Goal: Task Accomplishment & Management: Complete application form

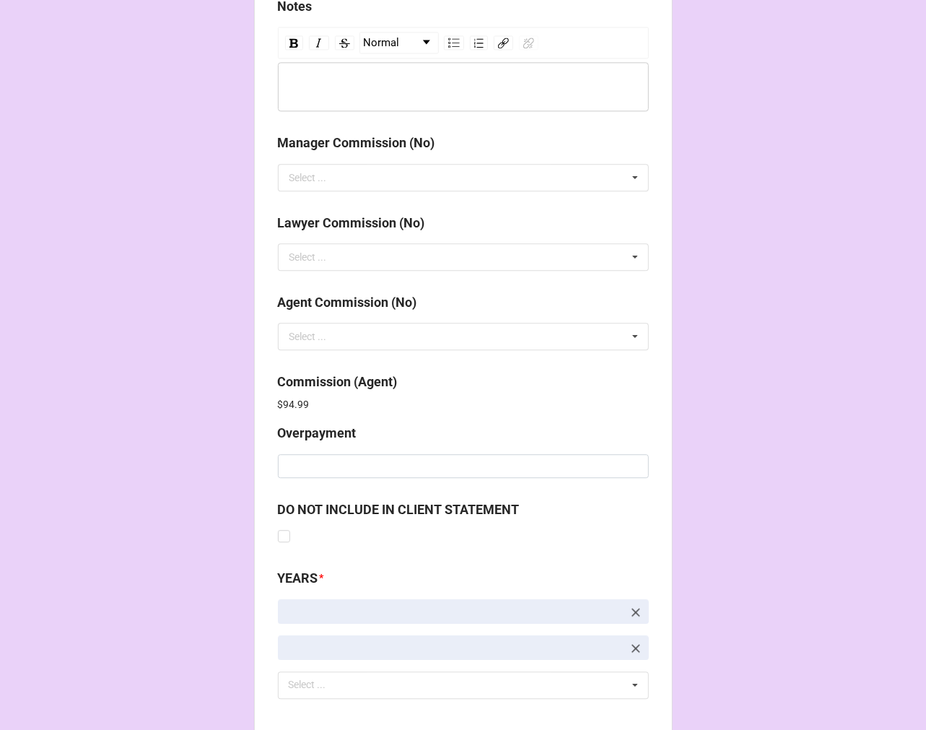
scroll to position [1723, 0]
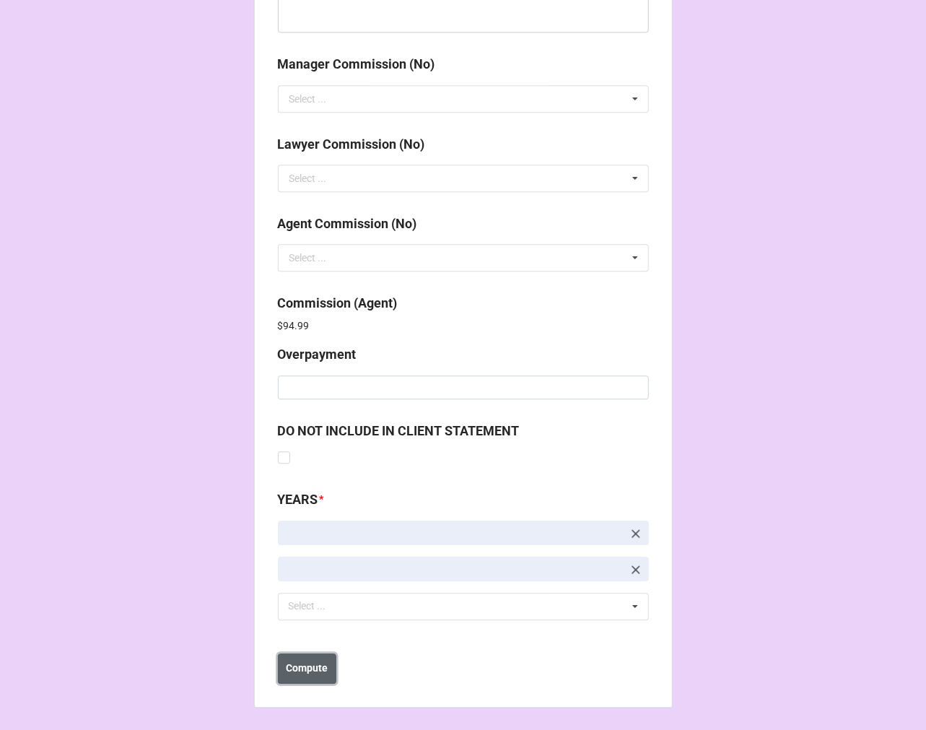
click at [299, 681] on button "Compute" at bounding box center [307, 668] width 58 height 30
click at [319, 667] on button "Save" at bounding box center [304, 668] width 52 height 30
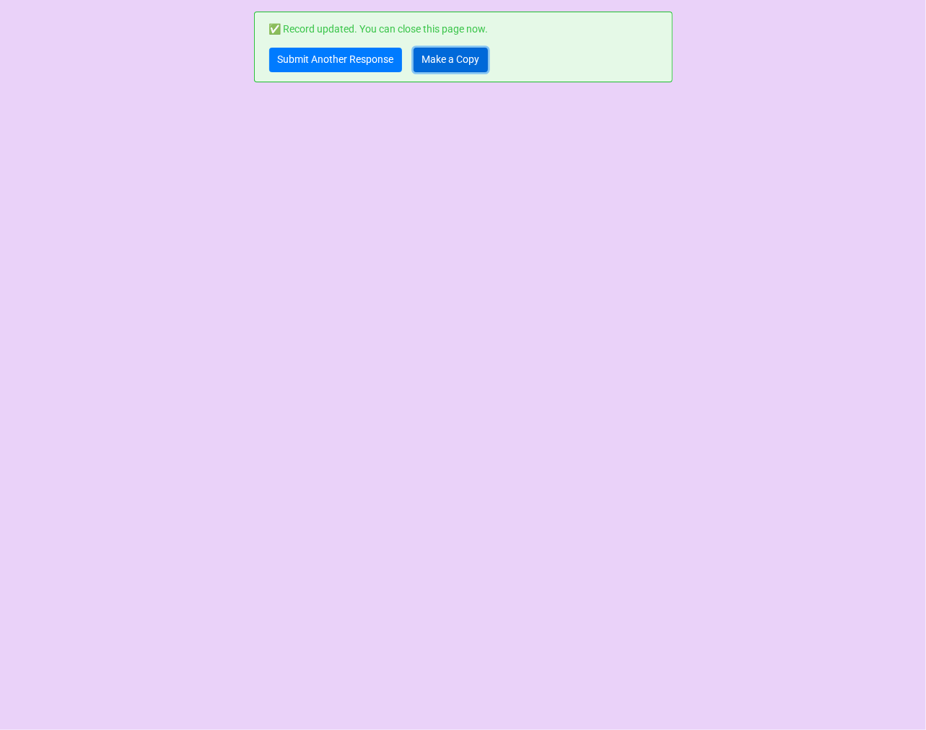
drag, startPoint x: 441, startPoint y: 67, endPoint x: 444, endPoint y: 56, distance: 11.2
click at [441, 66] on link "Make a Copy" at bounding box center [451, 60] width 74 height 25
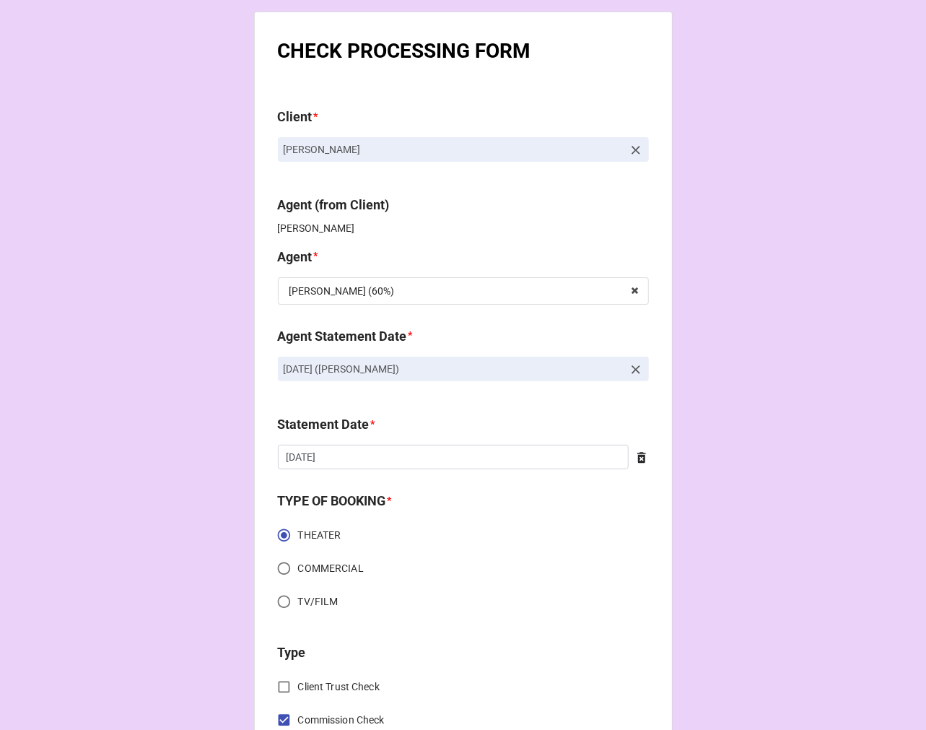
click at [634, 372] on icon at bounding box center [636, 369] width 9 height 9
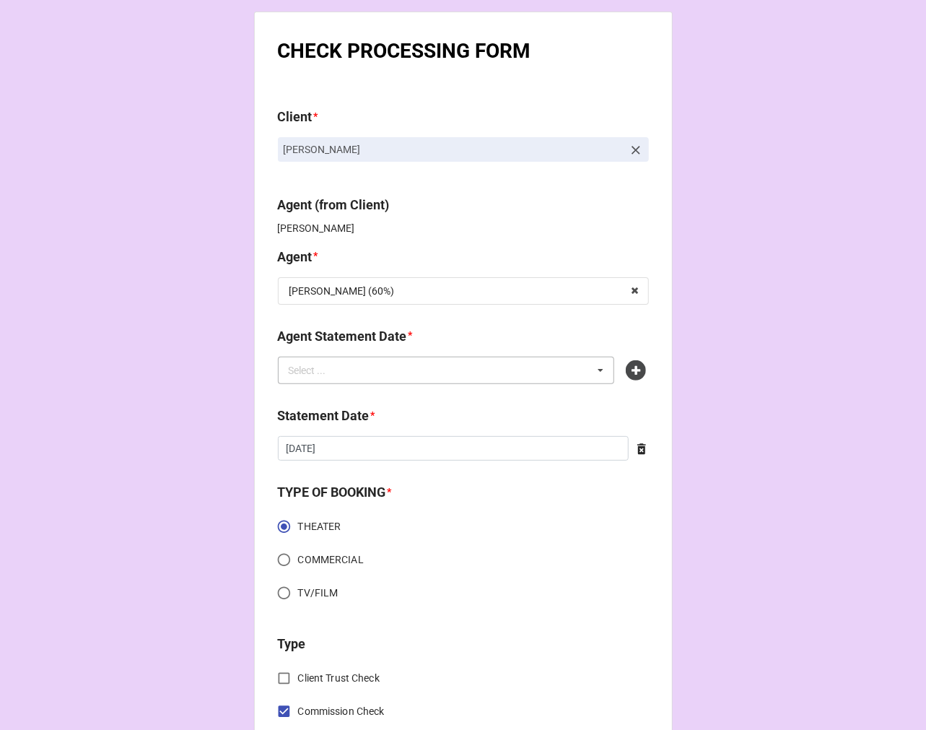
click at [495, 375] on div "Select ... No results found." at bounding box center [446, 370] width 337 height 27
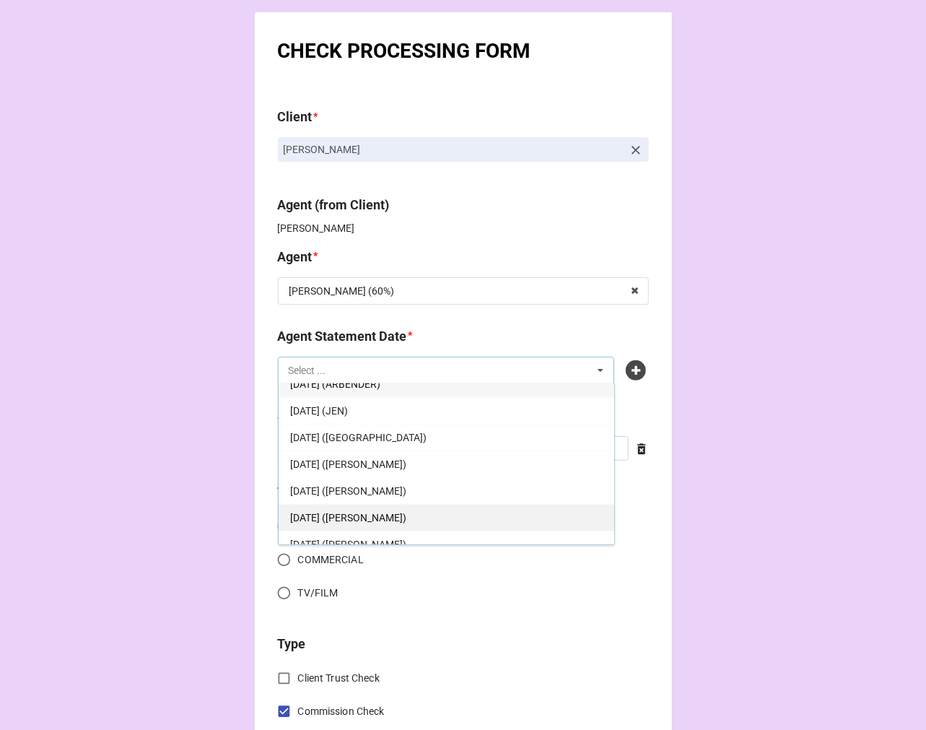
scroll to position [26, 0]
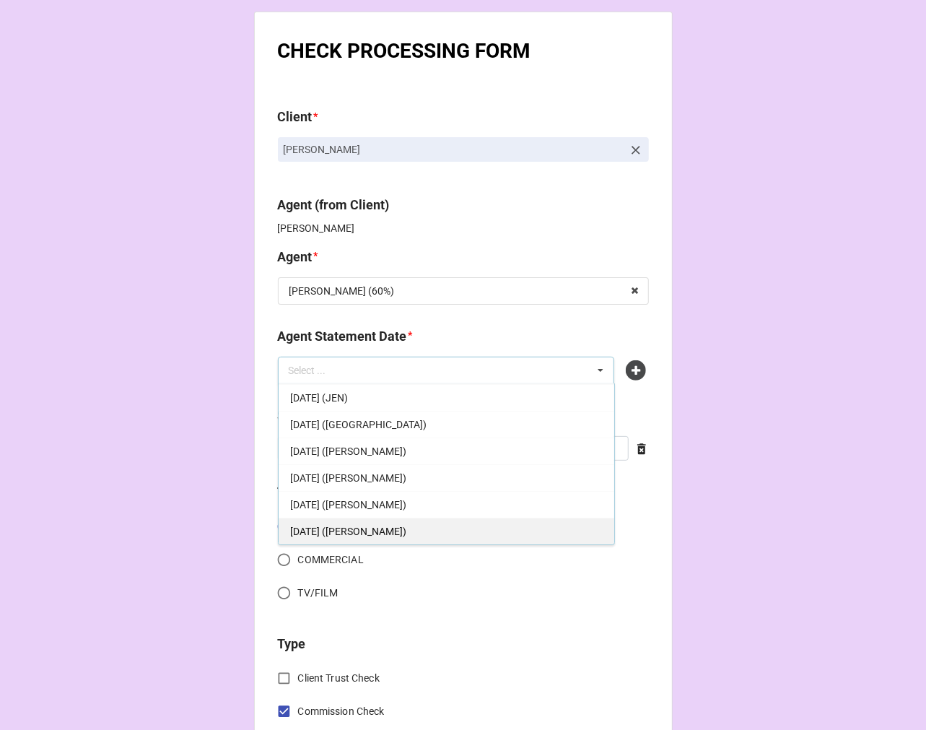
click at [417, 532] on div "SEPTEMBER 19, 2025 (TIERA)" at bounding box center [447, 531] width 336 height 27
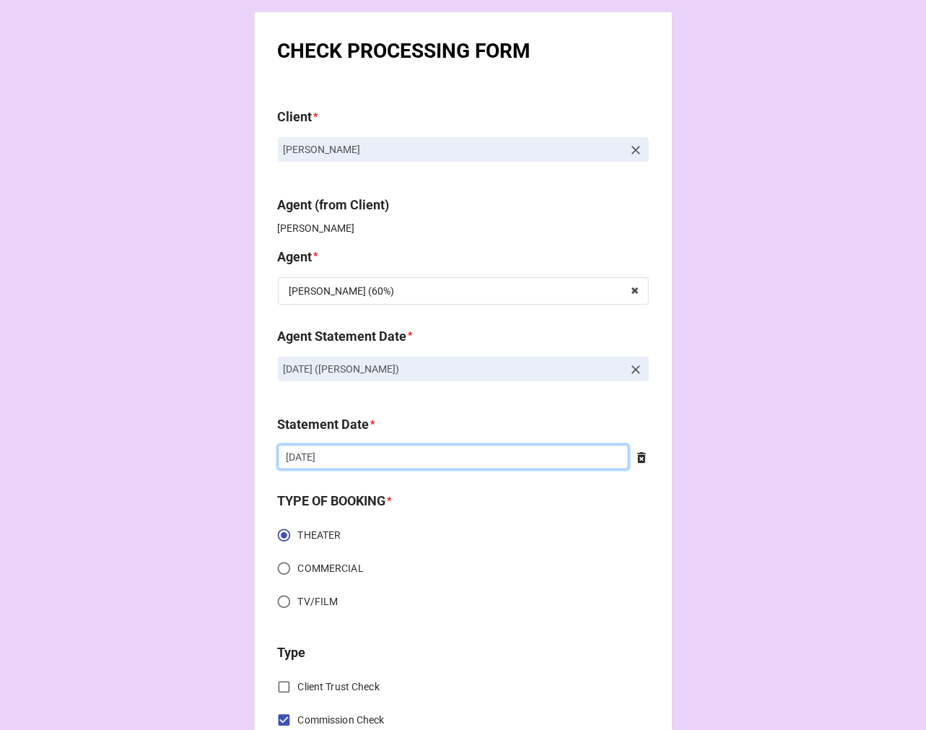
click at [358, 451] on input "9/5/2025" at bounding box center [453, 457] width 351 height 25
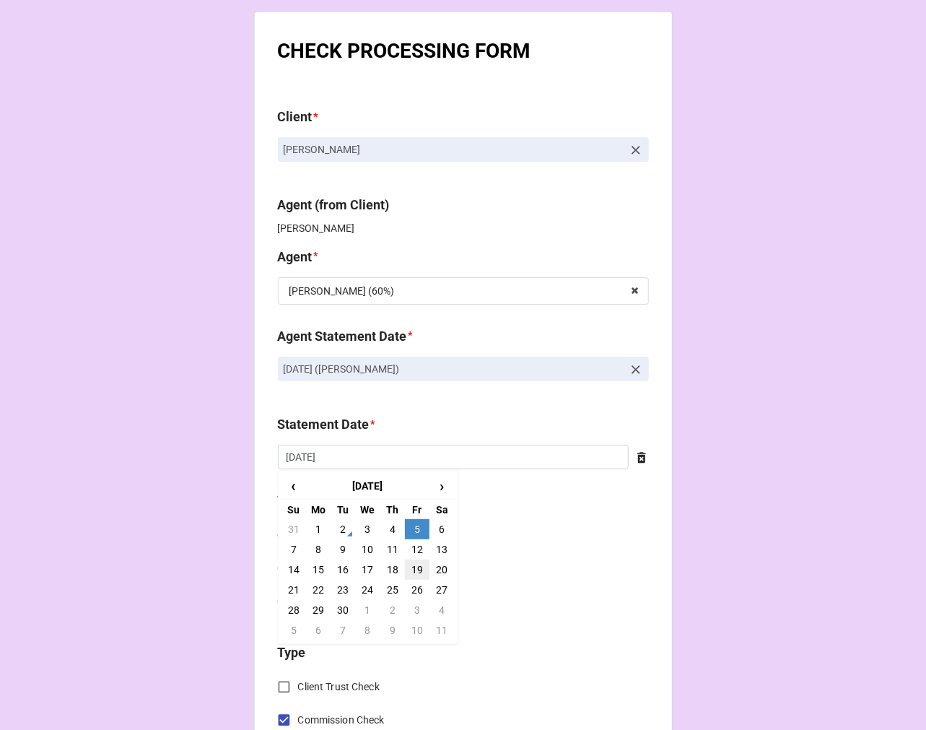
click at [414, 562] on td "19" at bounding box center [417, 569] width 25 height 20
type input "9/19/2025"
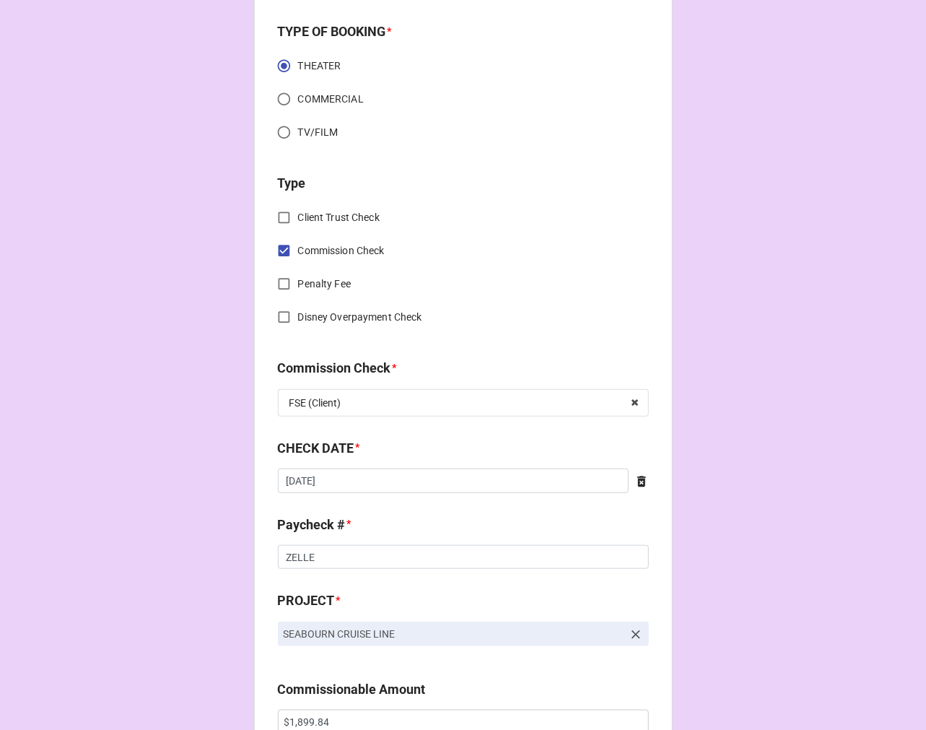
scroll to position [561, 0]
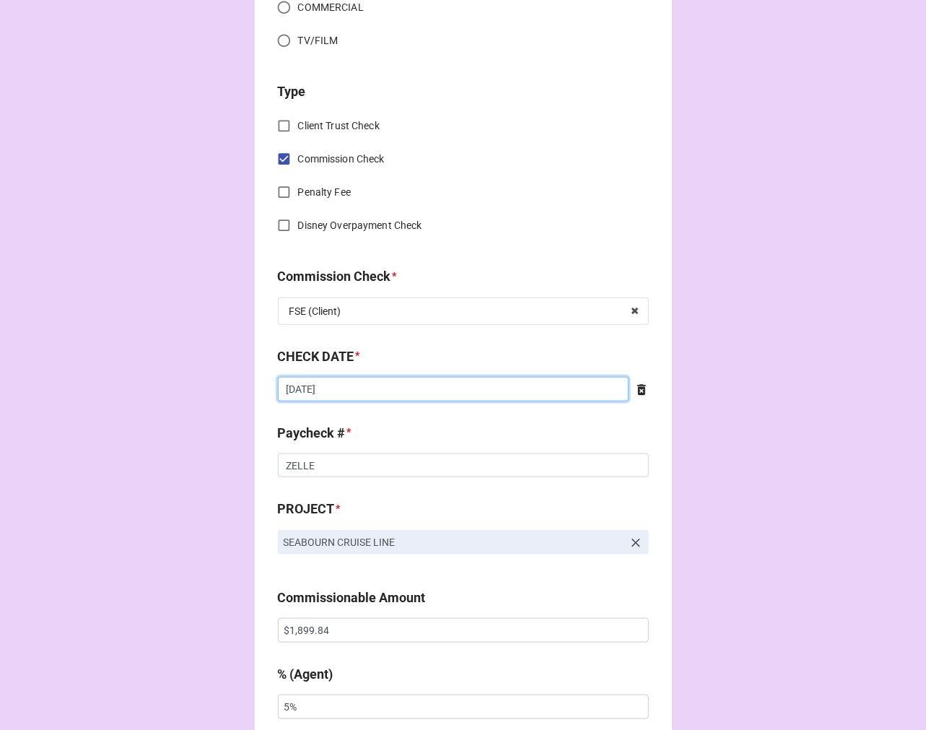
click at [362, 388] on input "8/22/2025" at bounding box center [453, 389] width 351 height 25
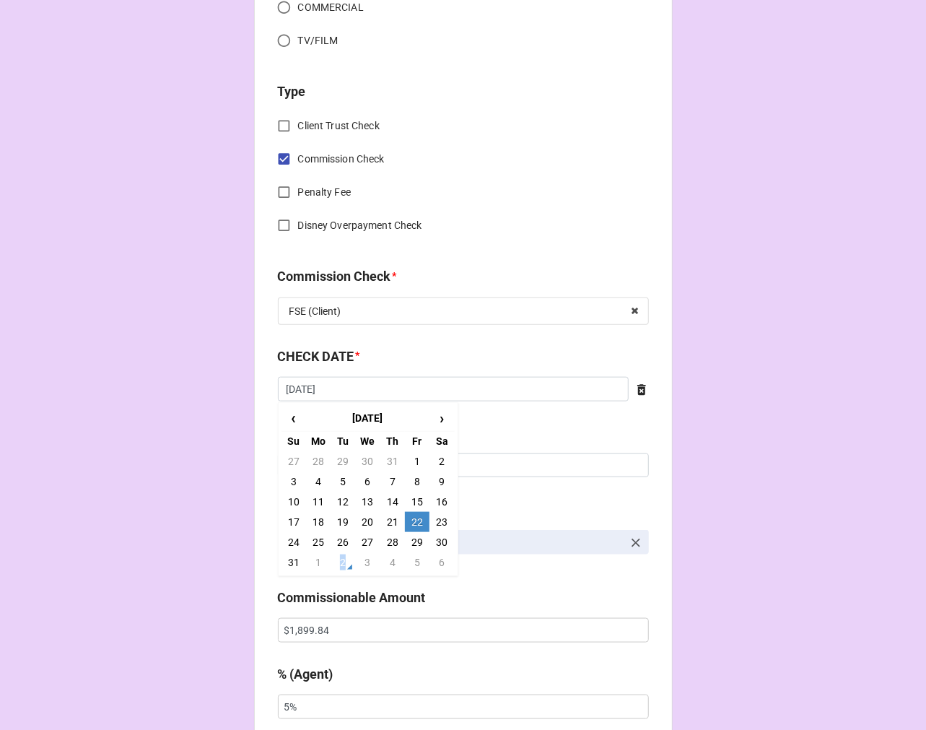
drag, startPoint x: 339, startPoint y: 559, endPoint x: 323, endPoint y: 540, distance: 25.1
click at [339, 559] on td "2" at bounding box center [343, 562] width 25 height 20
type input "[DATE]"
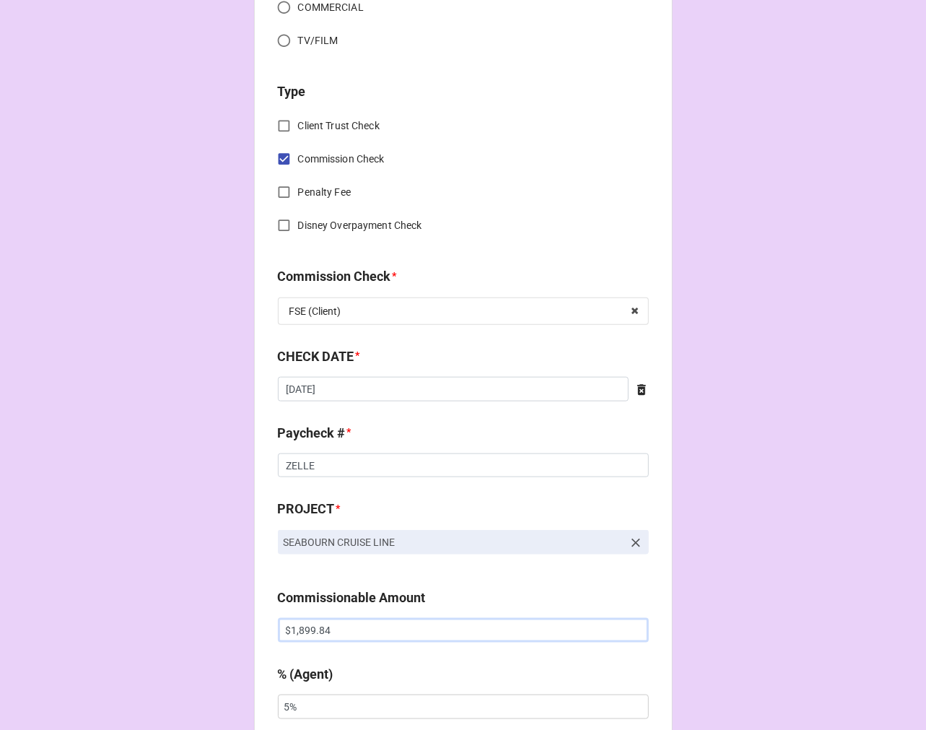
drag, startPoint x: 323, startPoint y: 631, endPoint x: 197, endPoint y: 603, distance: 128.7
click at [210, 609] on div "CHECK PROCESSING FORM Client * Ian Underhill Agent (from Client) Tiera Agent * …" at bounding box center [463, 639] width 926 height 2401
paste input "591.81"
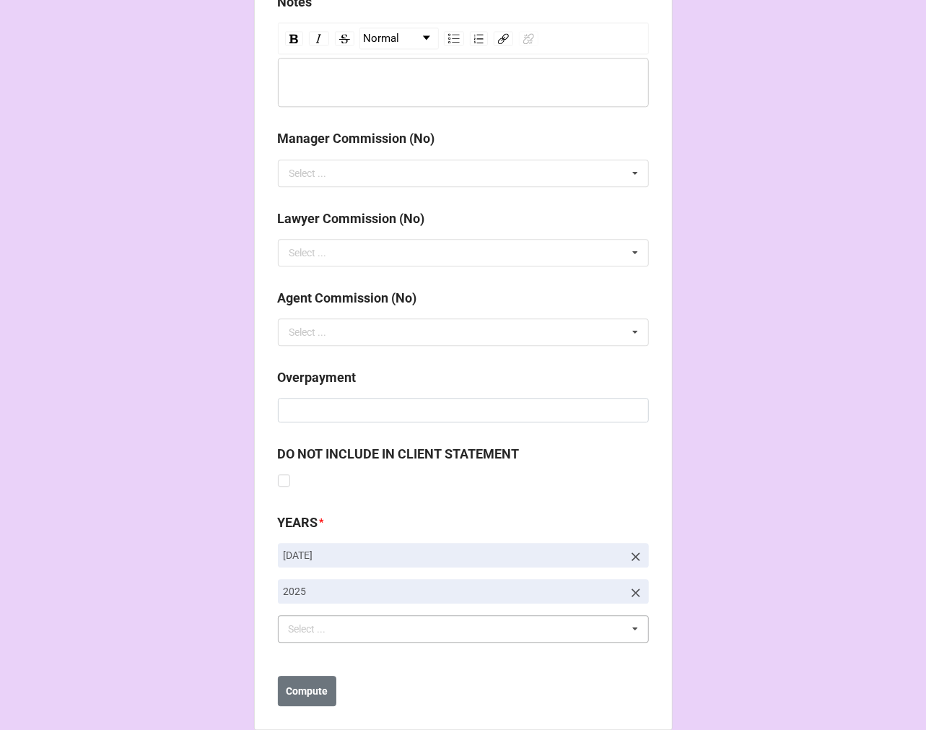
scroll to position [1671, 0]
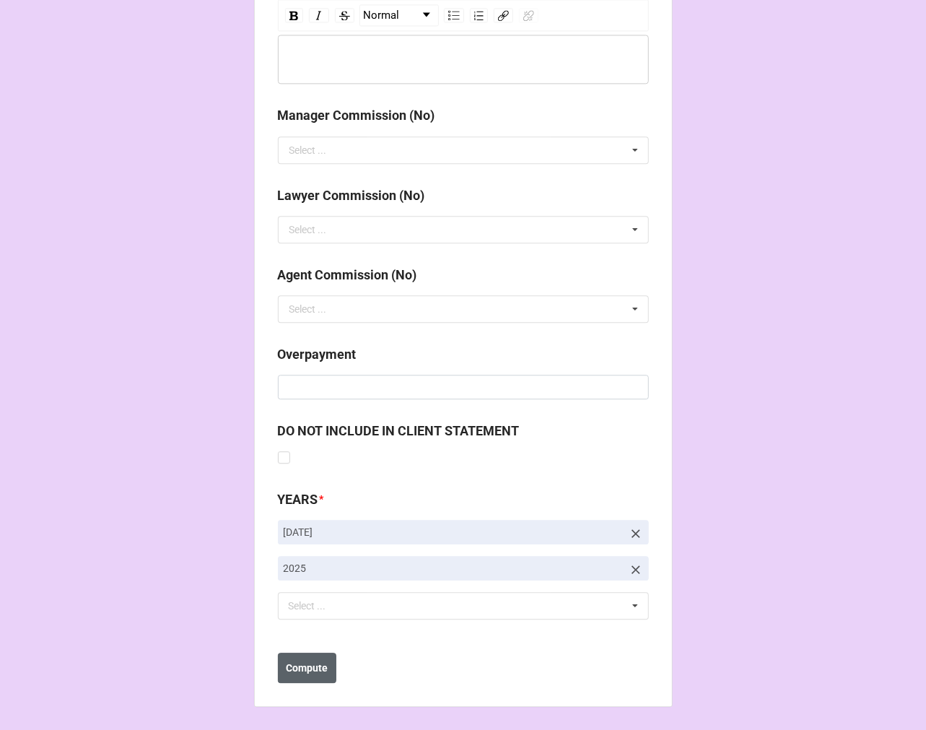
type input "$591.81"
click at [296, 669] on b "Compute" at bounding box center [307, 668] width 42 height 15
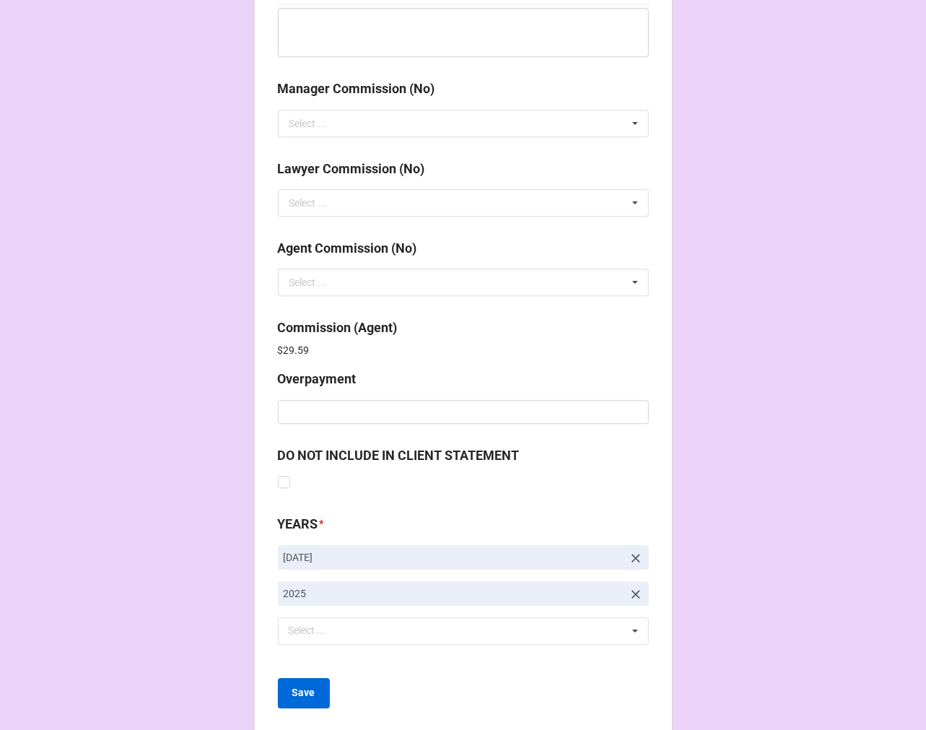
scroll to position [1723, 0]
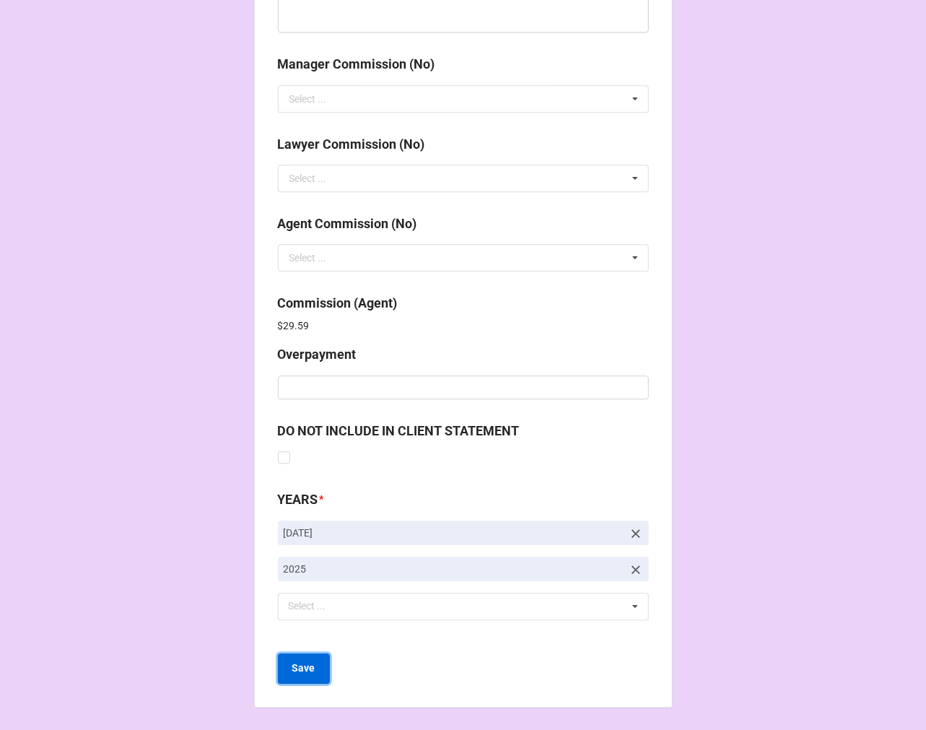
click at [300, 662] on b "Save" at bounding box center [303, 668] width 23 height 15
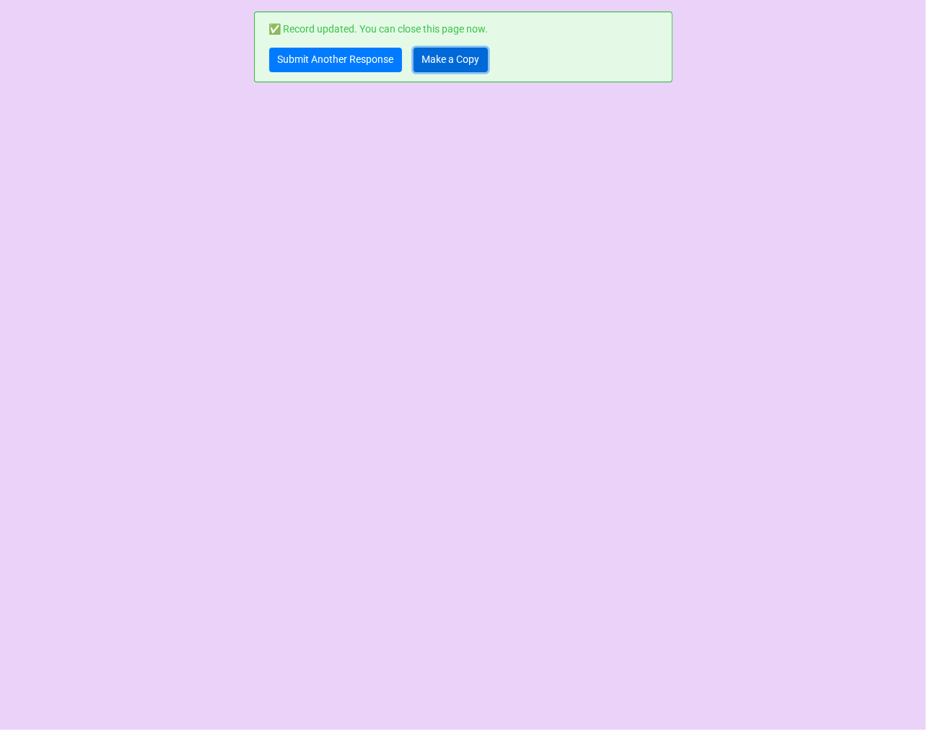
click at [486, 61] on link "Make a Copy" at bounding box center [451, 60] width 74 height 25
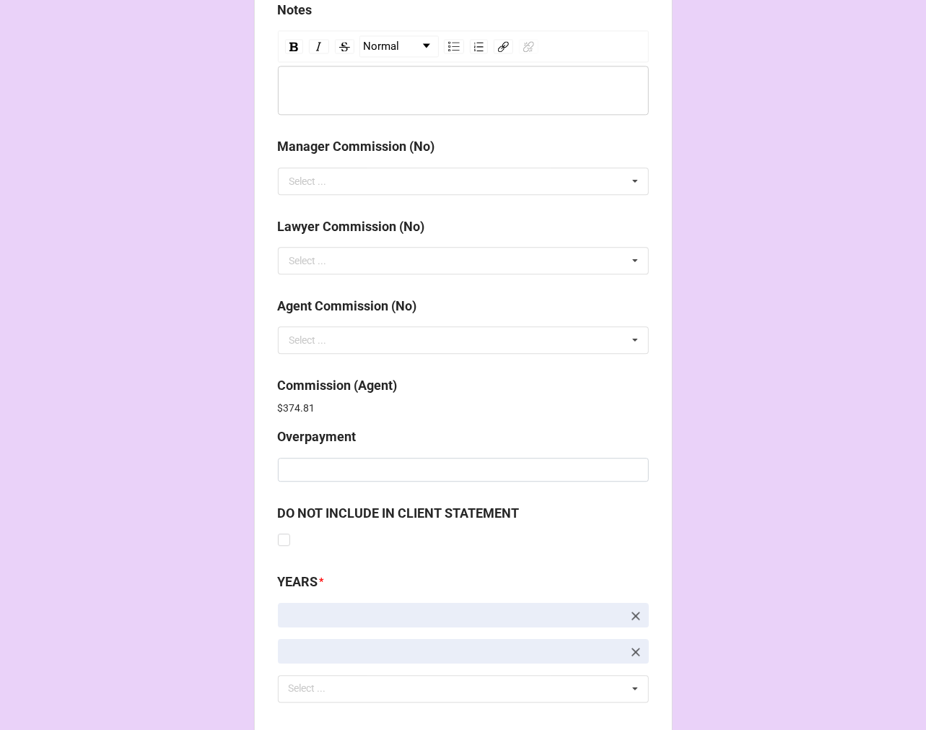
scroll to position [1723, 0]
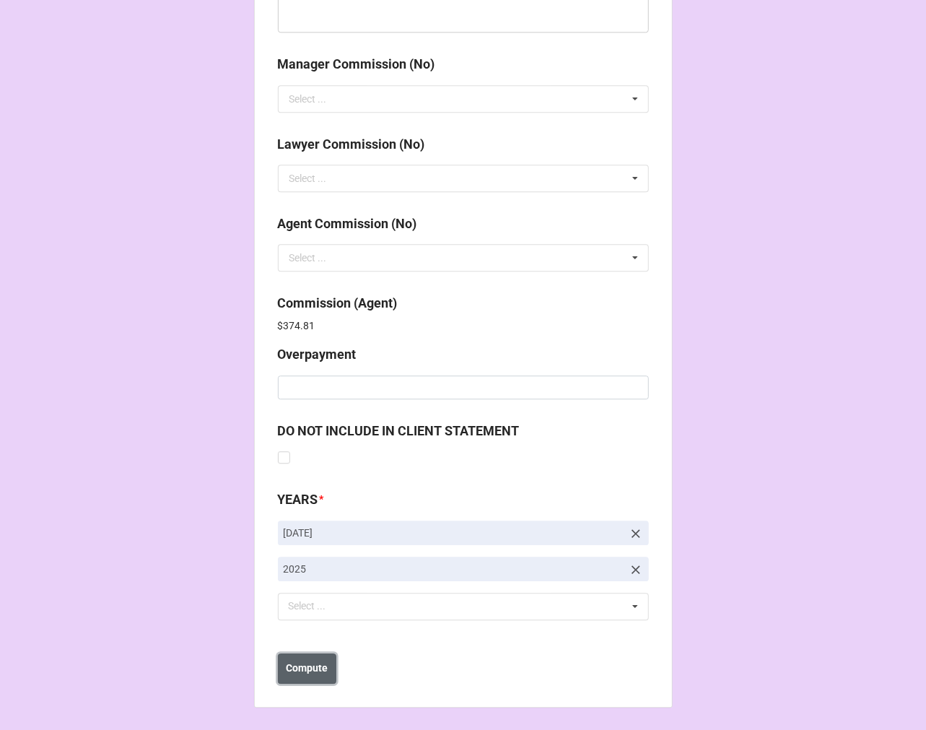
click at [303, 668] on b "Compute" at bounding box center [307, 668] width 42 height 15
click at [301, 667] on b "Save" at bounding box center [303, 668] width 23 height 15
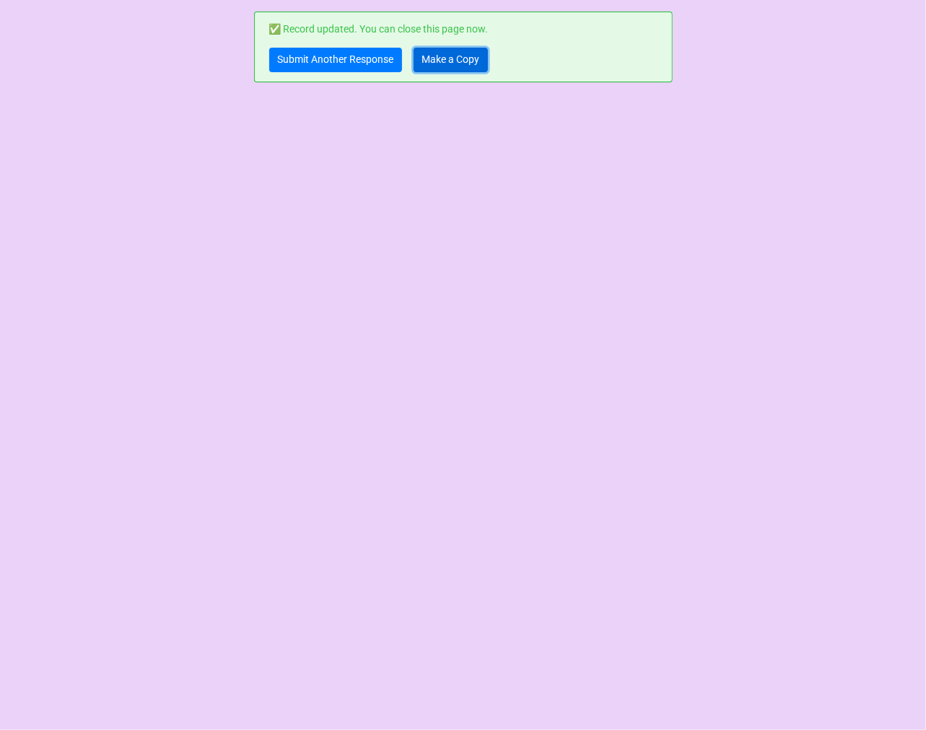
click at [458, 56] on link "Make a Copy" at bounding box center [451, 60] width 74 height 25
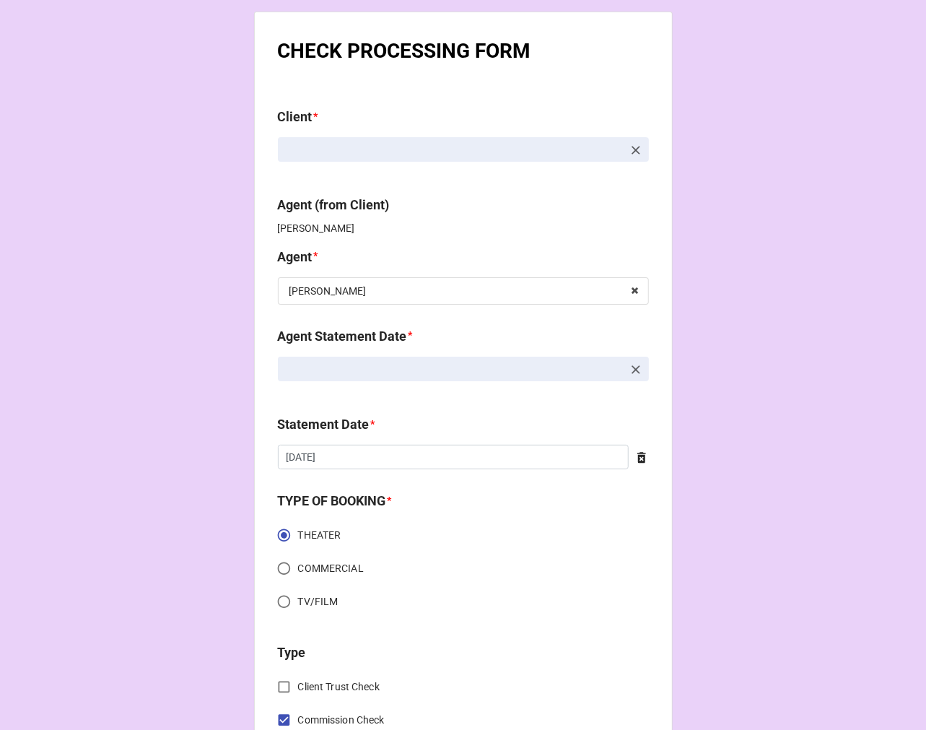
click at [632, 368] on icon at bounding box center [636, 369] width 9 height 9
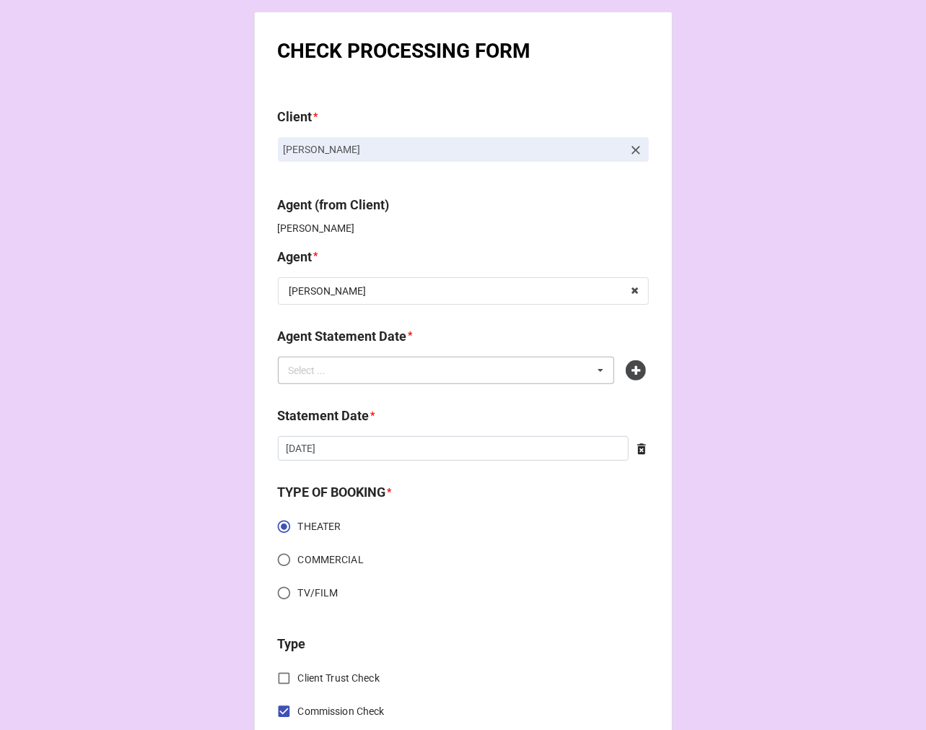
click at [498, 368] on div "Select ... No results found." at bounding box center [446, 370] width 337 height 27
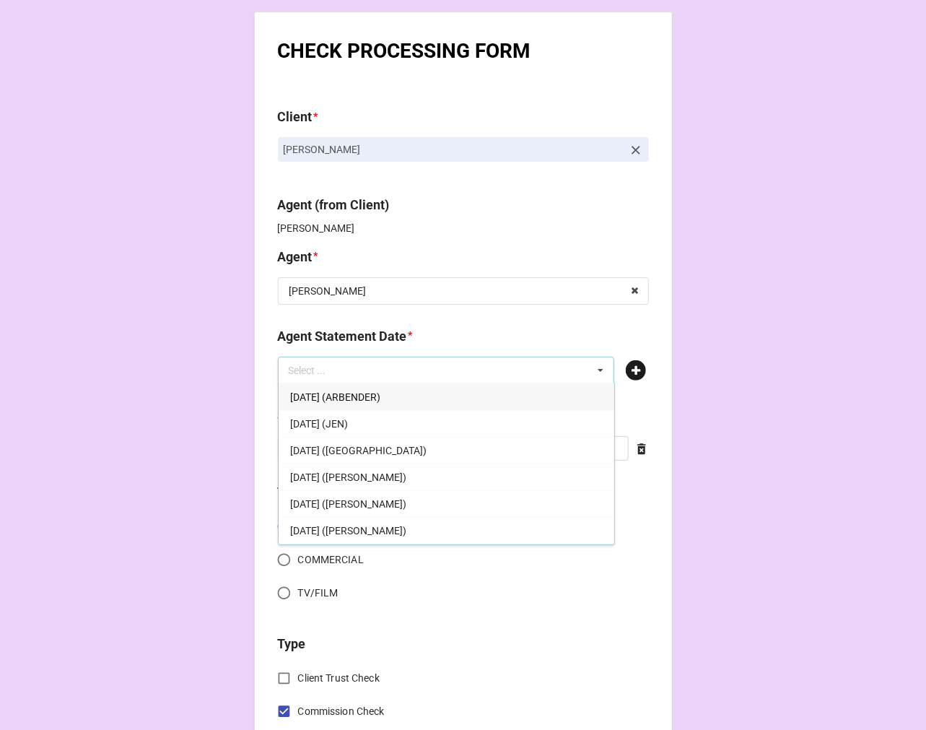
click at [626, 368] on icon at bounding box center [636, 370] width 20 height 20
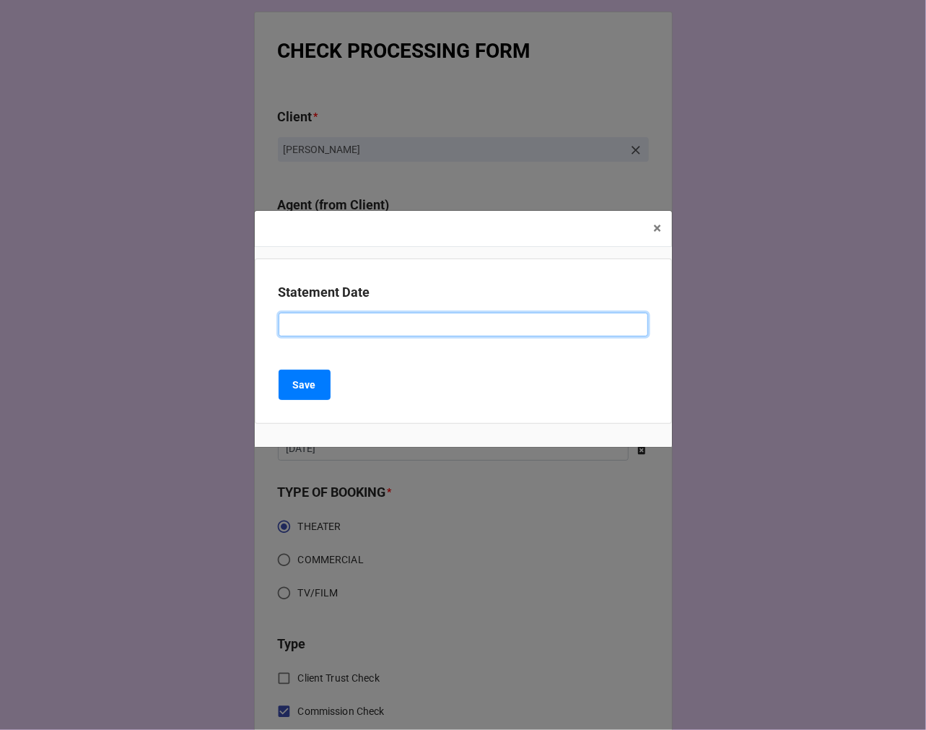
click at [365, 323] on input at bounding box center [464, 325] width 370 height 25
type input "SEPTEMBER 19, 2025 (CHONDRA)"
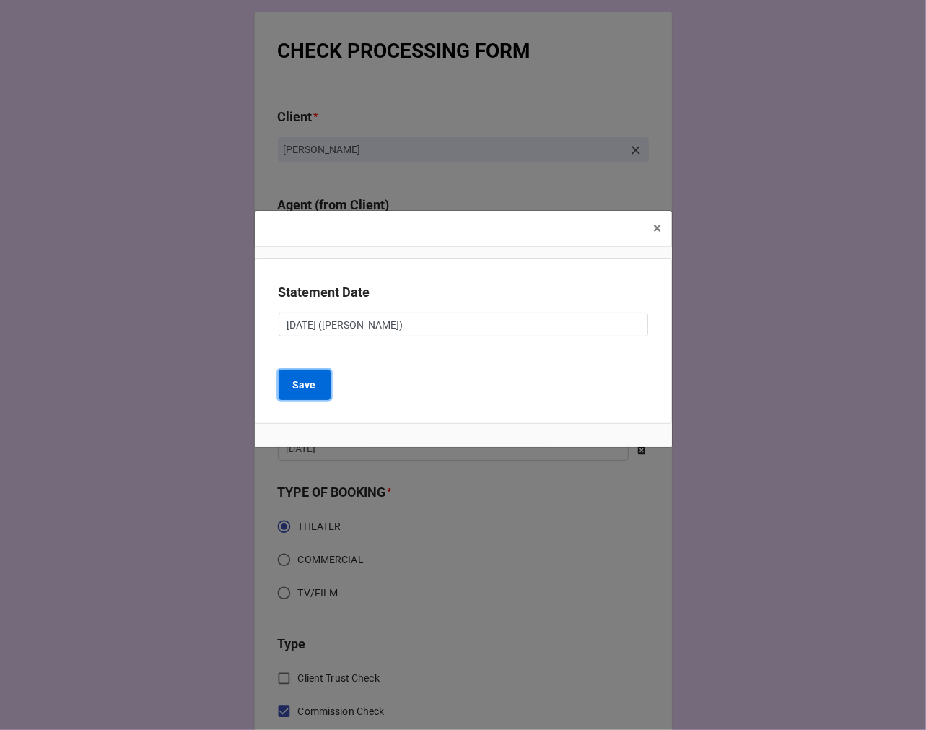
click at [312, 388] on b "Save" at bounding box center [304, 385] width 23 height 15
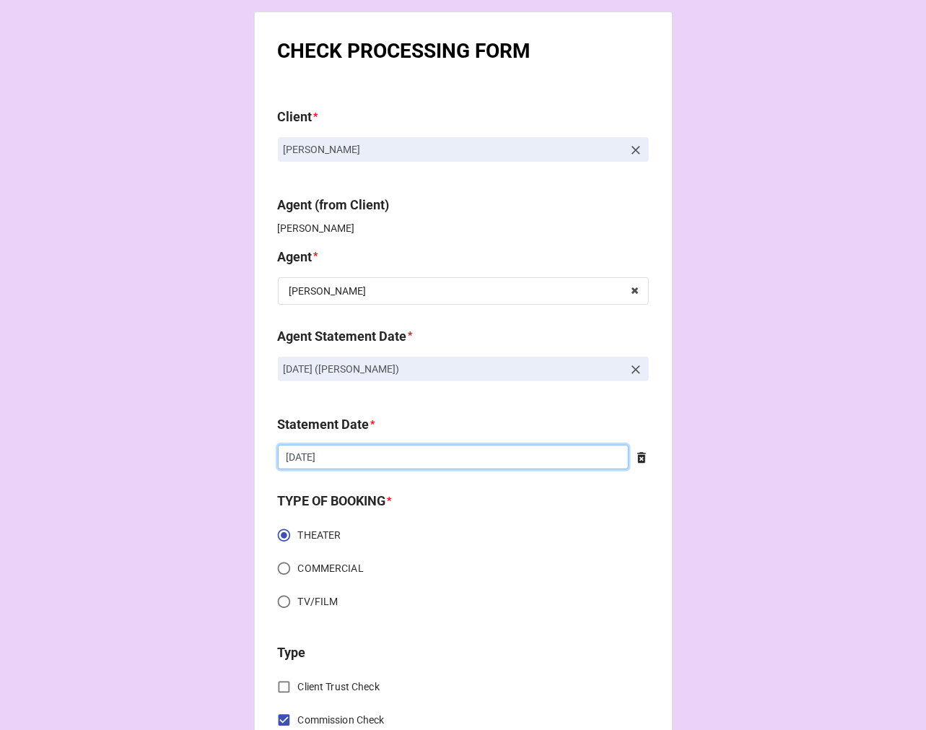
drag, startPoint x: 354, startPoint y: 459, endPoint x: 471, endPoint y: 467, distance: 117.9
click at [354, 459] on input "[DATE]" at bounding box center [453, 457] width 351 height 25
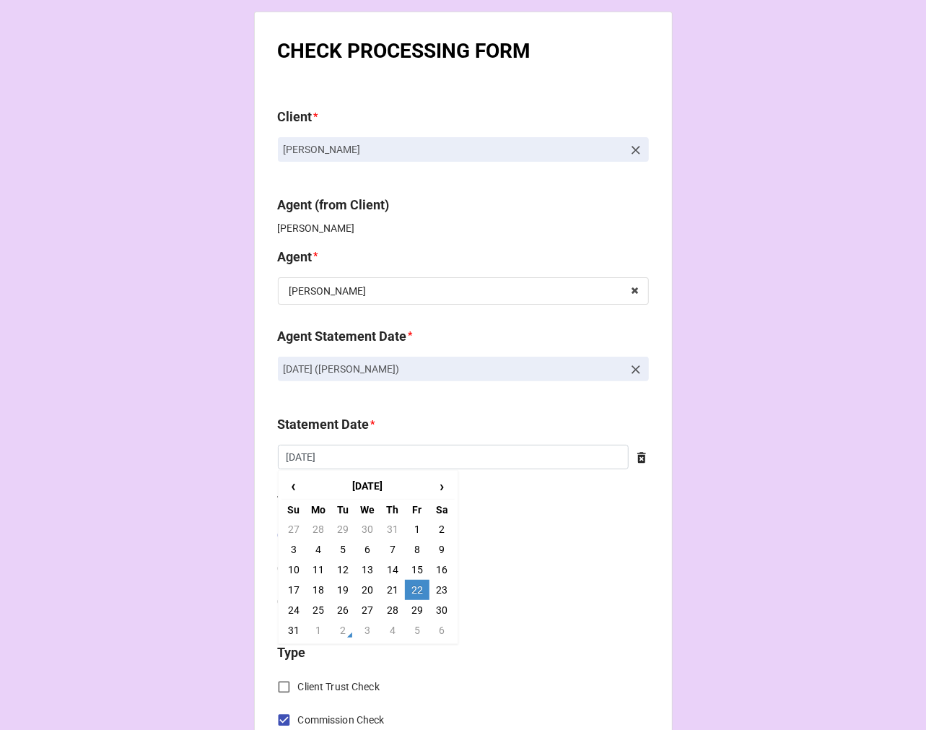
click at [641, 455] on icon at bounding box center [642, 457] width 14 height 14
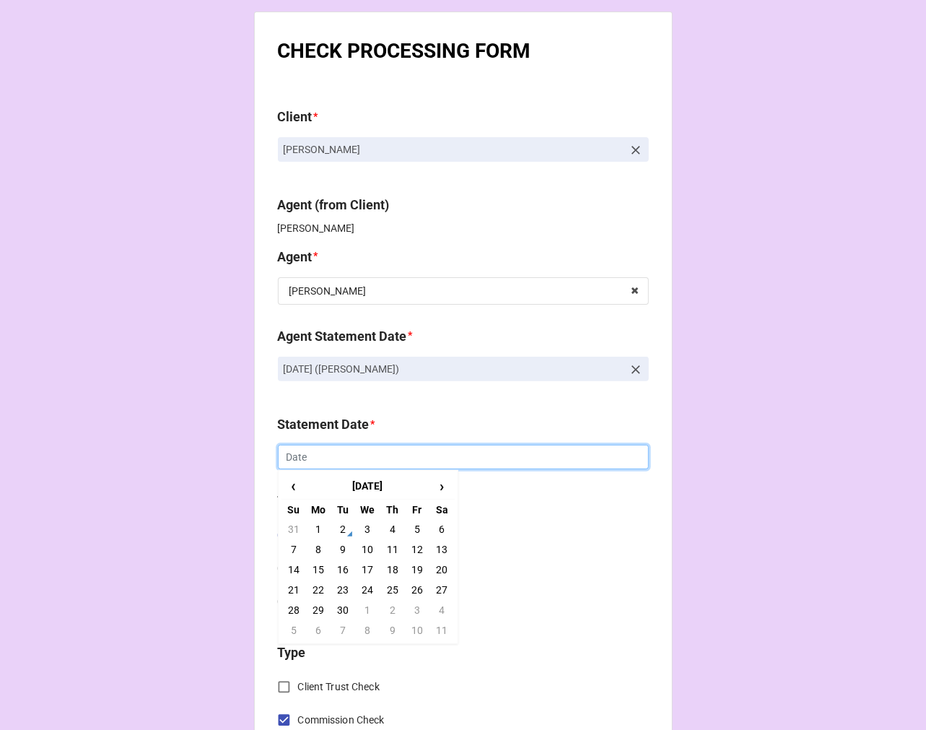
click at [458, 452] on input "text" at bounding box center [463, 457] width 371 height 25
click at [414, 565] on td "19" at bounding box center [417, 569] width 25 height 20
type input "9/19/2025"
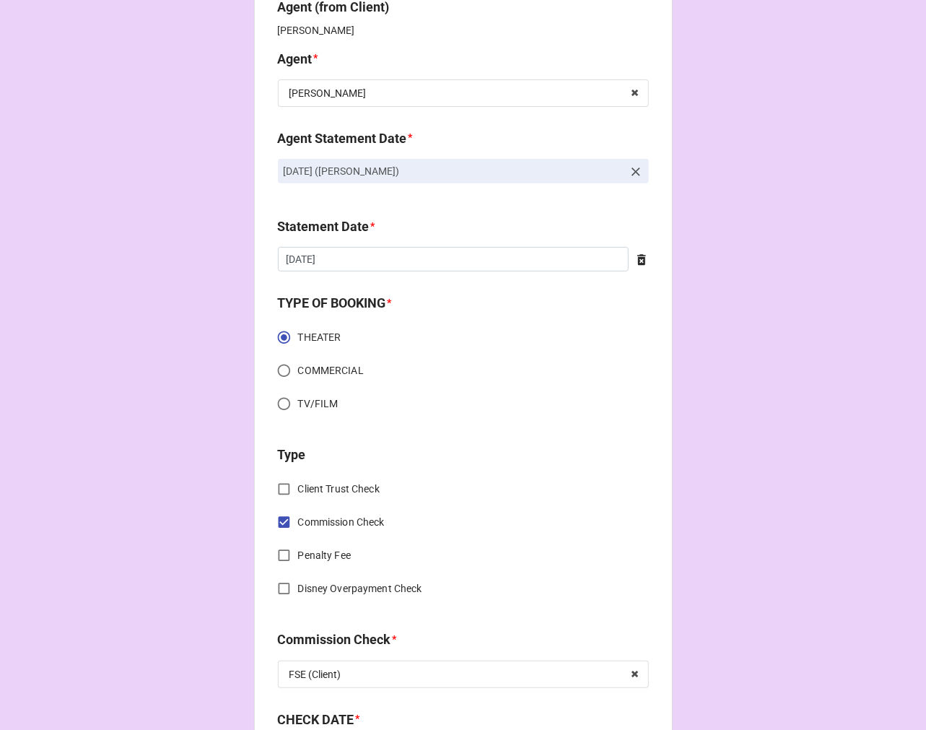
scroll to position [481, 0]
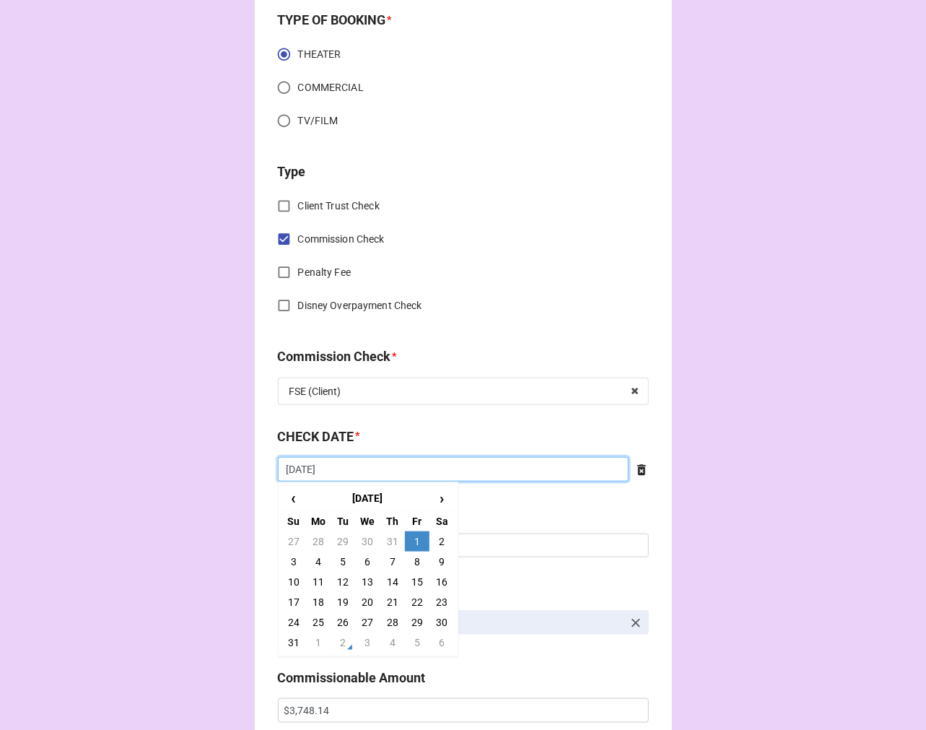
click at [347, 471] on input "[DATE]" at bounding box center [453, 469] width 351 height 25
click at [336, 643] on td "2" at bounding box center [343, 642] width 25 height 20
type input "9/2/2025"
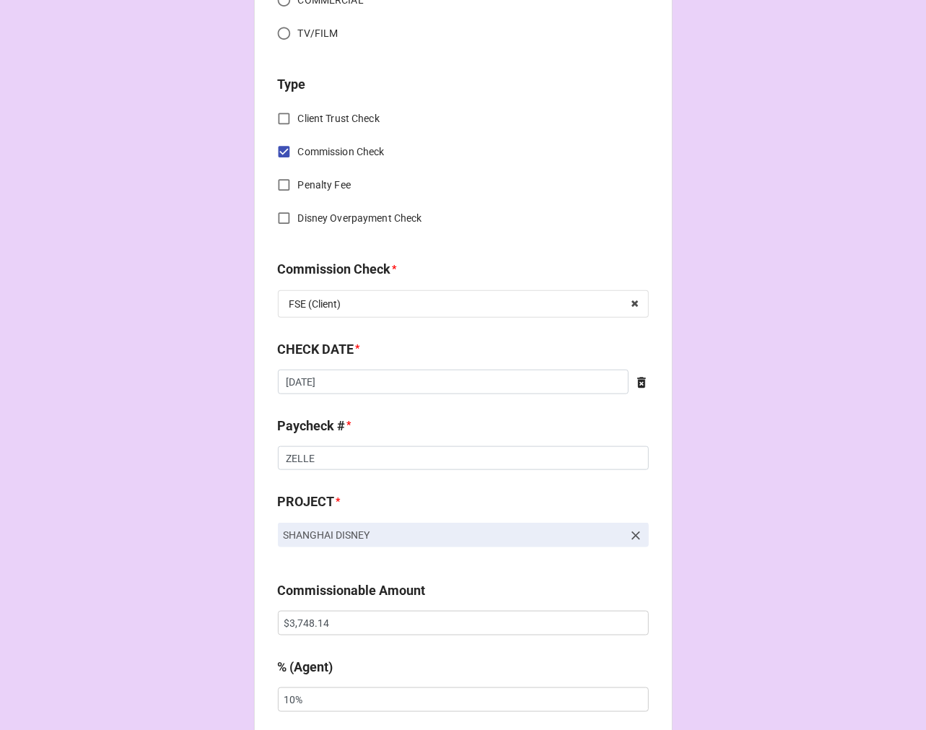
scroll to position [722, 0]
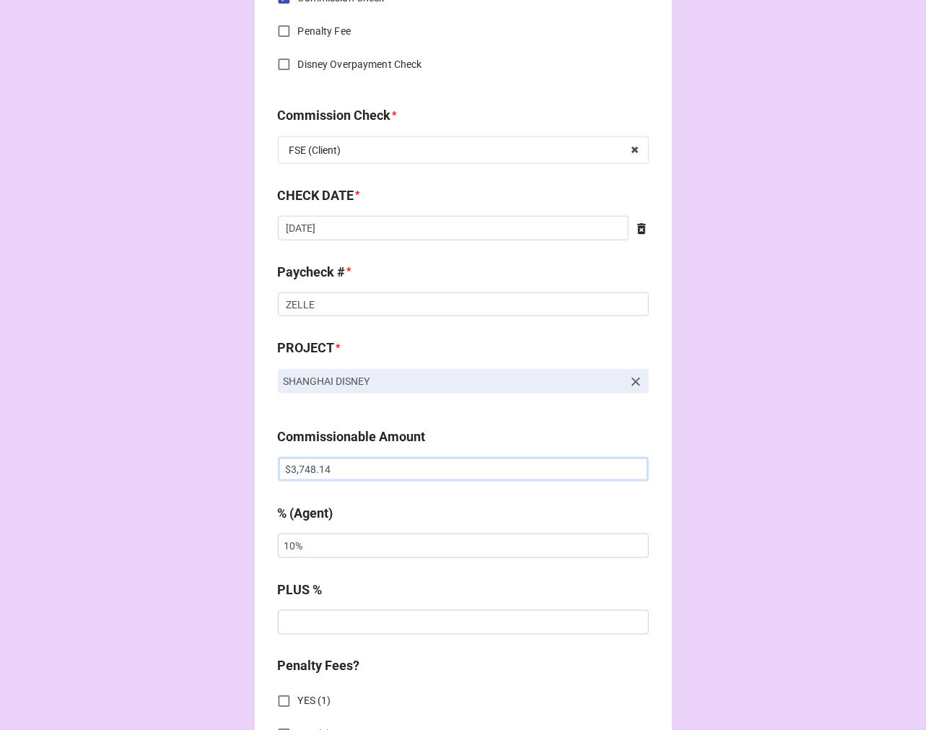
drag, startPoint x: 123, startPoint y: 465, endPoint x: 46, endPoint y: 452, distance: 77.6
click at [58, 452] on div "CHECK PROCESSING FORM Client * Carmi Harris Agent (from Client) Chondra Agent *…" at bounding box center [463, 478] width 926 height 2401
paste input "72.37"
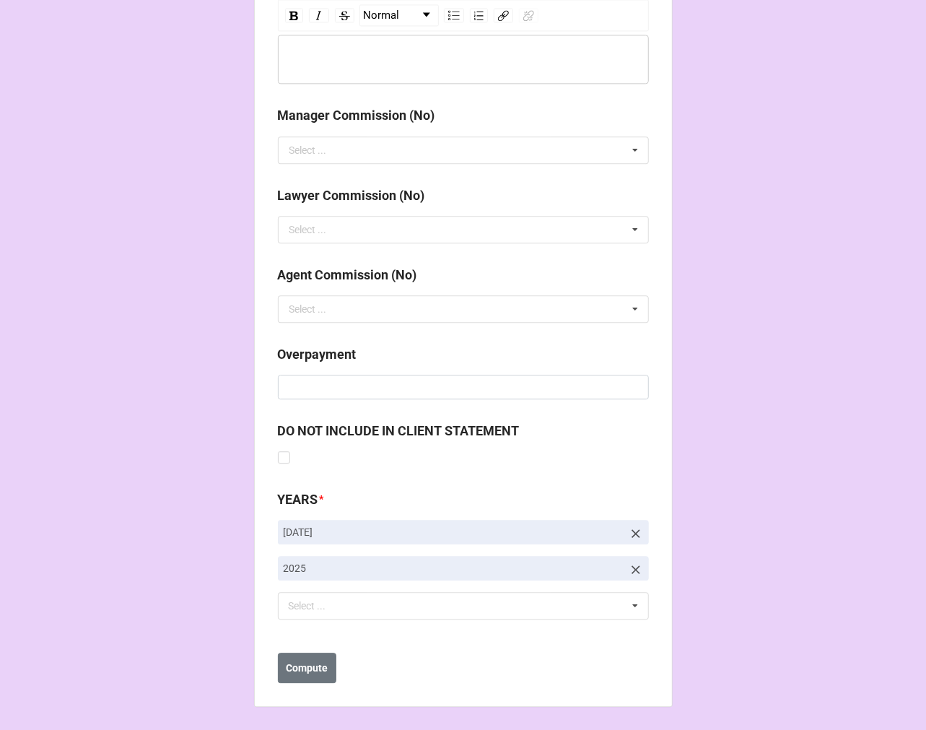
type input "$3,772.37"
click at [629, 528] on icon at bounding box center [636, 533] width 14 height 14
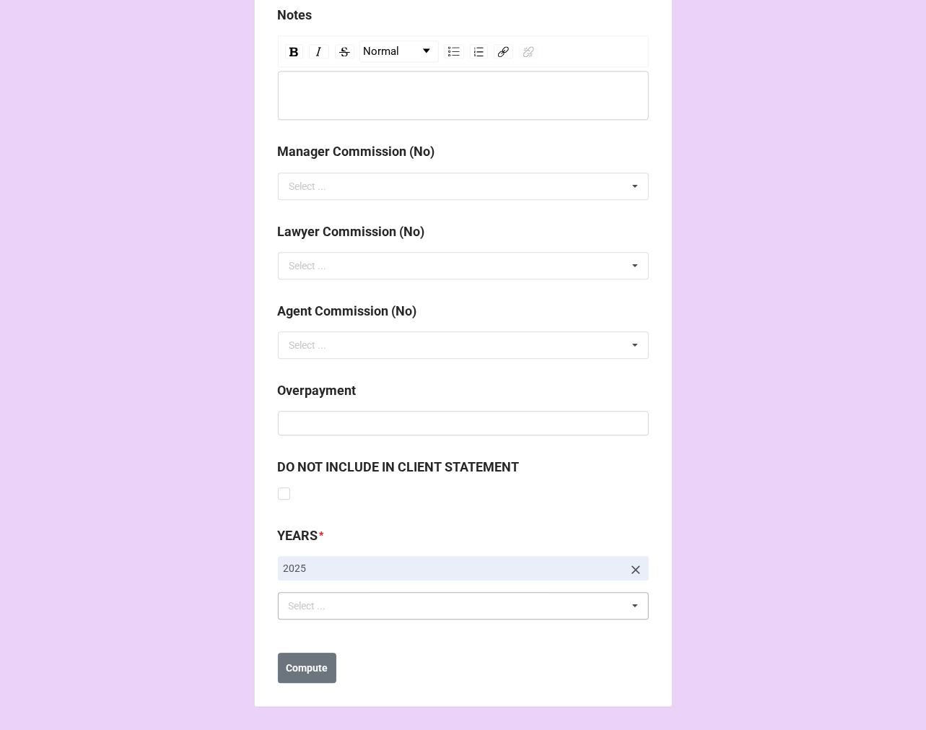
click at [344, 602] on div "Select ... No results found." at bounding box center [463, 605] width 371 height 27
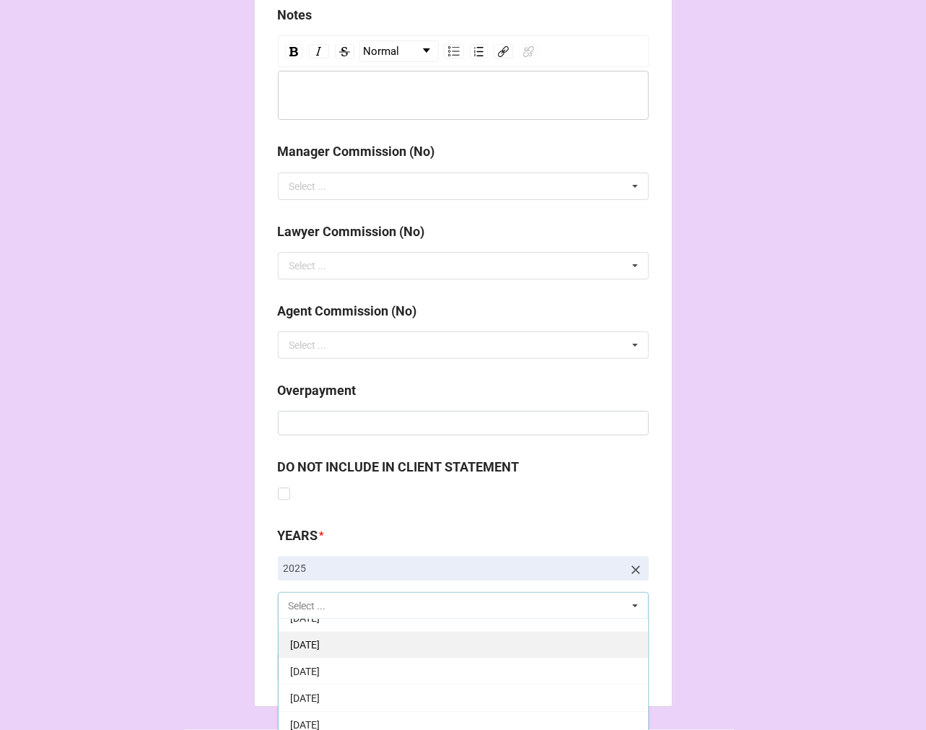
scroll to position [160, 0]
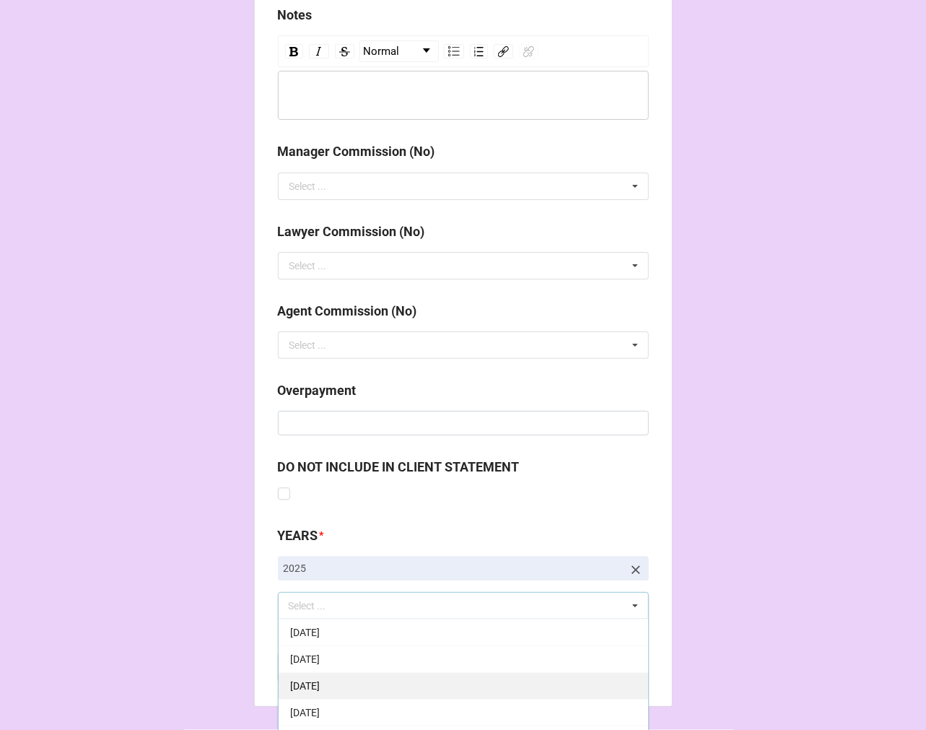
click at [379, 684] on div "9-September 2025" at bounding box center [464, 685] width 370 height 27
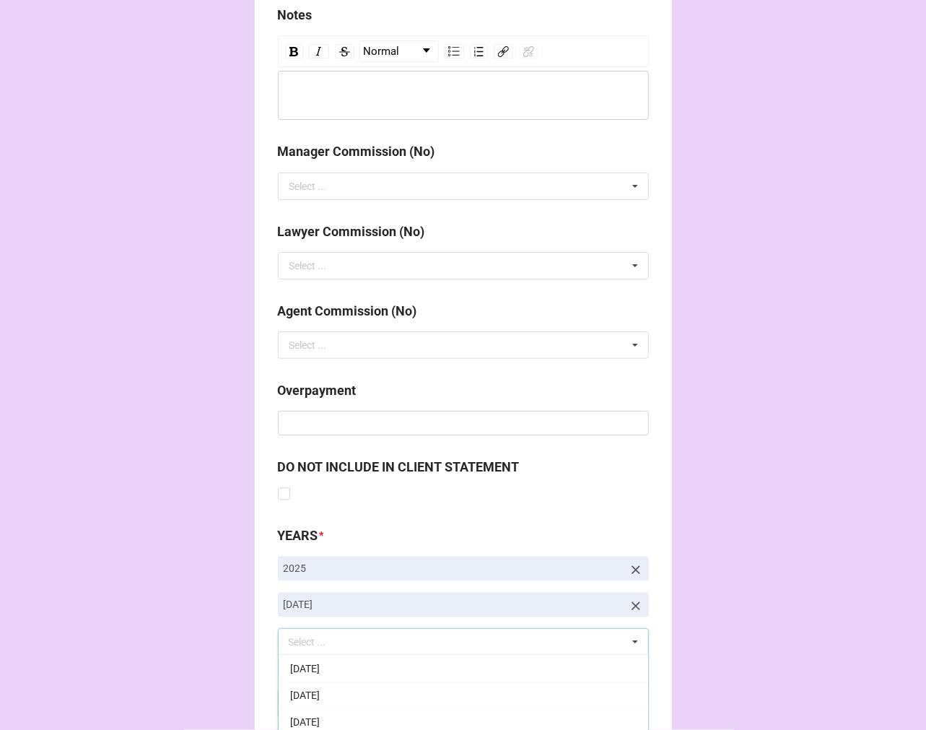
click at [310, 702] on b "Compute" at bounding box center [307, 704] width 42 height 15
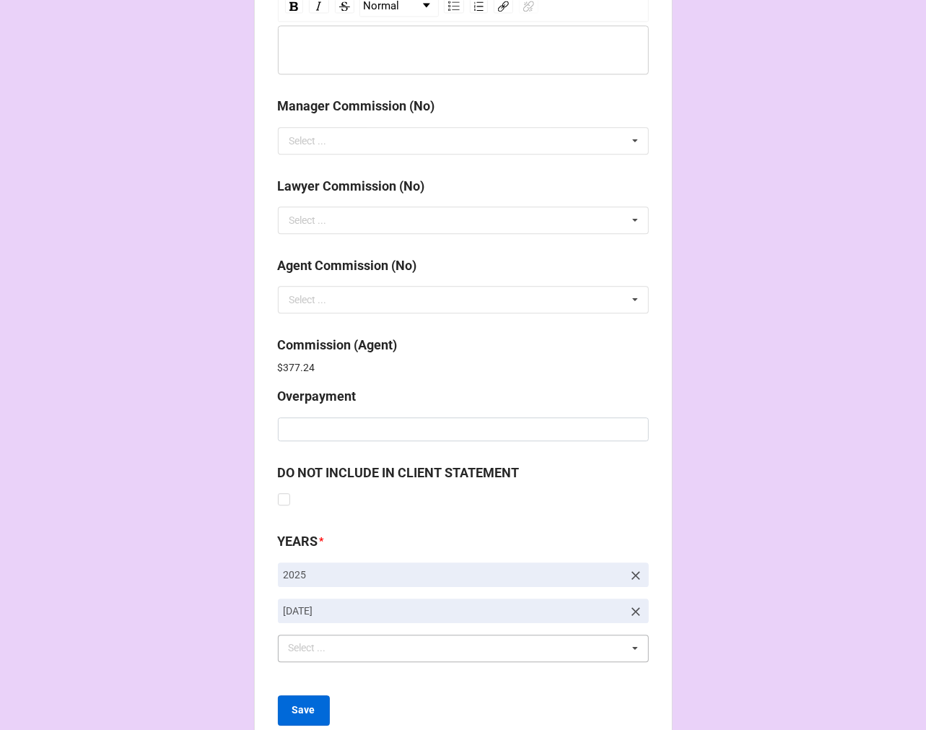
scroll to position [1723, 0]
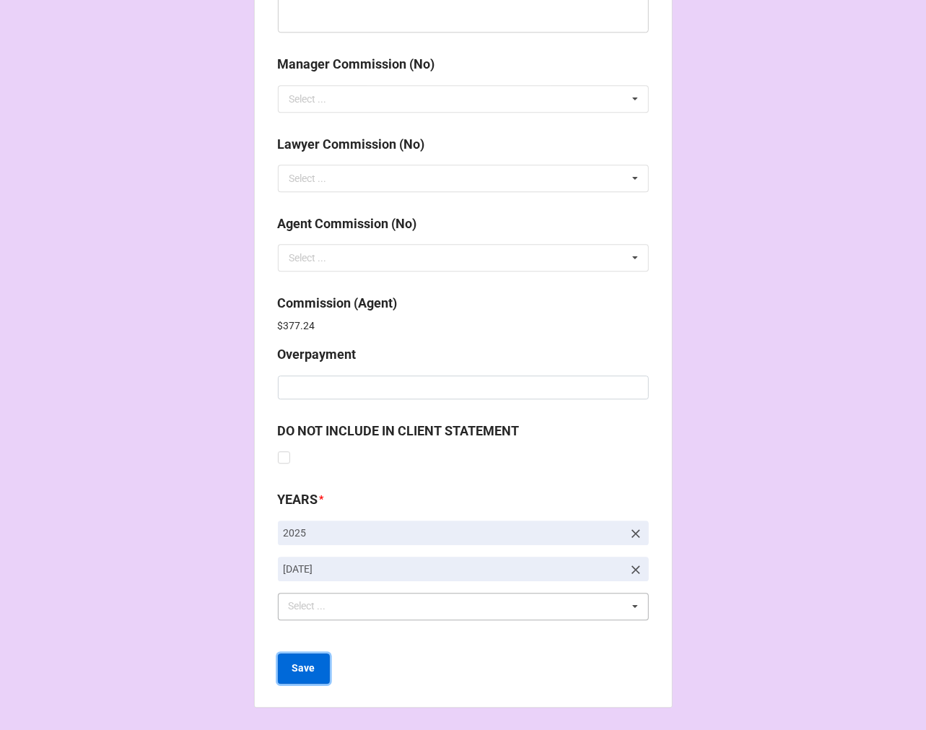
click at [304, 670] on b "Save" at bounding box center [303, 668] width 23 height 15
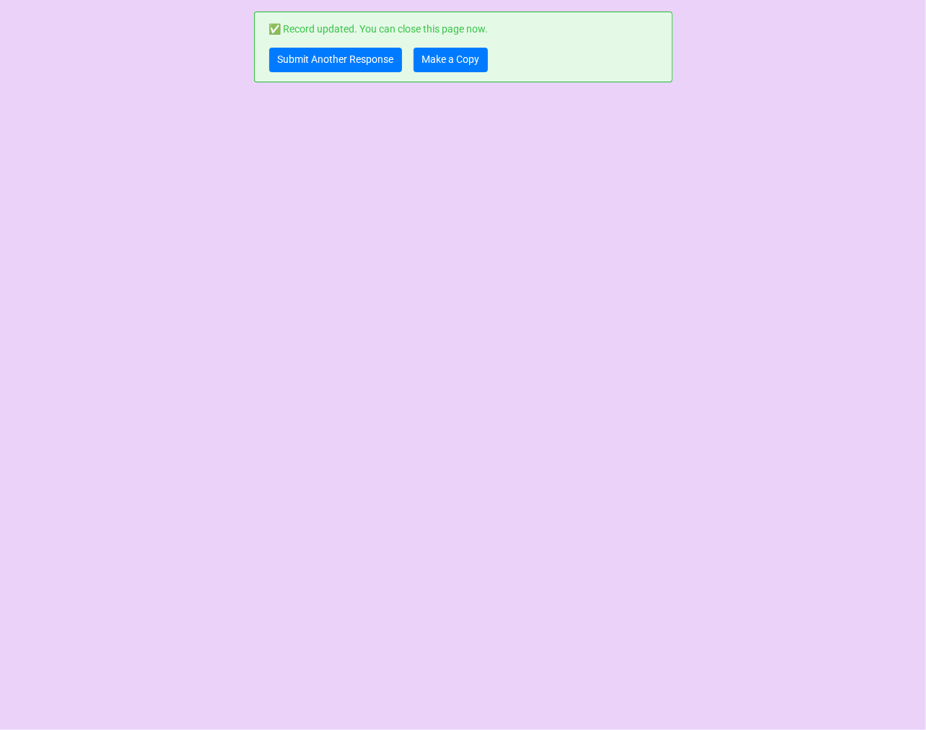
scroll to position [0, 0]
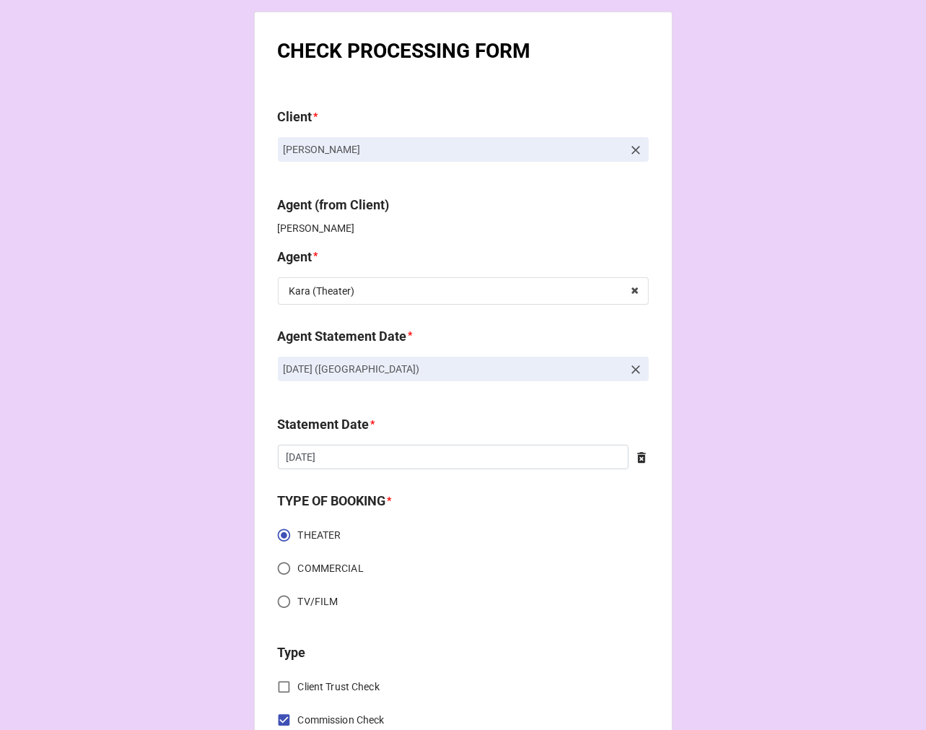
scroll to position [1723, 0]
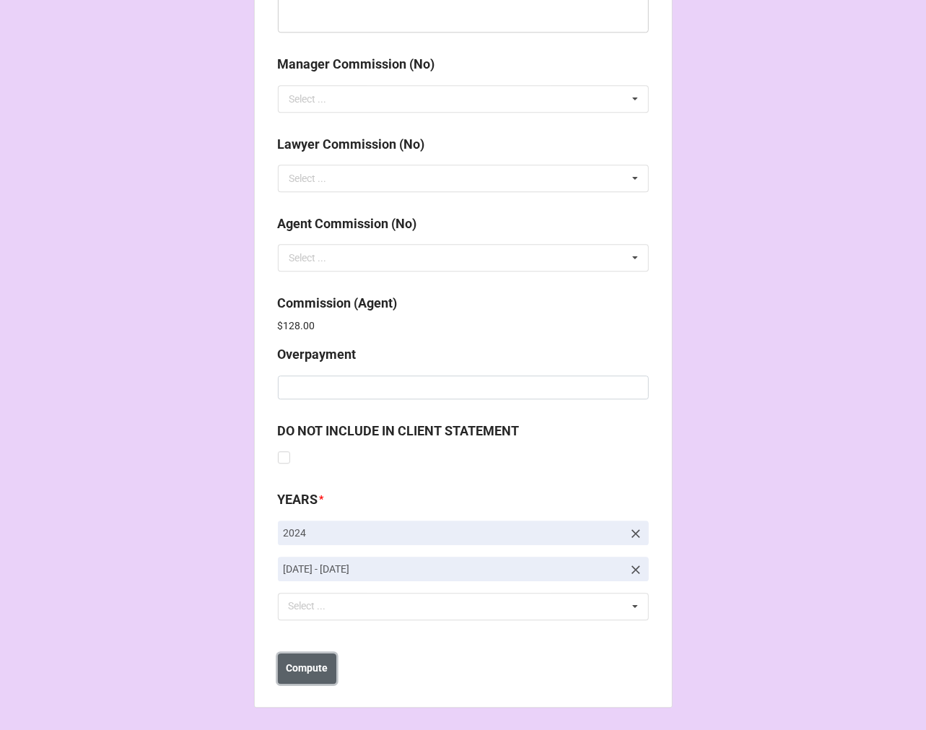
click at [303, 672] on b "Compute" at bounding box center [307, 668] width 42 height 15
click at [303, 672] on b "Save" at bounding box center [303, 668] width 23 height 15
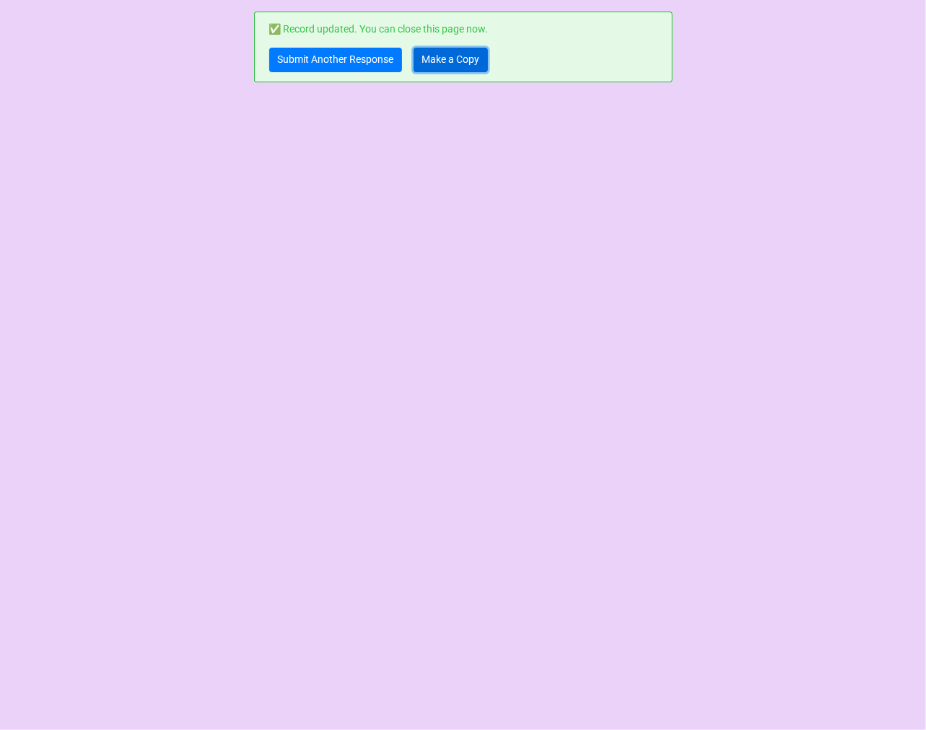
click at [453, 58] on link "Make a Copy" at bounding box center [451, 60] width 74 height 25
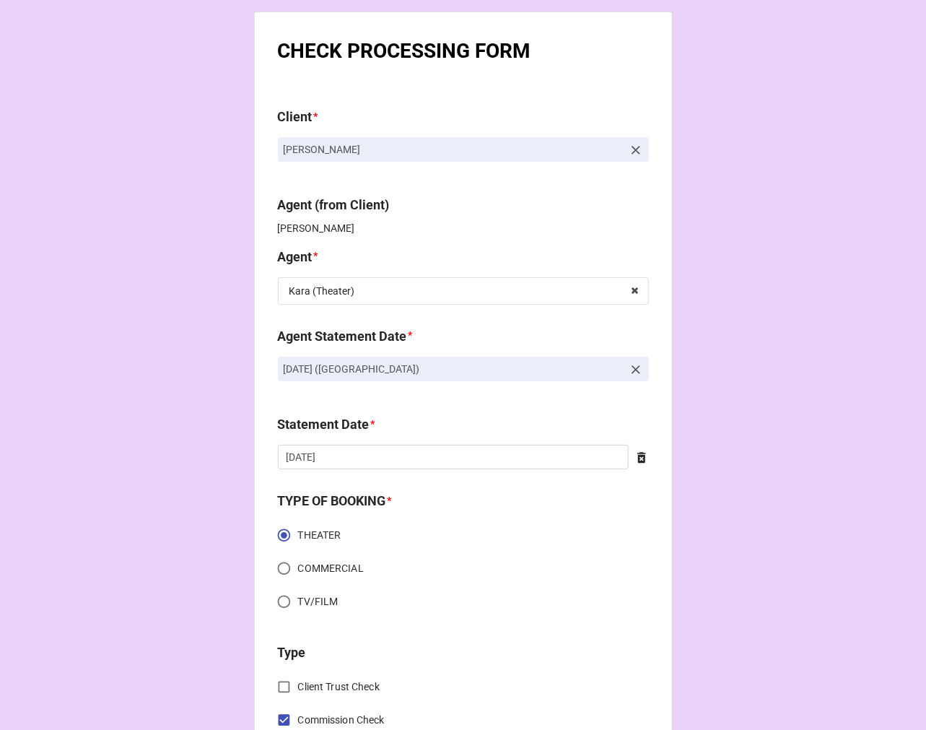
click at [635, 367] on icon at bounding box center [636, 369] width 9 height 9
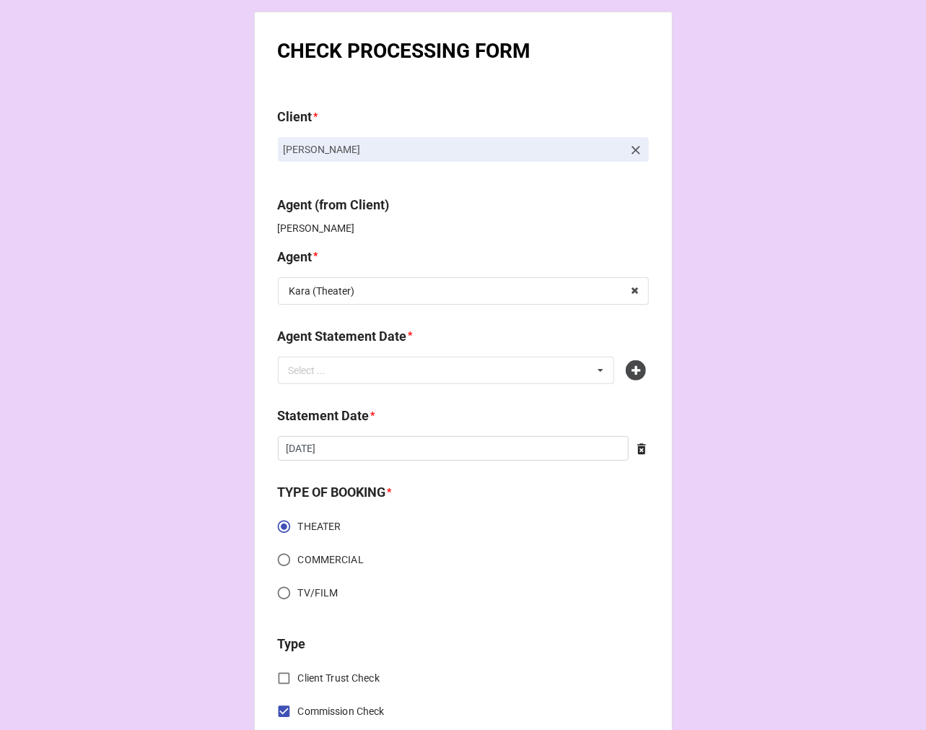
click at [635, 453] on icon at bounding box center [642, 449] width 14 height 14
click at [491, 368] on div "Select ... No results found." at bounding box center [446, 370] width 337 height 27
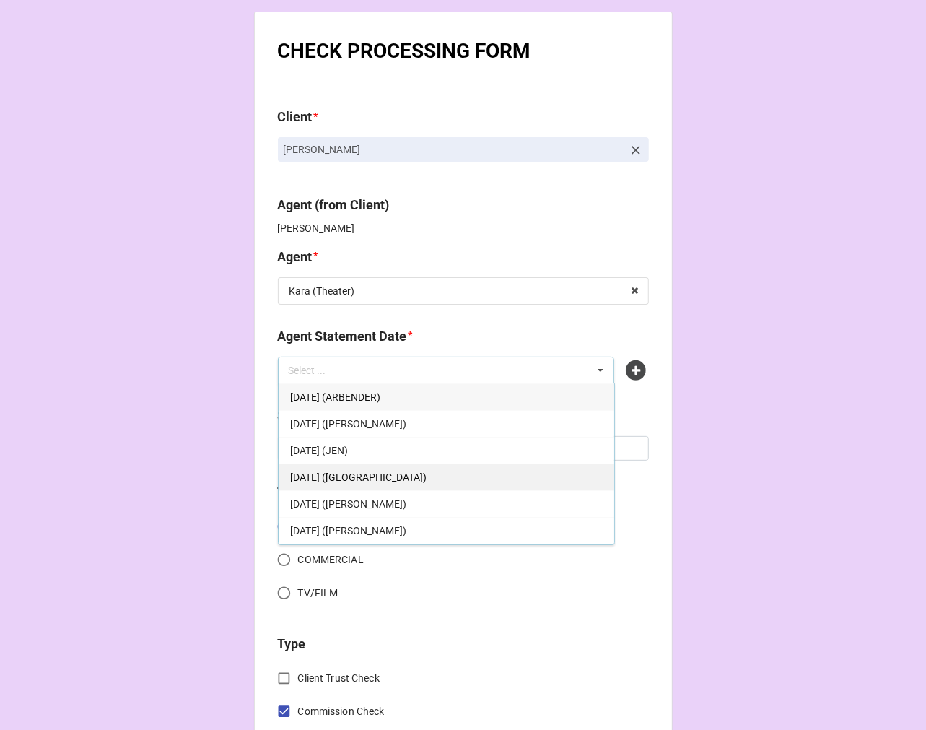
click at [427, 479] on span "[DATE] ([GEOGRAPHIC_DATA])" at bounding box center [358, 477] width 136 height 12
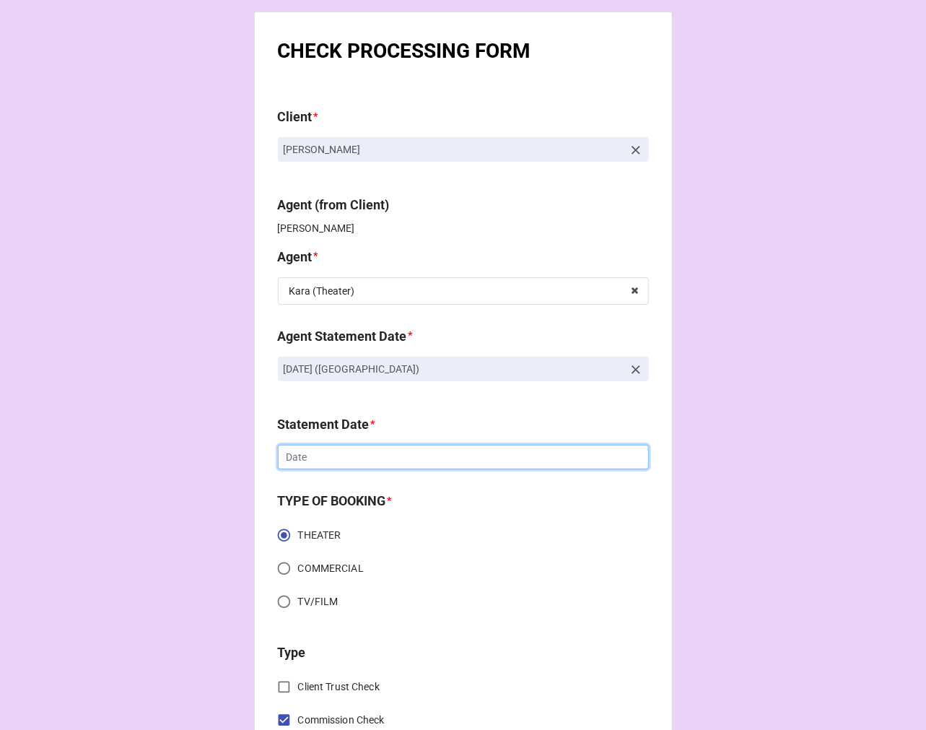
click at [370, 453] on input "text" at bounding box center [463, 457] width 371 height 25
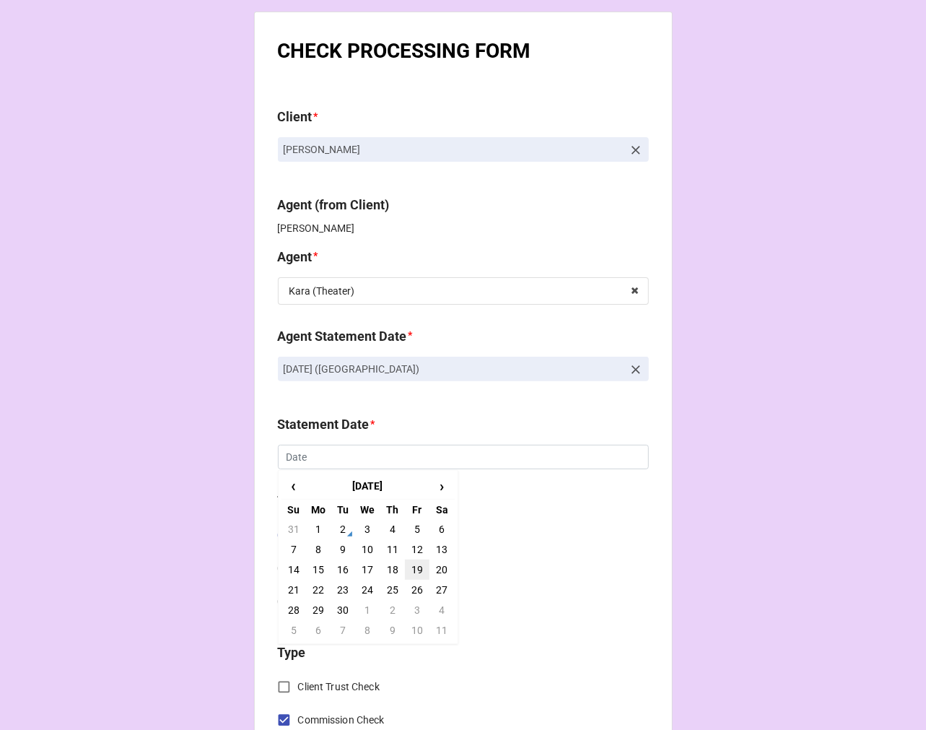
click at [413, 569] on td "19" at bounding box center [417, 569] width 25 height 20
type input "[DATE]"
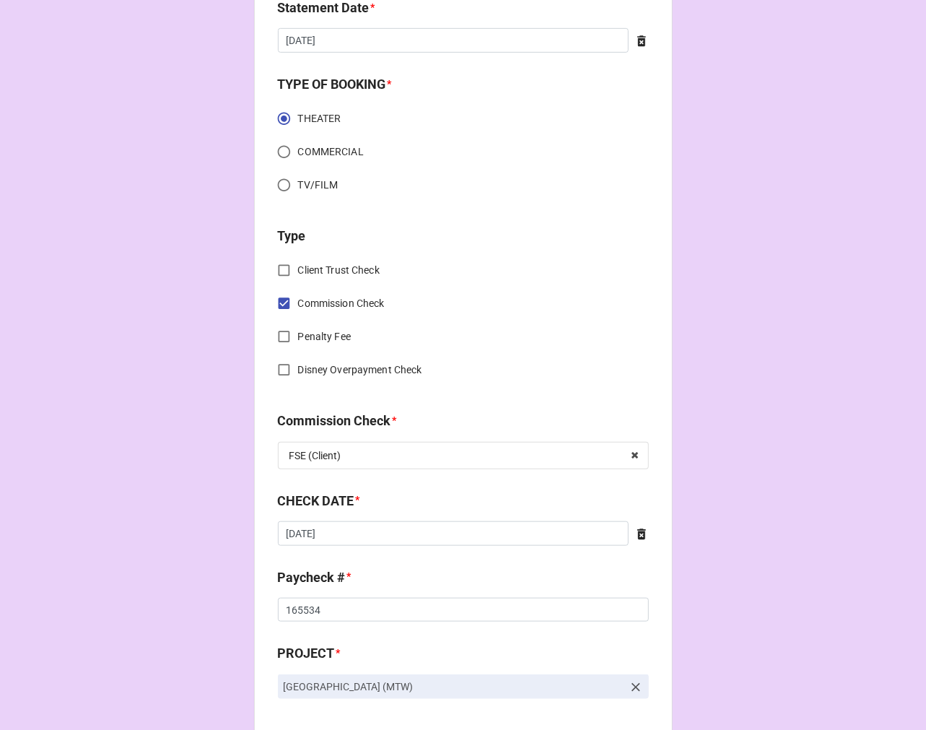
scroll to position [481, 0]
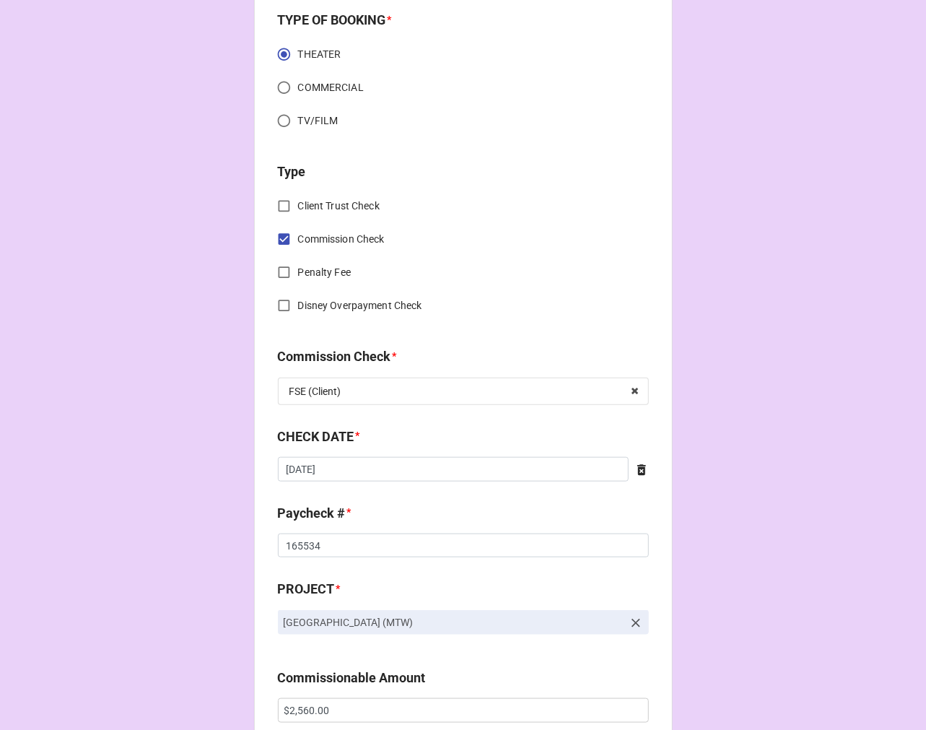
click at [635, 463] on icon at bounding box center [642, 470] width 14 height 14
click at [517, 473] on input "text" at bounding box center [463, 469] width 371 height 25
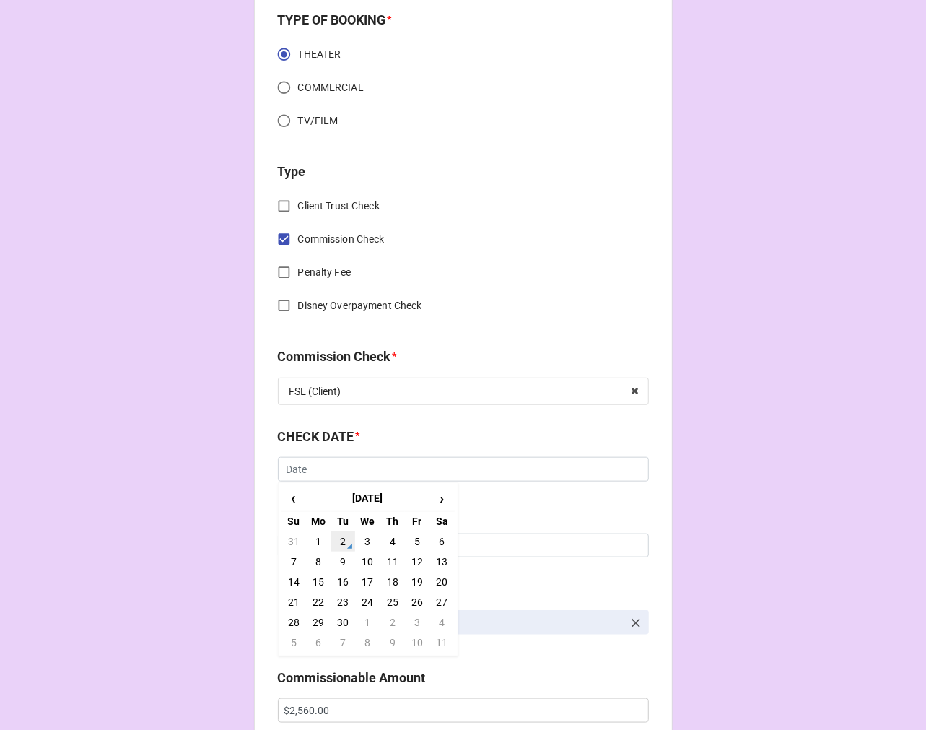
click at [341, 539] on td "2" at bounding box center [343, 541] width 25 height 20
type input "[DATE]"
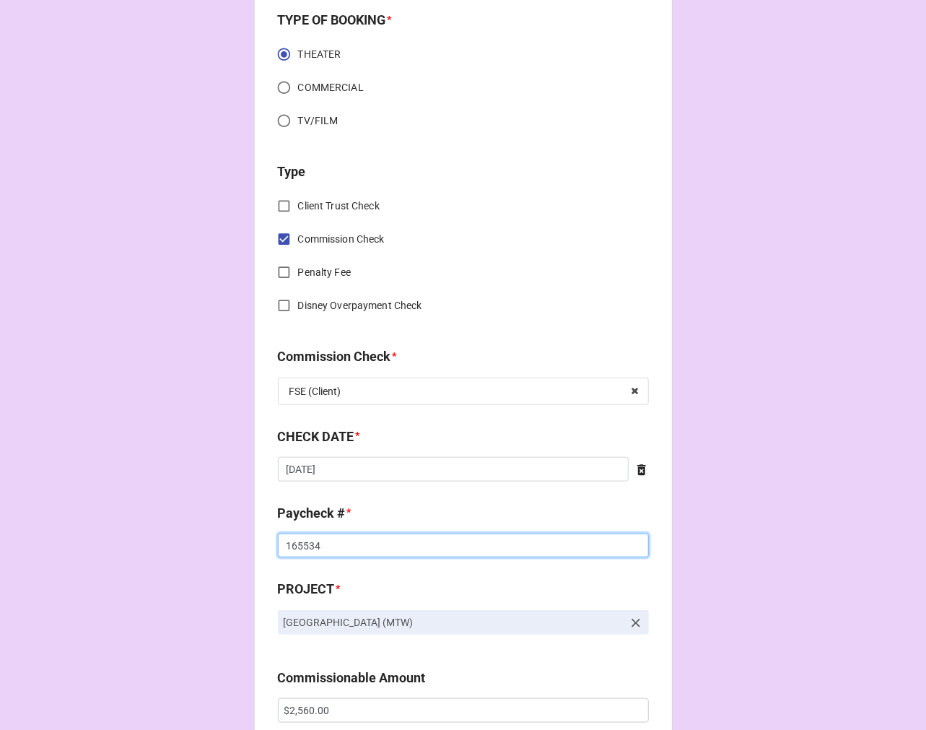
click at [293, 544] on input "165534" at bounding box center [463, 546] width 371 height 25
drag, startPoint x: 293, startPoint y: 544, endPoint x: 568, endPoint y: 478, distance: 283.0
click at [306, 539] on input "165534" at bounding box center [463, 546] width 371 height 25
type input "ZELLE"
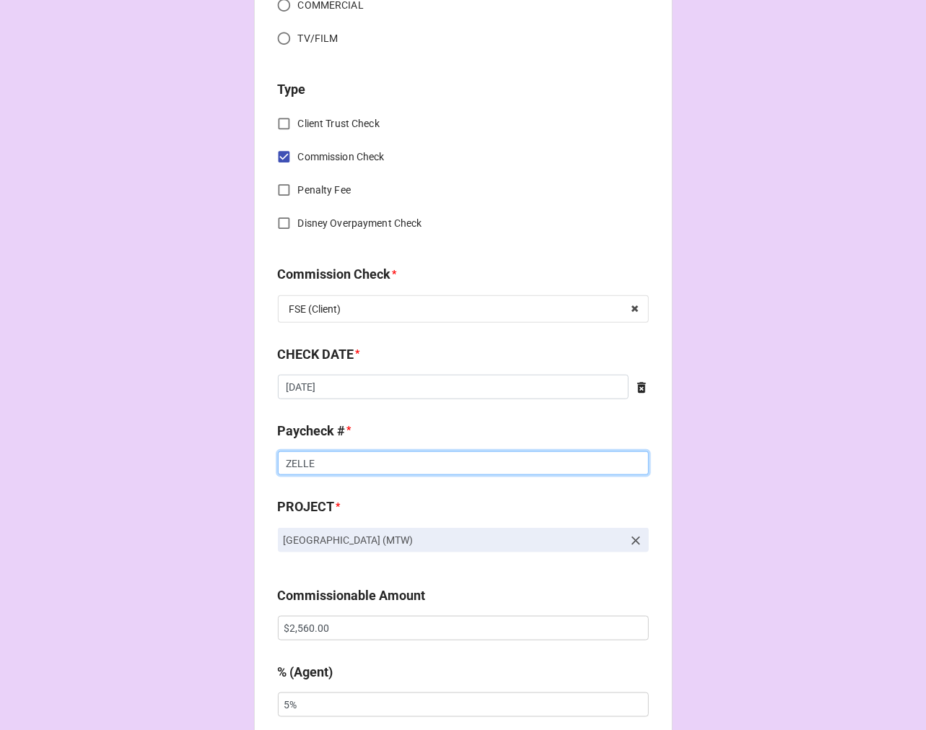
scroll to position [641, 0]
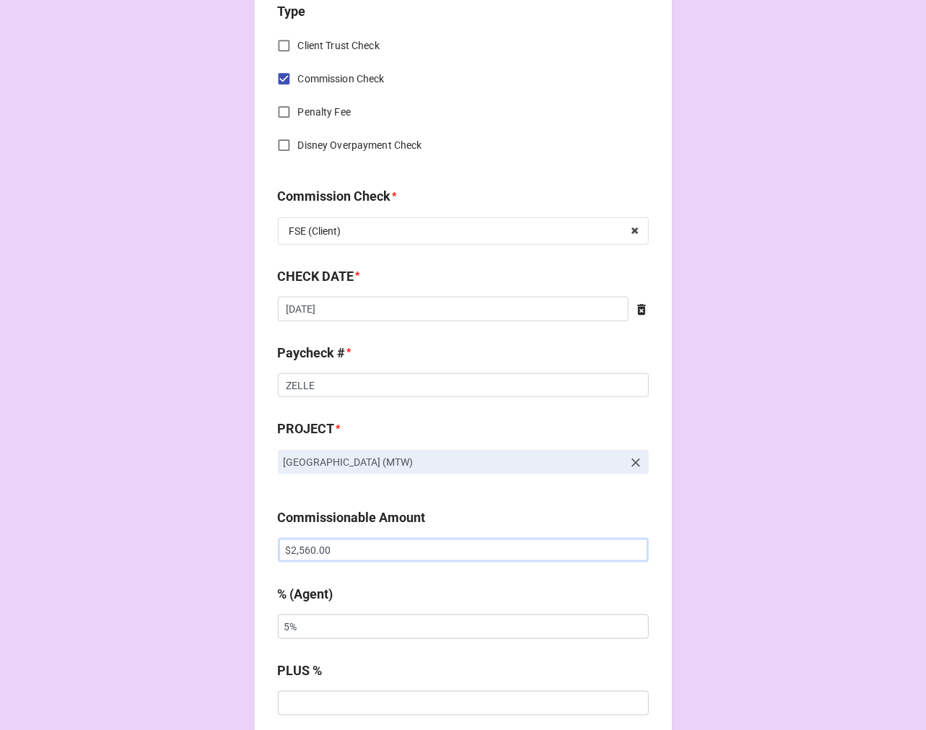
drag, startPoint x: 347, startPoint y: 550, endPoint x: 35, endPoint y: 525, distance: 312.9
click at [65, 544] on div "CHECK PROCESSING FORM Client * [PERSON_NAME] Agent (from Client) [PERSON_NAME][…" at bounding box center [463, 559] width 926 height 2401
type input "$499.10"
type input "10%"
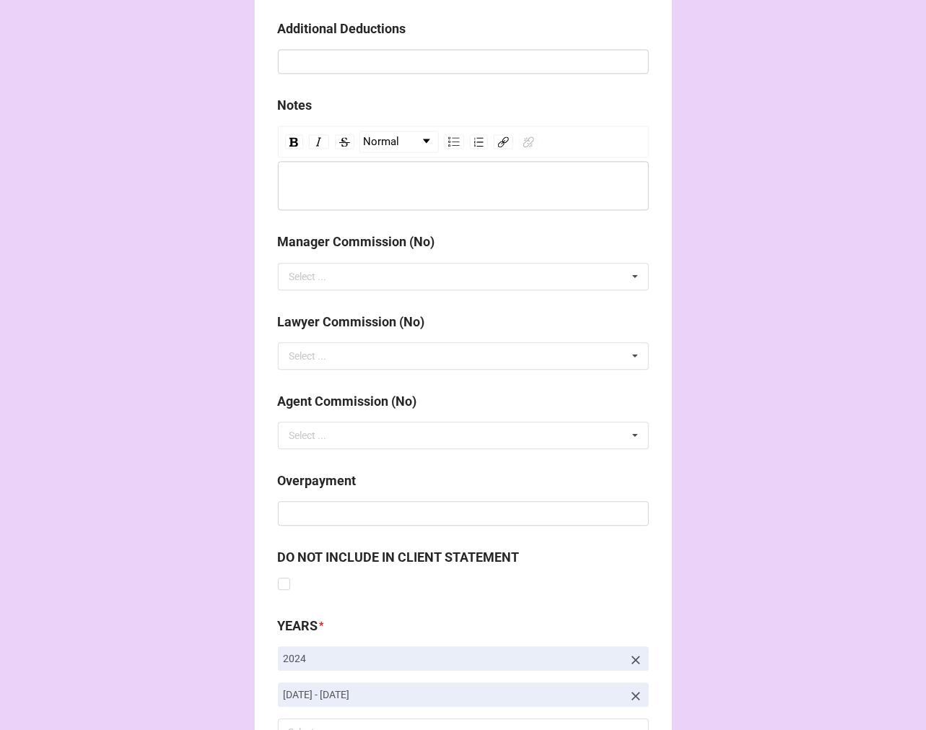
scroll to position [1671, 0]
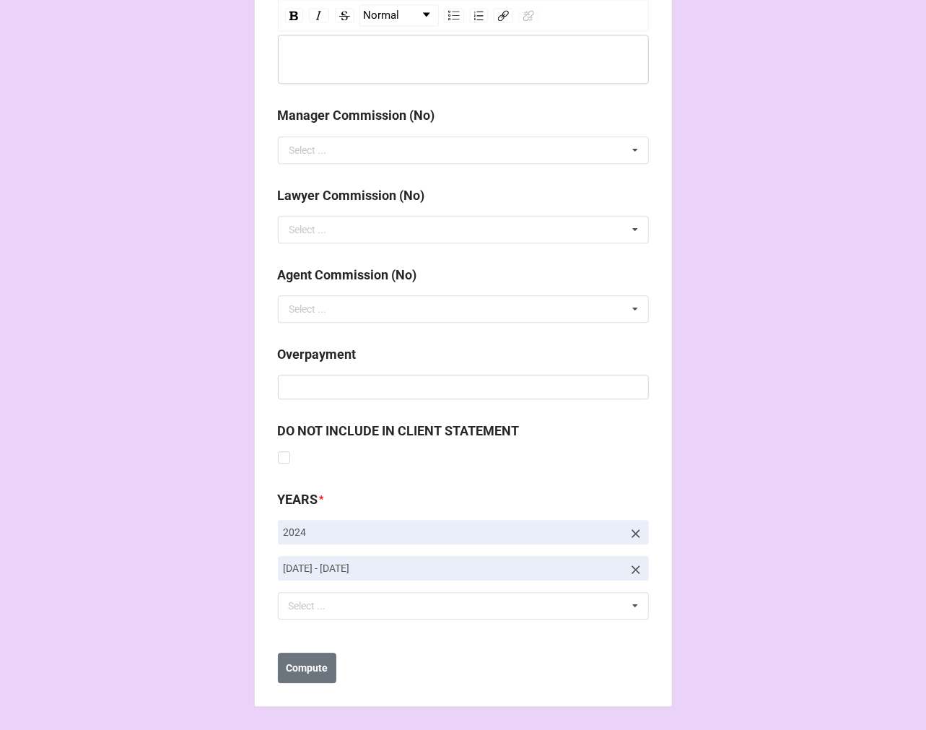
click at [630, 563] on icon at bounding box center [636, 569] width 14 height 14
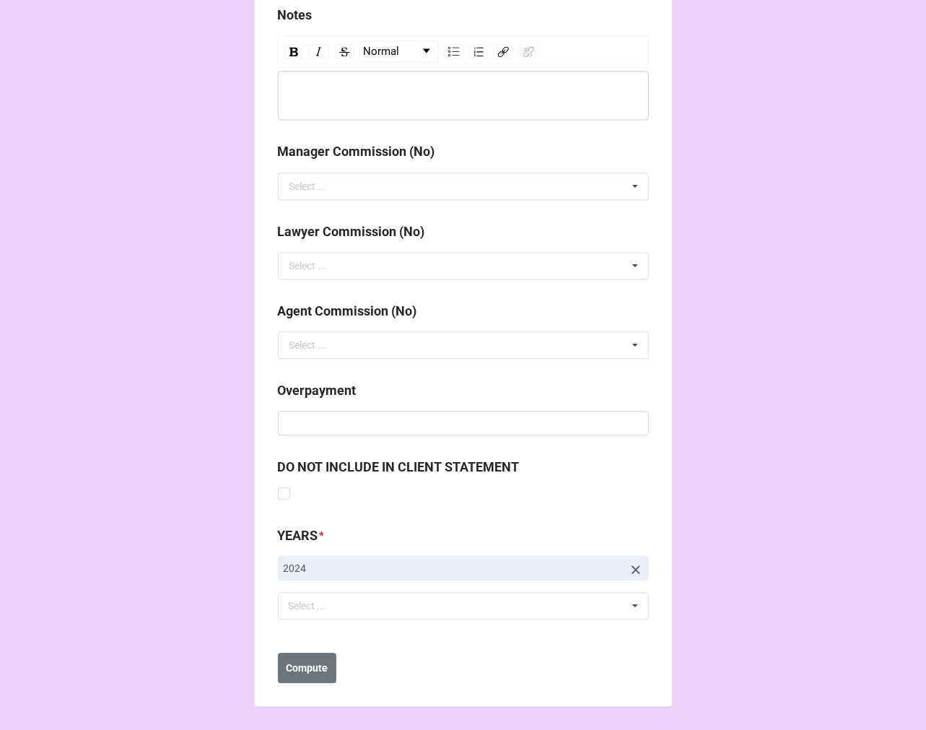
click at [629, 566] on icon at bounding box center [636, 569] width 14 height 14
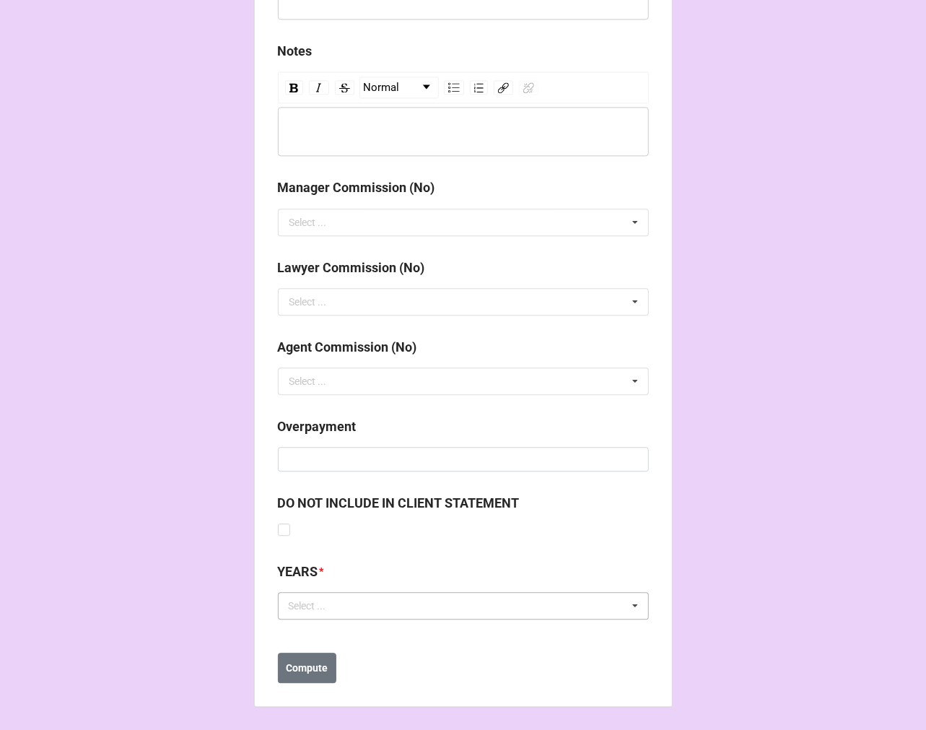
scroll to position [1599, 0]
click at [342, 618] on div "Select ... No results found." at bounding box center [463, 605] width 371 height 27
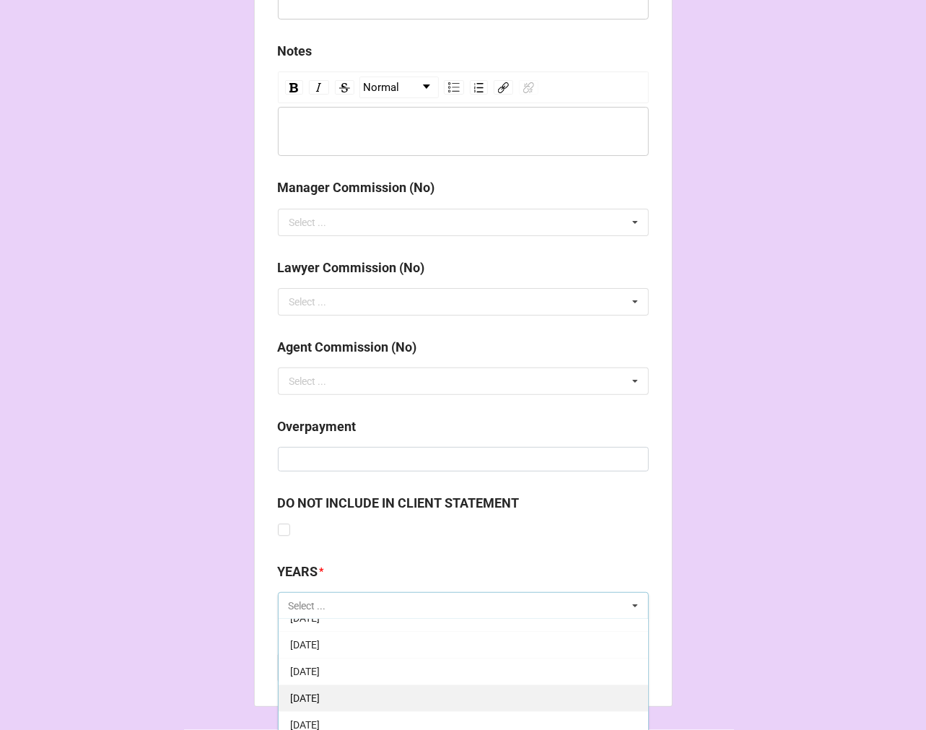
scroll to position [160, 0]
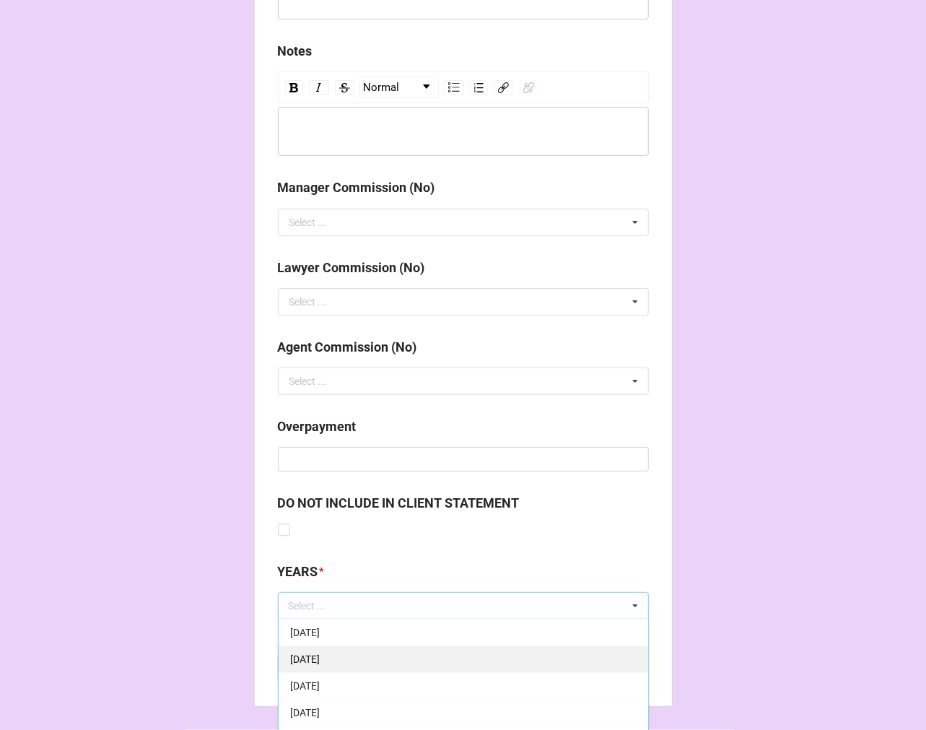
click at [320, 653] on span "8-August 2025" at bounding box center [305, 659] width 30 height 12
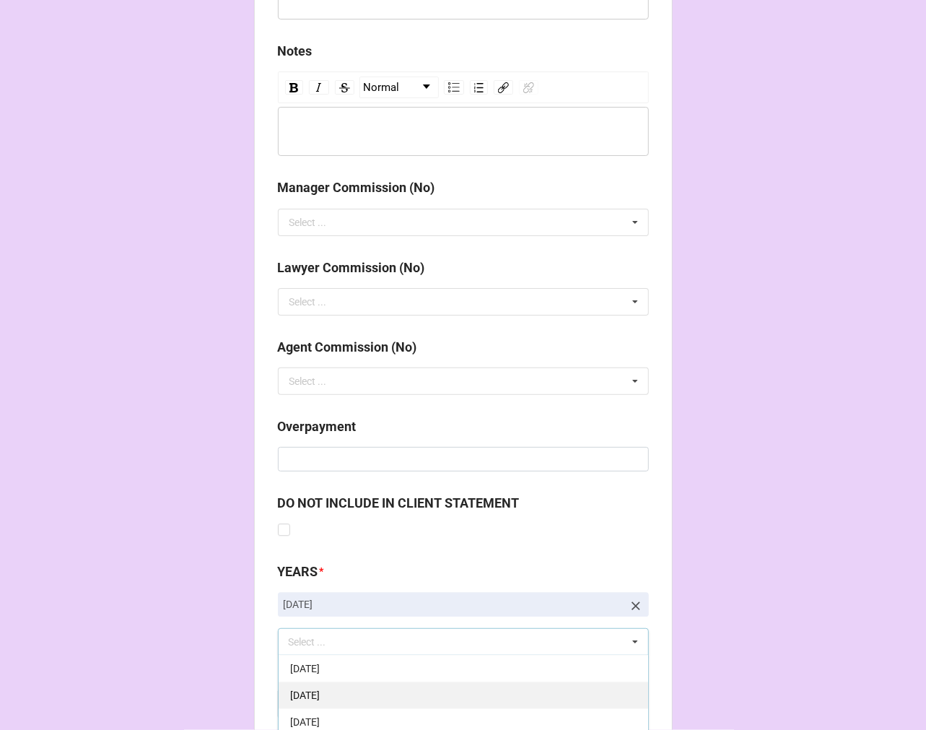
click at [385, 690] on div "[DATE]" at bounding box center [464, 694] width 370 height 27
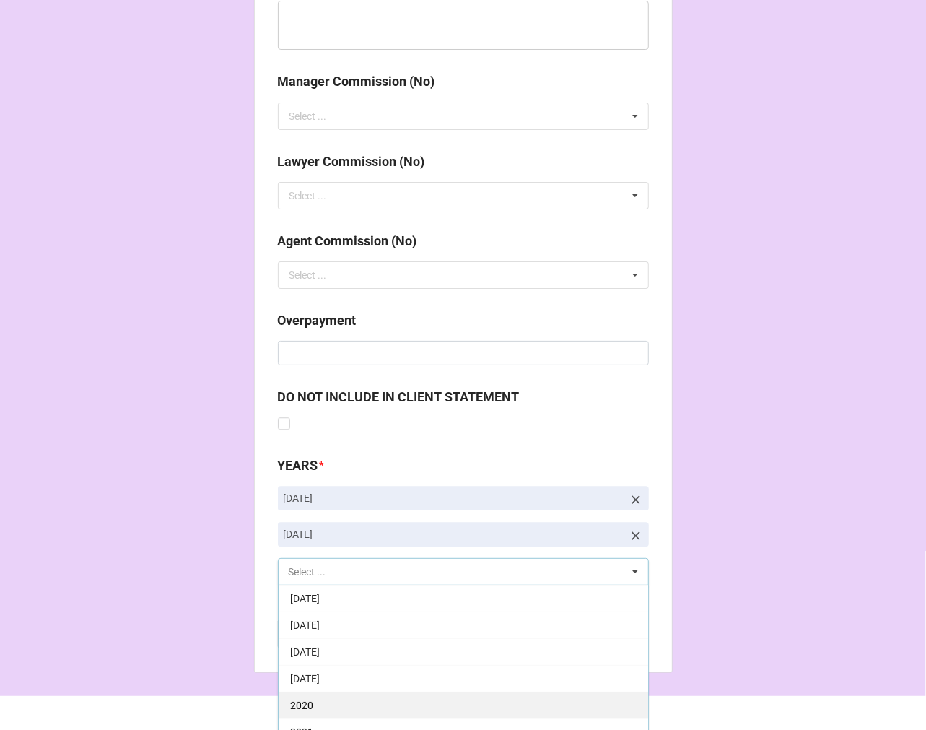
scroll to position [1722, 0]
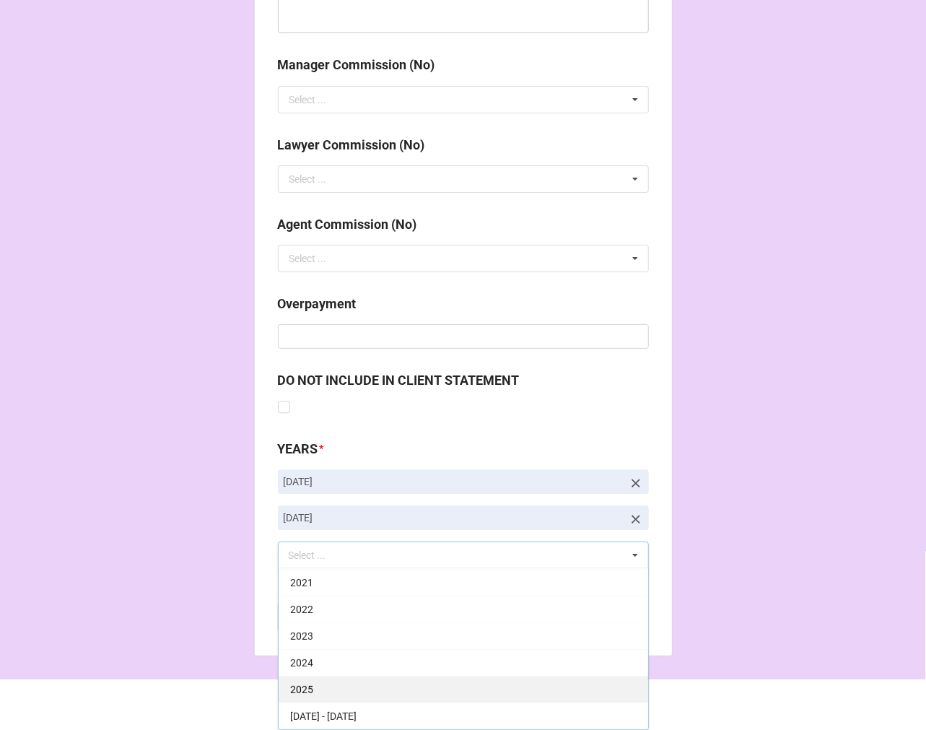
click at [355, 684] on div "2025" at bounding box center [464, 689] width 370 height 27
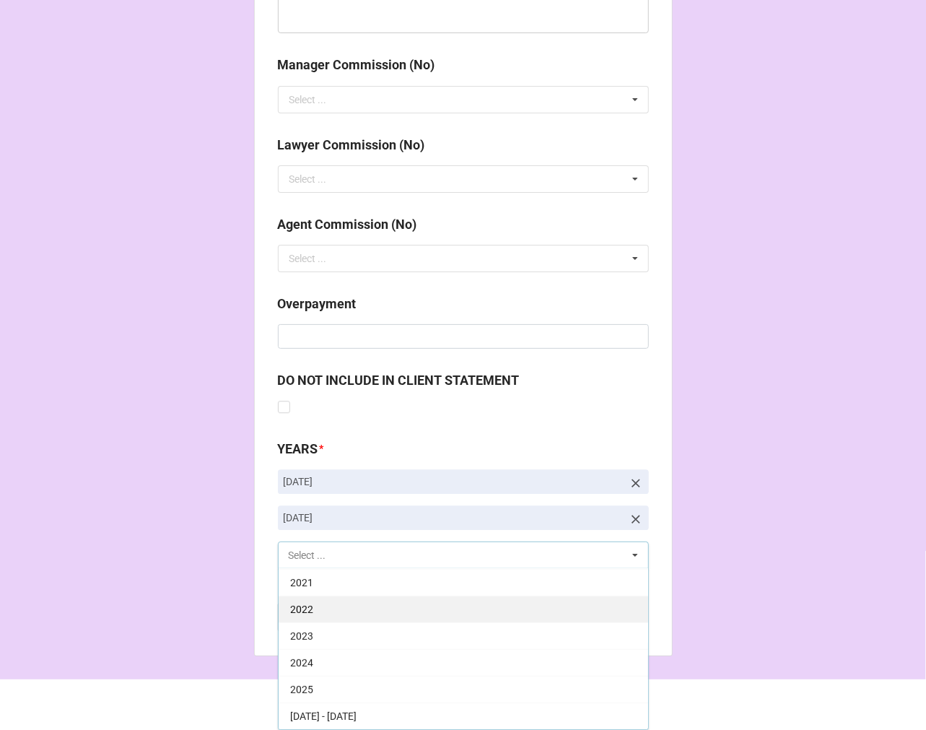
scroll to position [267, 0]
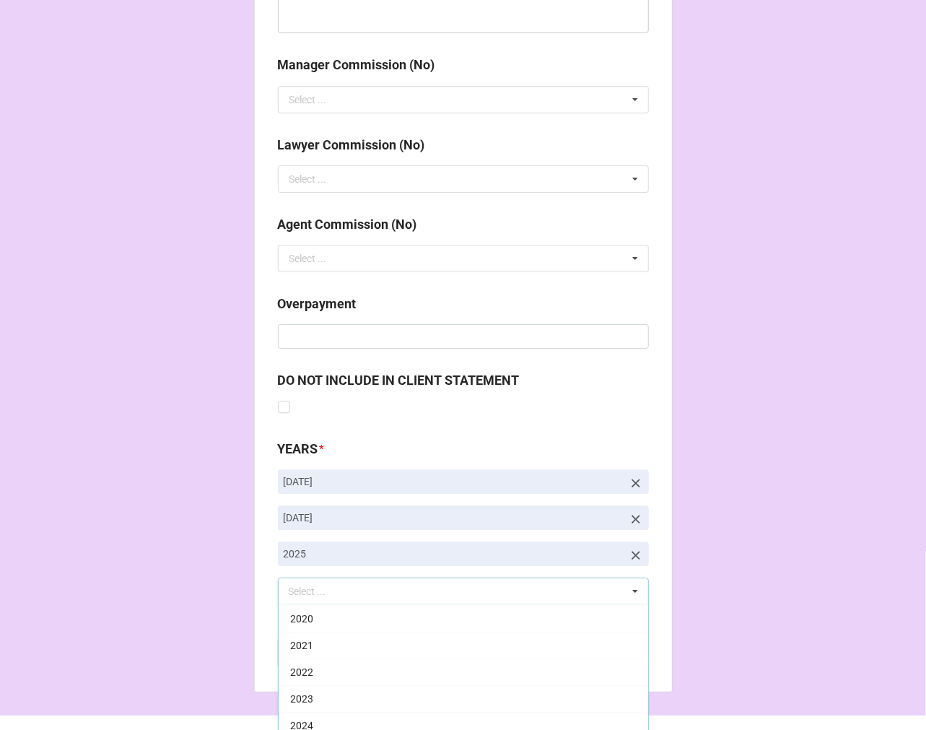
click at [624, 479] on div "YEARS * 8-August 2025 9-September 2025 2025 Select ... 1-January 2025 2-Februar…" at bounding box center [463, 522] width 371 height 166
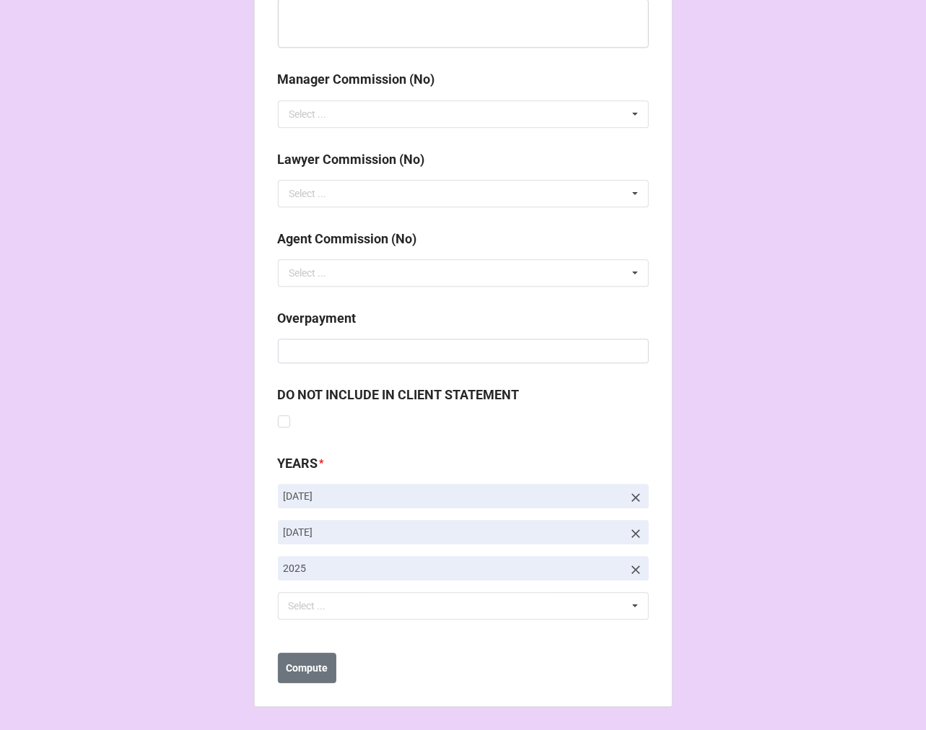
click at [632, 492] on icon at bounding box center [636, 497] width 14 height 14
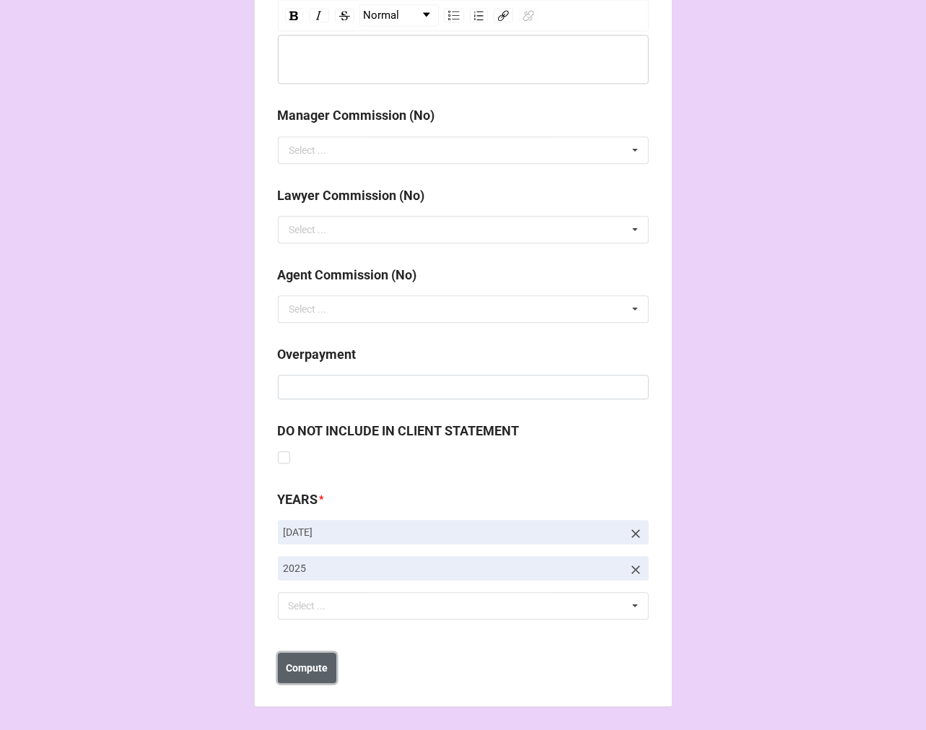
click at [315, 668] on b "Compute" at bounding box center [307, 668] width 42 height 15
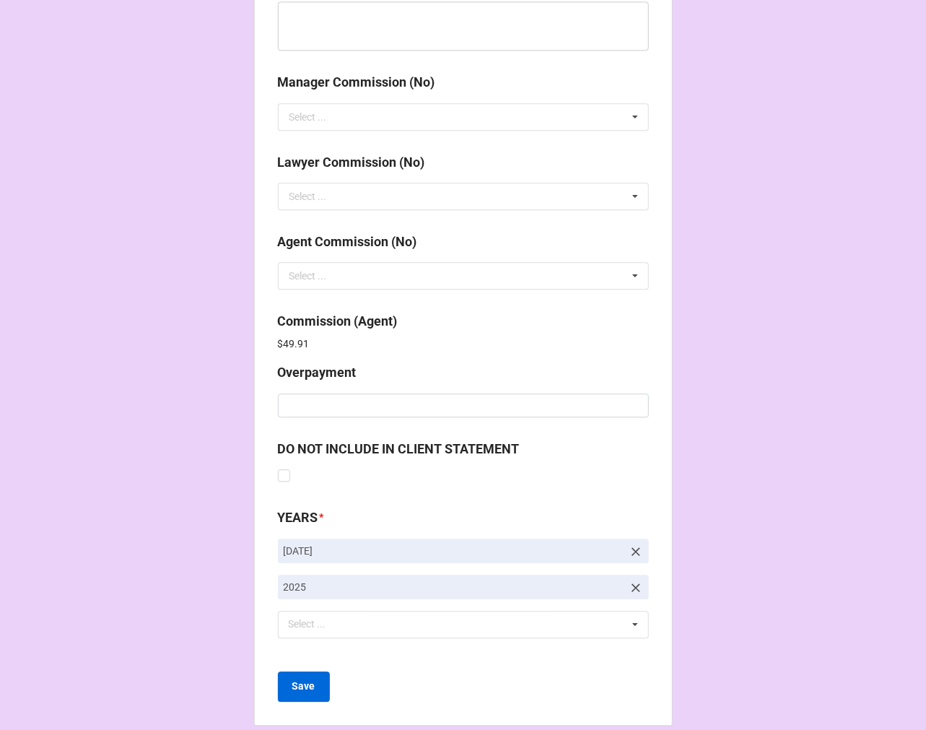
scroll to position [1723, 0]
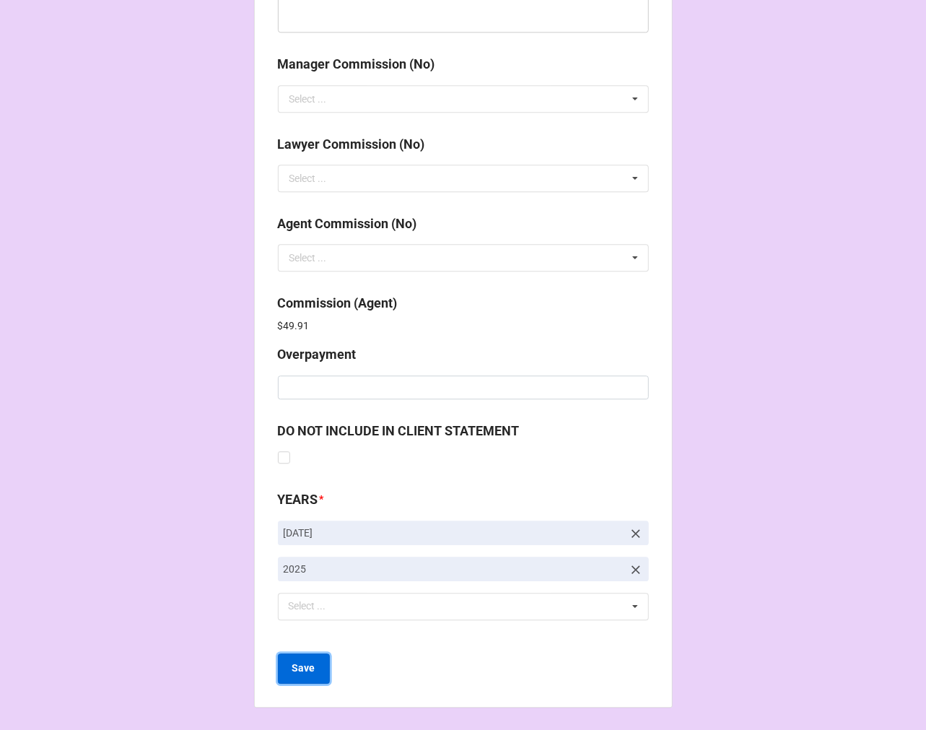
click at [300, 669] on b "Save" at bounding box center [303, 668] width 23 height 15
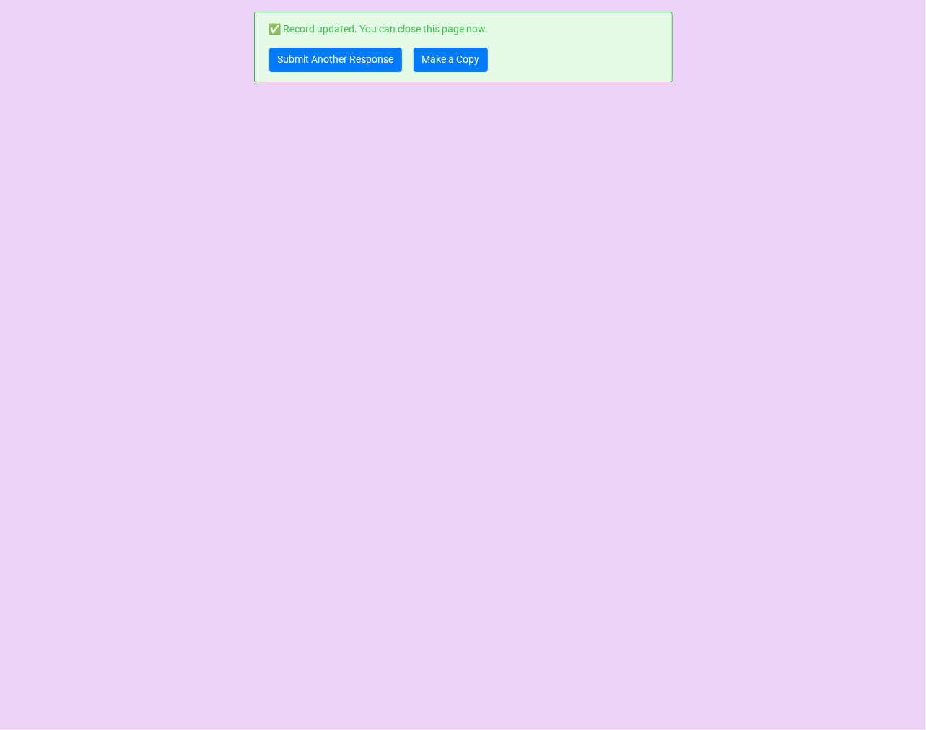
scroll to position [0, 0]
drag, startPoint x: 437, startPoint y: 58, endPoint x: 448, endPoint y: 45, distance: 16.5
click at [437, 58] on link "Make a Copy" at bounding box center [451, 60] width 74 height 25
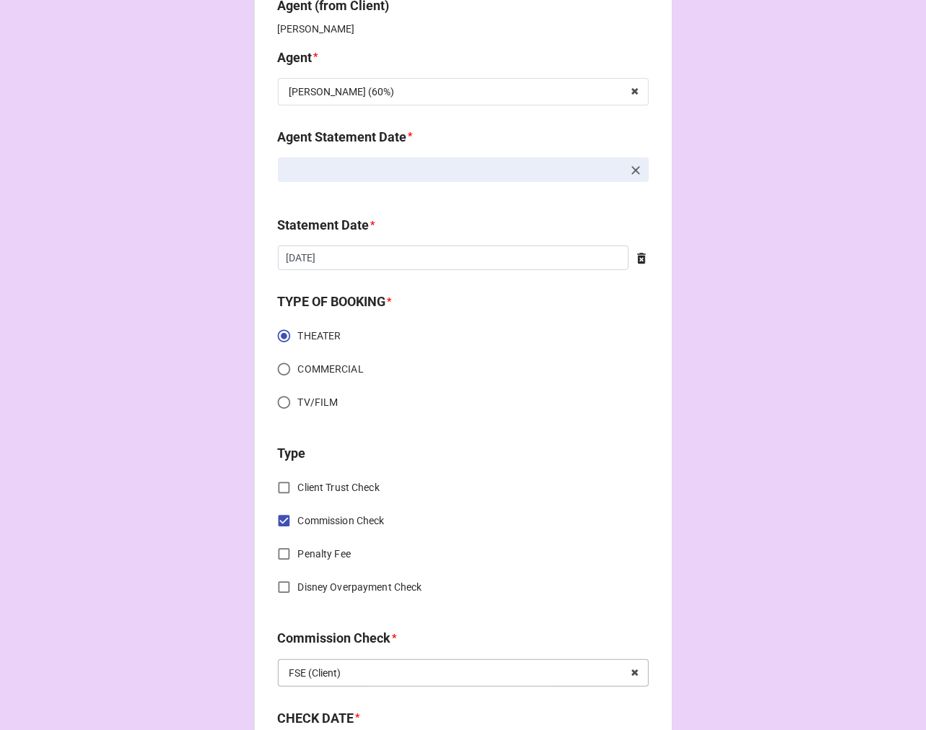
scroll to position [481, 0]
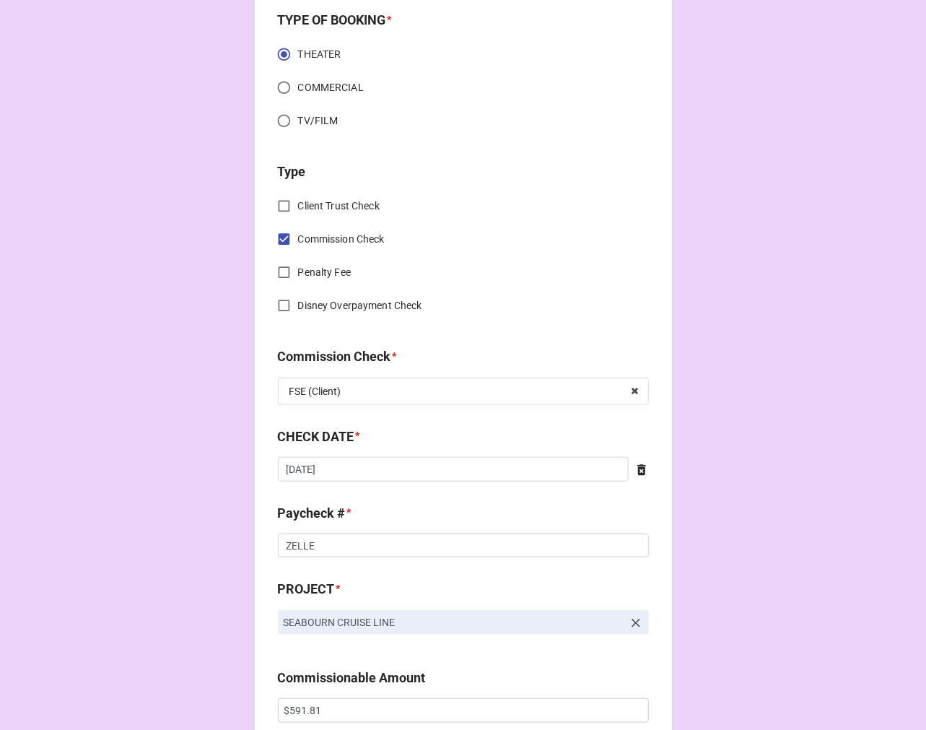
click at [640, 624] on link "SEABOURN CRUISE LINE" at bounding box center [463, 622] width 371 height 25
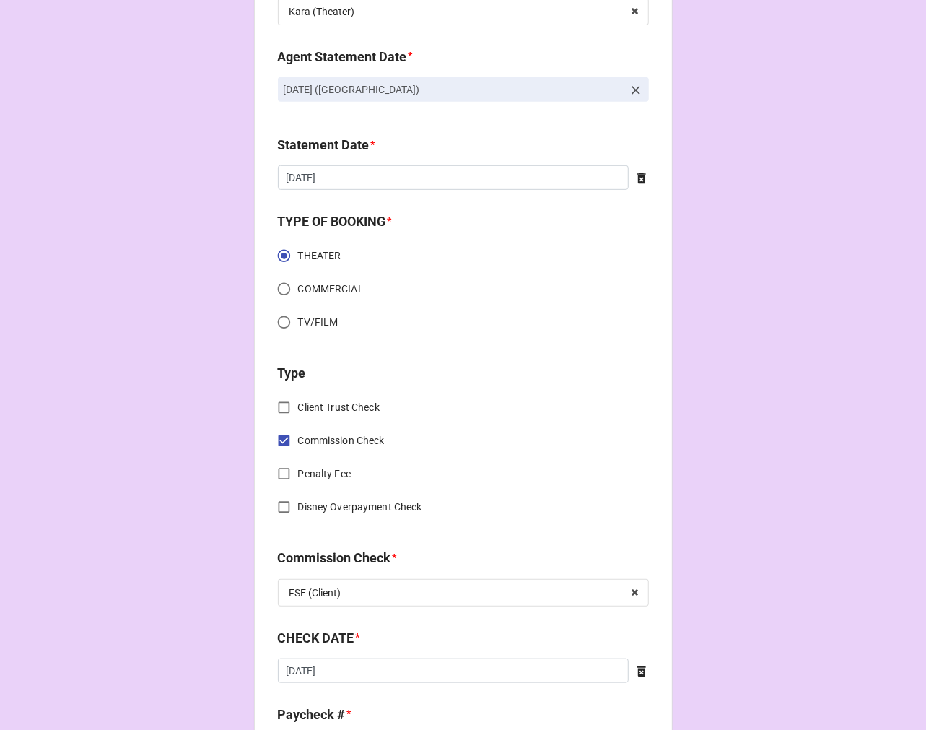
scroll to position [641, 0]
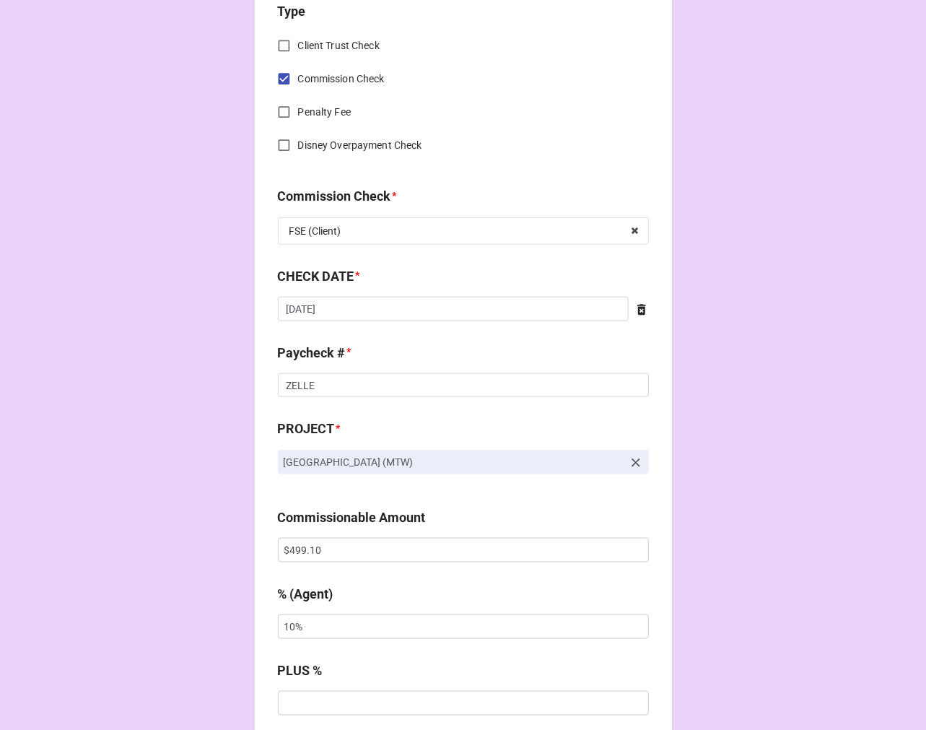
click at [635, 459] on icon at bounding box center [636, 462] width 9 height 9
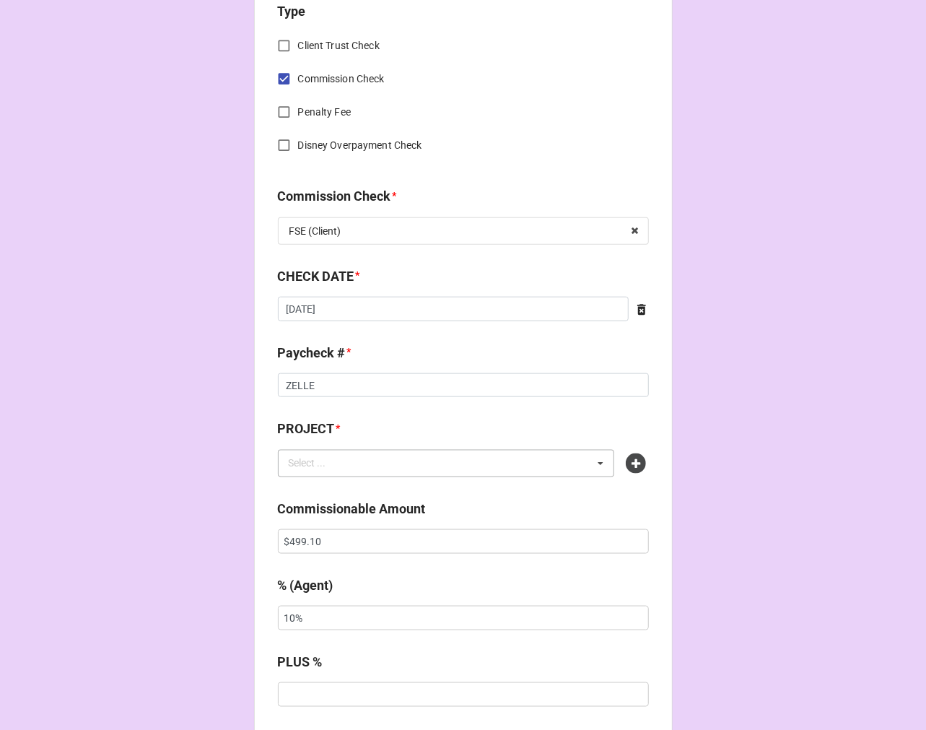
click at [441, 468] on div "Select ... No results found." at bounding box center [446, 463] width 337 height 27
paste input "FAT HAM (GEFFEN PLAYHOUSE)"
type input "FAT HAM (GEFFEN PLAYHOUSE"
click at [633, 460] on icon at bounding box center [636, 463] width 20 height 20
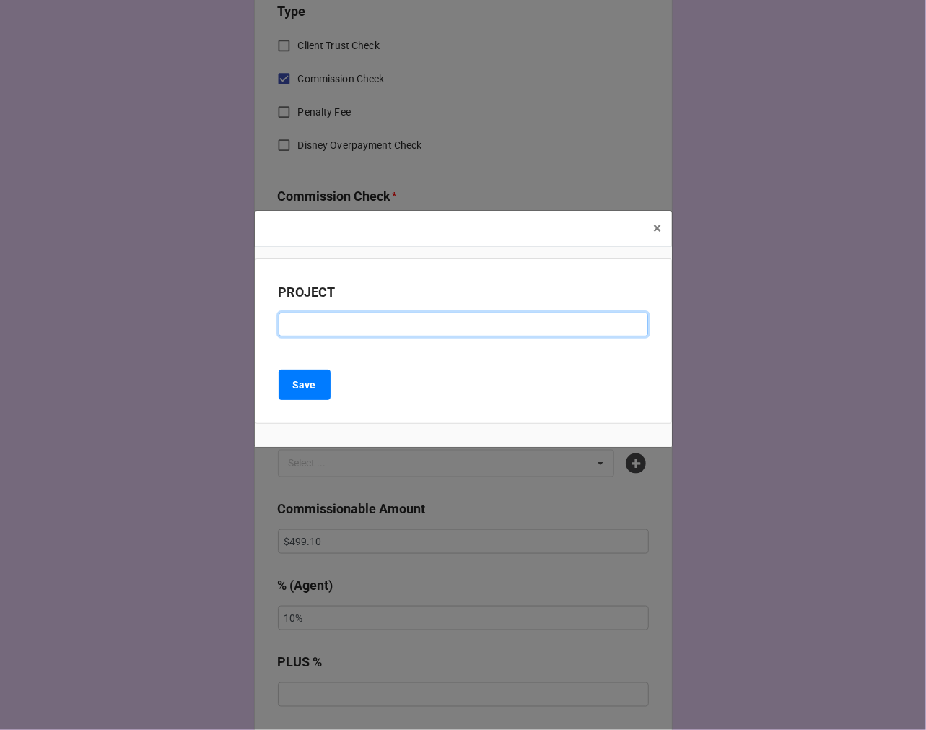
click at [308, 326] on input at bounding box center [464, 325] width 370 height 25
paste input "FAT HAM (GEFFEN PLAYHOUSE)"
type input "FAT HAM (GEFFEN PLAYHOUSE)"
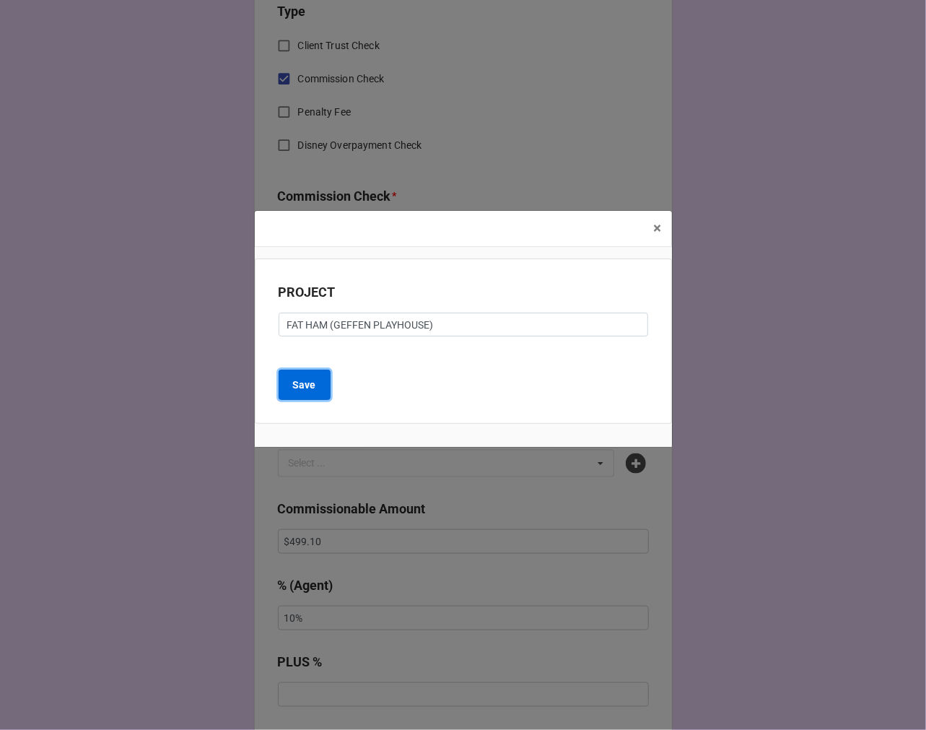
click at [305, 383] on b "Save" at bounding box center [304, 385] width 23 height 15
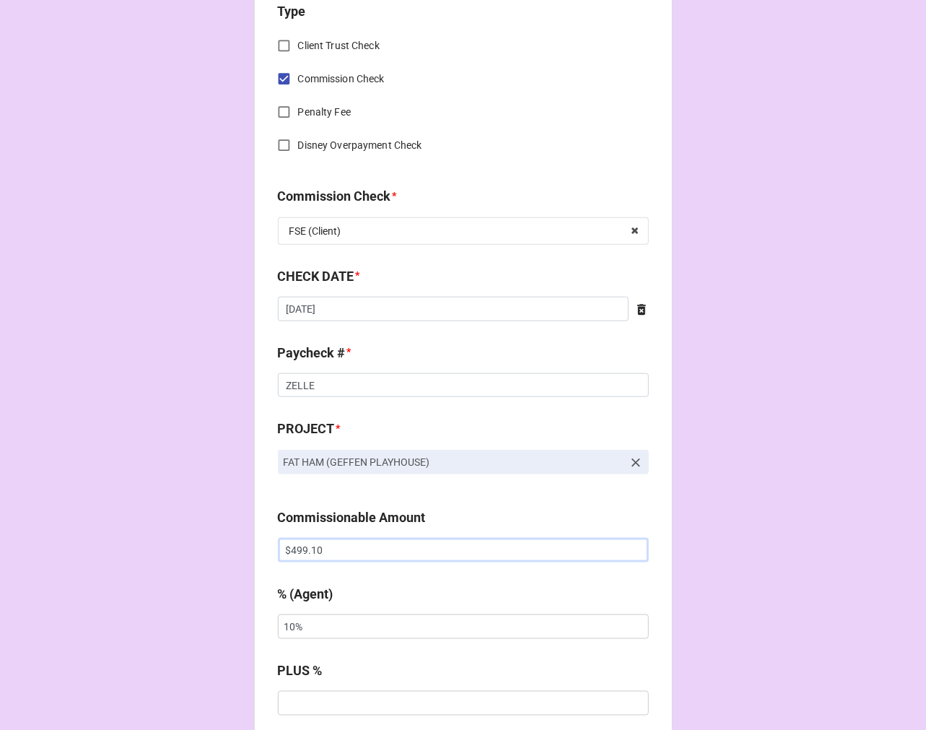
drag, startPoint x: 352, startPoint y: 558, endPoint x: 183, endPoint y: 515, distance: 175.1
click at [254, 546] on div "CHECK PROCESSING FORM Client * April Nixon Agent (from Client) Dori, Kara, Rebe…" at bounding box center [463, 553] width 419 height 2366
type input "$1,941.80"
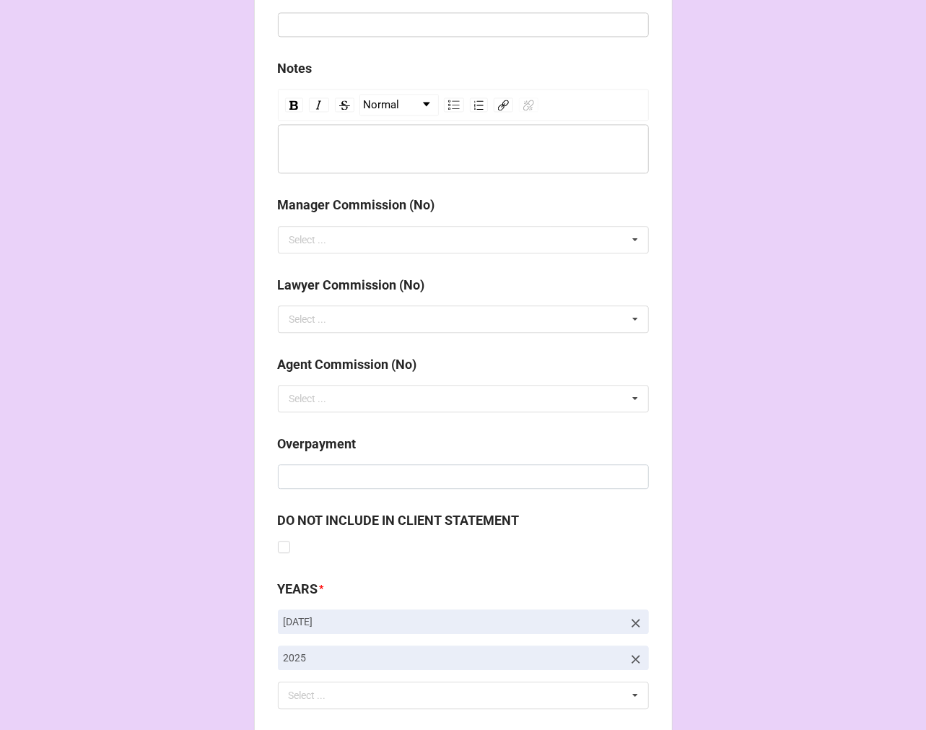
scroll to position [1671, 0]
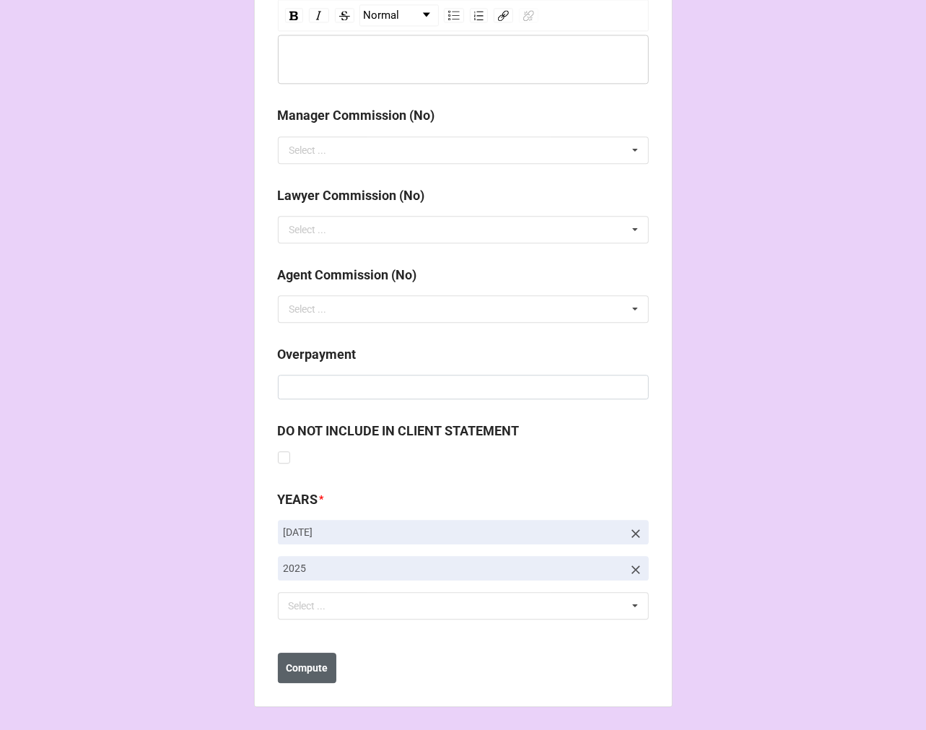
type input "5%"
click at [308, 676] on button "Compute" at bounding box center [307, 668] width 58 height 30
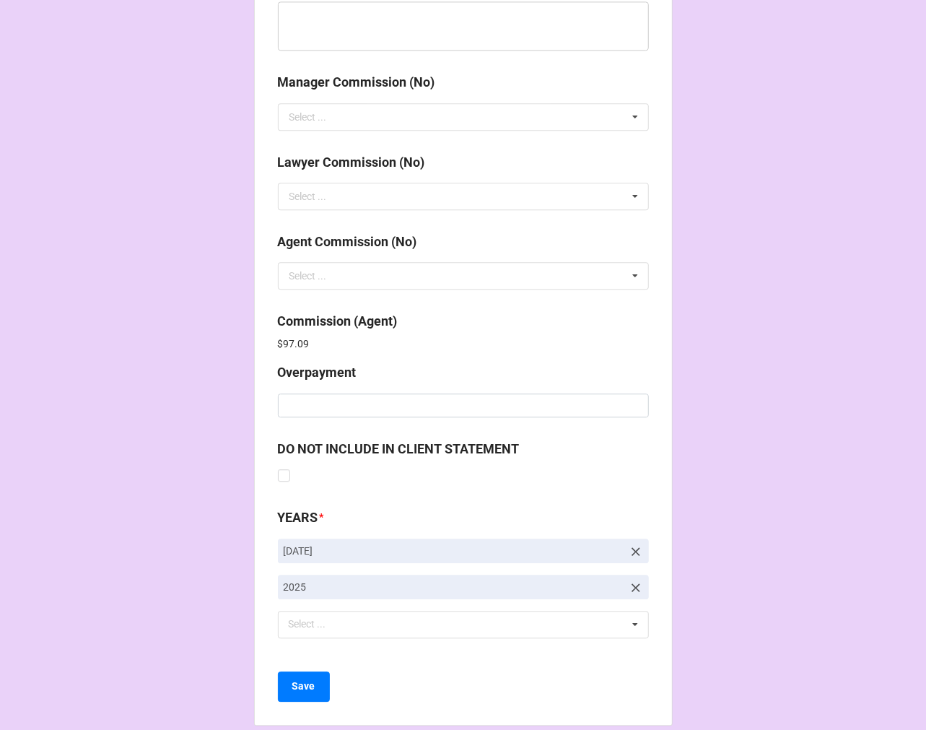
scroll to position [1723, 0]
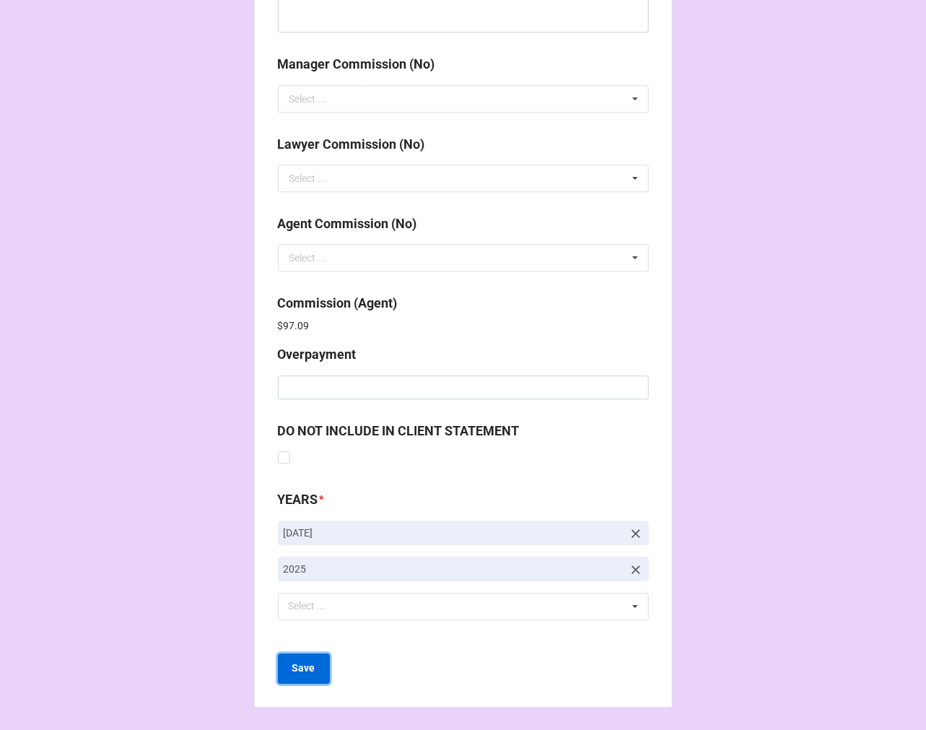
click at [300, 669] on b "Save" at bounding box center [303, 668] width 23 height 15
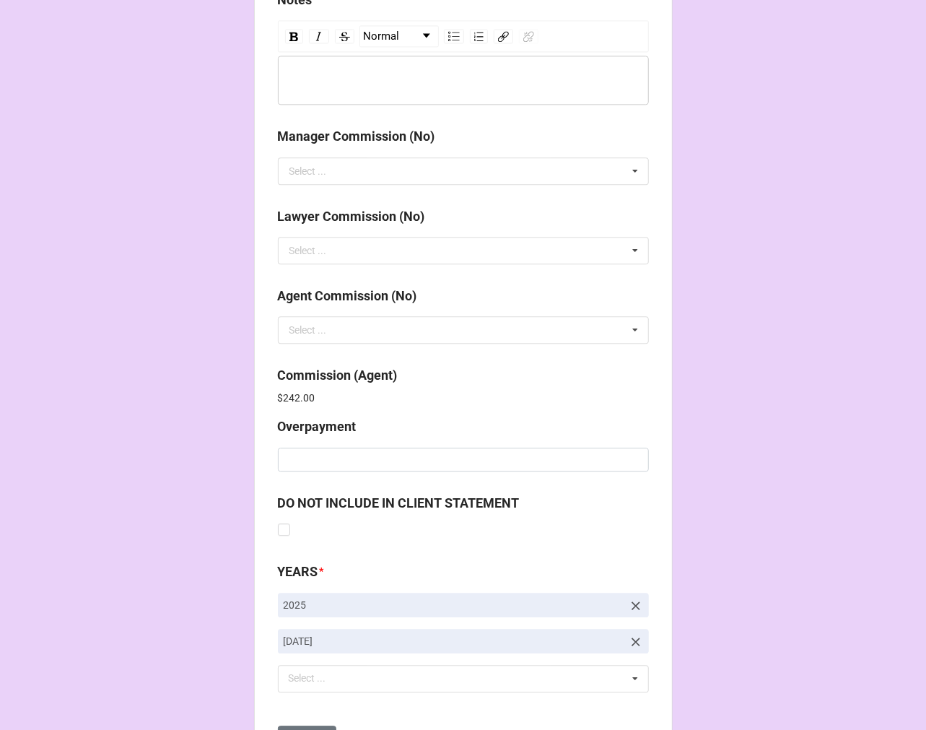
scroll to position [1723, 0]
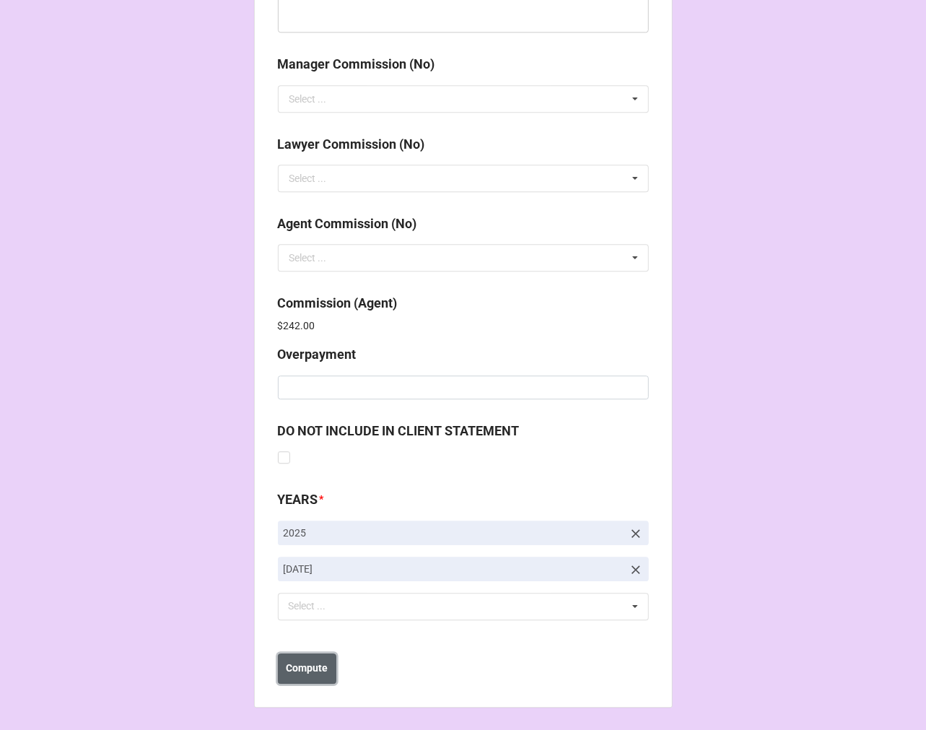
click at [307, 668] on b "Compute" at bounding box center [307, 668] width 42 height 15
click at [307, 666] on b "Save" at bounding box center [303, 668] width 23 height 15
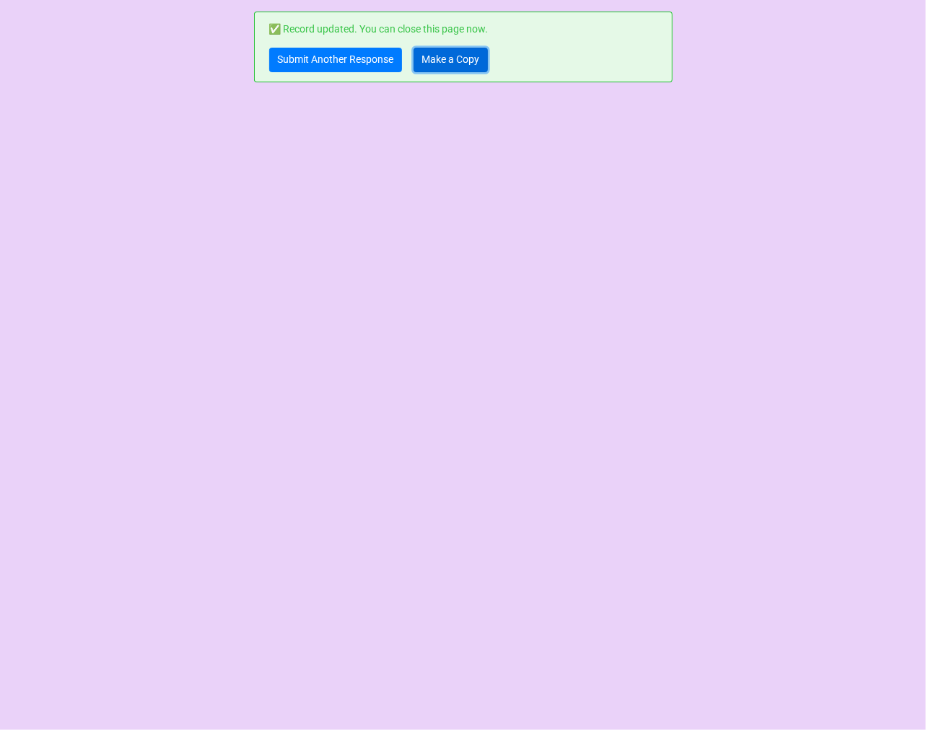
click at [445, 71] on link "Make a Copy" at bounding box center [451, 60] width 74 height 25
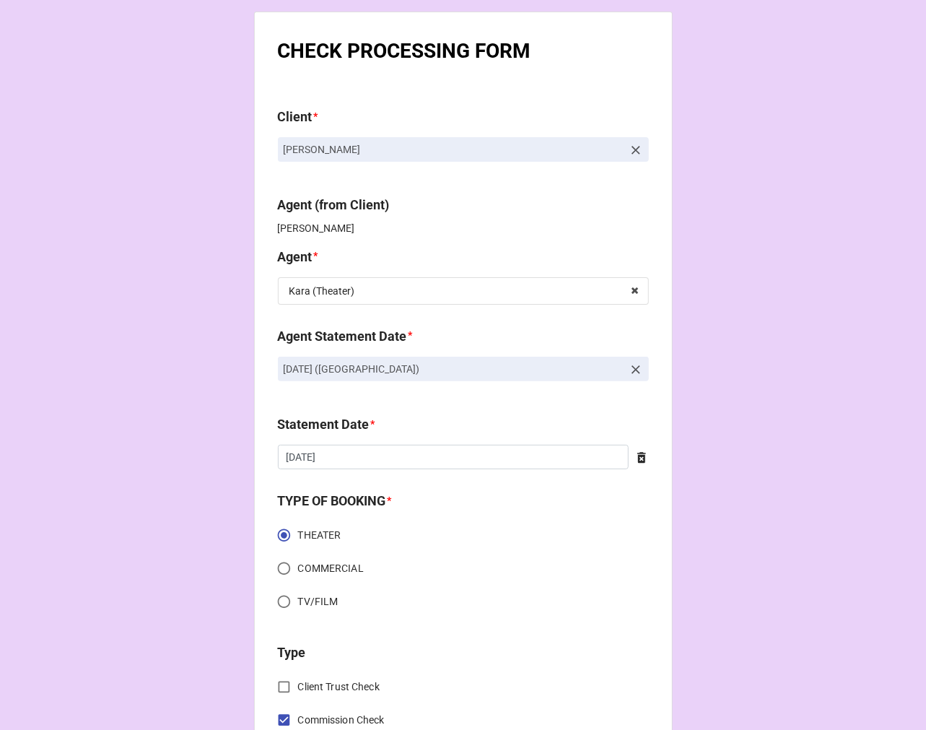
click at [637, 367] on icon at bounding box center [636, 369] width 14 height 14
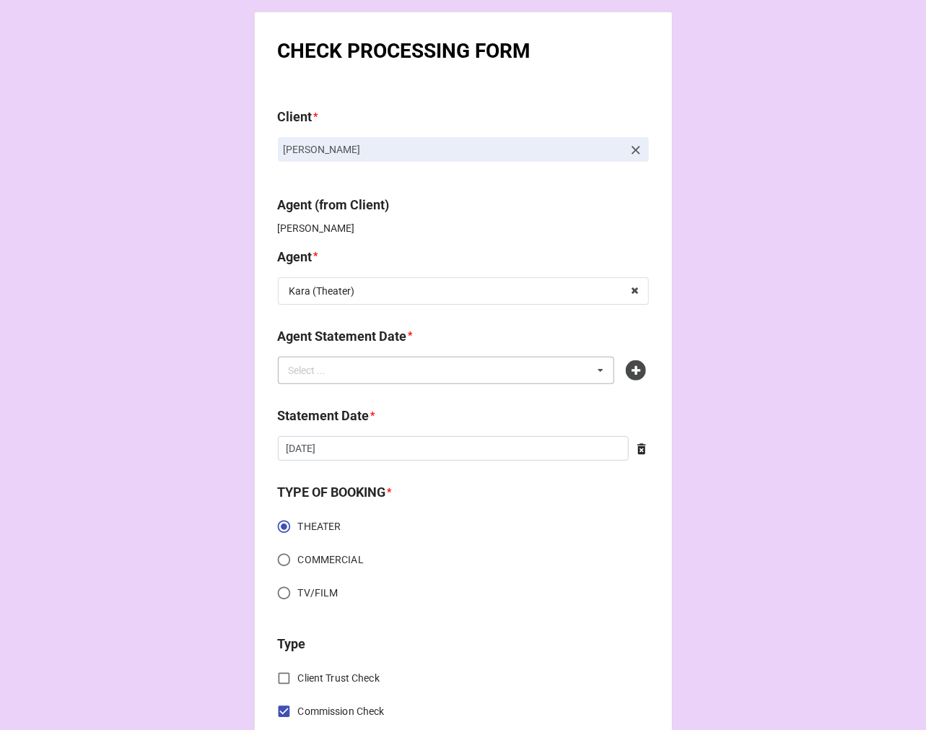
click at [513, 366] on div "Select ... No results found." at bounding box center [446, 370] width 337 height 27
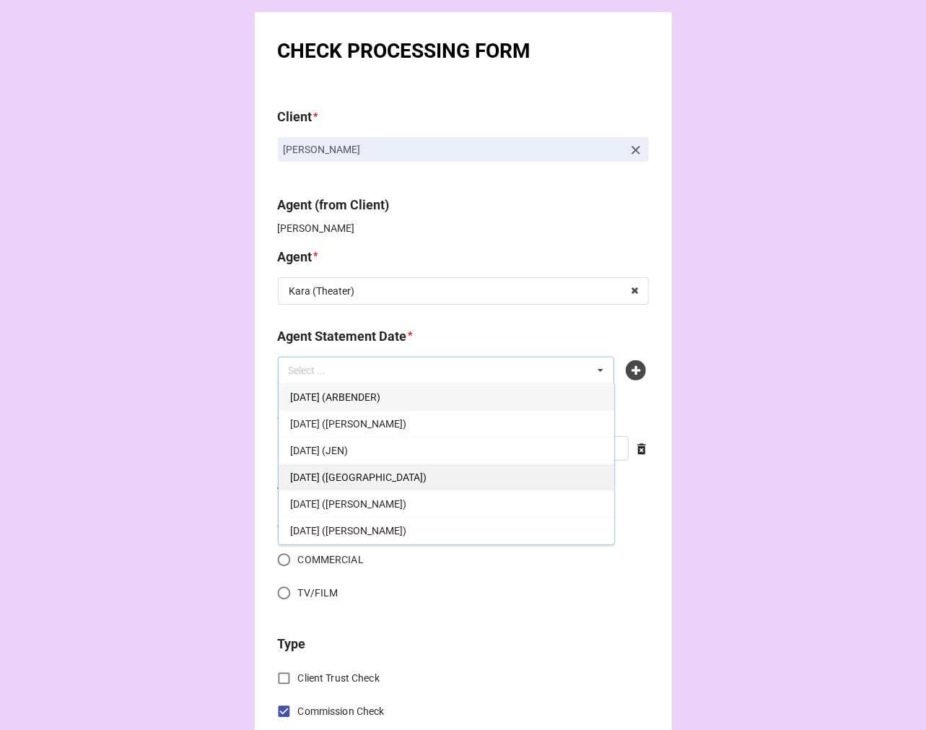
click at [427, 473] on span "SEPTEMBER 19, 2025 (KARA - THEATER)" at bounding box center [358, 477] width 136 height 12
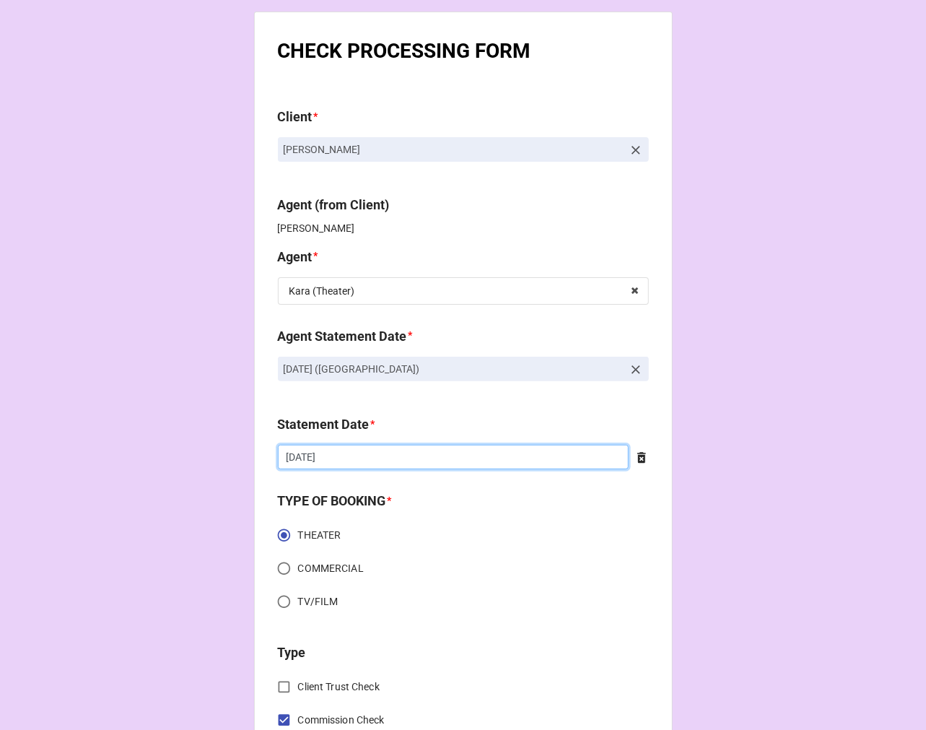
click at [336, 467] on input "9/5/2025" at bounding box center [453, 457] width 351 height 25
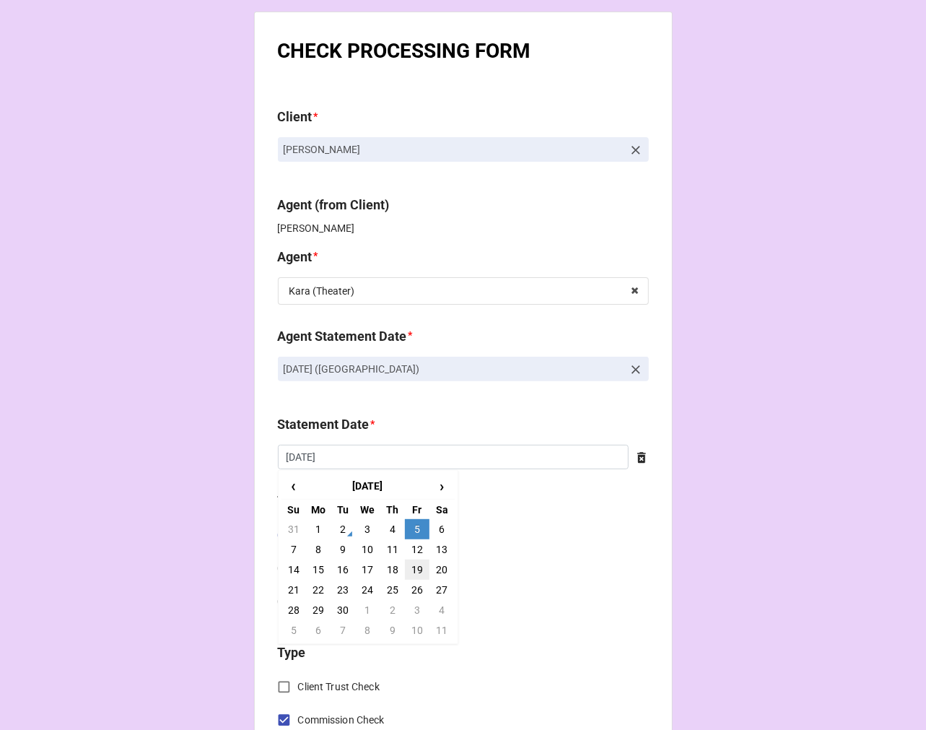
click at [419, 565] on td "19" at bounding box center [417, 569] width 25 height 20
type input "9/19/2025"
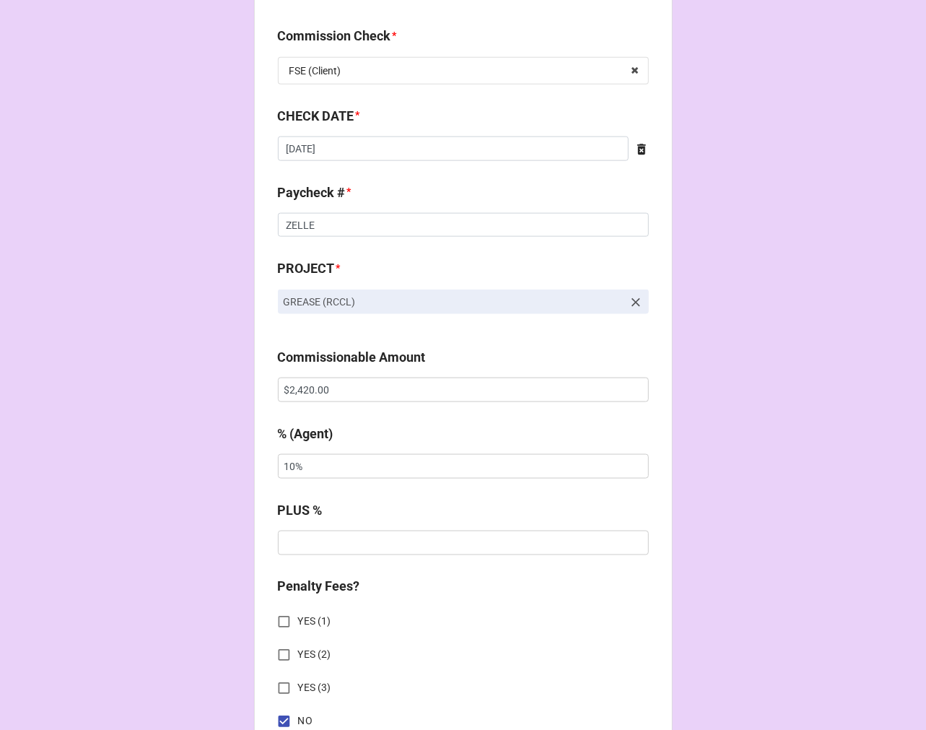
scroll to position [802, 0]
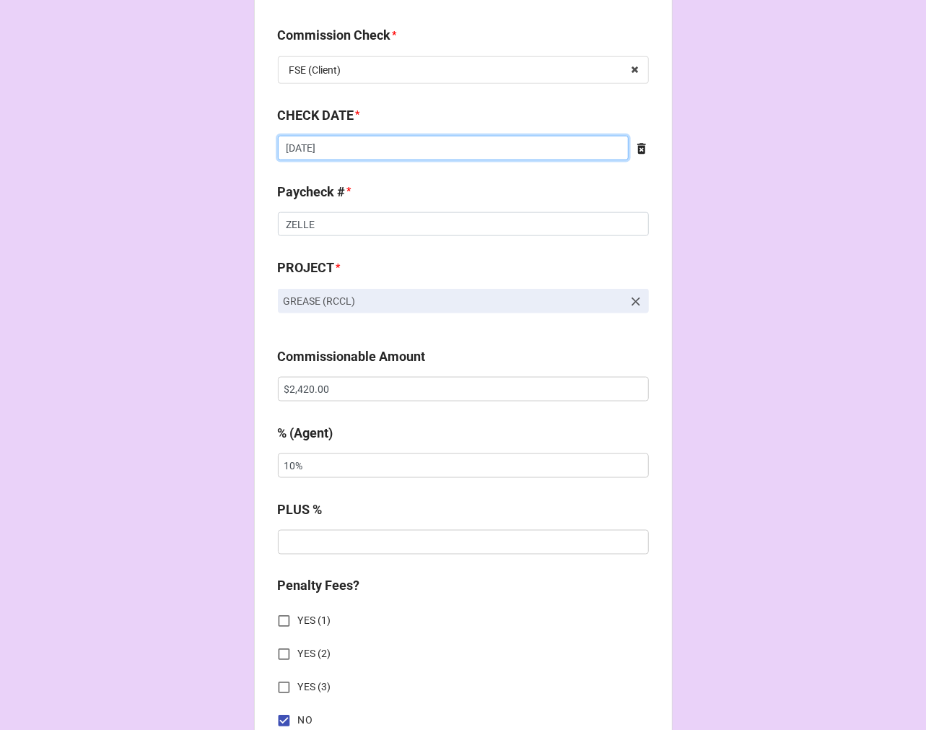
click at [354, 142] on input "8/15/2025" at bounding box center [453, 148] width 351 height 25
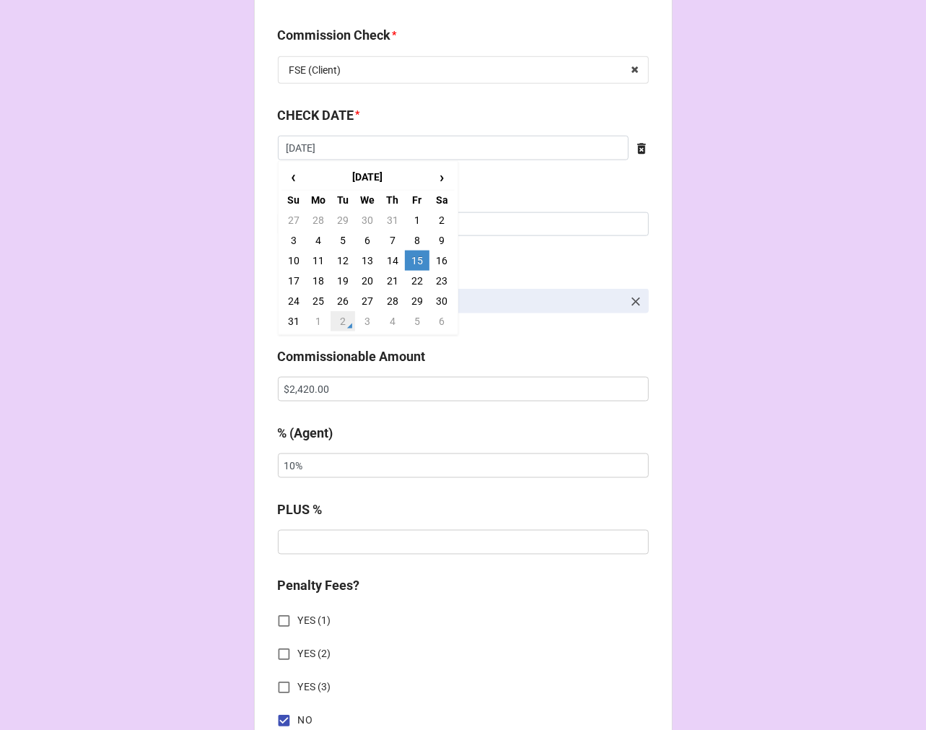
click at [339, 326] on td "2" at bounding box center [343, 321] width 25 height 20
type input "9/2/2025"
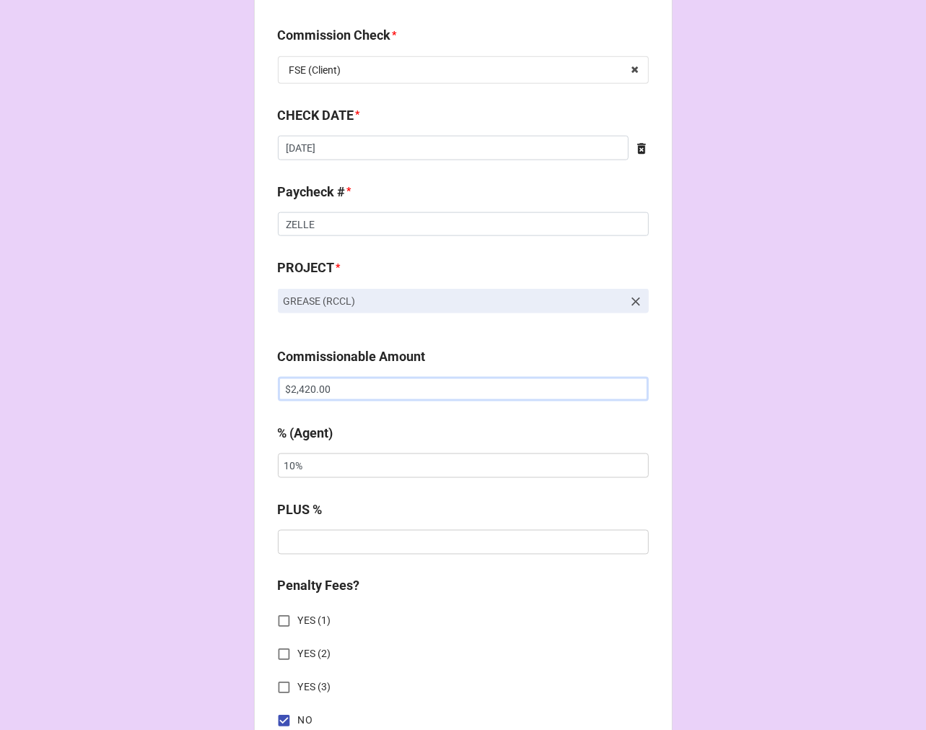
drag, startPoint x: 361, startPoint y: 400, endPoint x: 118, endPoint y: 351, distance: 248.2
click at [125, 352] on div "CHECK PROCESSING FORM Client * Ava Karas Agent (from Client) Kara Agent * Kara …" at bounding box center [463, 398] width 926 height 2401
paste input "1,75"
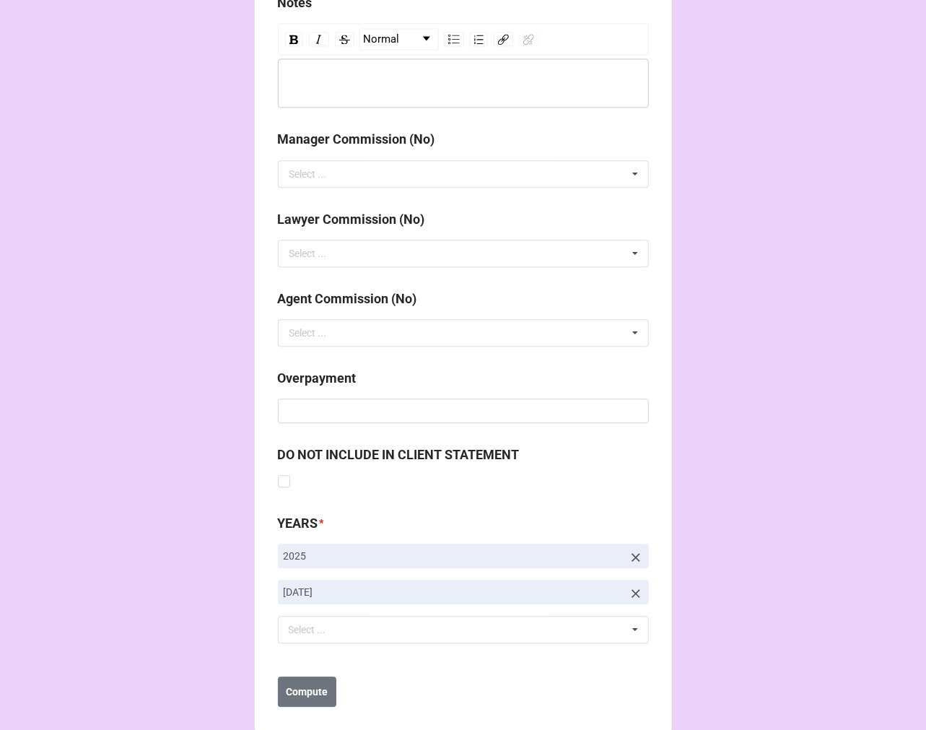
scroll to position [1671, 0]
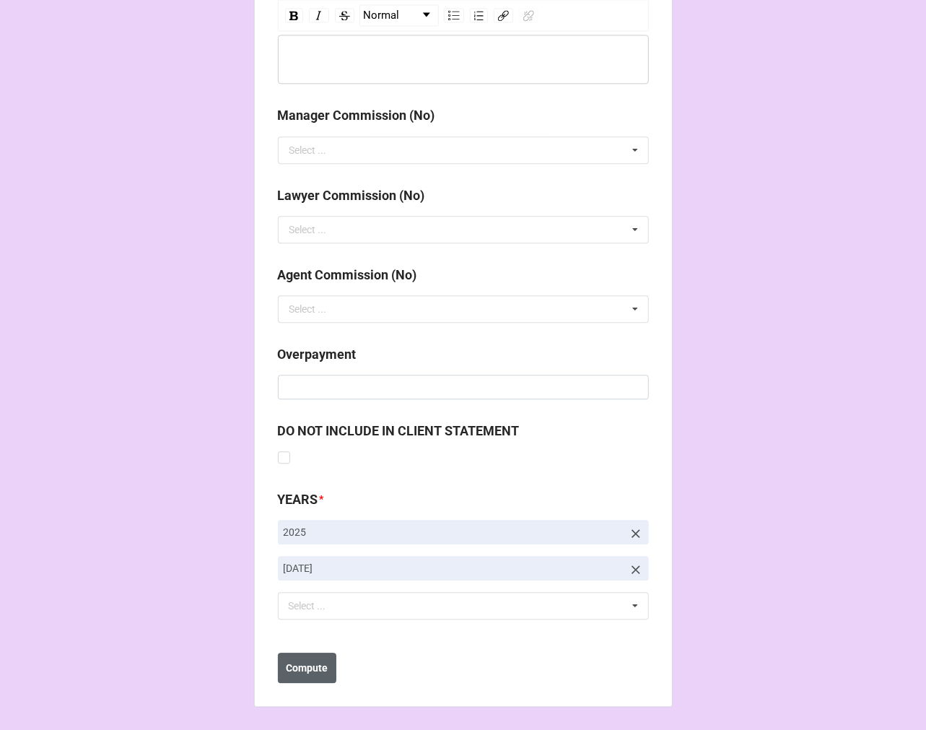
type input "$1,750.00"
click at [312, 668] on b "Compute" at bounding box center [307, 668] width 42 height 15
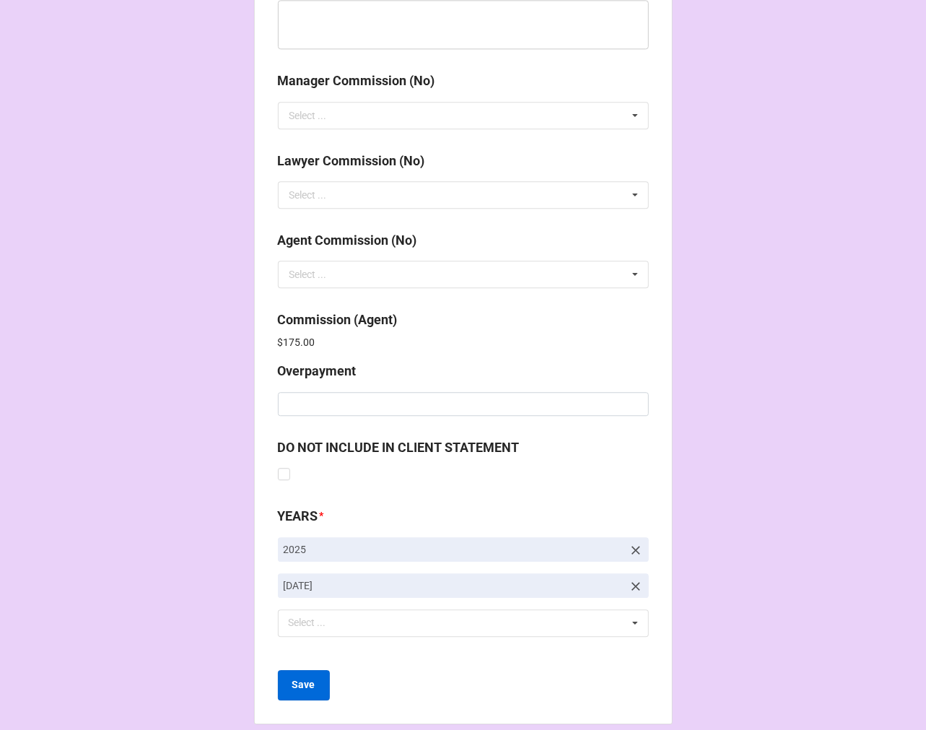
scroll to position [1723, 0]
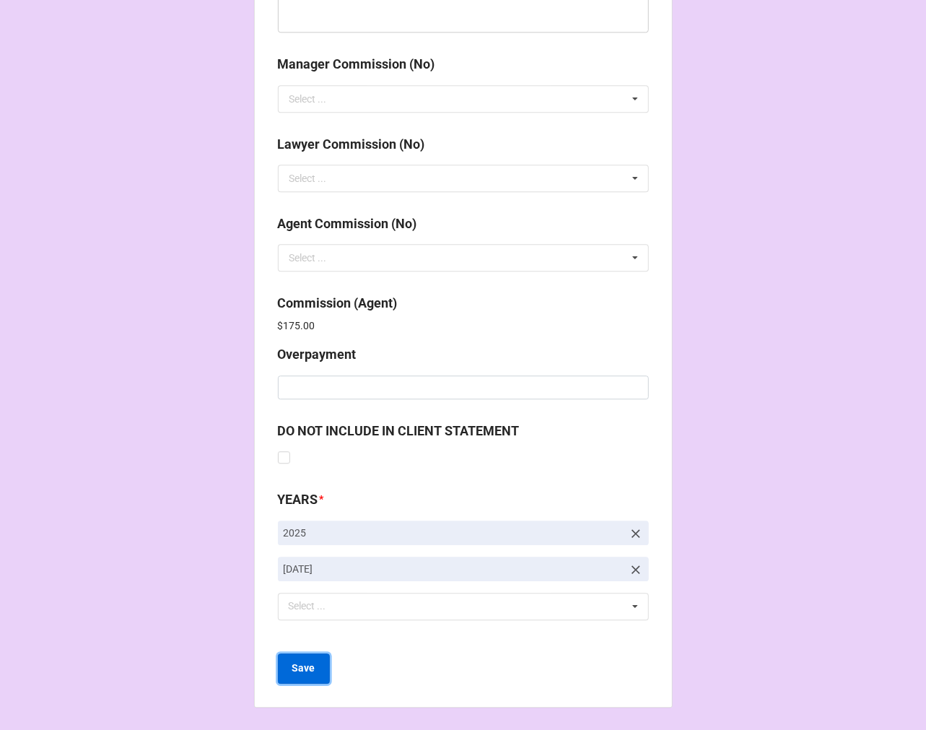
click at [292, 667] on b "Save" at bounding box center [303, 668] width 23 height 15
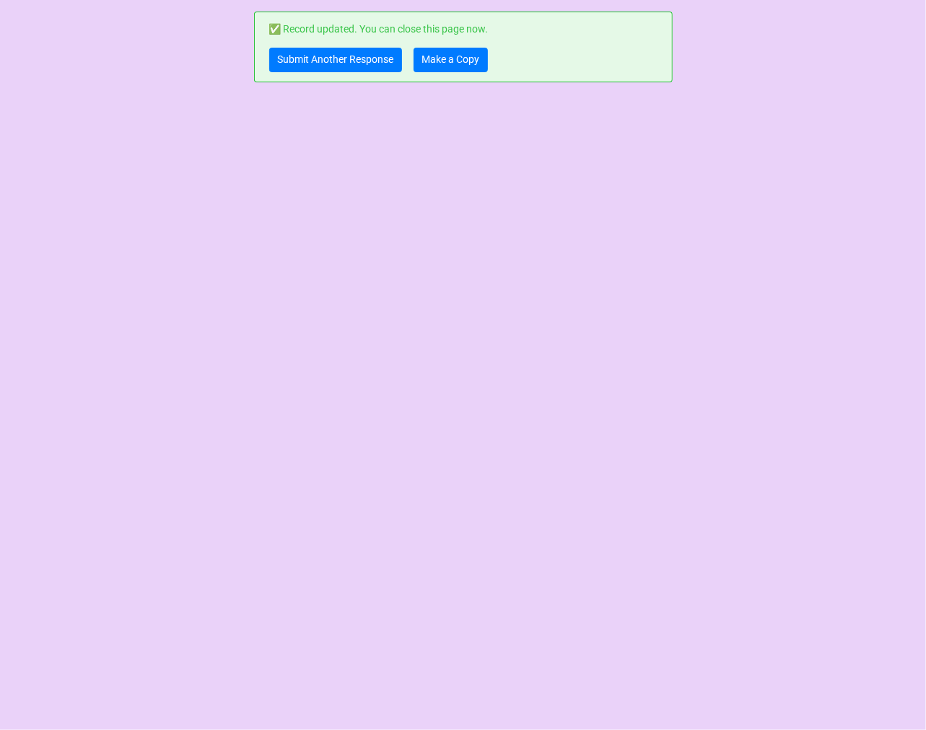
scroll to position [0, 0]
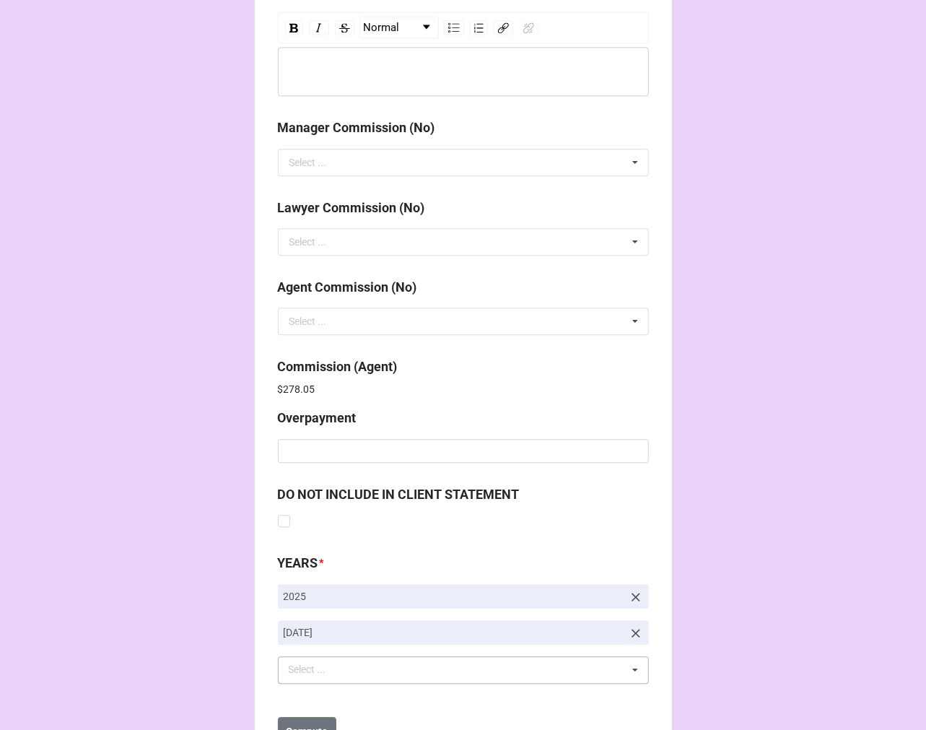
scroll to position [1723, 0]
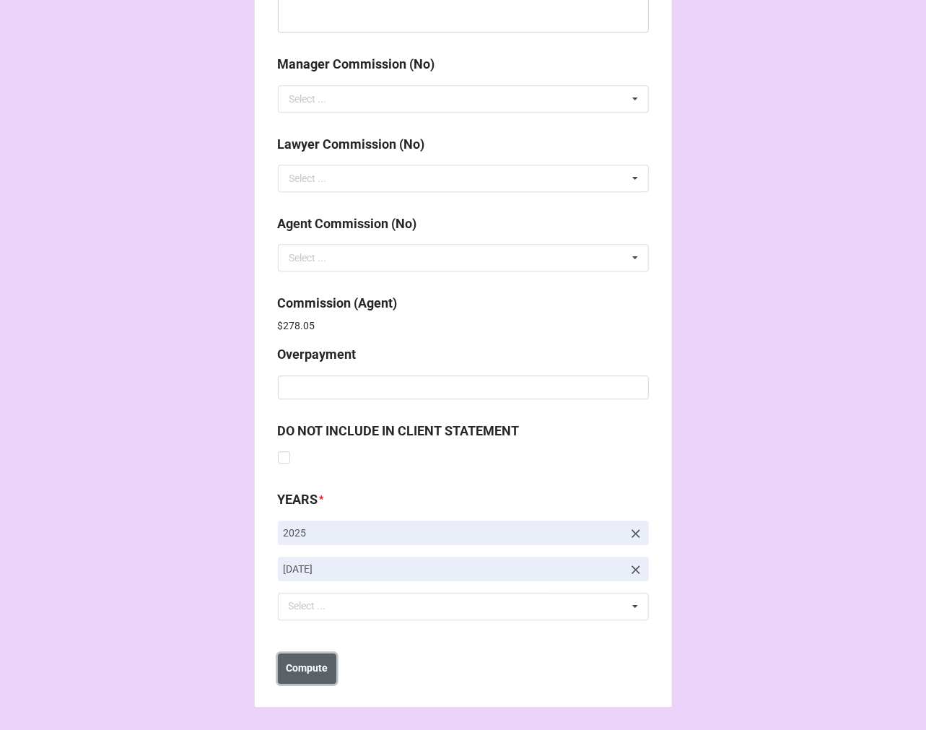
click at [299, 672] on b "Compute" at bounding box center [307, 668] width 42 height 15
click at [300, 671] on b "Save" at bounding box center [303, 668] width 23 height 15
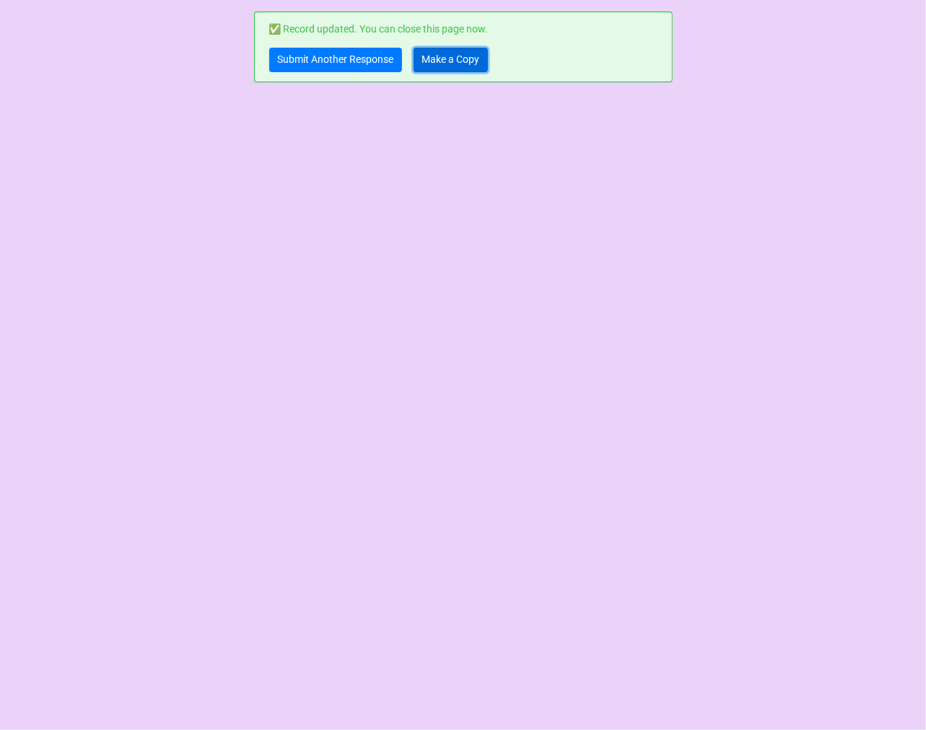
click at [448, 56] on link "Make a Copy" at bounding box center [451, 60] width 74 height 25
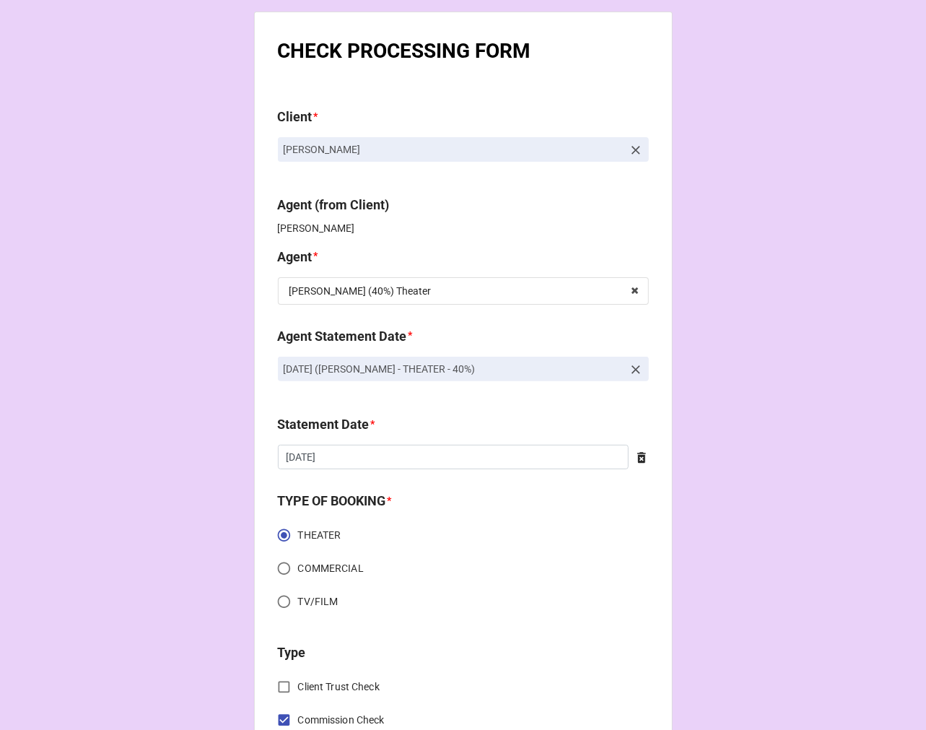
click at [630, 366] on icon at bounding box center [636, 369] width 14 height 14
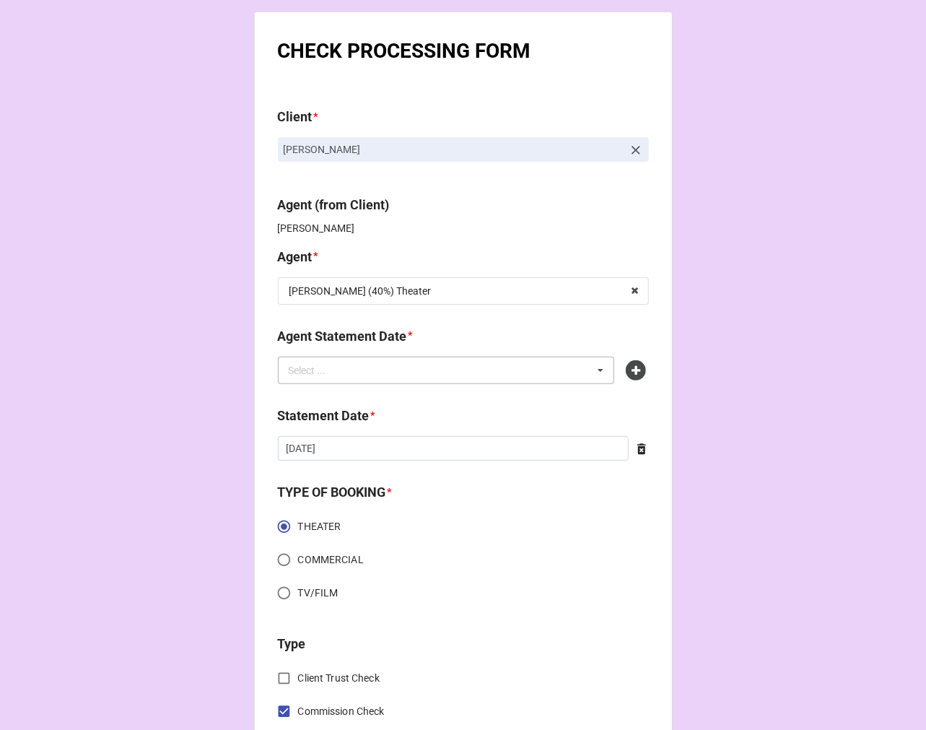
click at [525, 373] on div "Select ... No results found." at bounding box center [446, 370] width 337 height 27
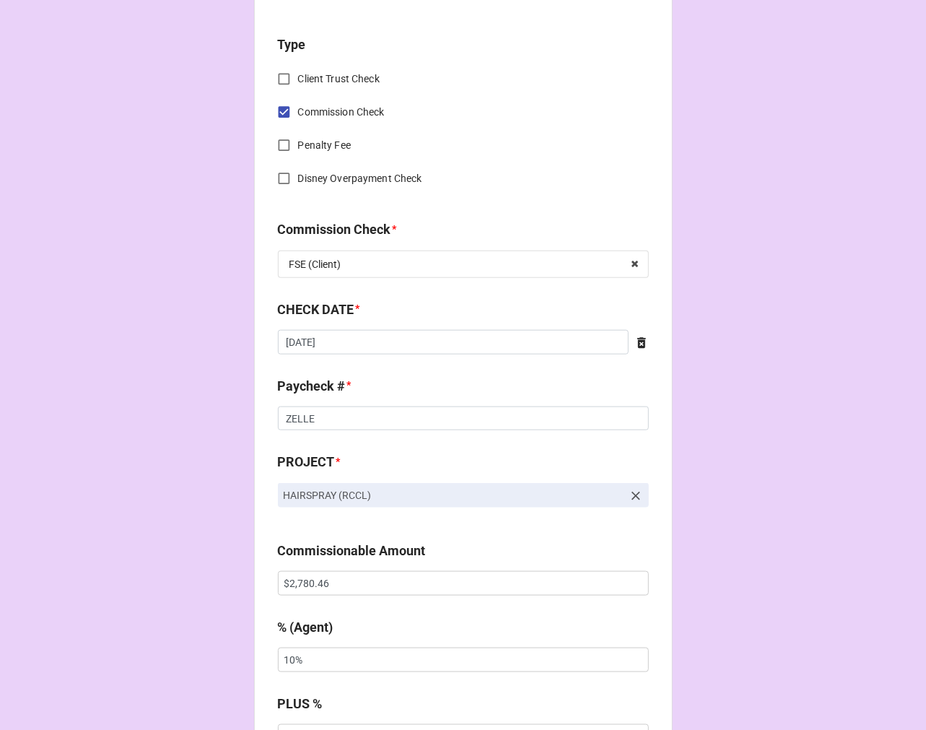
scroll to position [722, 0]
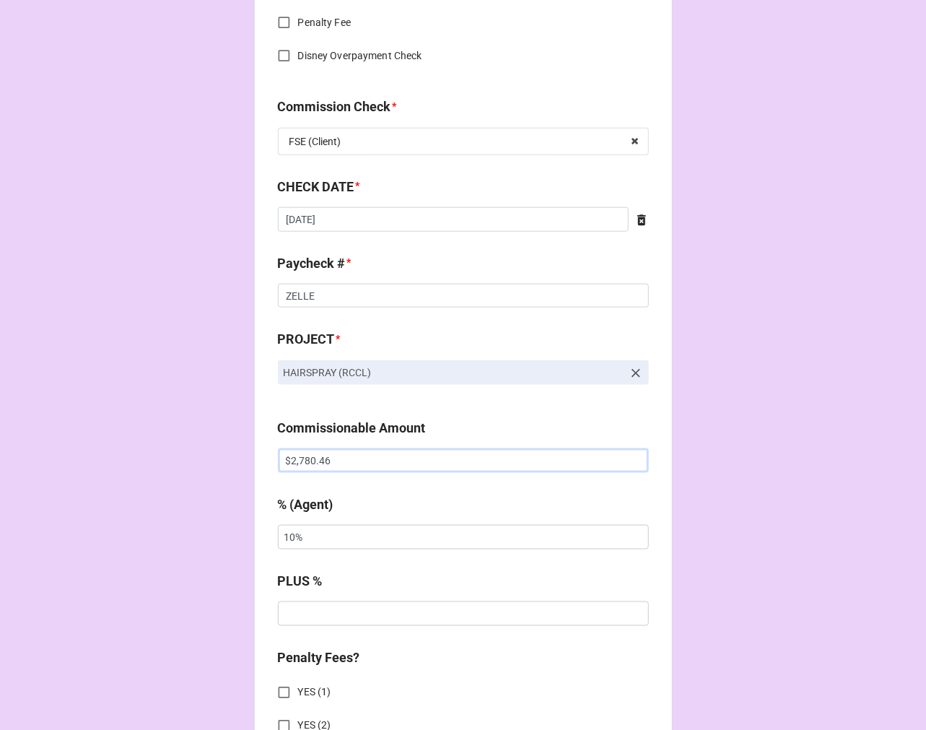
drag, startPoint x: 322, startPoint y: 451, endPoint x: 78, endPoint y: 407, distance: 248.0
click at [79, 407] on div "CHECK PROCESSING FORM Client * [PERSON_NAME] Agent (from Client) [PERSON_NAME] …" at bounding box center [463, 474] width 926 height 2392
click at [303, 468] on input "text" at bounding box center [463, 460] width 371 height 25
paste input "text"
paste input "$2,500.00"
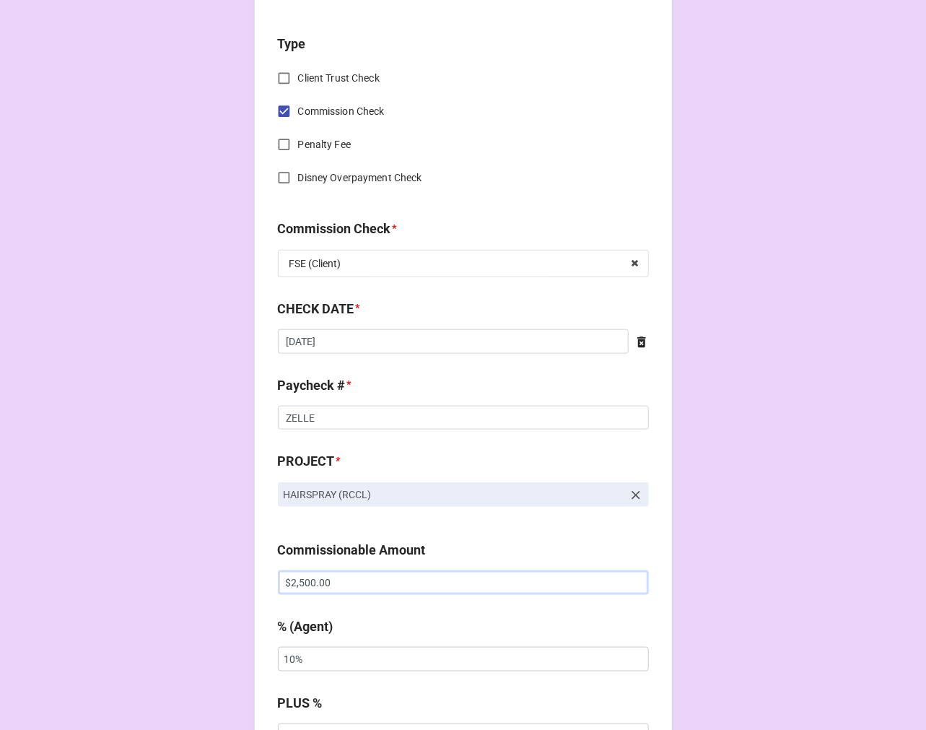
scroll to position [641, 0]
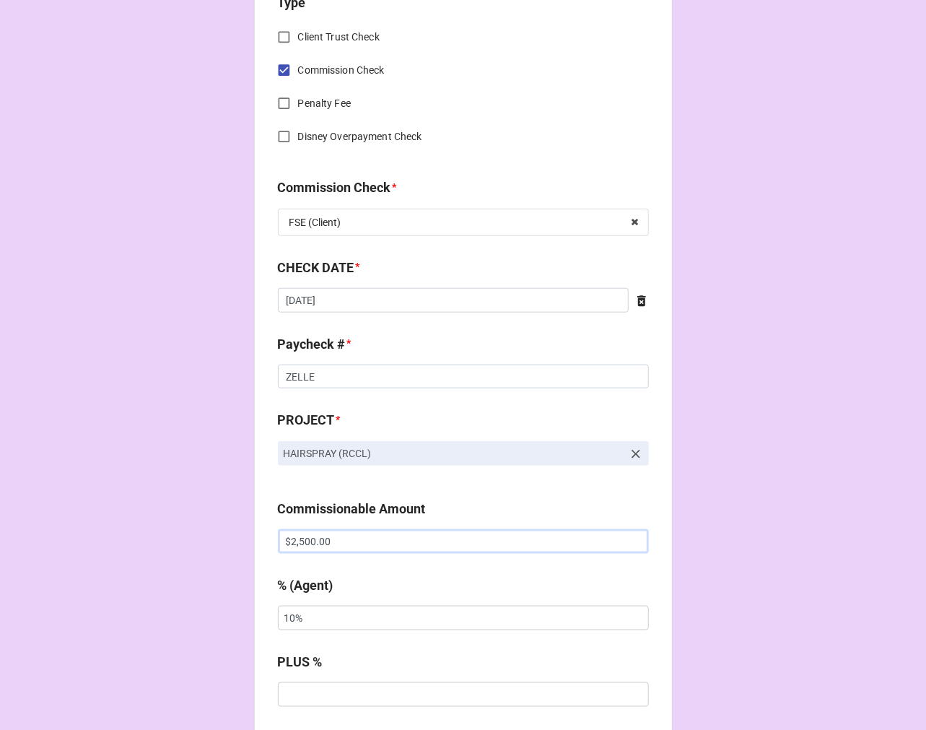
type input "$2,500.00"
click at [637, 298] on icon at bounding box center [641, 300] width 9 height 11
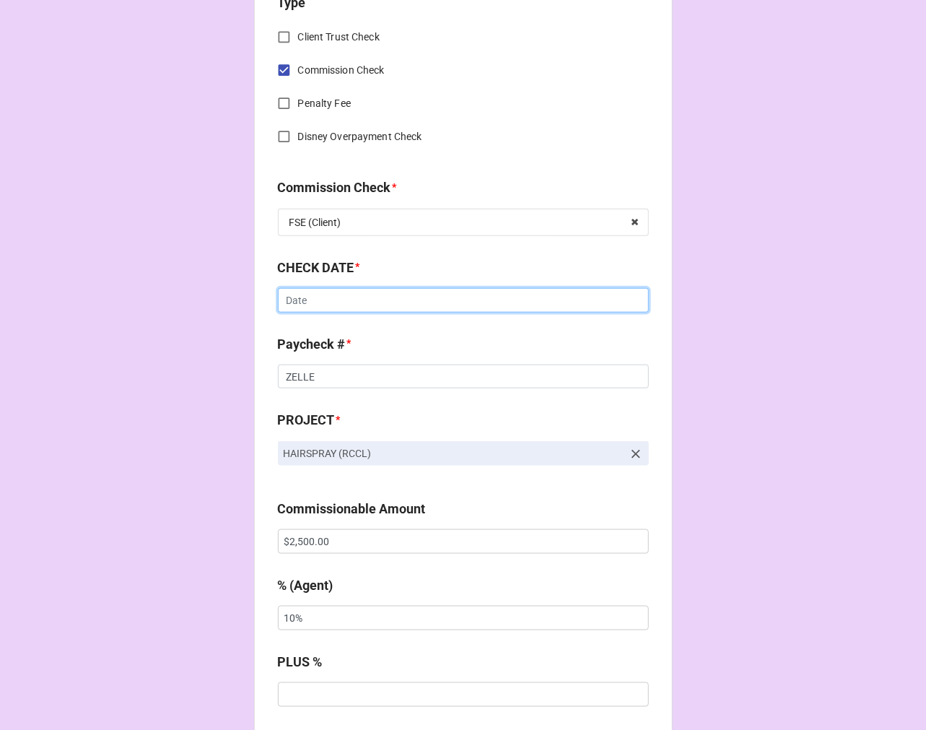
click at [463, 297] on input "text" at bounding box center [463, 300] width 371 height 25
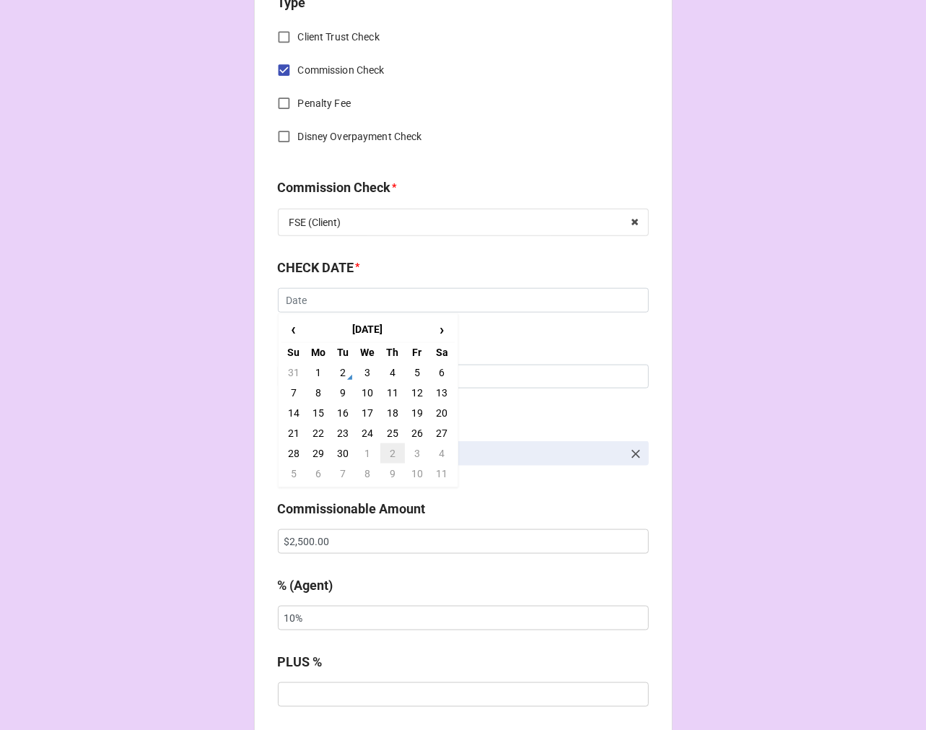
click at [391, 453] on td "2" at bounding box center [392, 453] width 25 height 20
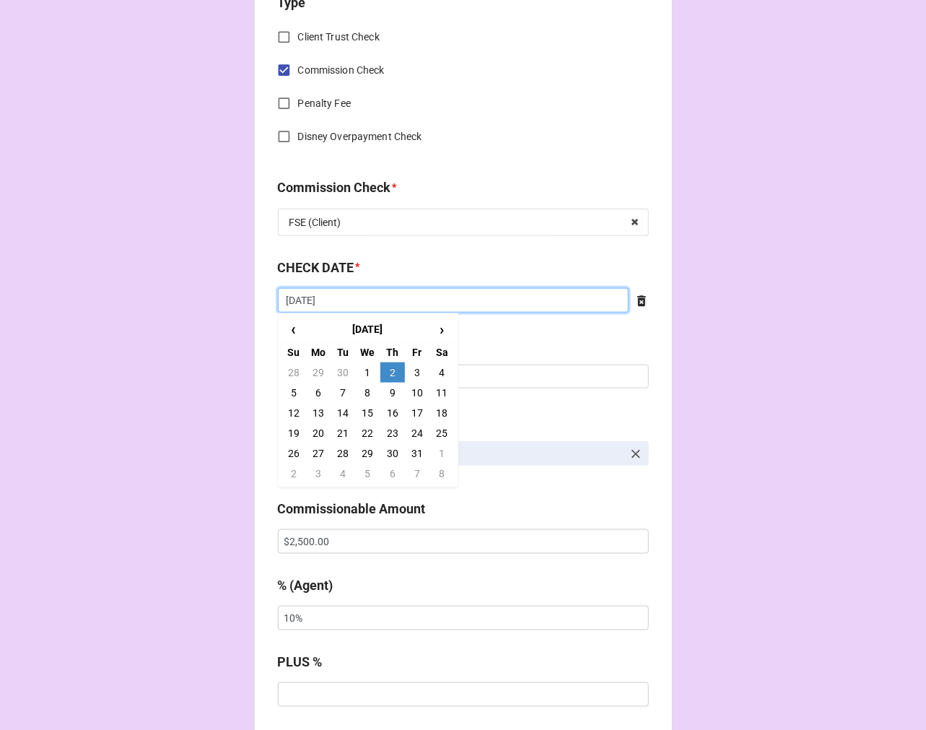
click at [362, 299] on input "[DATE]" at bounding box center [453, 300] width 351 height 25
click at [292, 327] on span "‹" at bounding box center [293, 330] width 23 height 24
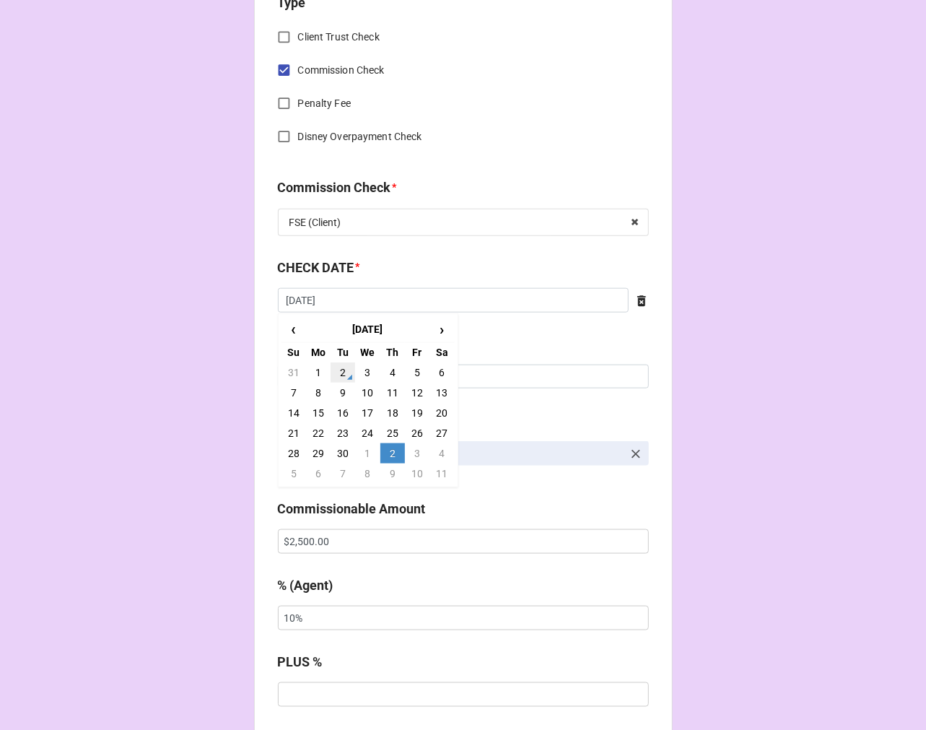
click at [344, 369] on td "2" at bounding box center [343, 372] width 25 height 20
type input "[DATE]"
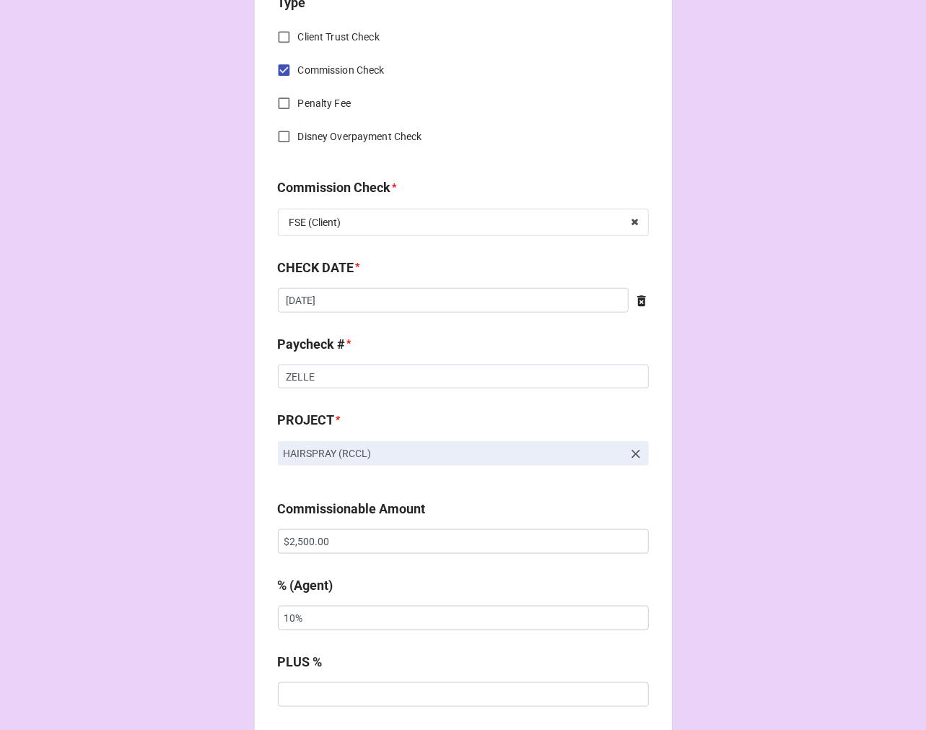
click at [752, 261] on div "CHECK PROCESSING FORM Client * Shelby Zimmerman Agent (from Client) Rebecca Age…" at bounding box center [463, 555] width 926 height 2392
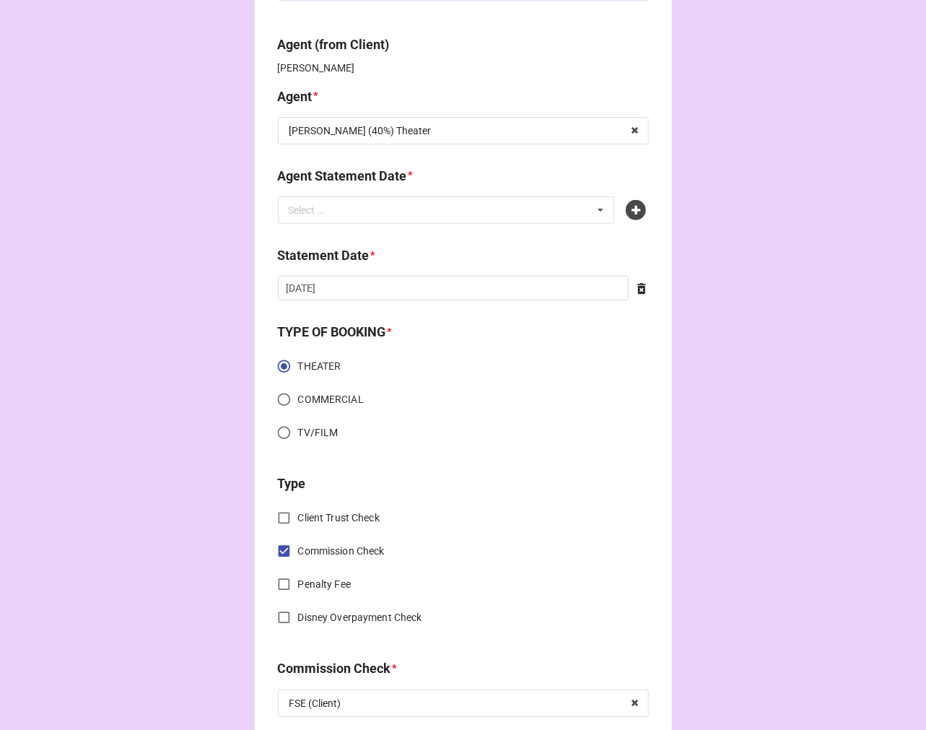
scroll to position [80, 0]
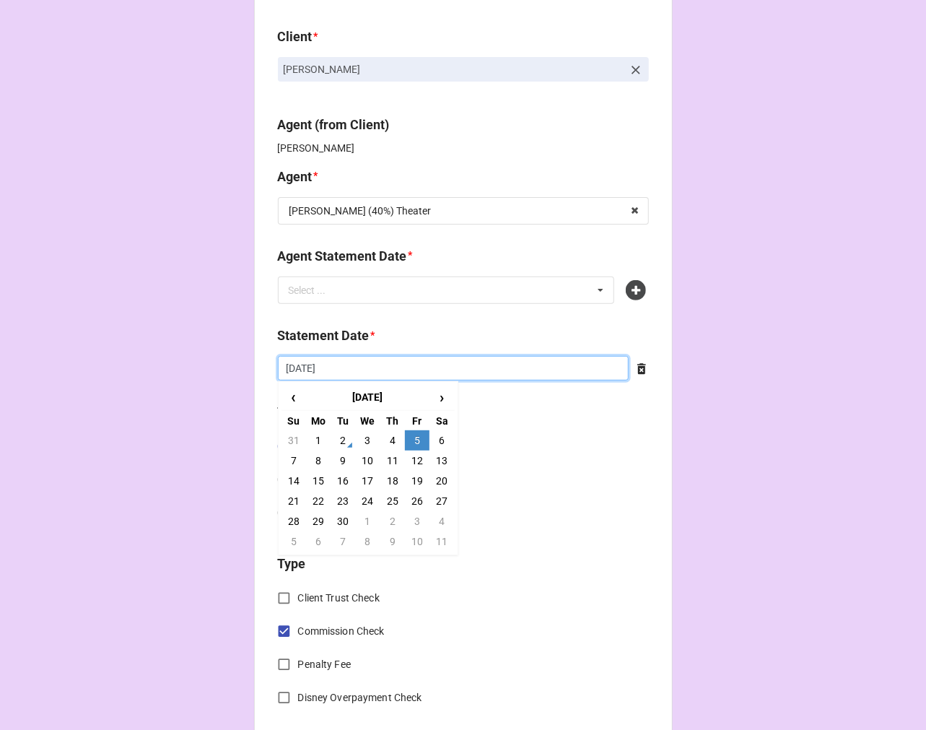
click at [535, 365] on input "[DATE]" at bounding box center [453, 368] width 351 height 25
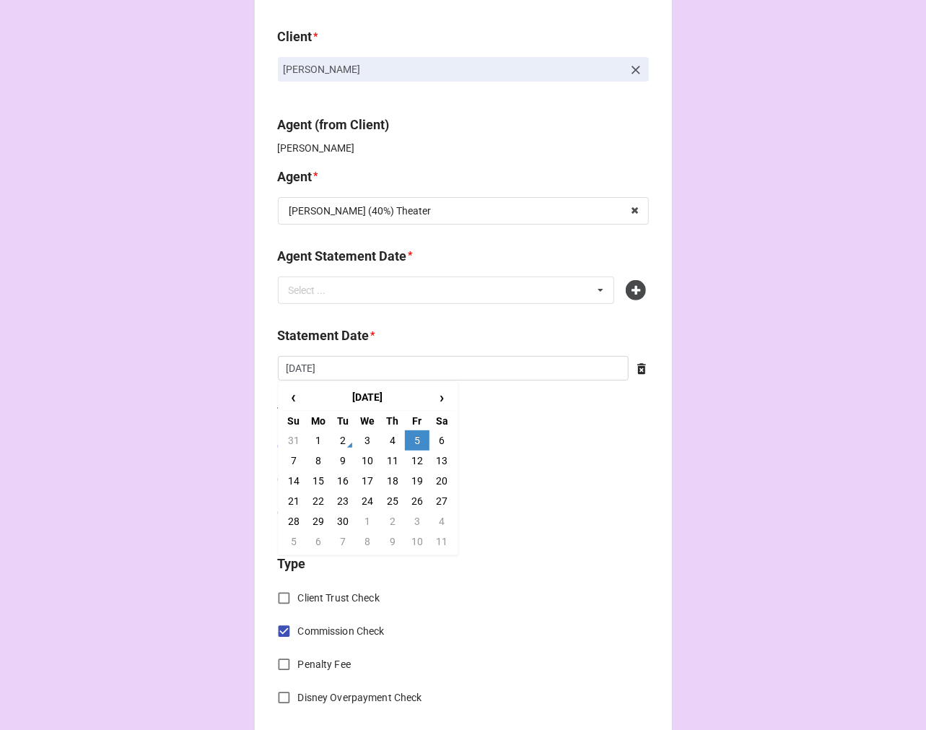
drag, startPoint x: 412, startPoint y: 481, endPoint x: 456, endPoint y: 461, distance: 48.5
click at [412, 480] on td "19" at bounding box center [417, 481] width 25 height 20
type input "[DATE]"
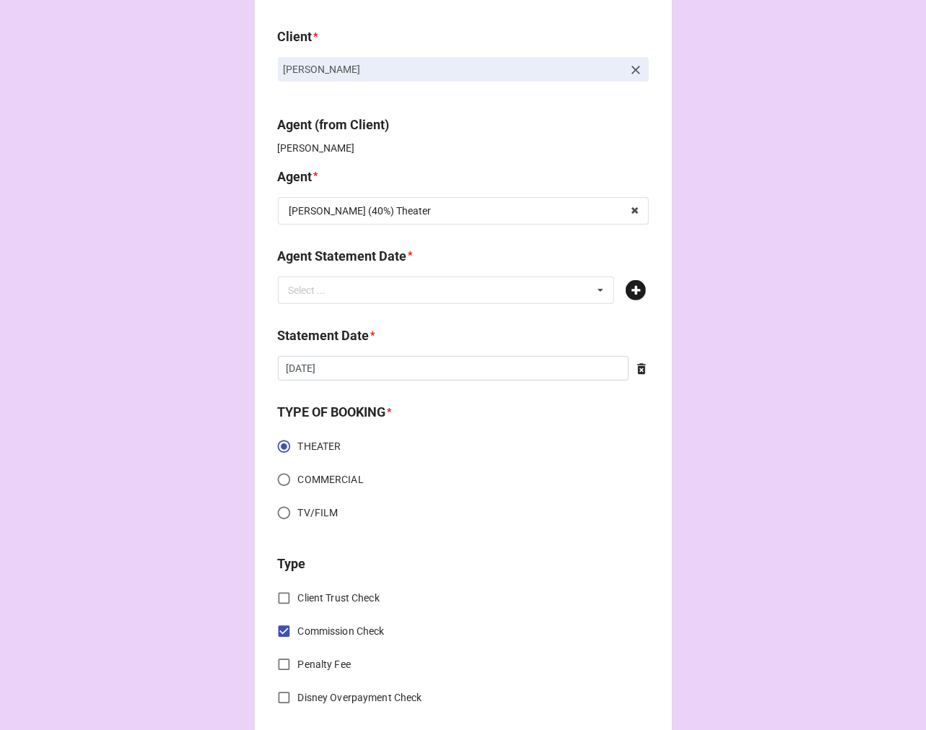
click at [626, 289] on icon at bounding box center [636, 290] width 20 height 20
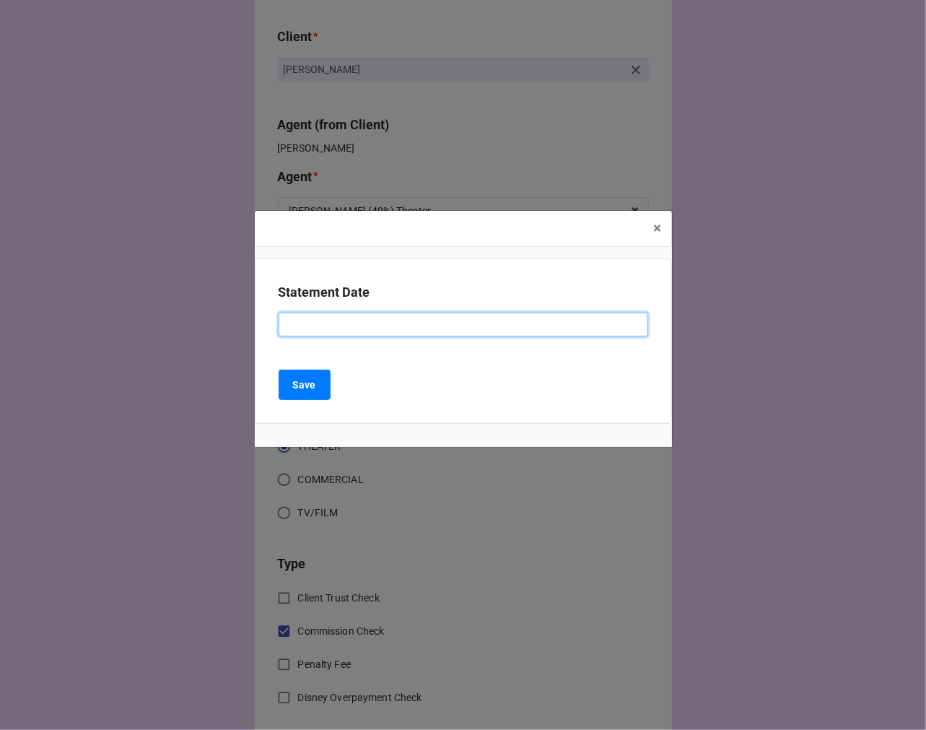
click at [327, 331] on input at bounding box center [464, 325] width 370 height 25
paste input ""SEPTEMBER 5, 2025 (REBECCA - THEATER - 40%)""
click at [348, 325] on input ""SEPTEMBER 5, 2025 (REBECCA - THEATER - 40%)"" at bounding box center [464, 325] width 370 height 25
drag, startPoint x: 292, startPoint y: 321, endPoint x: 360, endPoint y: 299, distance: 71.5
click at [292, 320] on input ""SEPTEMBER 19, 2025 (REBECCA - THEATER - 40%)"" at bounding box center [464, 325] width 370 height 25
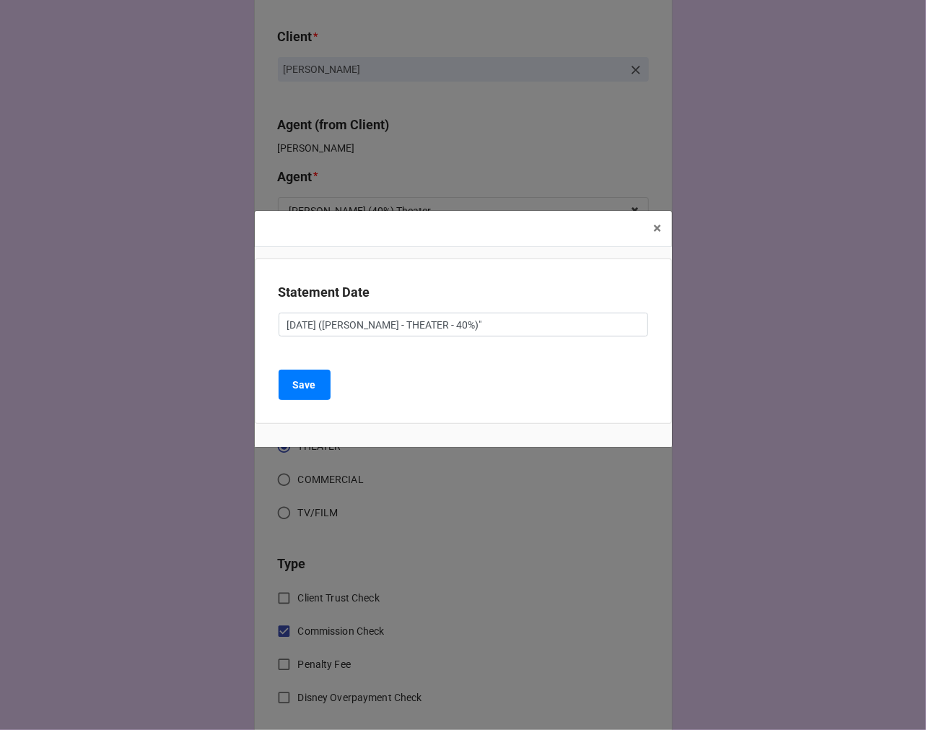
click at [565, 340] on div "Statement Date SEPTEMBER 19, 2025 (REBECCA - THEATER - 40%)"" at bounding box center [464, 314] width 370 height 65
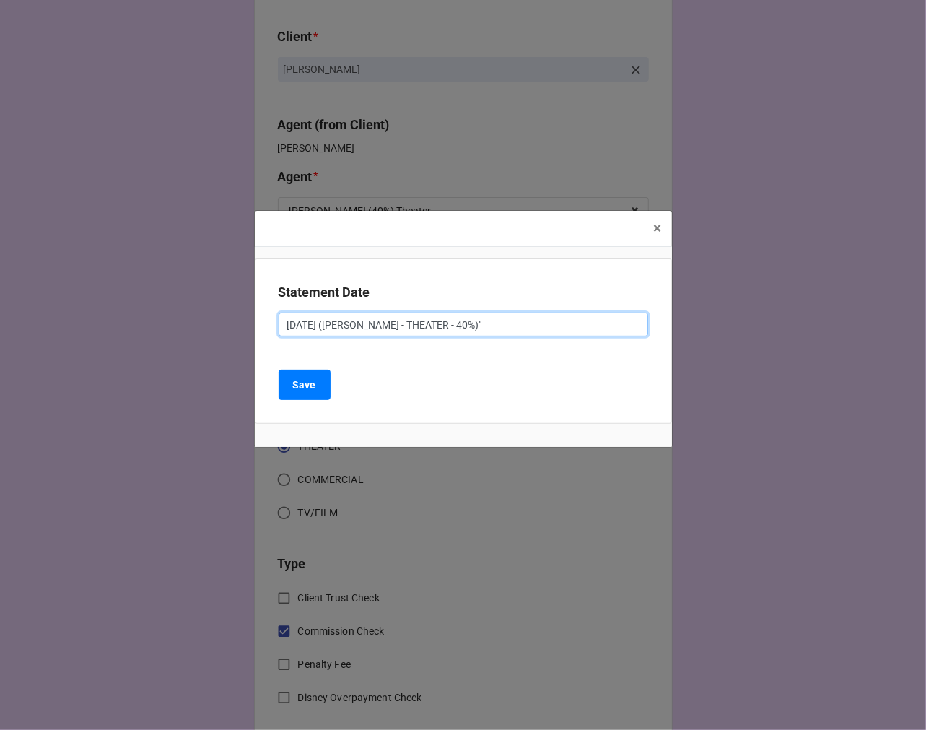
click at [552, 326] on input "SEPTEMBER 19, 2025 (REBECCA - THEATER - 40%)"" at bounding box center [464, 325] width 370 height 25
type input "[DATE] ([PERSON_NAME] - THEATER - 40%)"
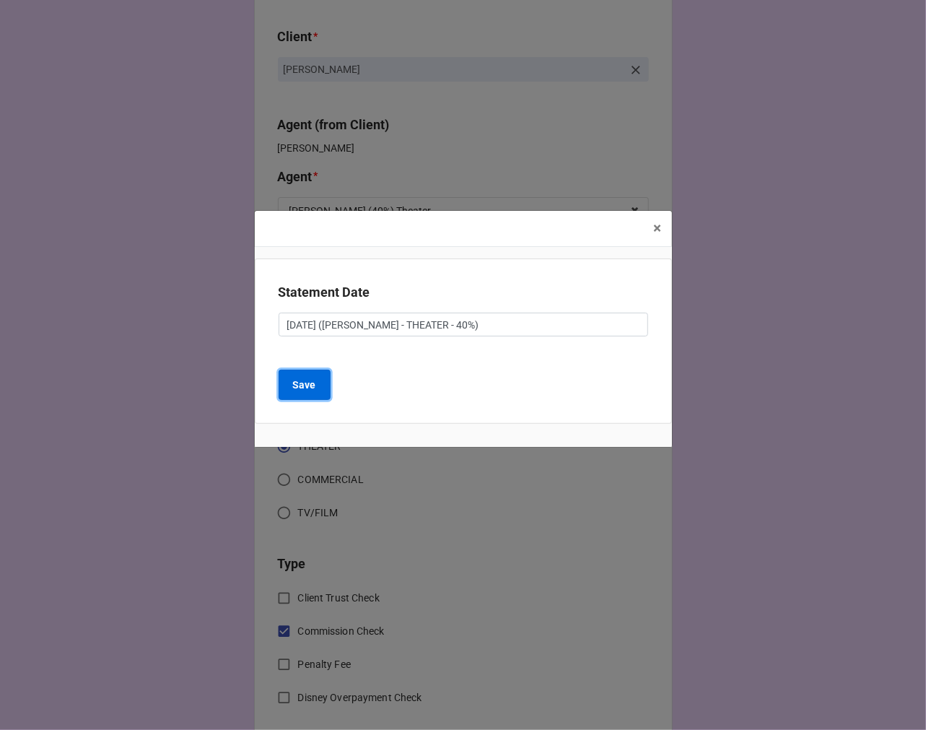
click at [322, 392] on button "Save" at bounding box center [305, 385] width 52 height 30
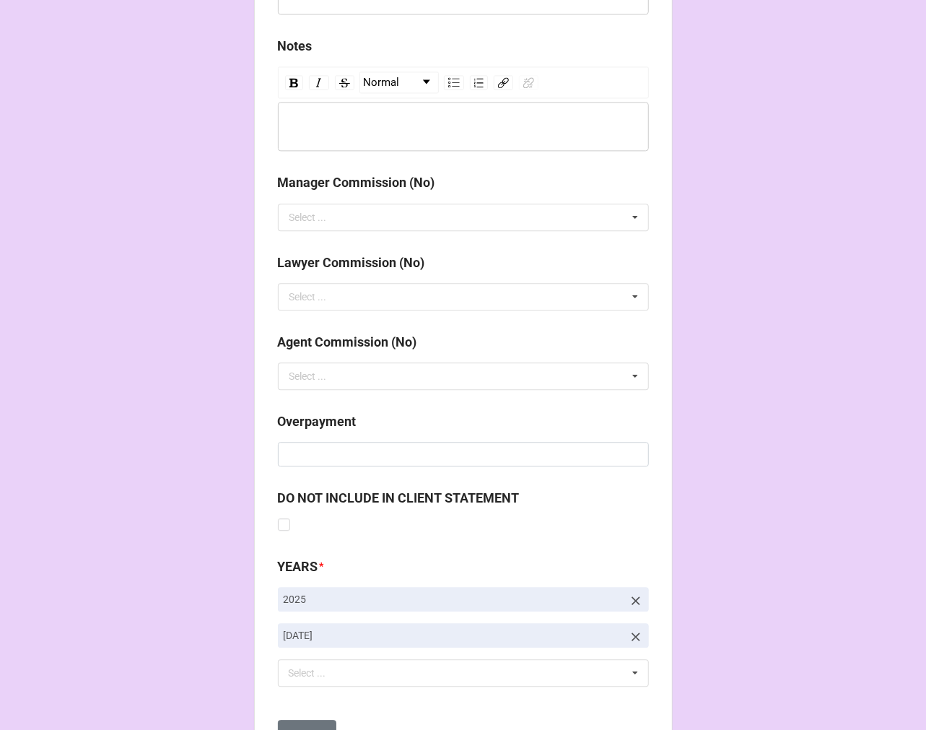
scroll to position [1671, 0]
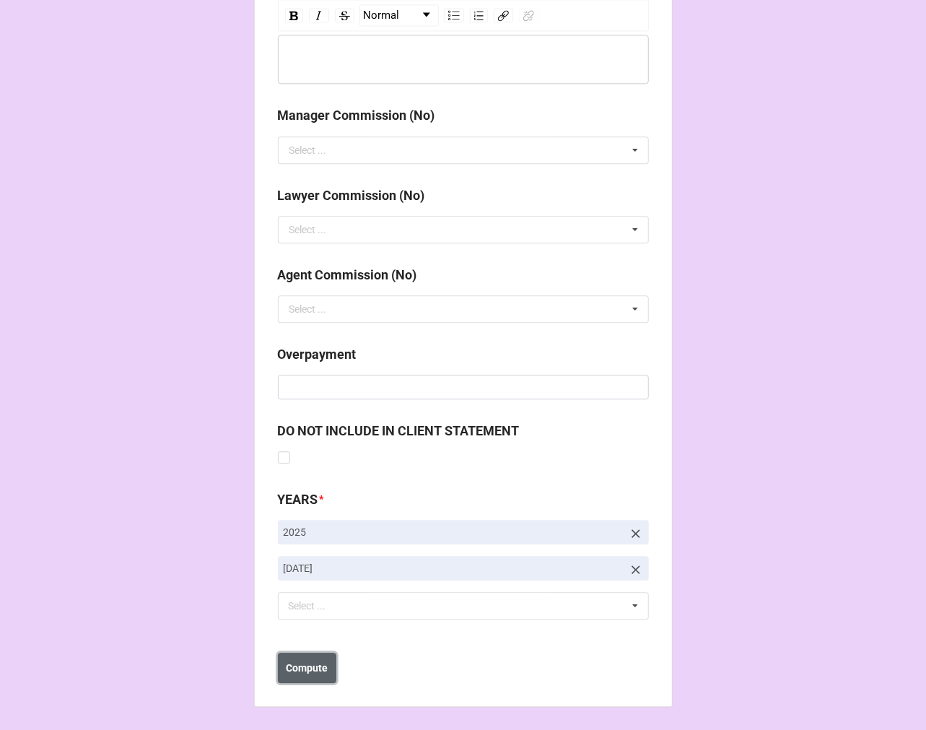
click at [308, 674] on b "Compute" at bounding box center [307, 668] width 42 height 15
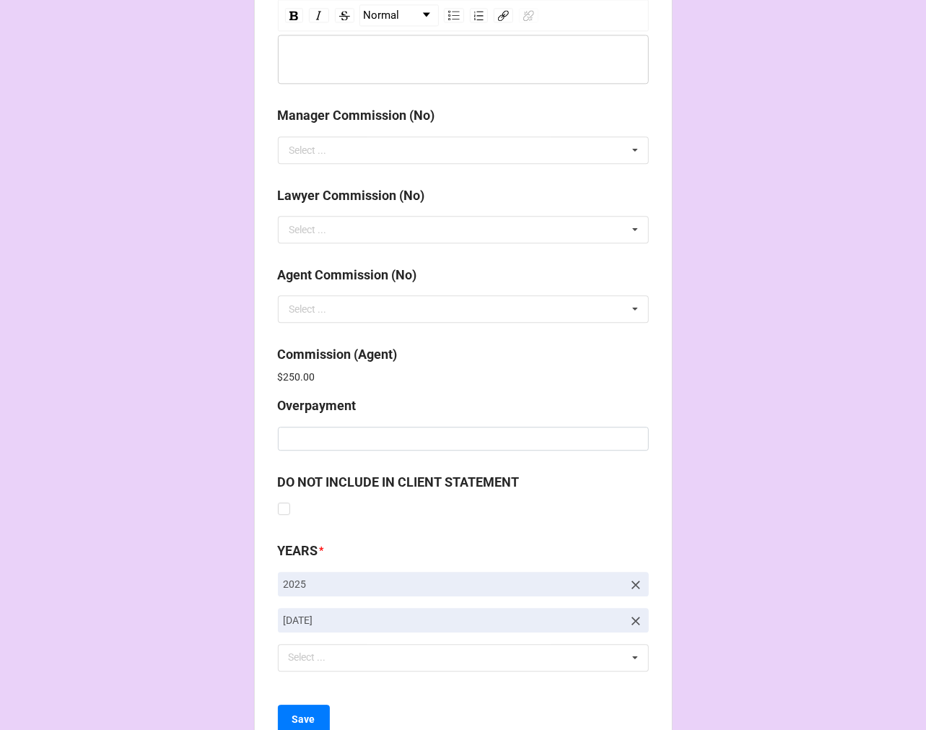
scroll to position [1723, 0]
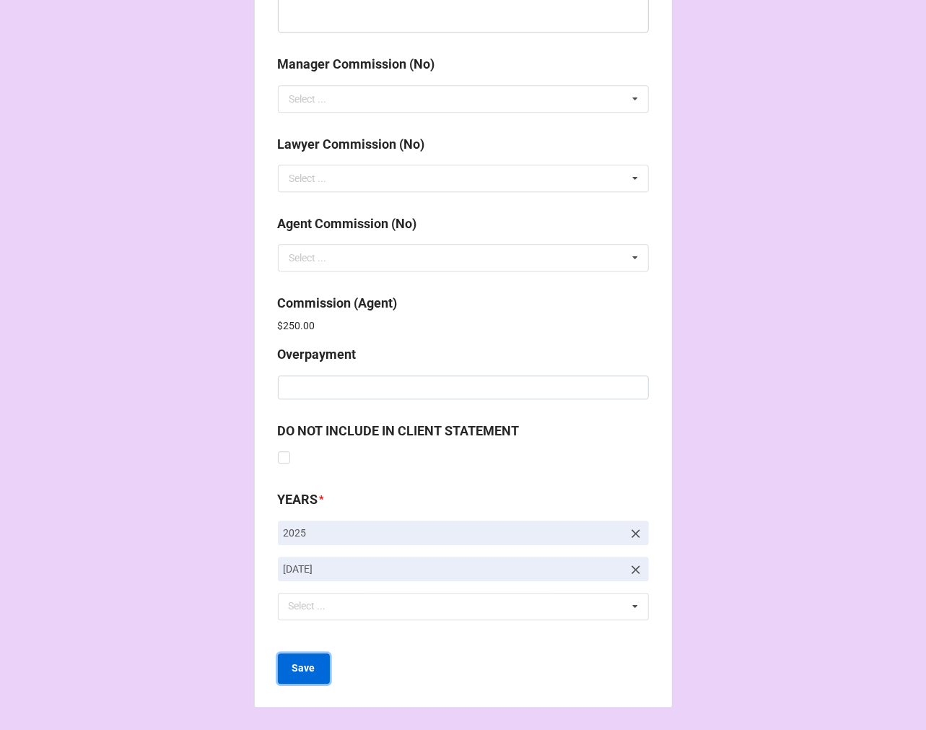
click at [295, 667] on b "Save" at bounding box center [303, 668] width 23 height 15
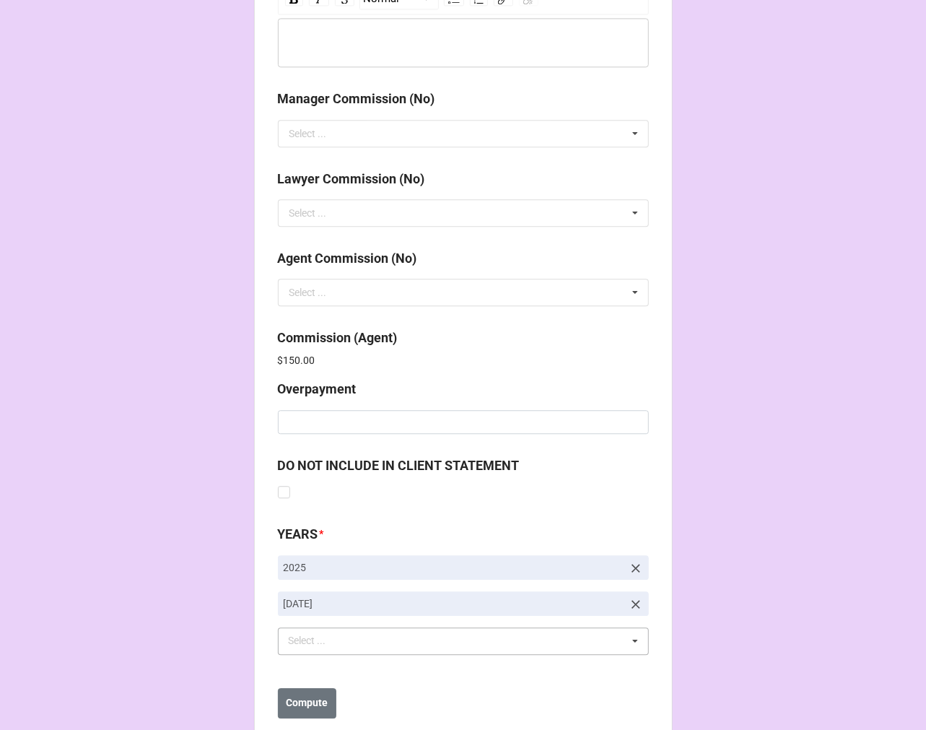
scroll to position [1723, 0]
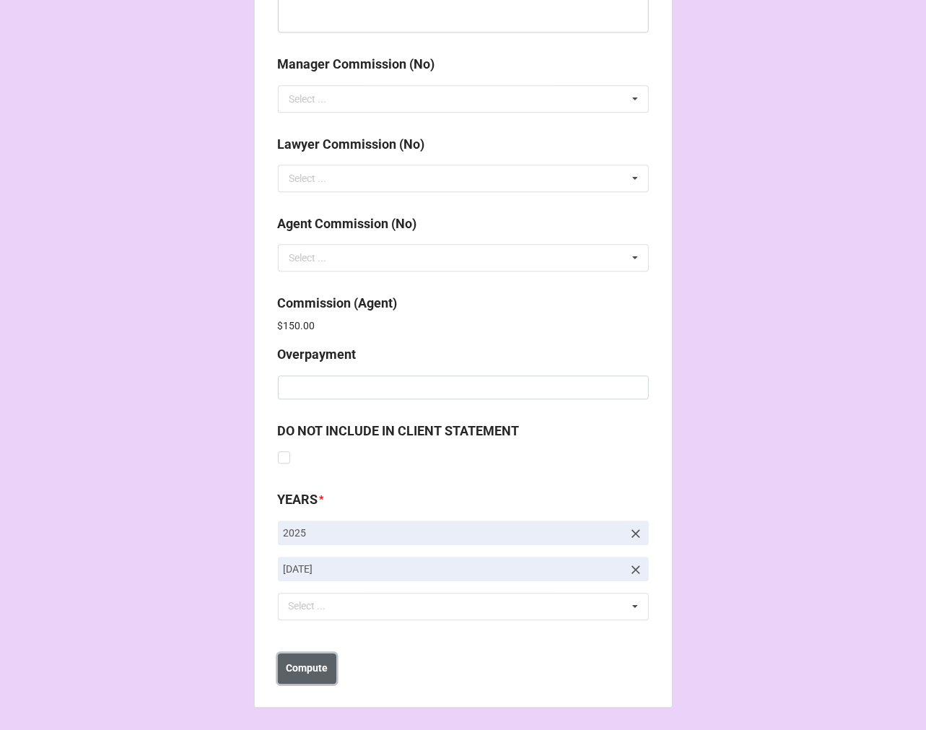
click at [315, 666] on b "Compute" at bounding box center [307, 668] width 42 height 15
click at [310, 676] on button "Save" at bounding box center [304, 668] width 52 height 30
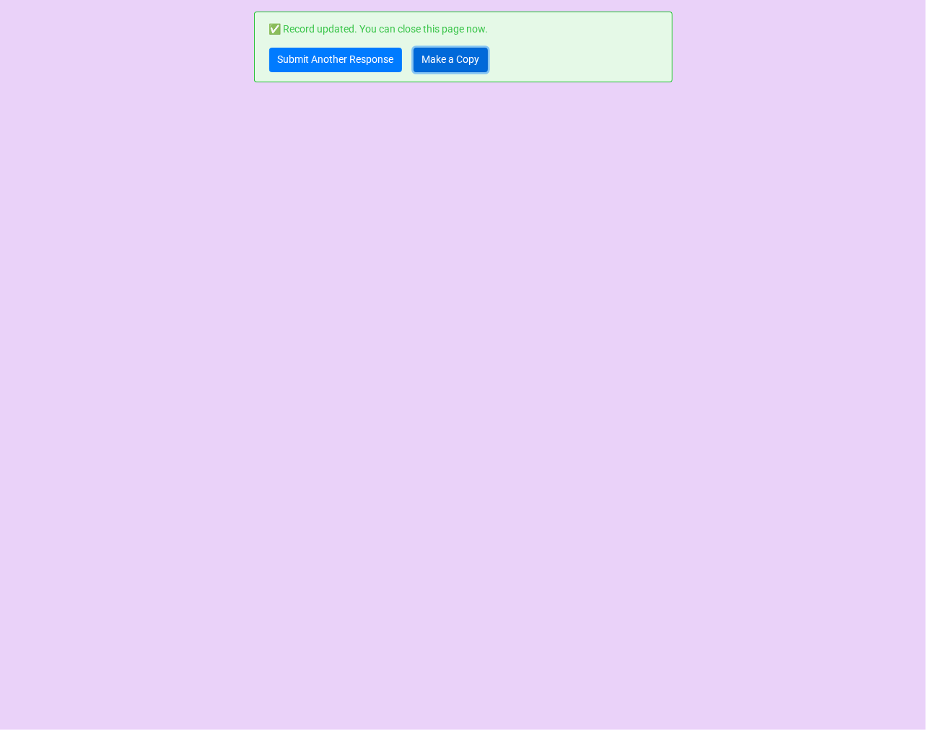
click at [445, 49] on link "Make a Copy" at bounding box center [451, 60] width 74 height 25
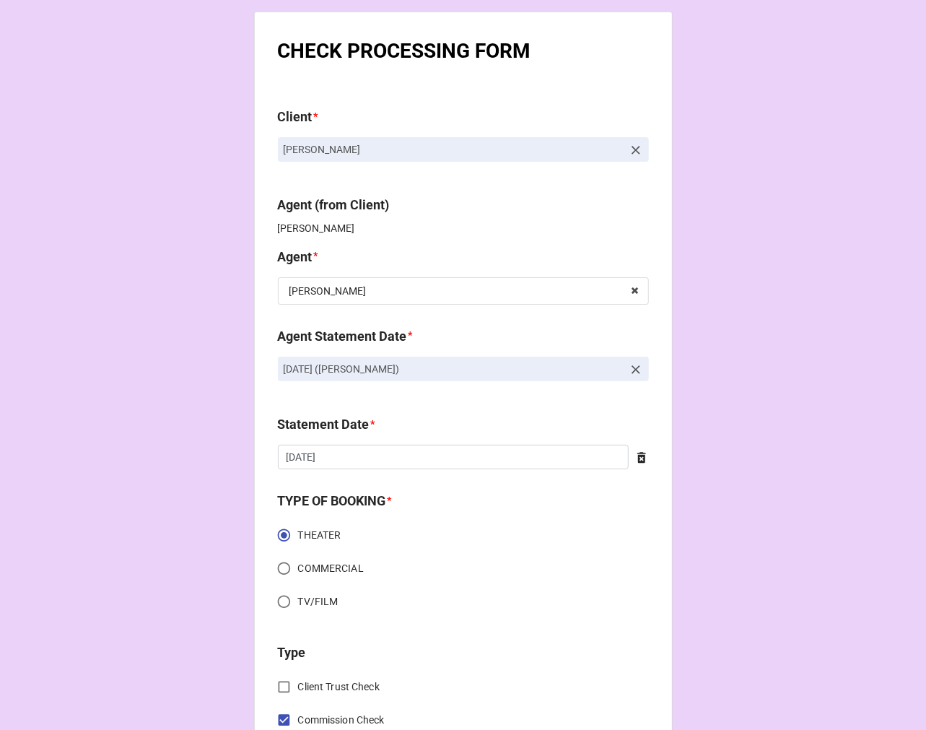
click at [632, 368] on icon at bounding box center [636, 369] width 14 height 14
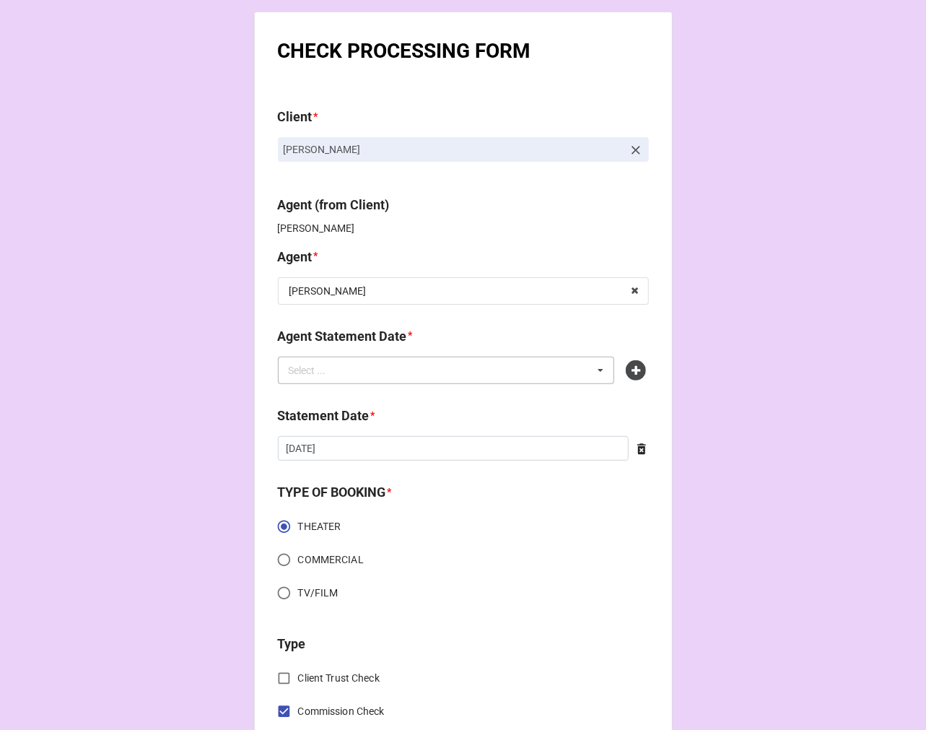
click at [526, 376] on div "Select ... No results found." at bounding box center [446, 370] width 337 height 27
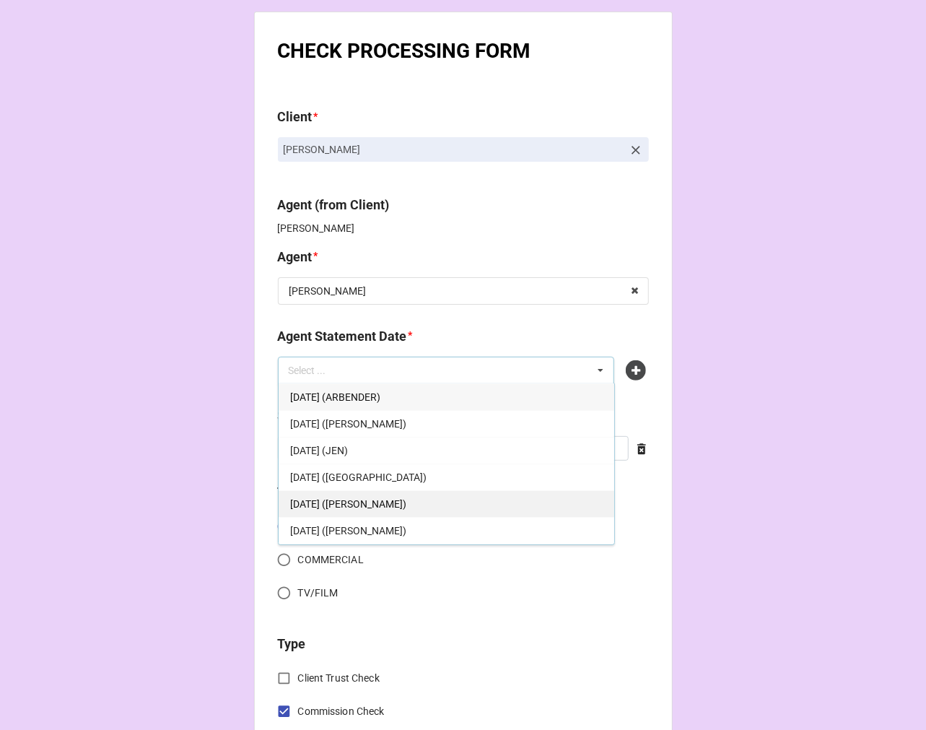
click at [442, 508] on div "[DATE] ([PERSON_NAME])" at bounding box center [447, 503] width 336 height 27
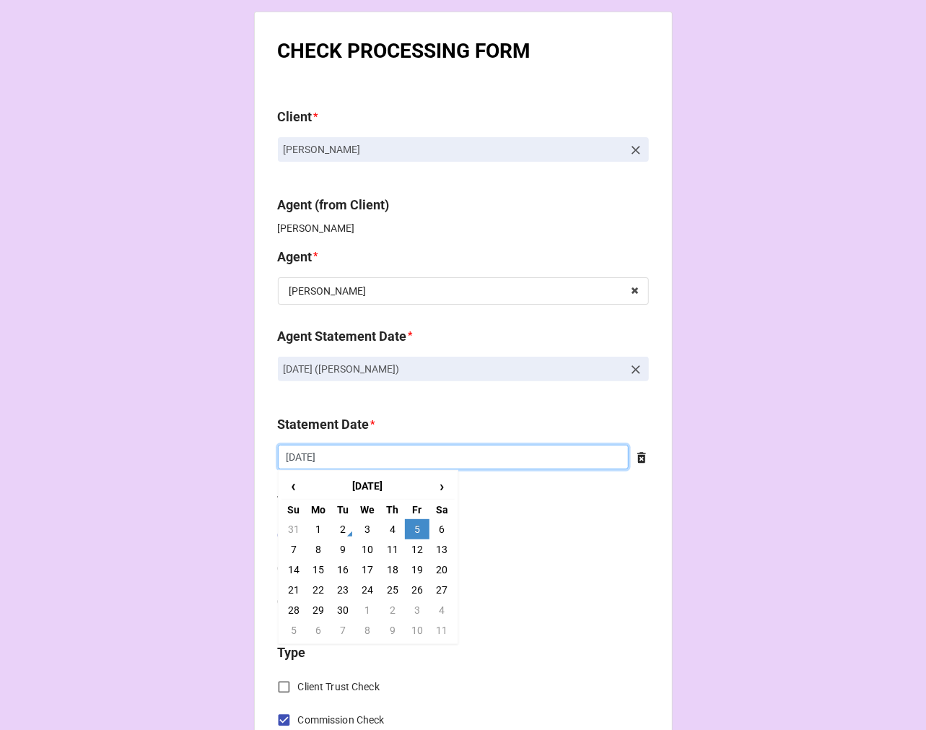
drag, startPoint x: 334, startPoint y: 467, endPoint x: 364, endPoint y: 466, distance: 29.6
click at [334, 466] on input "[DATE]" at bounding box center [453, 457] width 351 height 25
click at [411, 572] on td "19" at bounding box center [417, 569] width 25 height 20
type input "[DATE]"
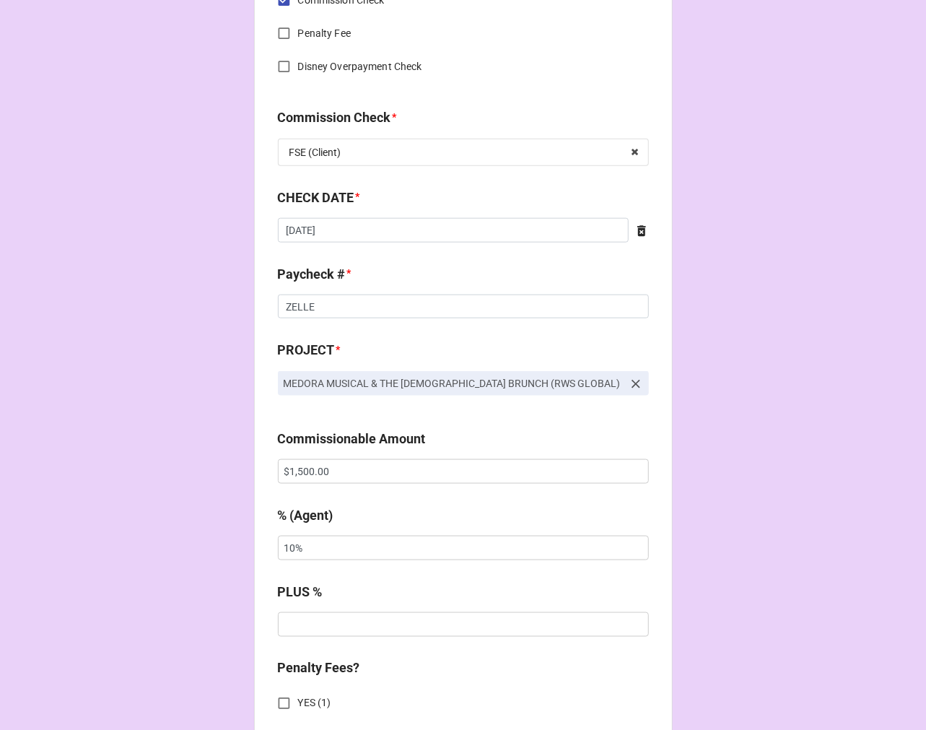
scroll to position [722, 0]
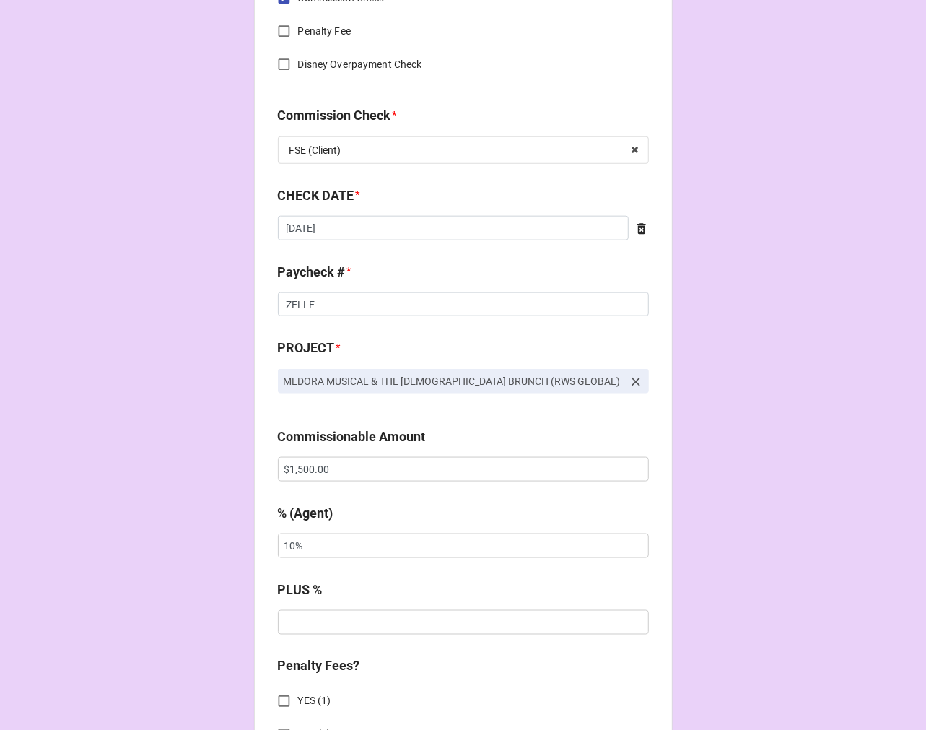
click at [643, 231] on icon at bounding box center [642, 229] width 14 height 14
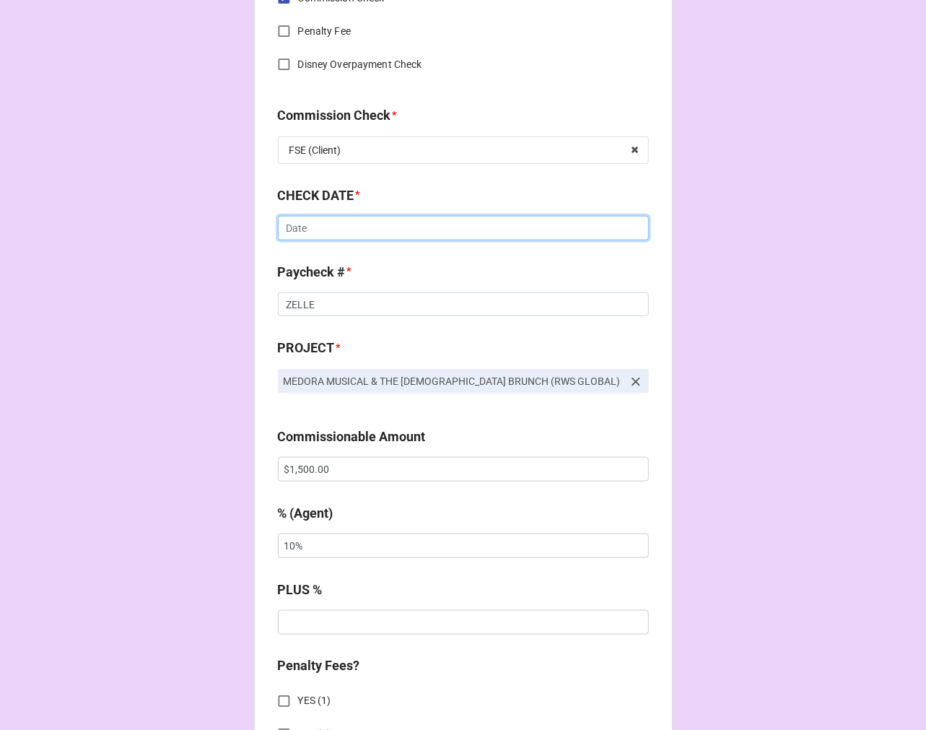
click at [521, 231] on input "text" at bounding box center [463, 228] width 371 height 25
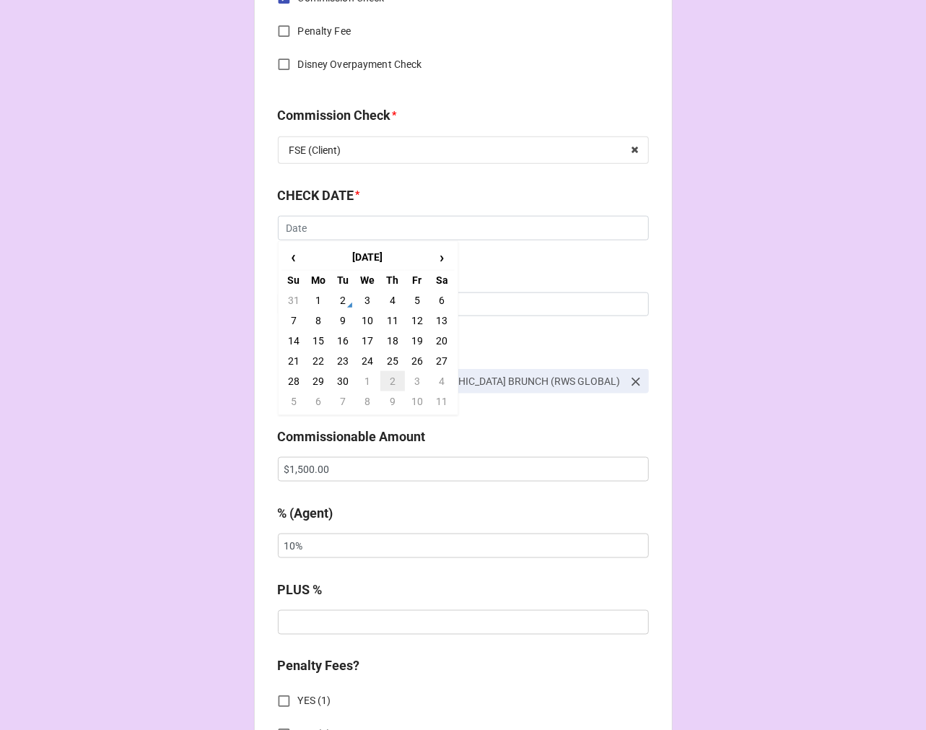
click at [386, 378] on td "2" at bounding box center [392, 381] width 25 height 20
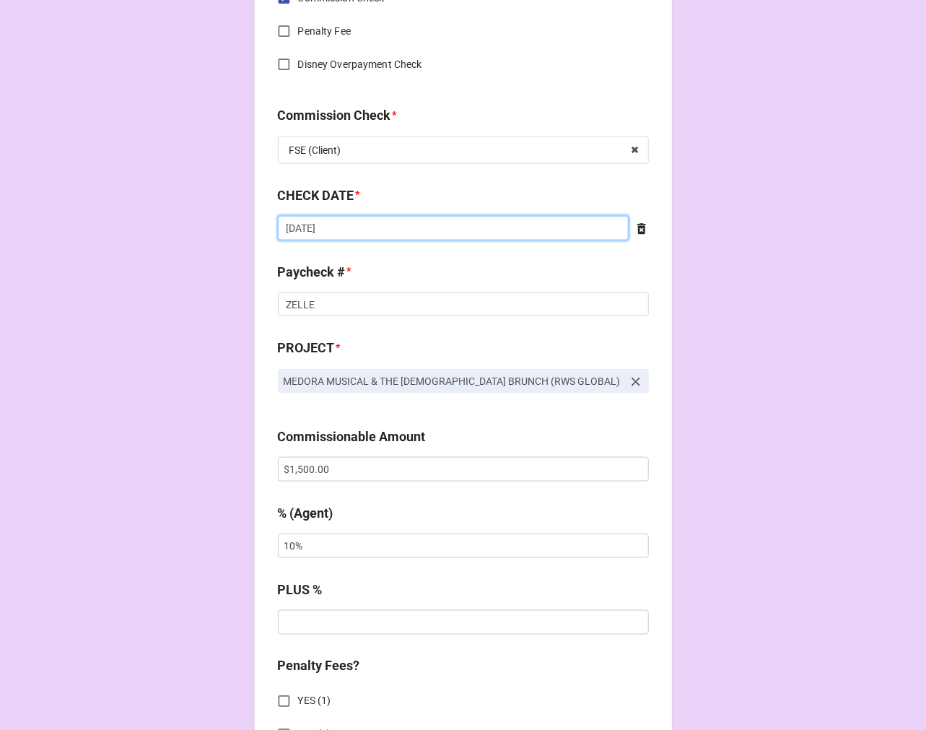
click at [378, 219] on input "[DATE]" at bounding box center [453, 228] width 351 height 25
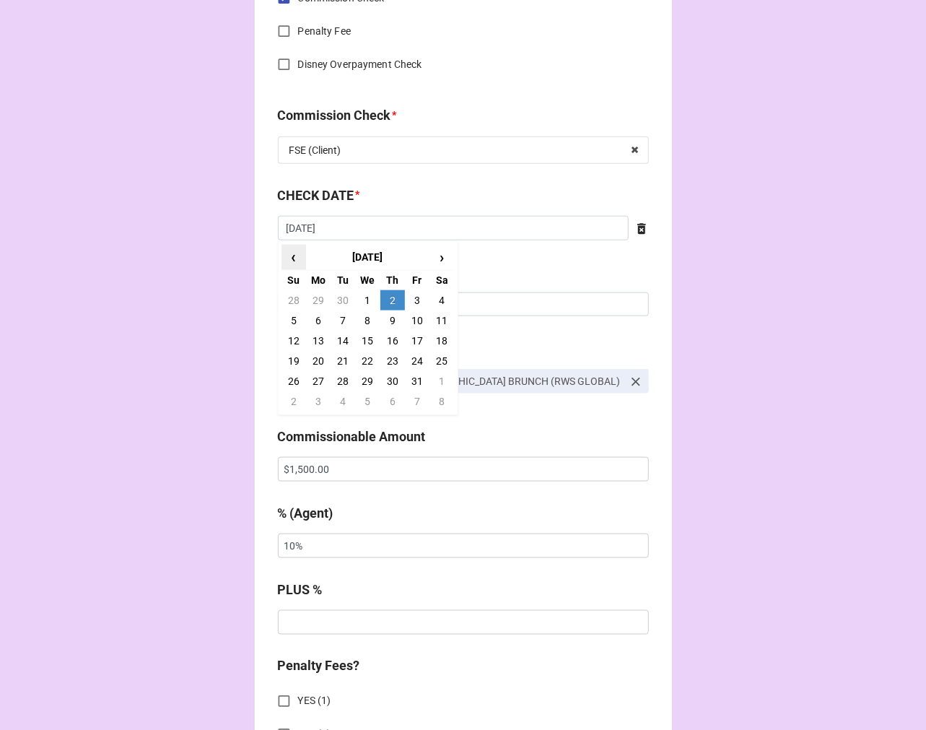
click at [286, 255] on span "‹" at bounding box center [293, 257] width 23 height 24
drag, startPoint x: 339, startPoint y: 297, endPoint x: 356, endPoint y: 298, distance: 16.7
click at [338, 296] on td "2" at bounding box center [343, 300] width 25 height 20
type input "[DATE]"
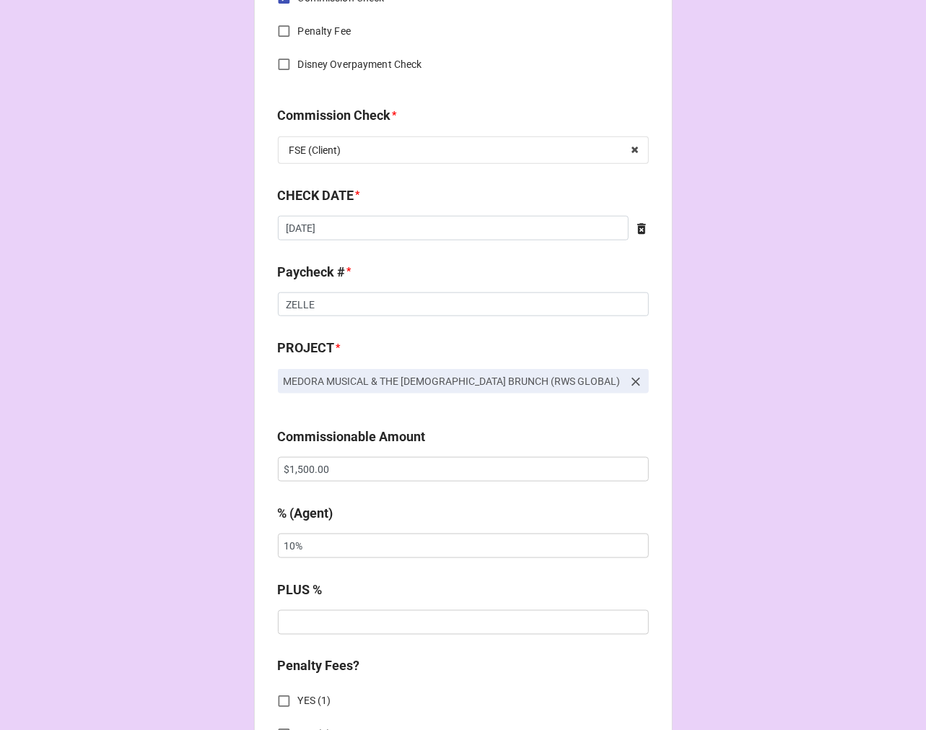
click at [792, 299] on div "CHECK PROCESSING FORM Client * Camille Foisie Agent (from Client) Karen Agent *…" at bounding box center [463, 478] width 926 height 2401
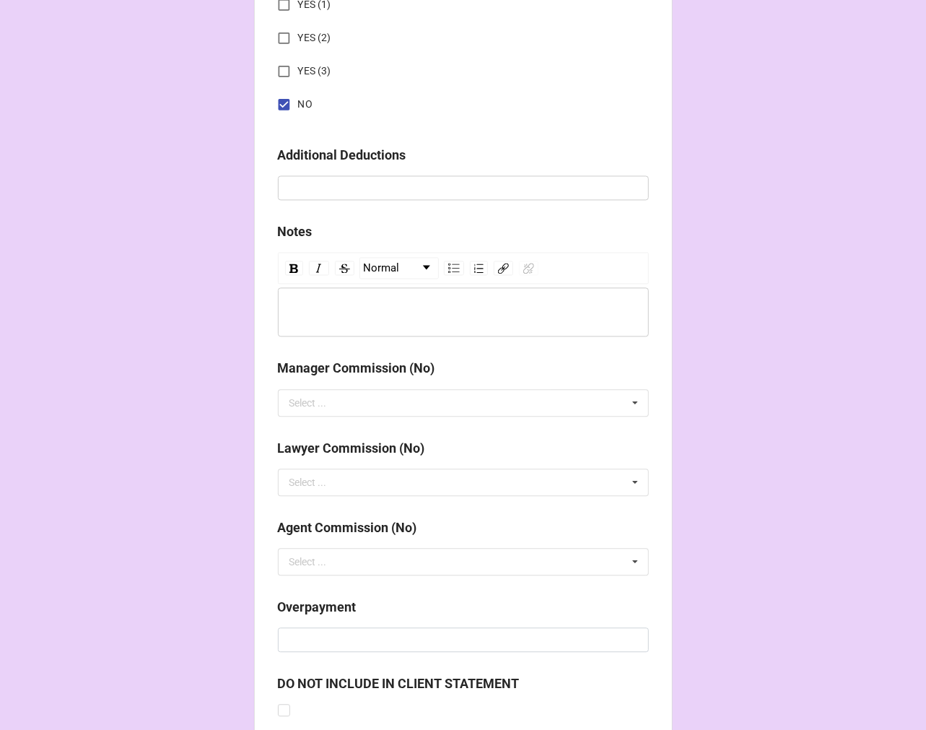
scroll to position [1671, 0]
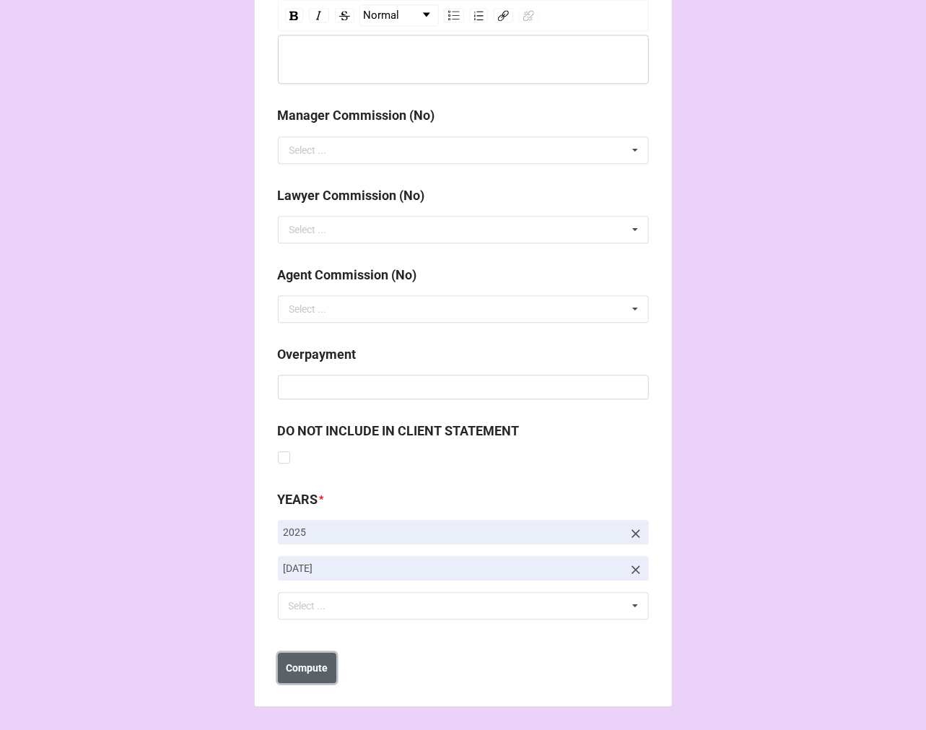
click at [313, 661] on b "Compute" at bounding box center [307, 668] width 42 height 15
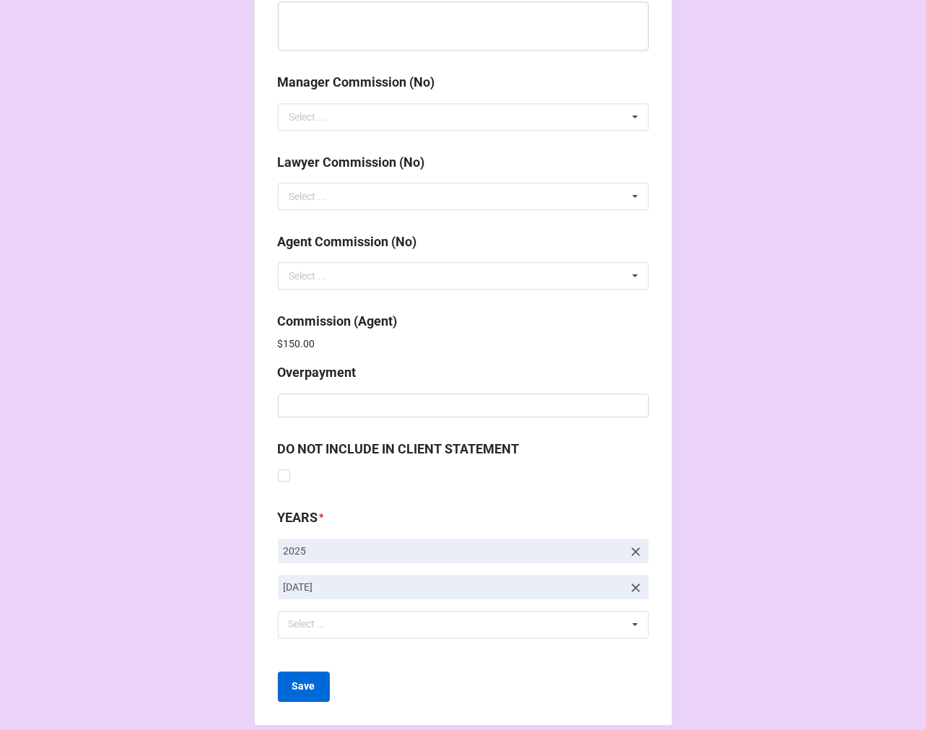
scroll to position [1723, 0]
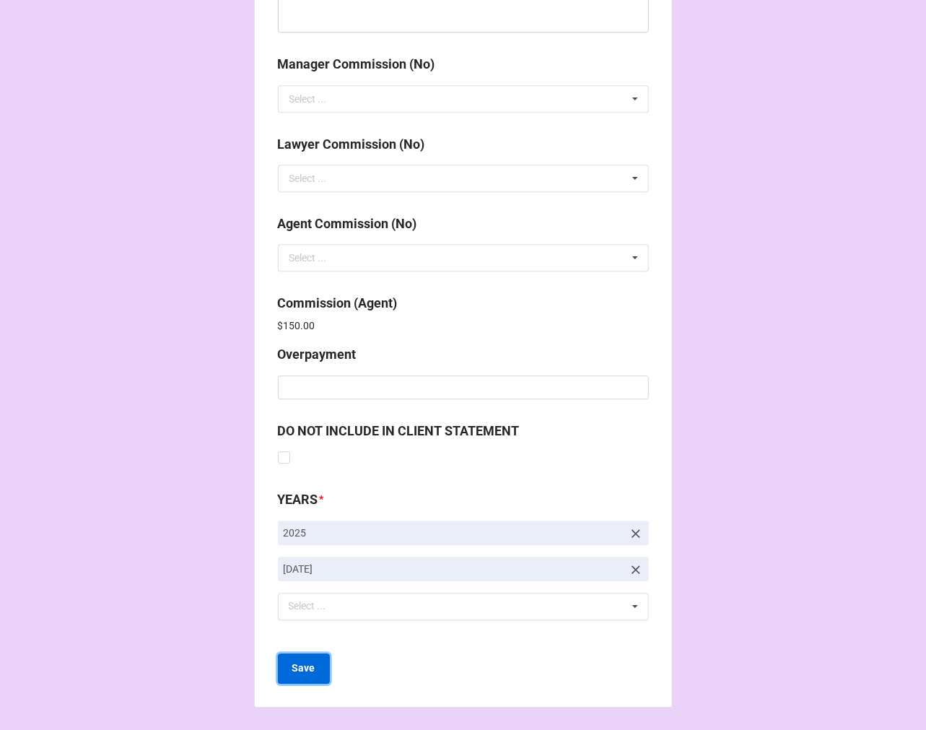
click at [313, 670] on button "Save" at bounding box center [304, 668] width 52 height 30
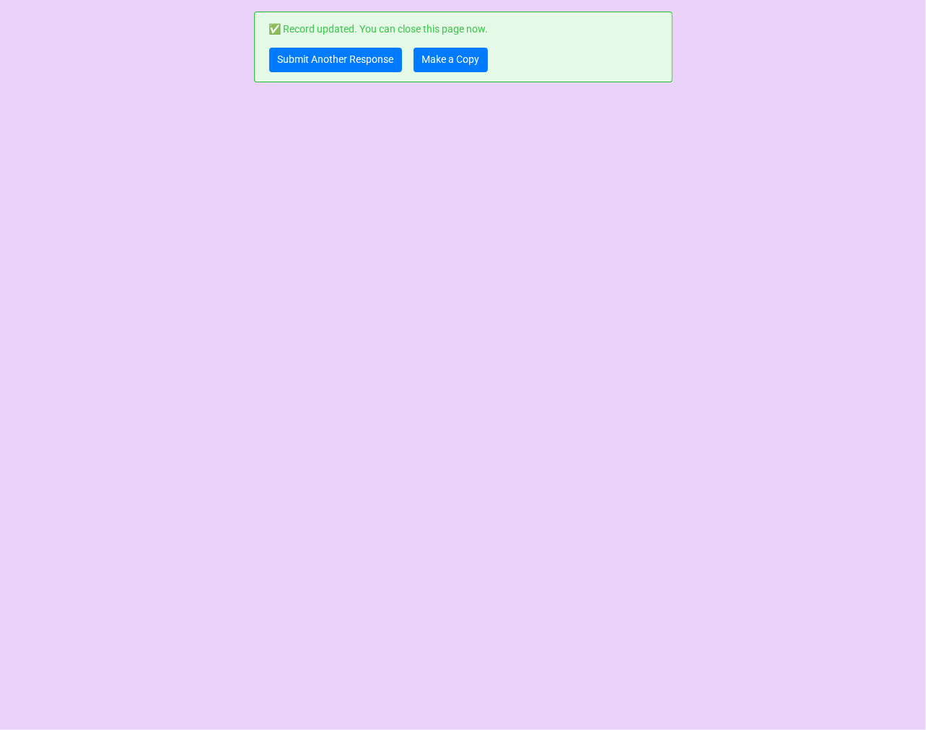
scroll to position [0, 0]
click at [315, 61] on link "Submit Another Response" at bounding box center [335, 60] width 133 height 25
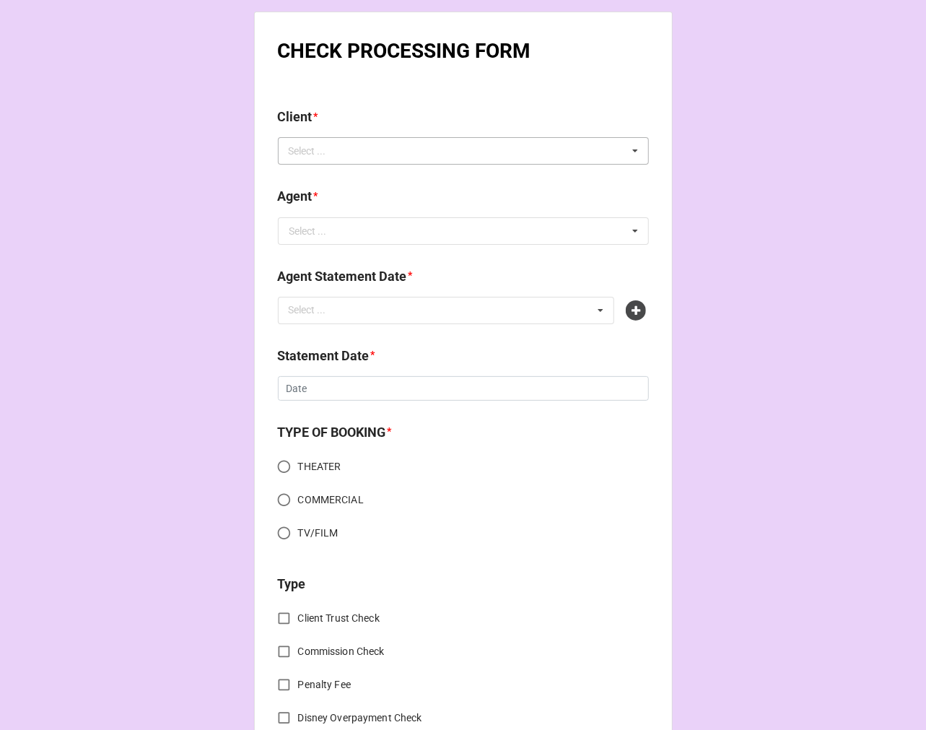
click at [334, 150] on div "Select ..." at bounding box center [316, 151] width 62 height 17
type input "anasia"
click at [368, 183] on div "Anasia Obioha" at bounding box center [464, 177] width 370 height 27
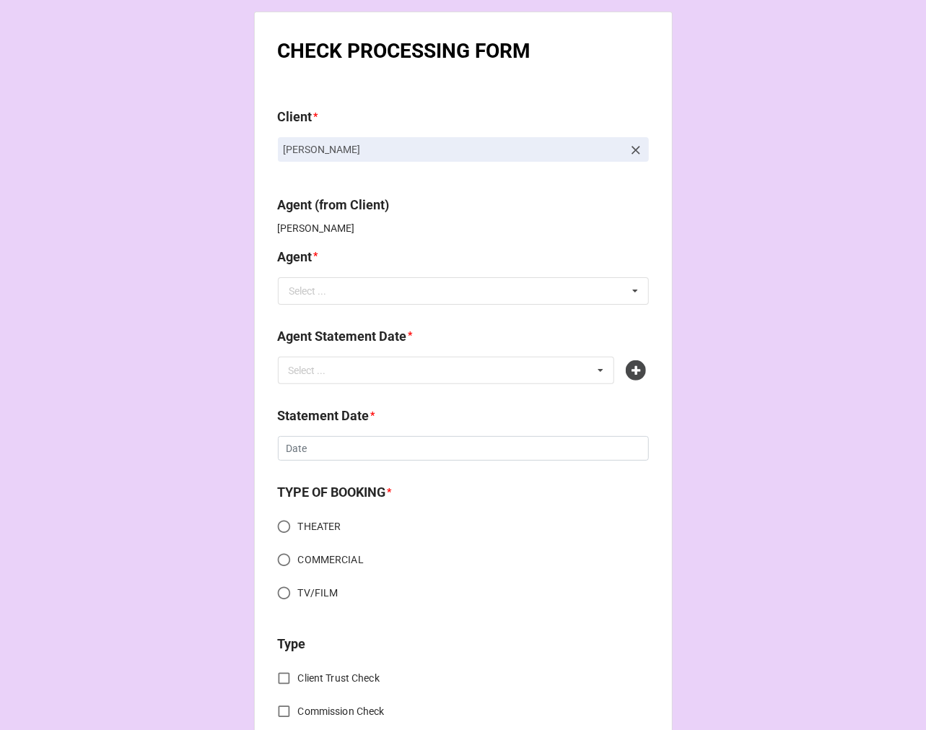
click at [308, 248] on label "Agent" at bounding box center [295, 257] width 35 height 20
click at [319, 295] on div "Select ..." at bounding box center [308, 291] width 38 height 10
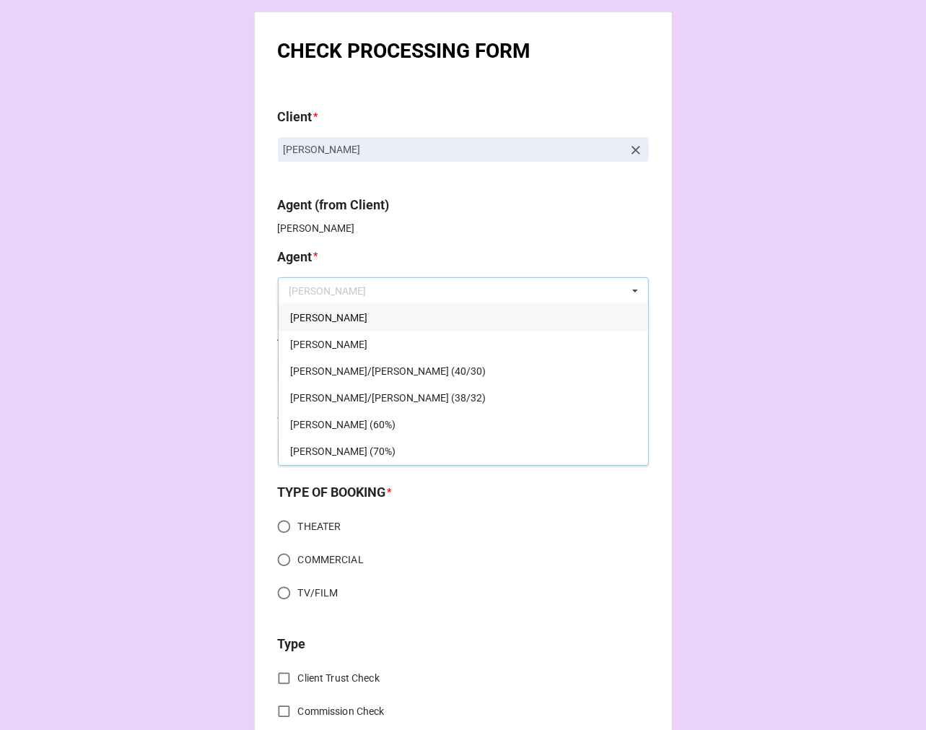
click at [296, 318] on span "Jodi" at bounding box center [328, 318] width 77 height 12
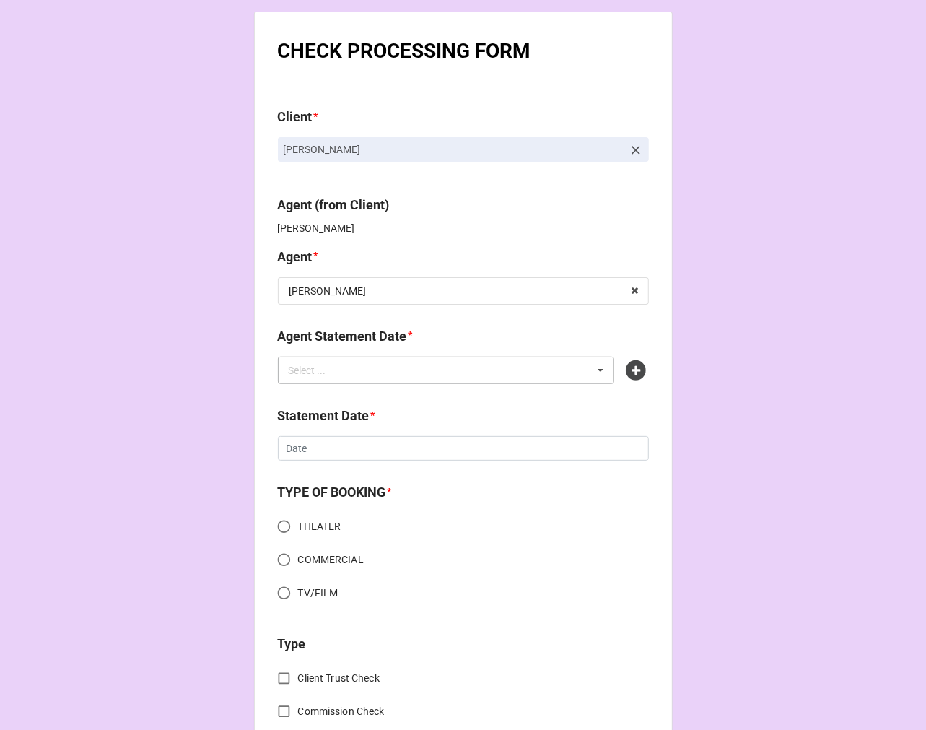
click at [374, 378] on div "Select ... No results found." at bounding box center [446, 370] width 337 height 27
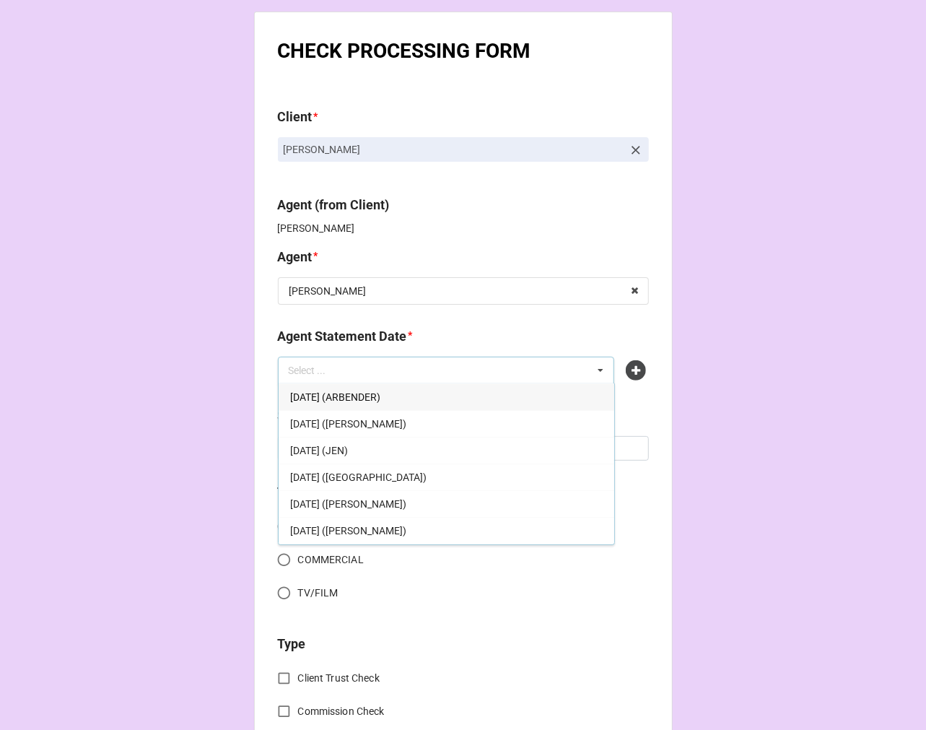
click at [459, 394] on div "SEPTEMBER 19, 2025 (ARBENDER)" at bounding box center [447, 396] width 336 height 27
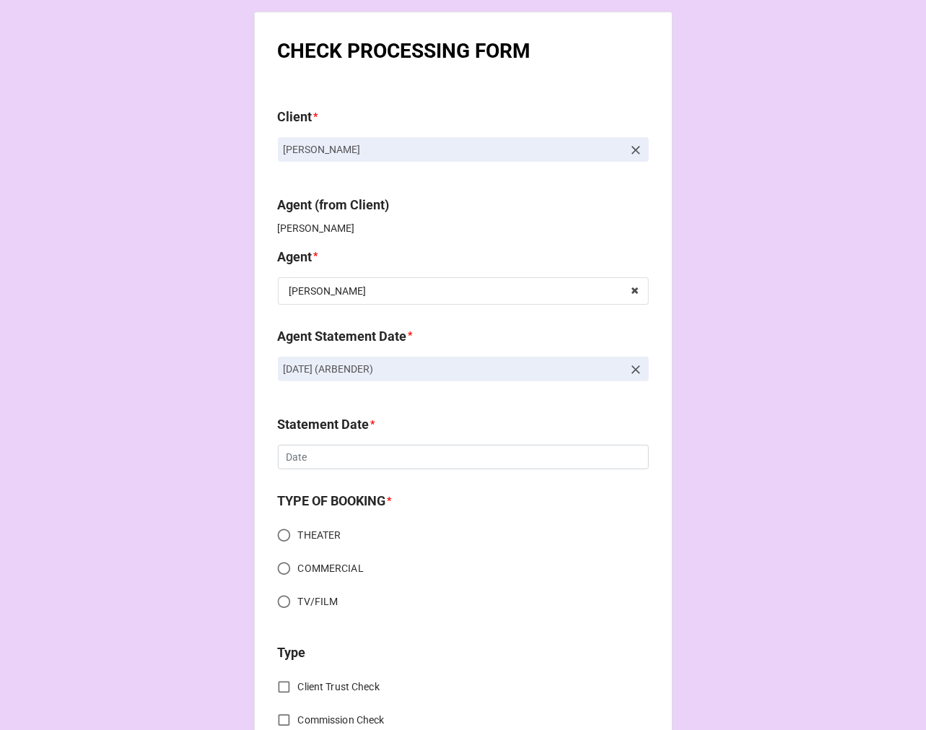
drag, startPoint x: 482, startPoint y: 365, endPoint x: 235, endPoint y: 373, distance: 246.3
copy p "SEPTEMBER 19, 2025 (ARBENDER)"
click at [629, 369] on icon at bounding box center [636, 369] width 14 height 14
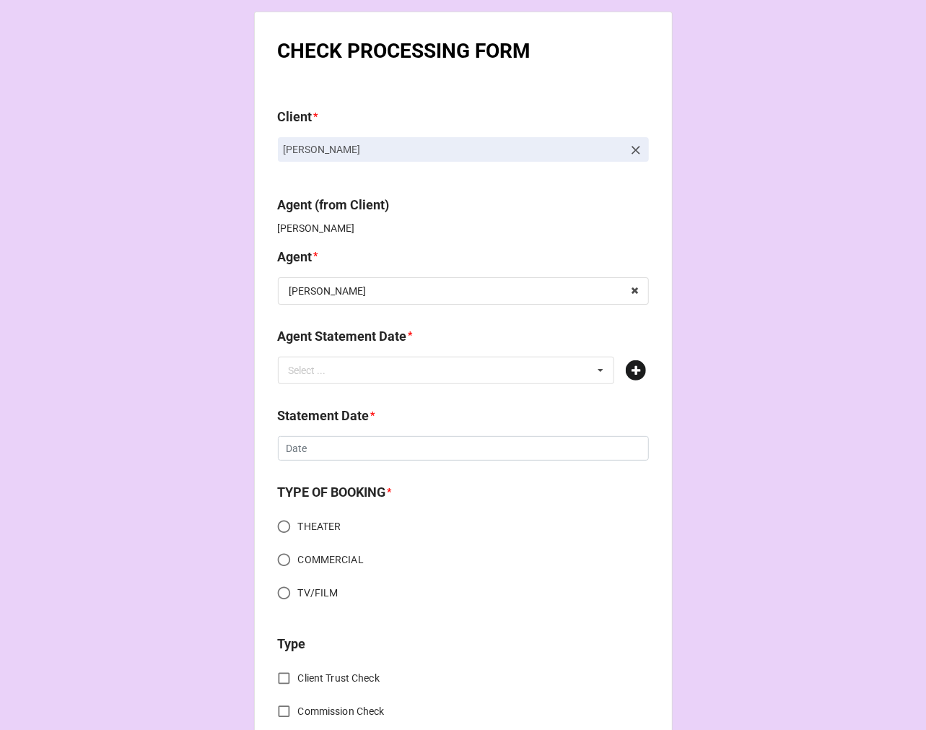
click at [632, 371] on icon at bounding box center [636, 370] width 20 height 20
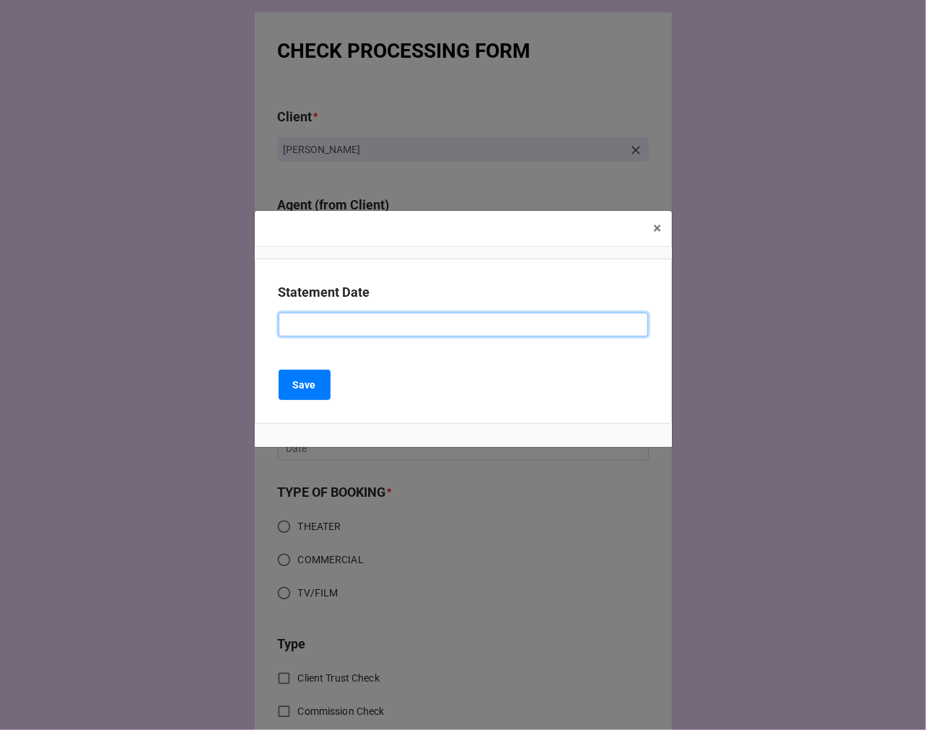
click at [402, 328] on input at bounding box center [464, 325] width 370 height 25
paste input "SEPTEMBER 19, 2025 (ARBENDER)"
click at [404, 328] on input "SEPTEMBER 19, 2025 (ARBENDER)" at bounding box center [464, 325] width 370 height 25
type input "SEPTEMBER 19, 2025 (JODI)"
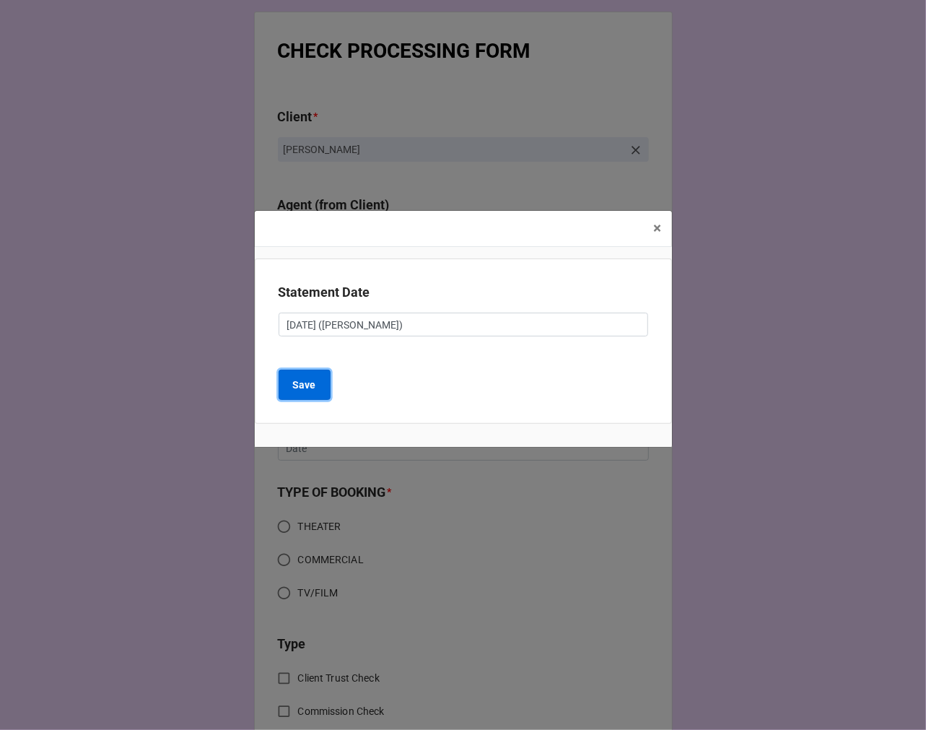
click at [307, 384] on b "Save" at bounding box center [304, 385] width 23 height 15
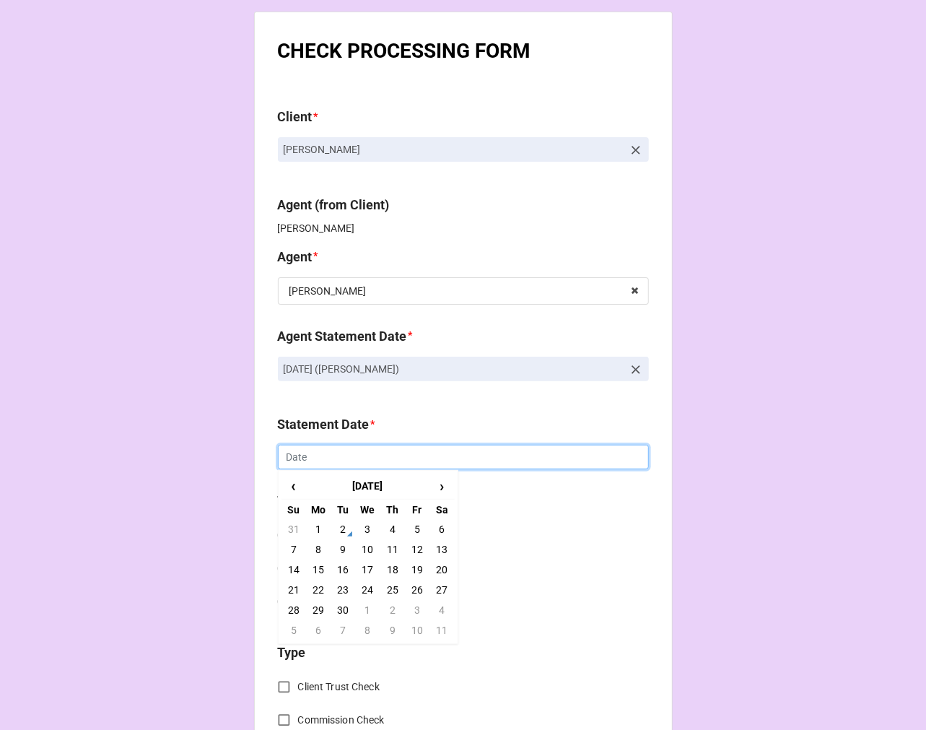
click at [344, 458] on input "text" at bounding box center [463, 457] width 371 height 25
click at [414, 567] on td "19" at bounding box center [417, 569] width 25 height 20
type input "9/19/2025"
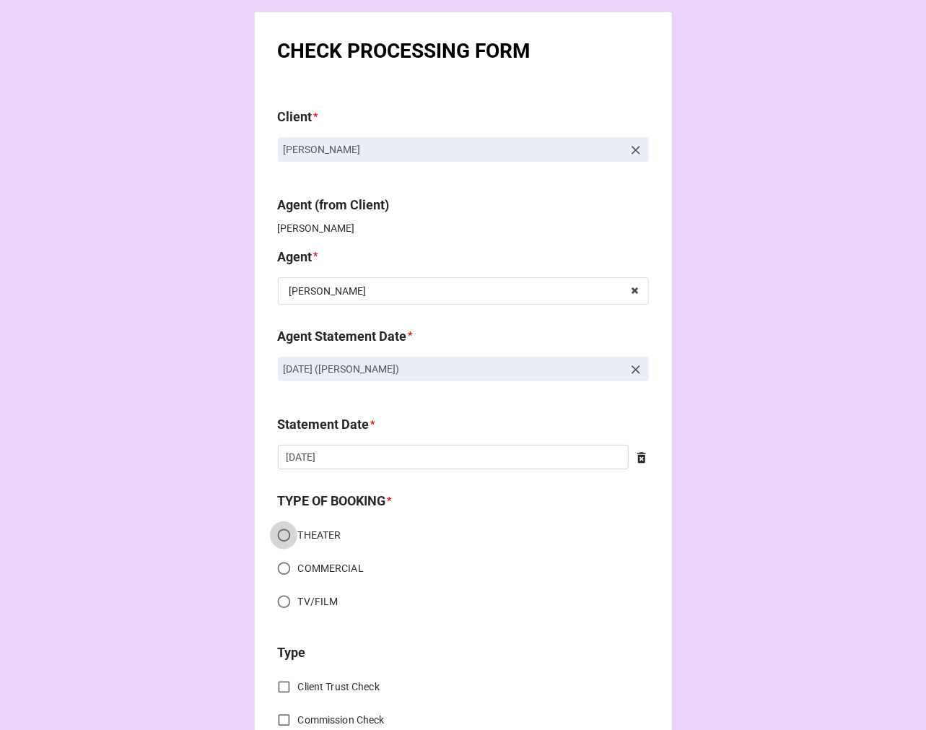
click at [279, 534] on input "THEATER" at bounding box center [284, 535] width 28 height 28
radio input "true"
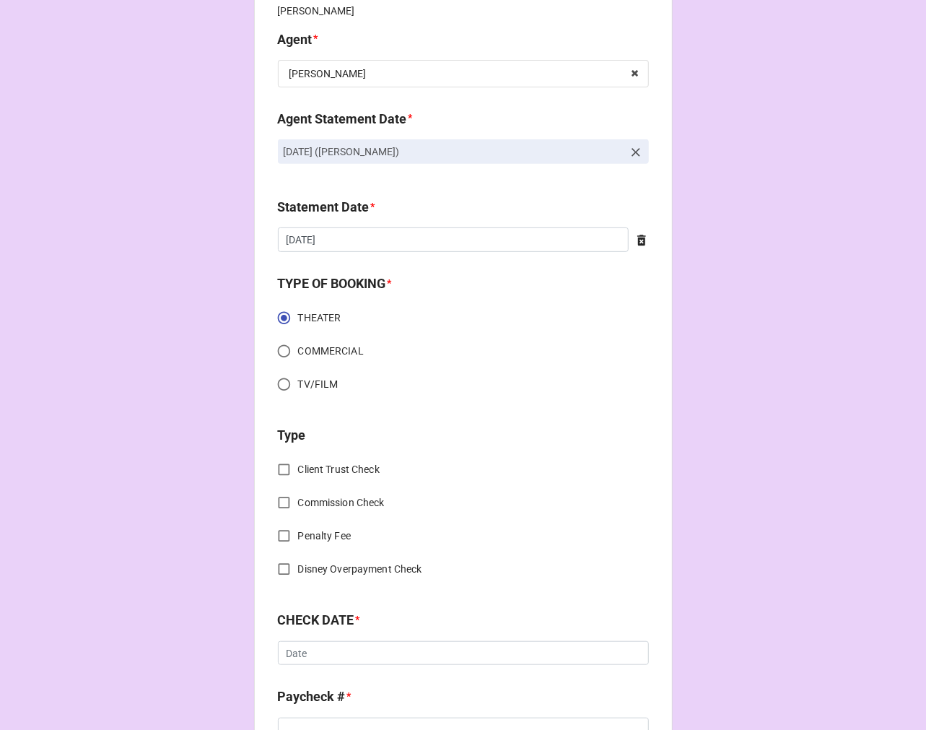
scroll to position [321, 0]
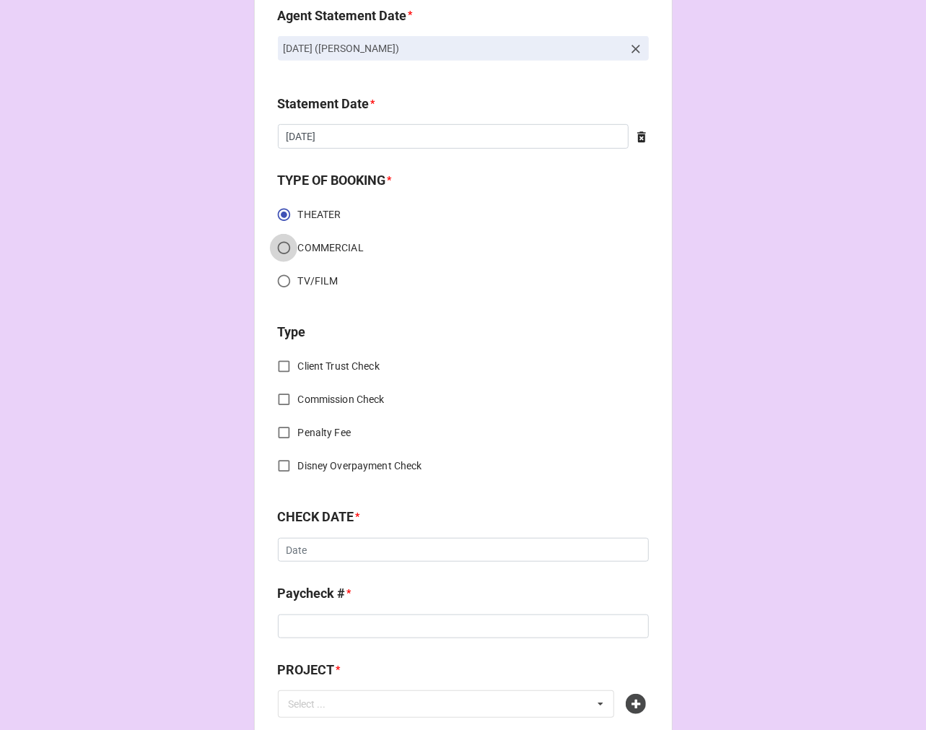
click at [284, 249] on input "COMMERCIAL" at bounding box center [284, 248] width 28 height 28
radio input "true"
click at [278, 400] on input "Commission Check" at bounding box center [284, 400] width 28 height 28
checkbox input "true"
click at [354, 549] on input "text" at bounding box center [464, 552] width 370 height 26
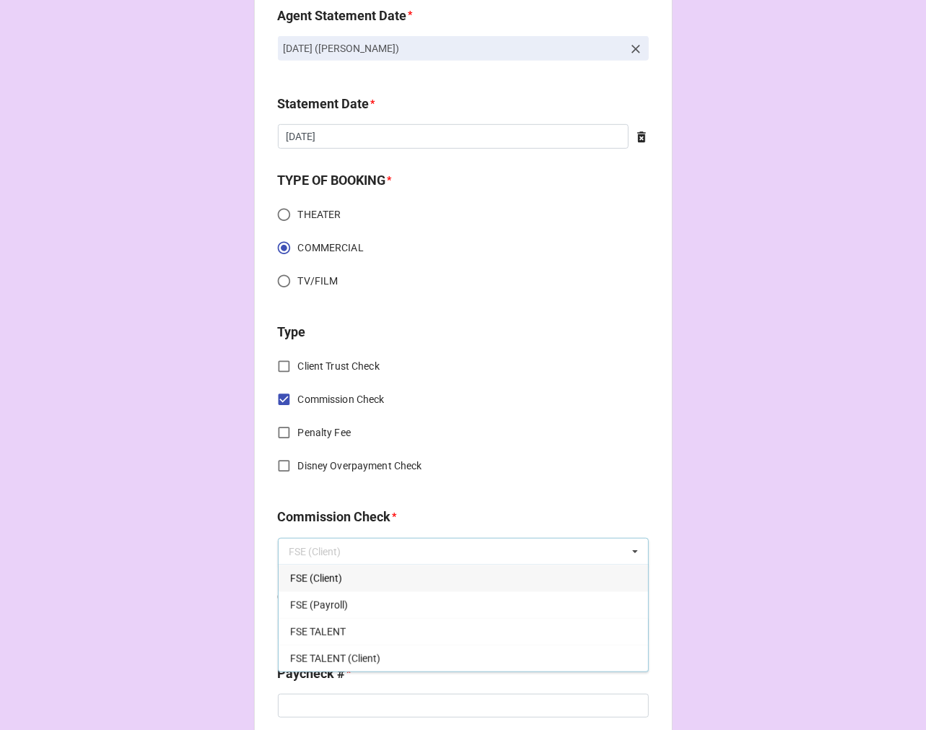
click at [338, 568] on div "FSE (Client)" at bounding box center [464, 578] width 370 height 27
click at [378, 547] on input "text" at bounding box center [464, 552] width 370 height 26
click at [350, 602] on div "FSE (Payroll)" at bounding box center [464, 604] width 370 height 27
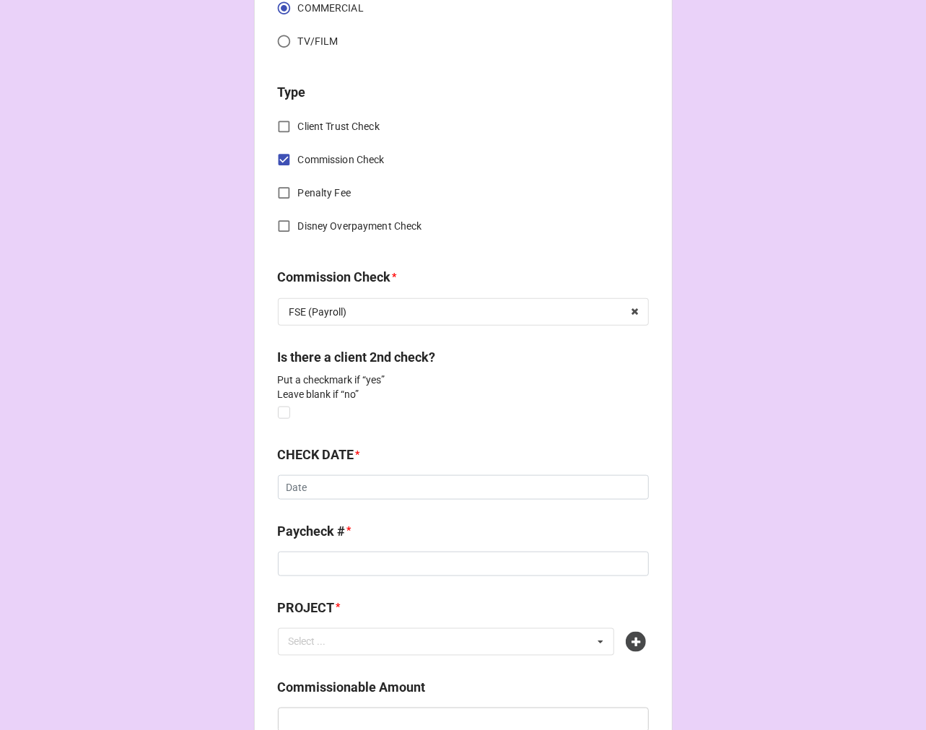
scroll to position [561, 0]
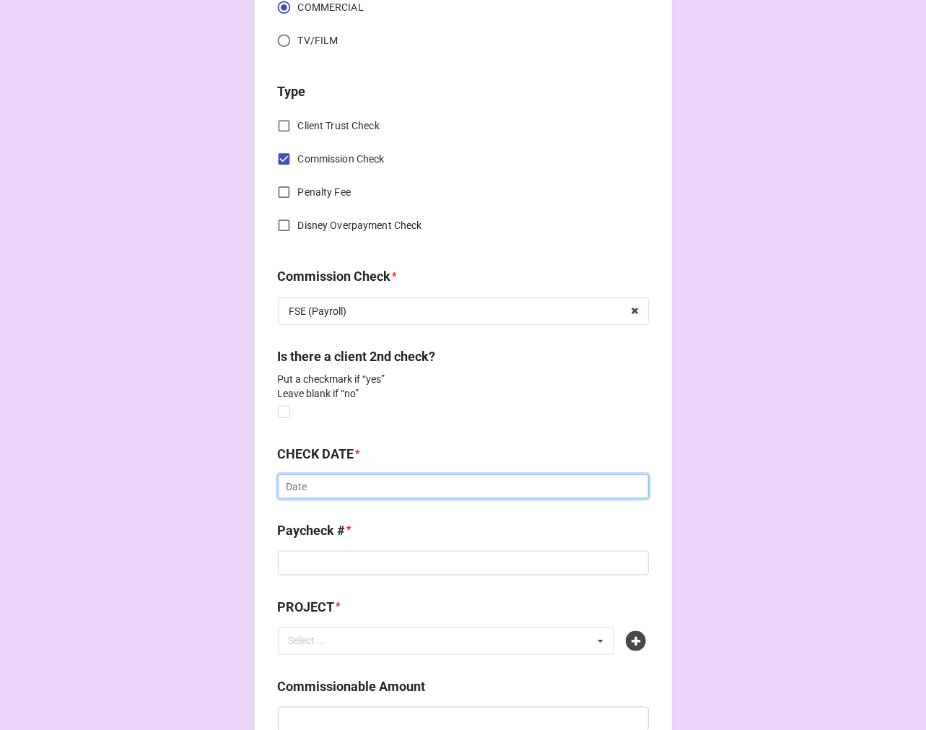
click at [331, 492] on input "text" at bounding box center [463, 486] width 371 height 25
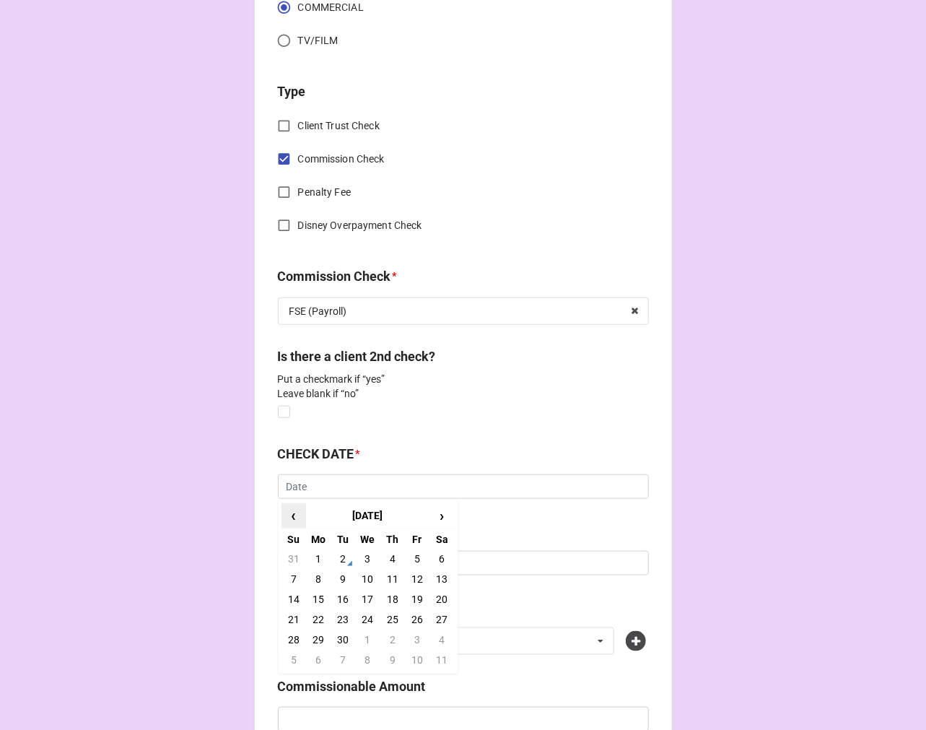
click at [293, 513] on span "‹" at bounding box center [293, 516] width 23 height 24
click at [369, 617] on td "20" at bounding box center [367, 619] width 25 height 20
type input "8/20/2025"
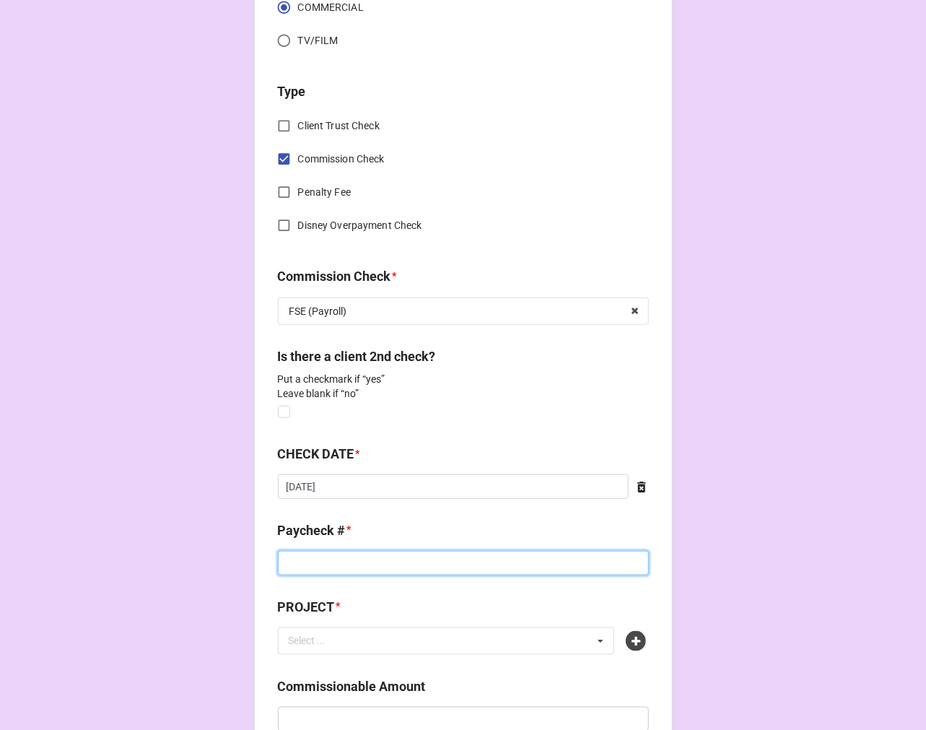
click at [347, 566] on input at bounding box center [463, 563] width 371 height 25
type input "900"
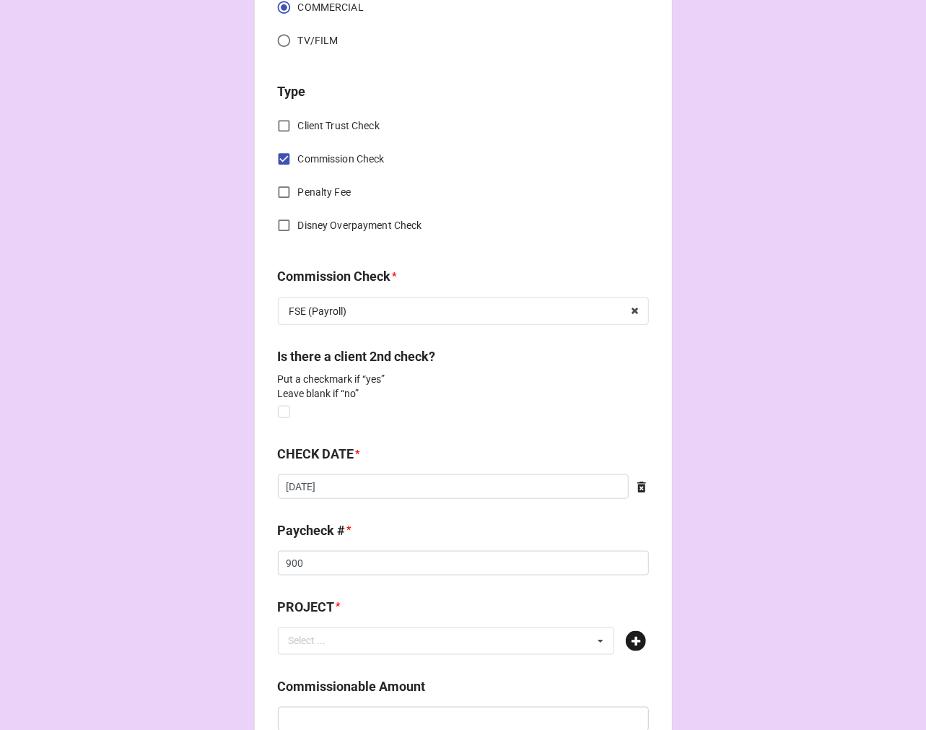
click at [629, 637] on icon at bounding box center [636, 641] width 20 height 20
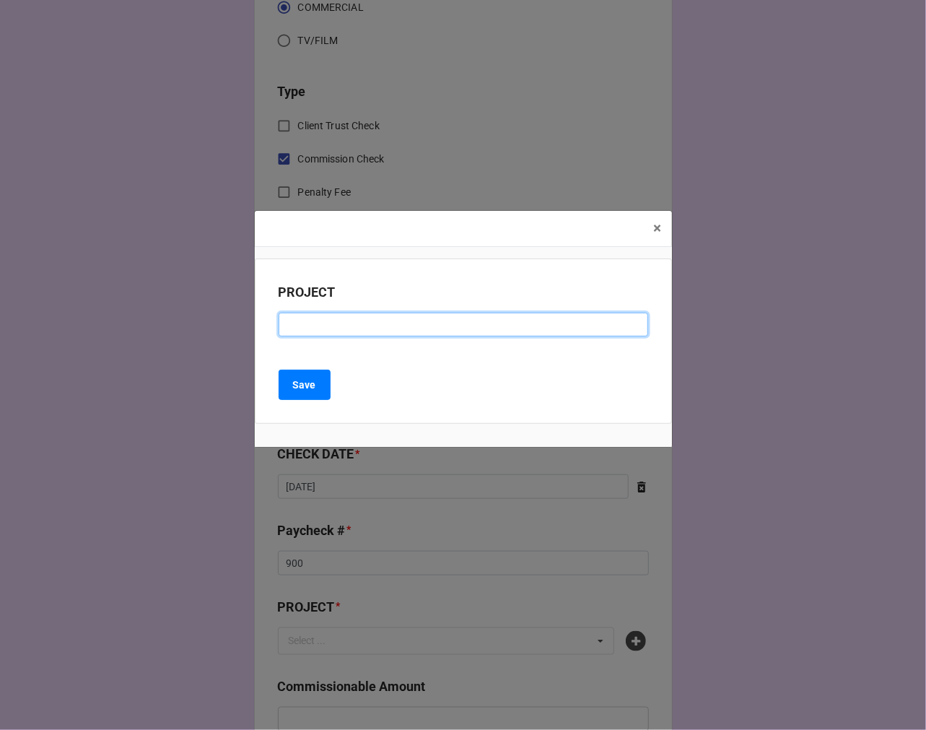
click at [355, 318] on input at bounding box center [464, 325] width 370 height 25
type input "LIQUID DEATH (SMALL CANS)"
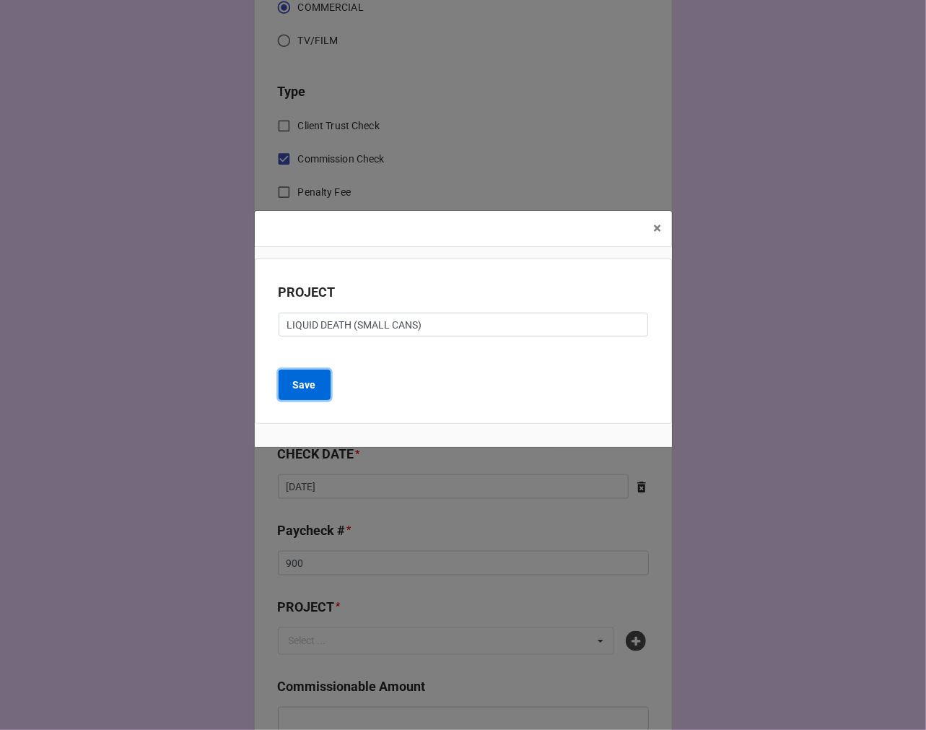
click at [296, 388] on b "Save" at bounding box center [304, 385] width 23 height 15
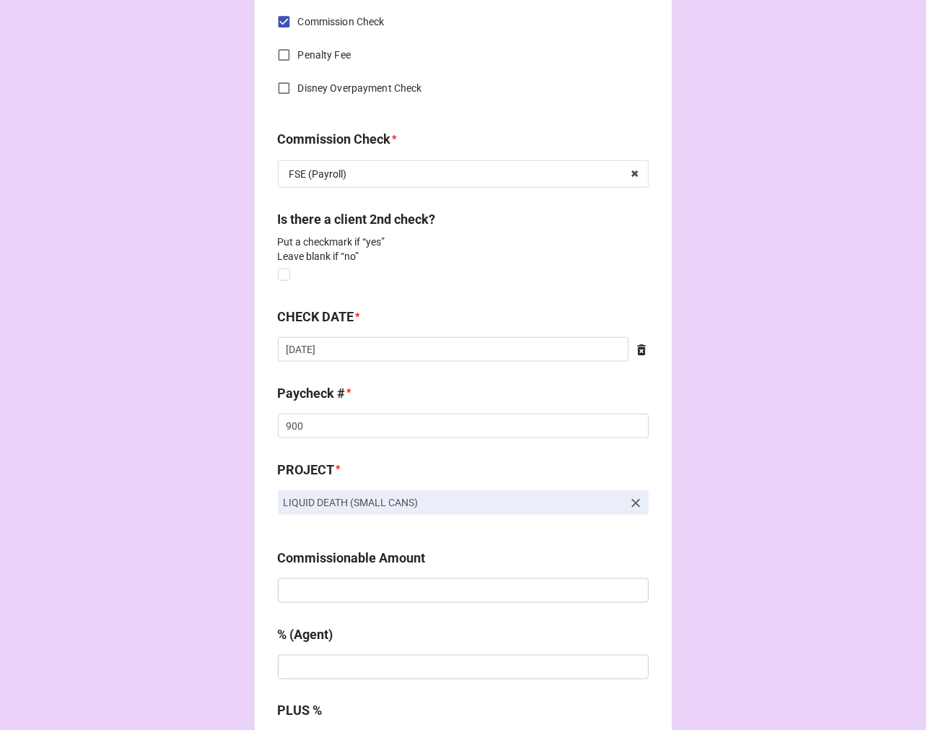
scroll to position [722, 0]
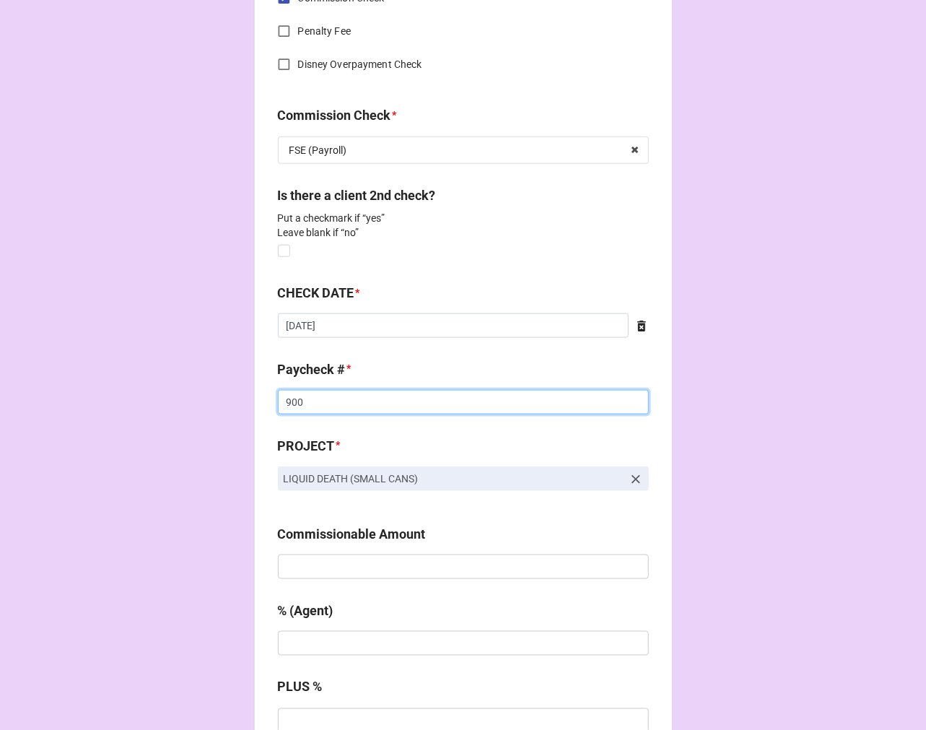
click at [285, 403] on input "900" at bounding box center [463, 402] width 371 height 25
click at [286, 403] on input "900" at bounding box center [463, 402] width 371 height 25
type input "DIRECT DEPOSIT"
type input "$900.00"
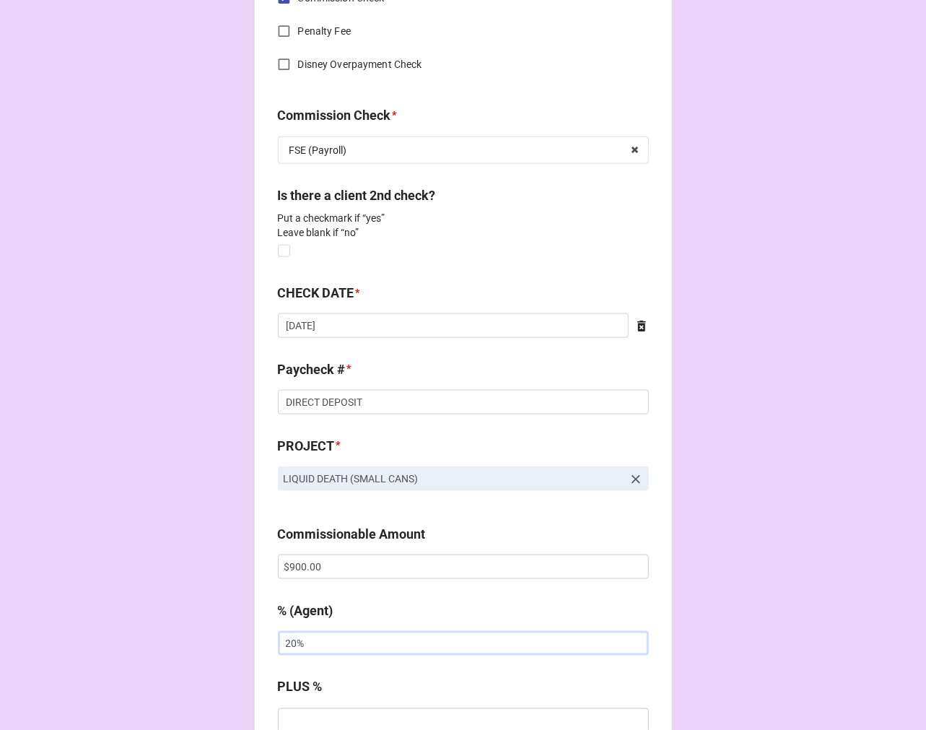
type input "20%"
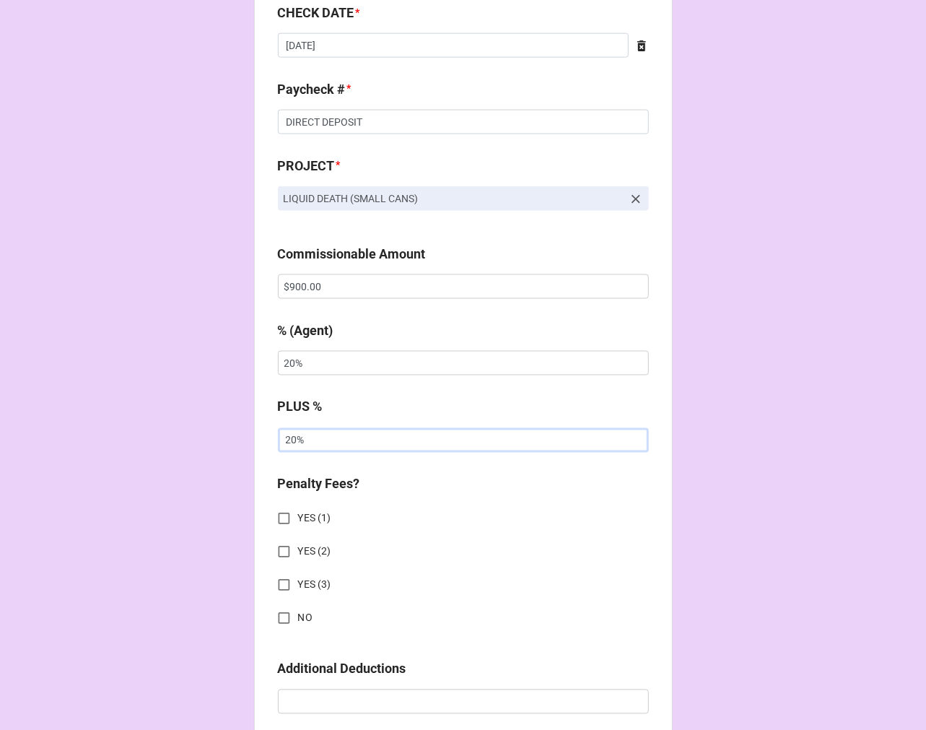
scroll to position [1044, 0]
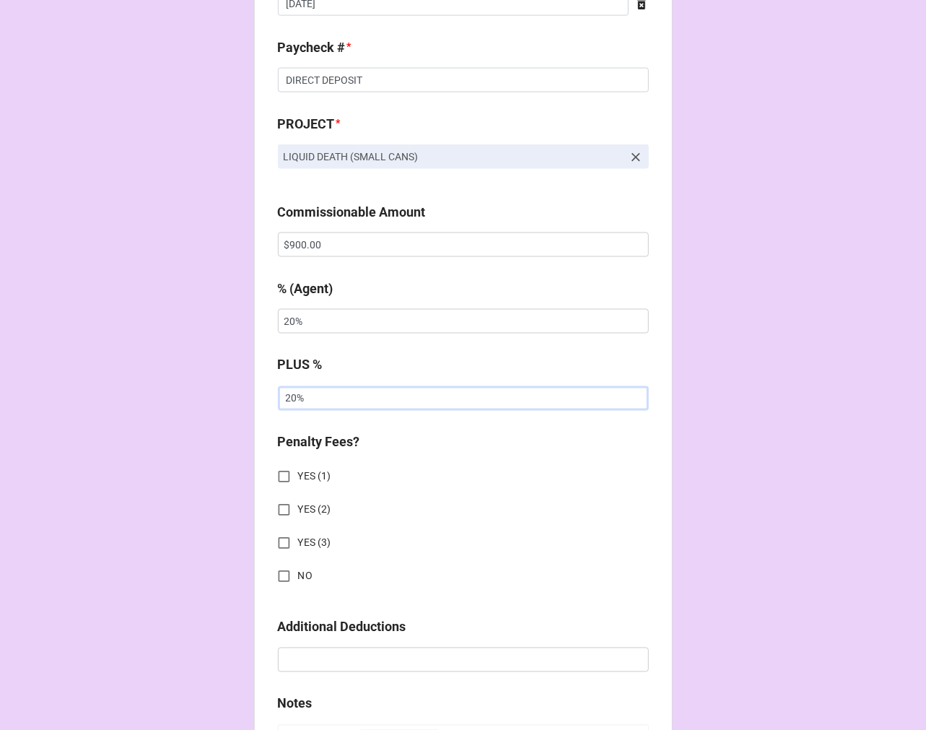
type input "20%"
click at [283, 573] on input "NO" at bounding box center [284, 576] width 28 height 28
checkbox input "true"
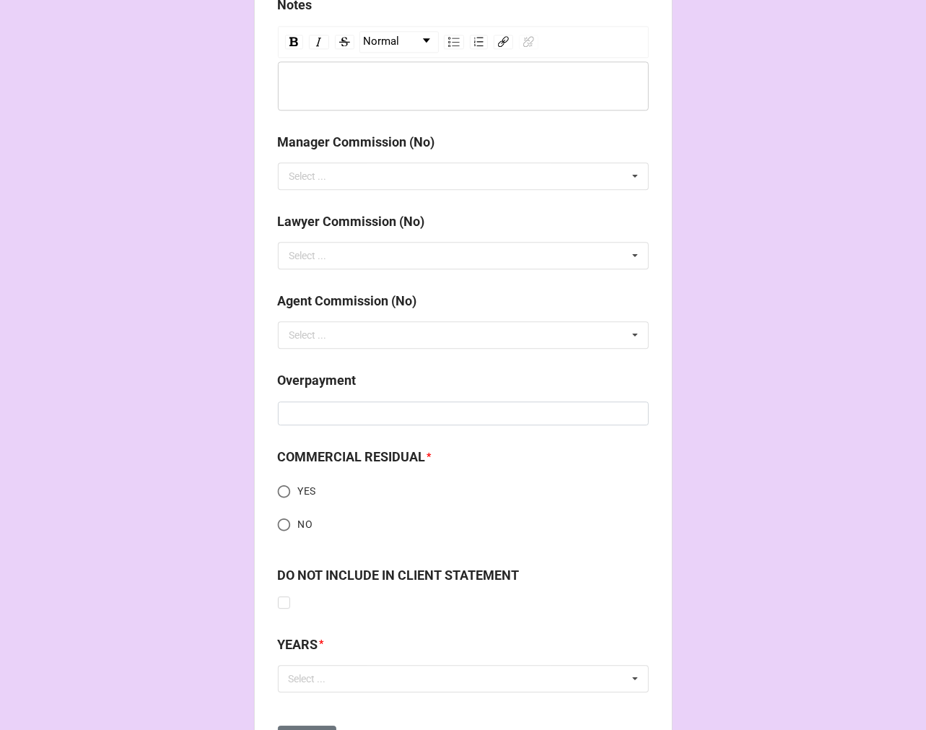
scroll to position [1815, 0]
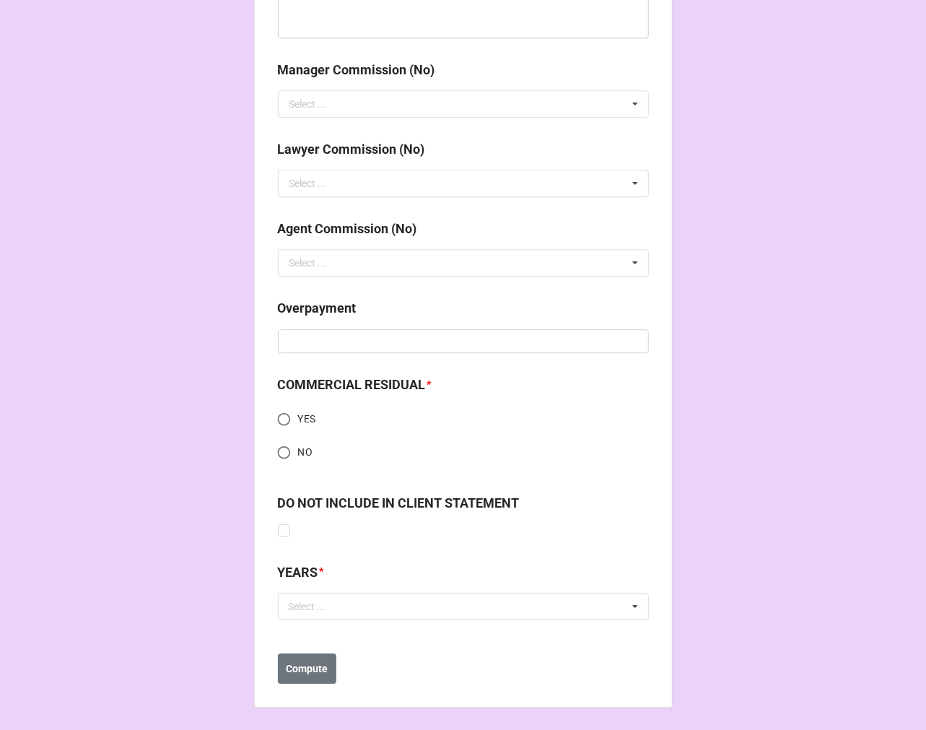
click at [274, 448] on input "NO" at bounding box center [284, 452] width 28 height 28
radio input "true"
click at [344, 612] on div "Select ... No results found." at bounding box center [463, 606] width 371 height 27
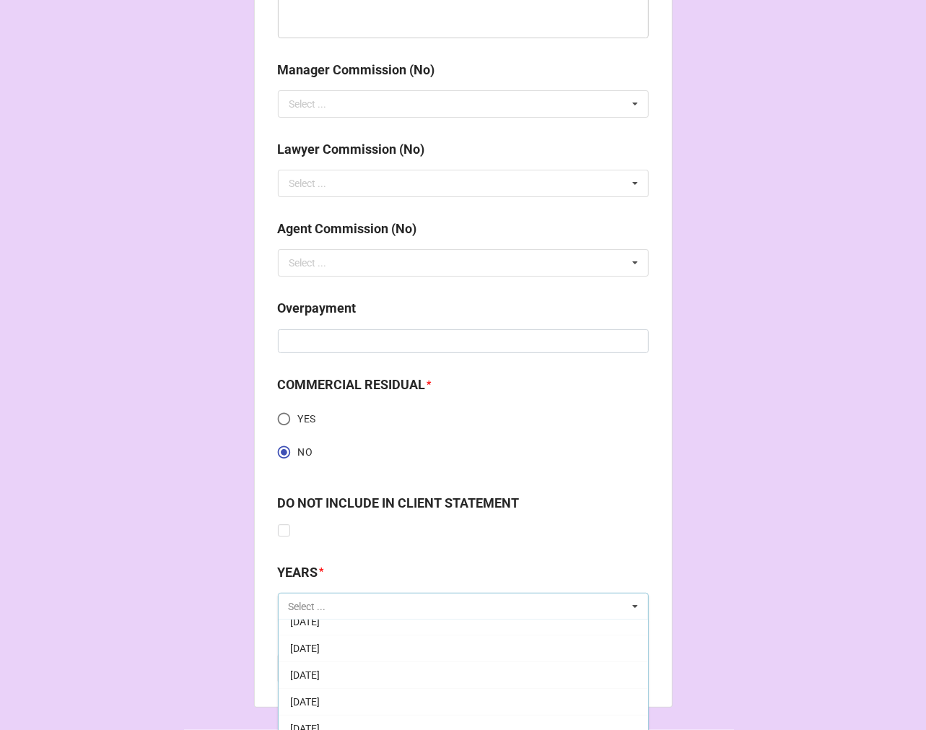
scroll to position [160, 0]
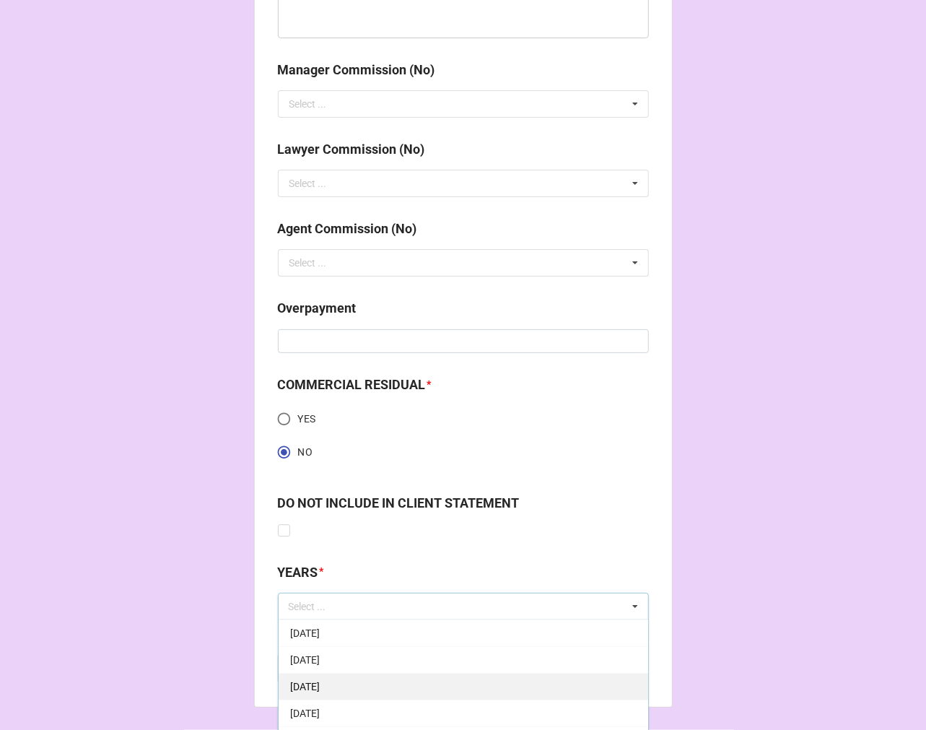
click at [381, 686] on div "9-September 2025" at bounding box center [464, 686] width 370 height 27
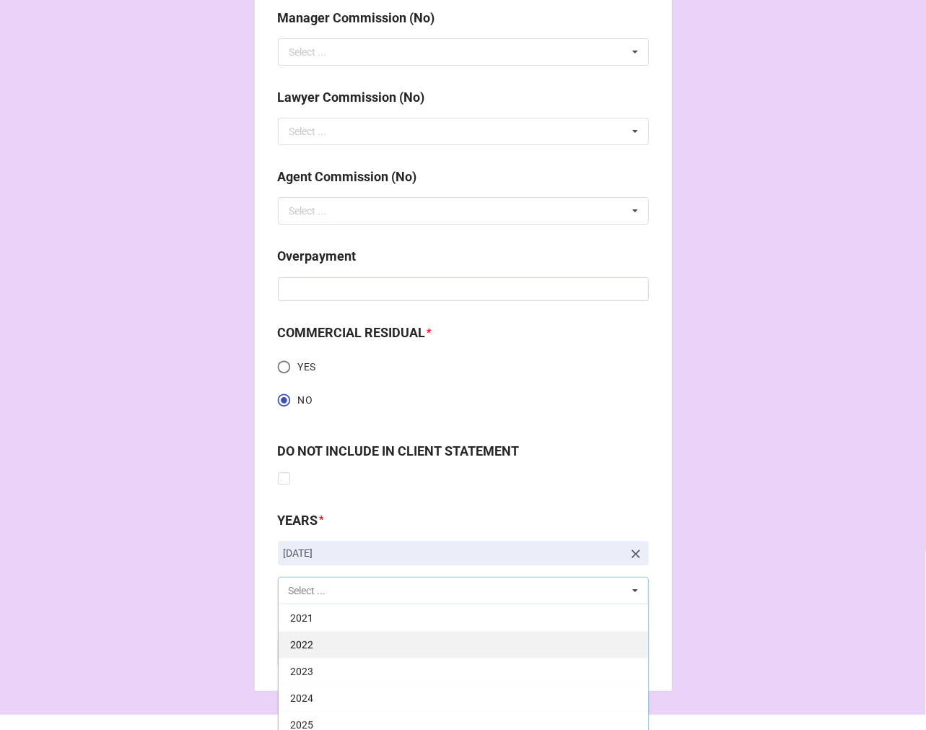
scroll to position [1895, 0]
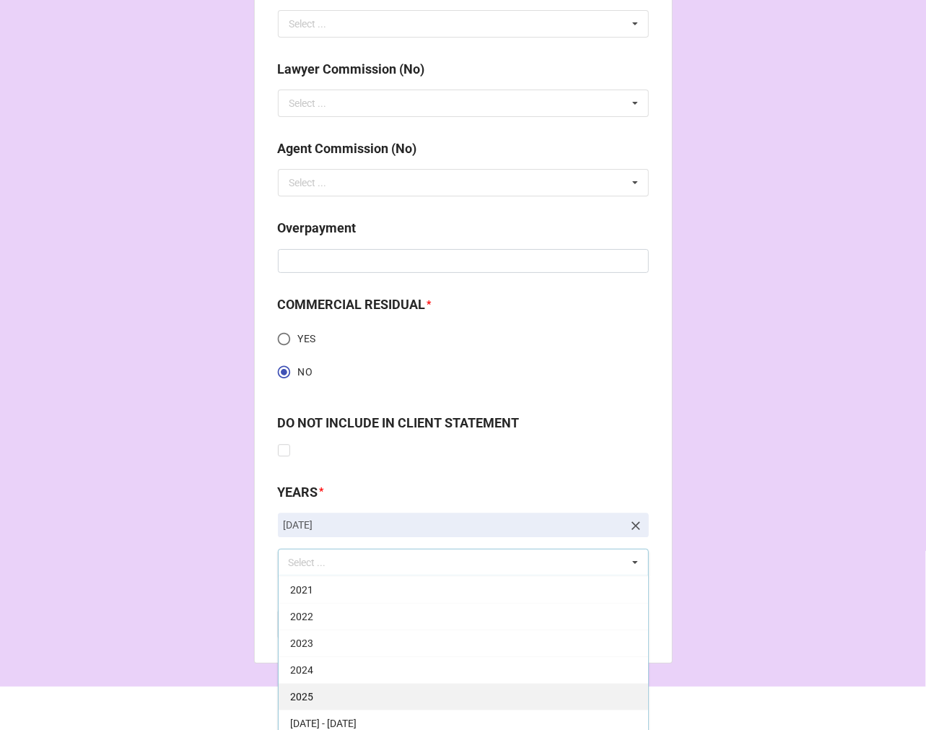
click at [339, 699] on div "2025" at bounding box center [464, 696] width 370 height 27
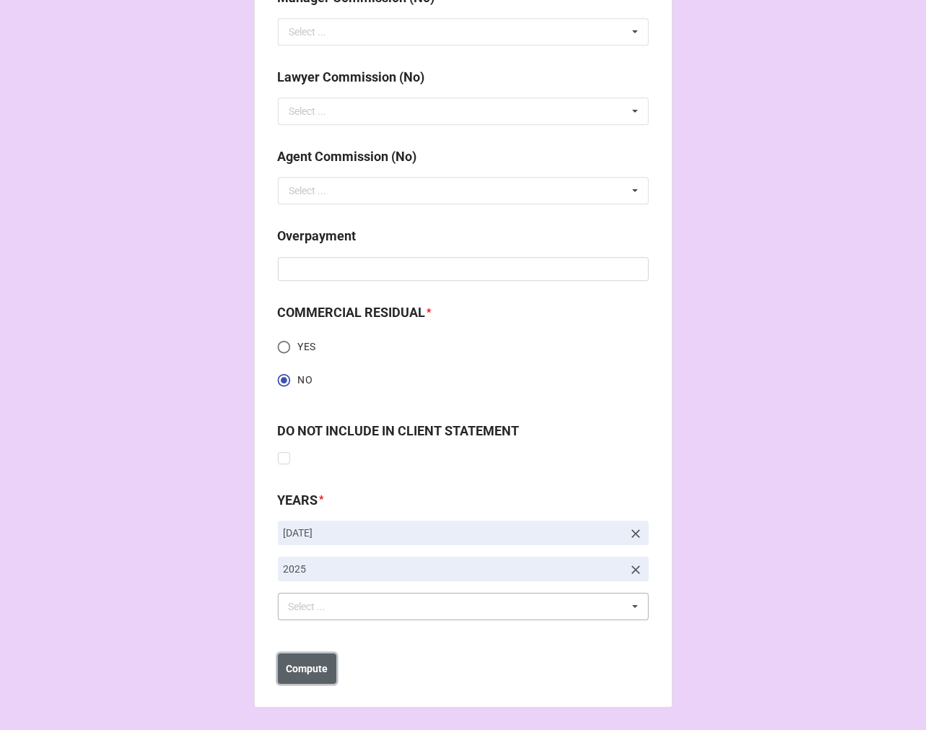
click at [321, 665] on b "Compute" at bounding box center [307, 668] width 42 height 15
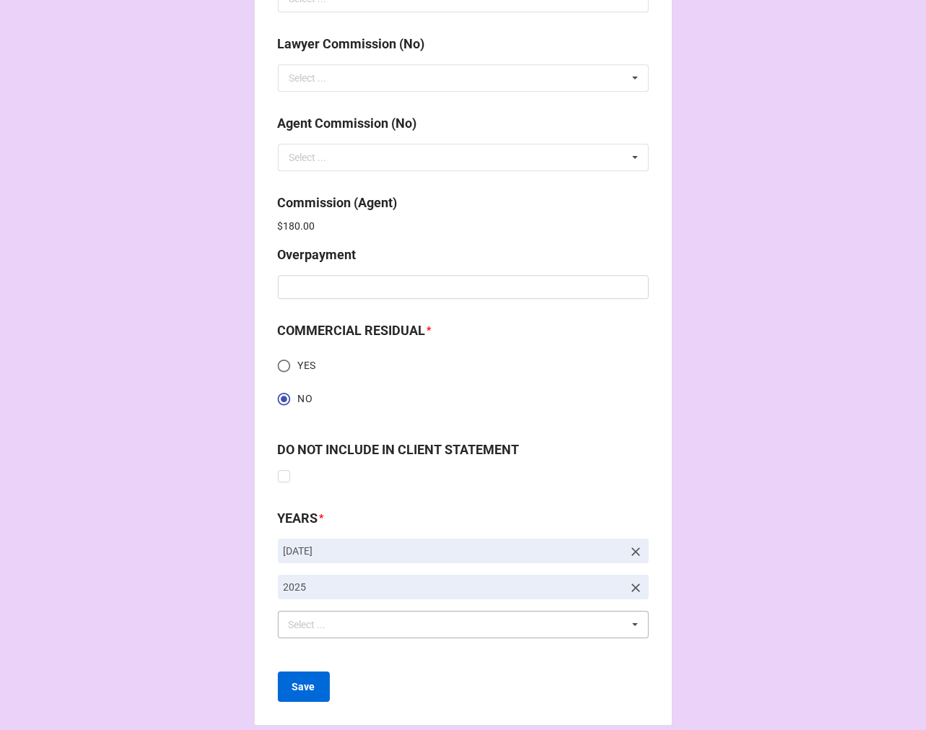
scroll to position [1938, 0]
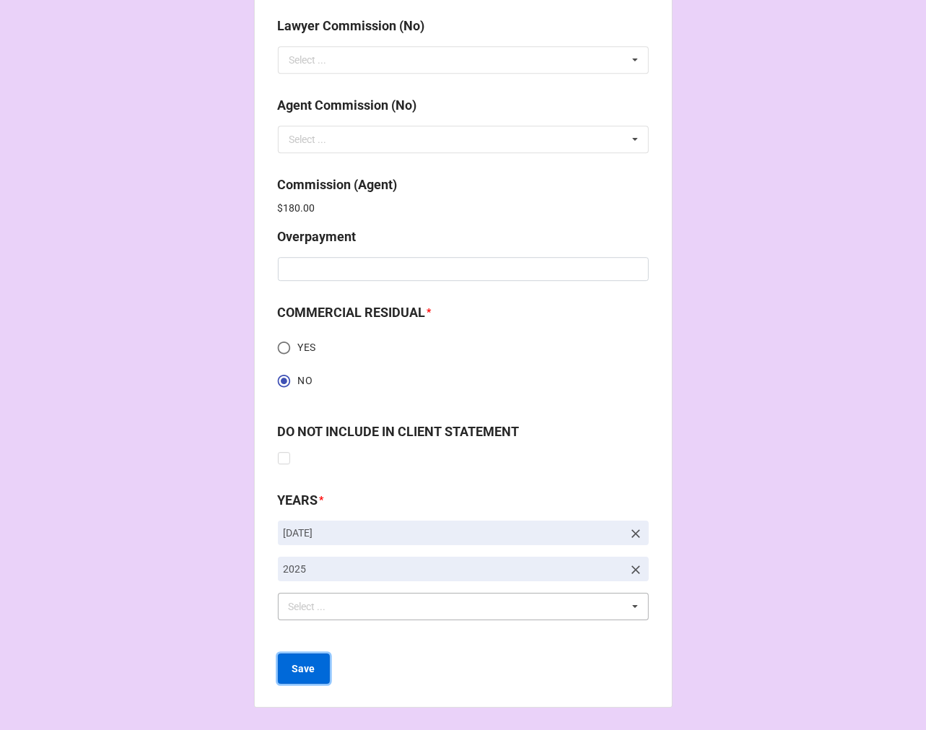
click at [297, 673] on b "Save" at bounding box center [303, 668] width 23 height 15
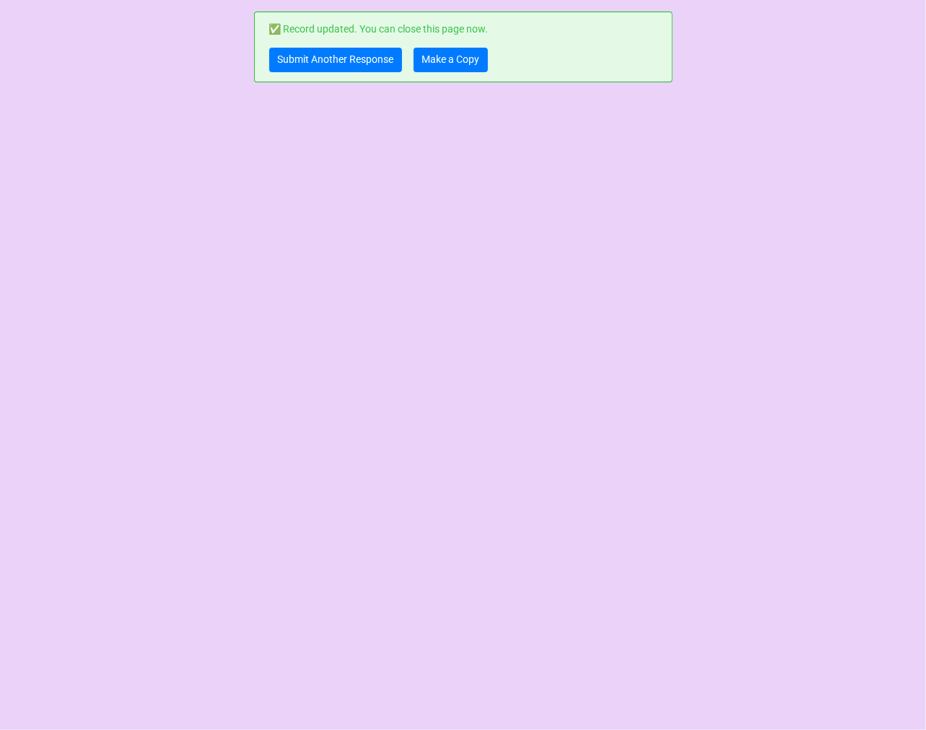
scroll to position [0, 0]
click at [451, 59] on link "Make a Copy" at bounding box center [451, 60] width 74 height 25
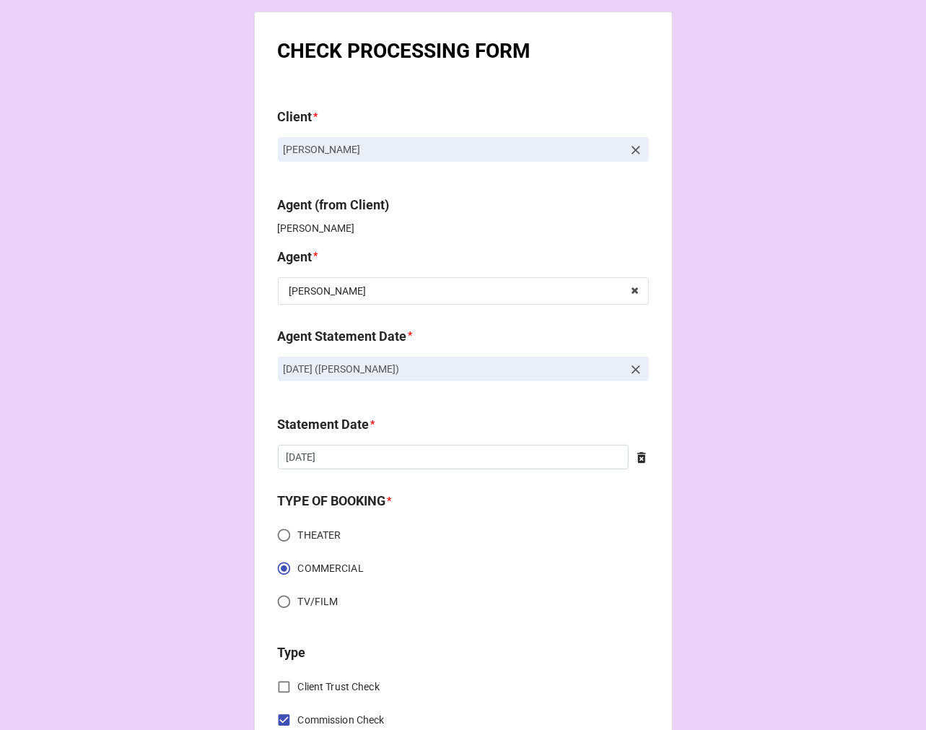
click at [629, 145] on icon at bounding box center [636, 150] width 14 height 14
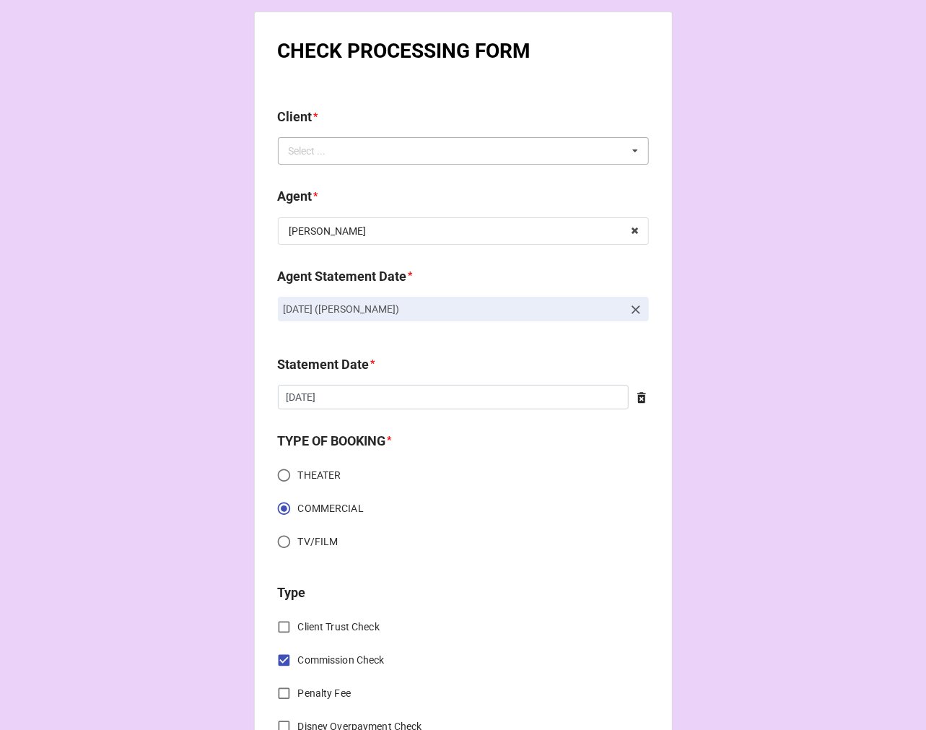
click at [607, 152] on div "Select ... No results found." at bounding box center [463, 150] width 371 height 27
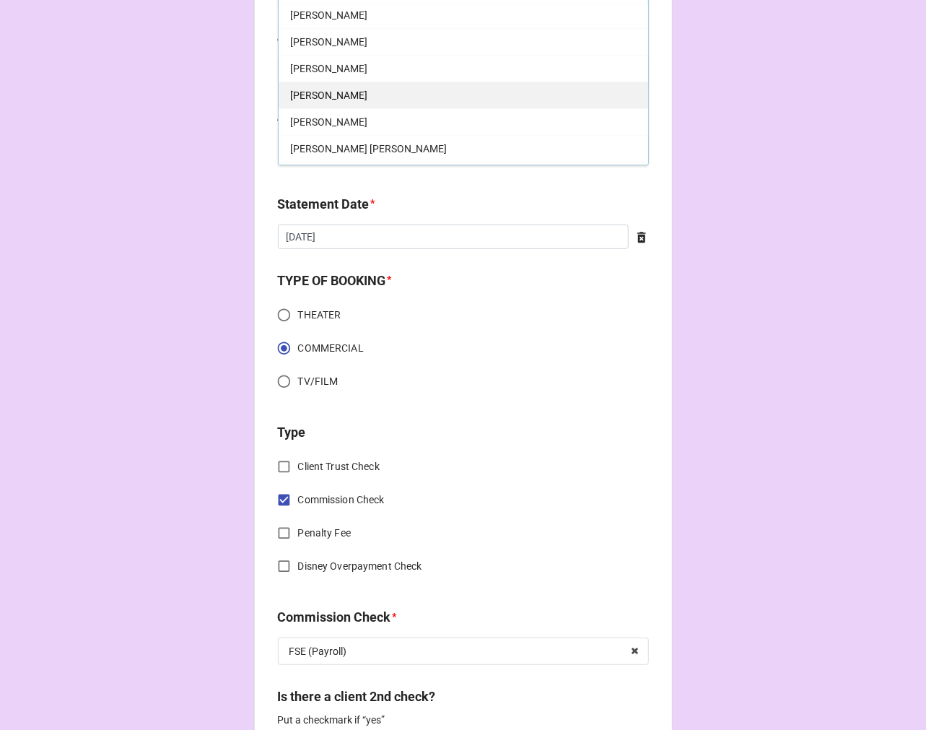
scroll to position [160, 0]
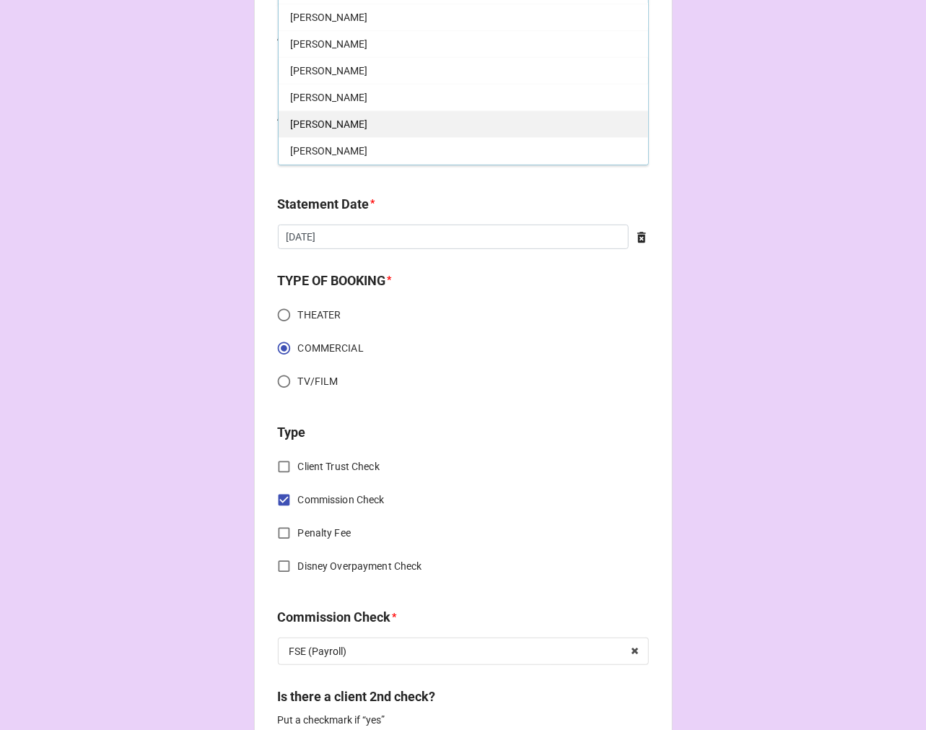
type input "JENNIFER"
click at [358, 124] on div "Jennifer Teague" at bounding box center [464, 123] width 370 height 27
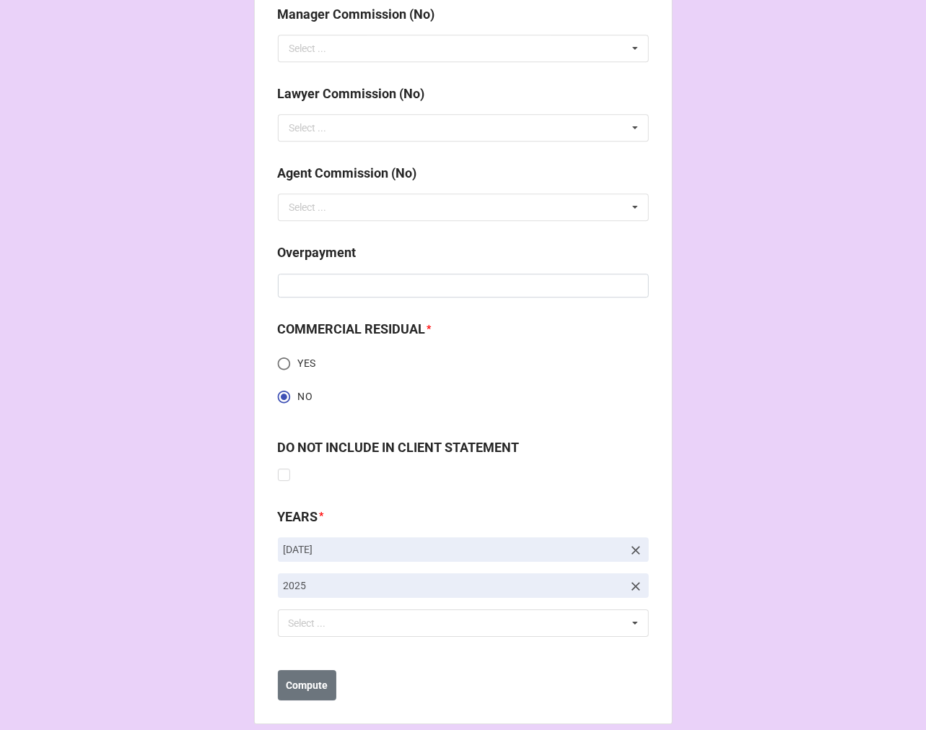
scroll to position [1887, 0]
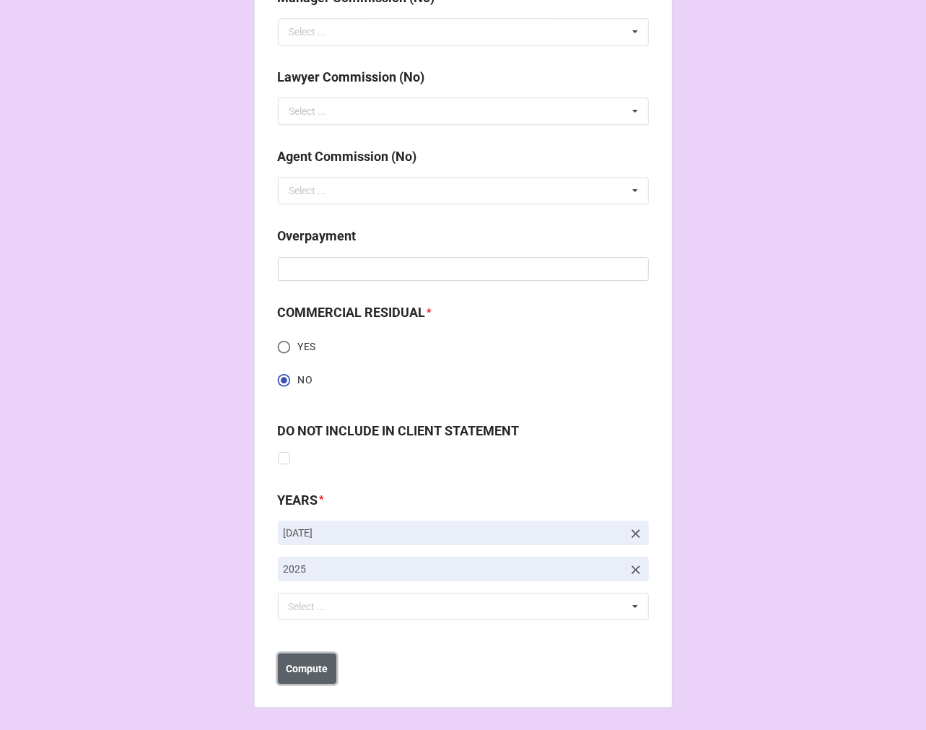
click at [316, 664] on b "Compute" at bounding box center [307, 668] width 42 height 15
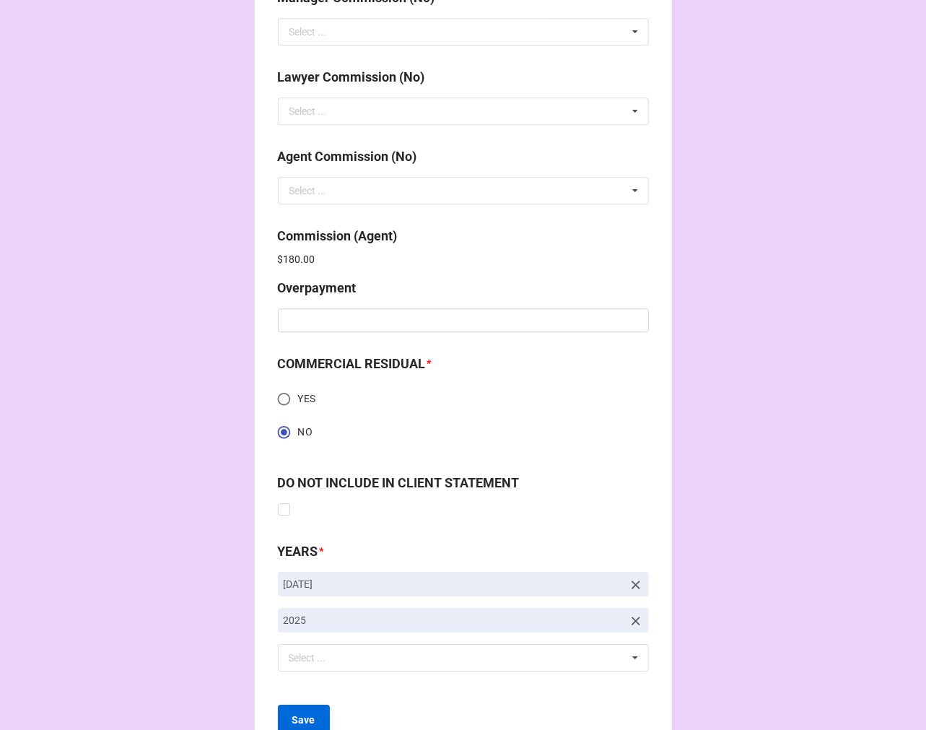
scroll to position [1938, 0]
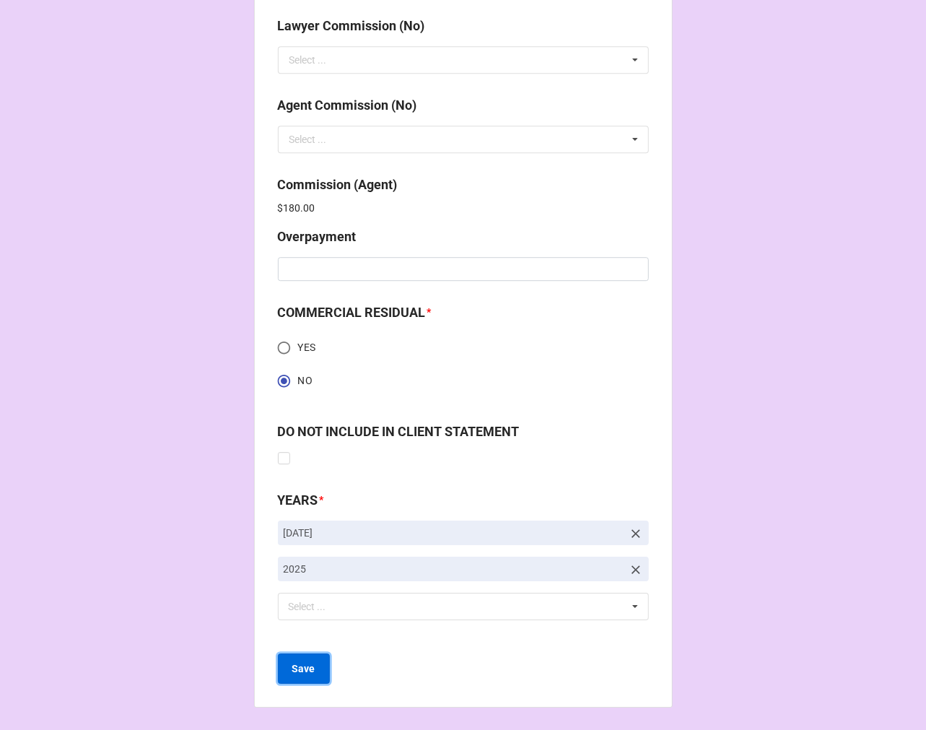
click at [300, 671] on b "Save" at bounding box center [303, 668] width 23 height 15
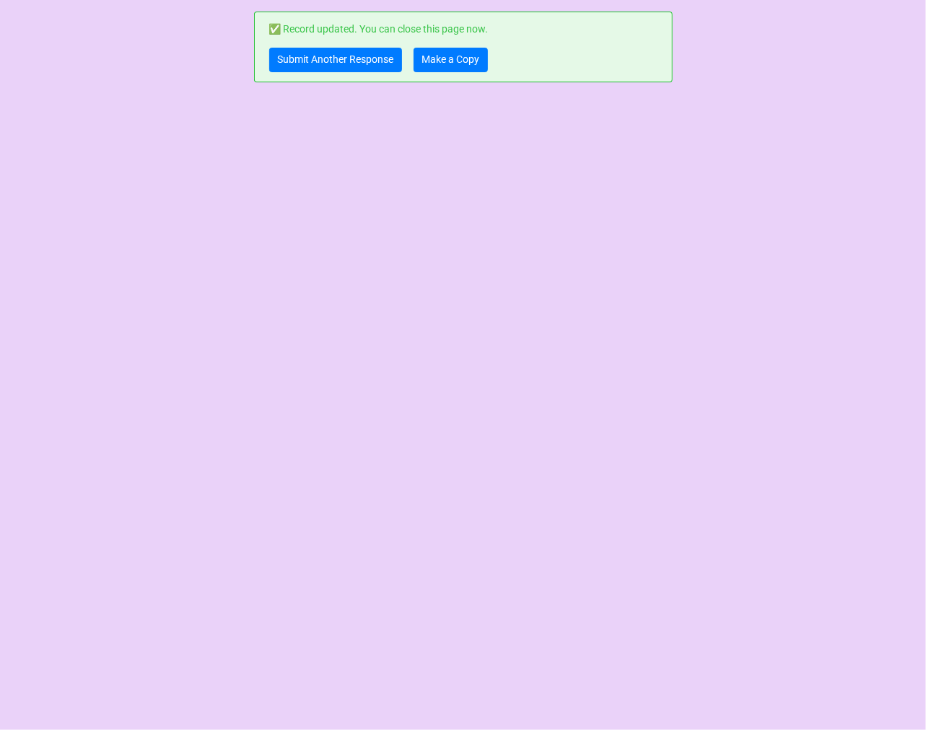
scroll to position [0, 0]
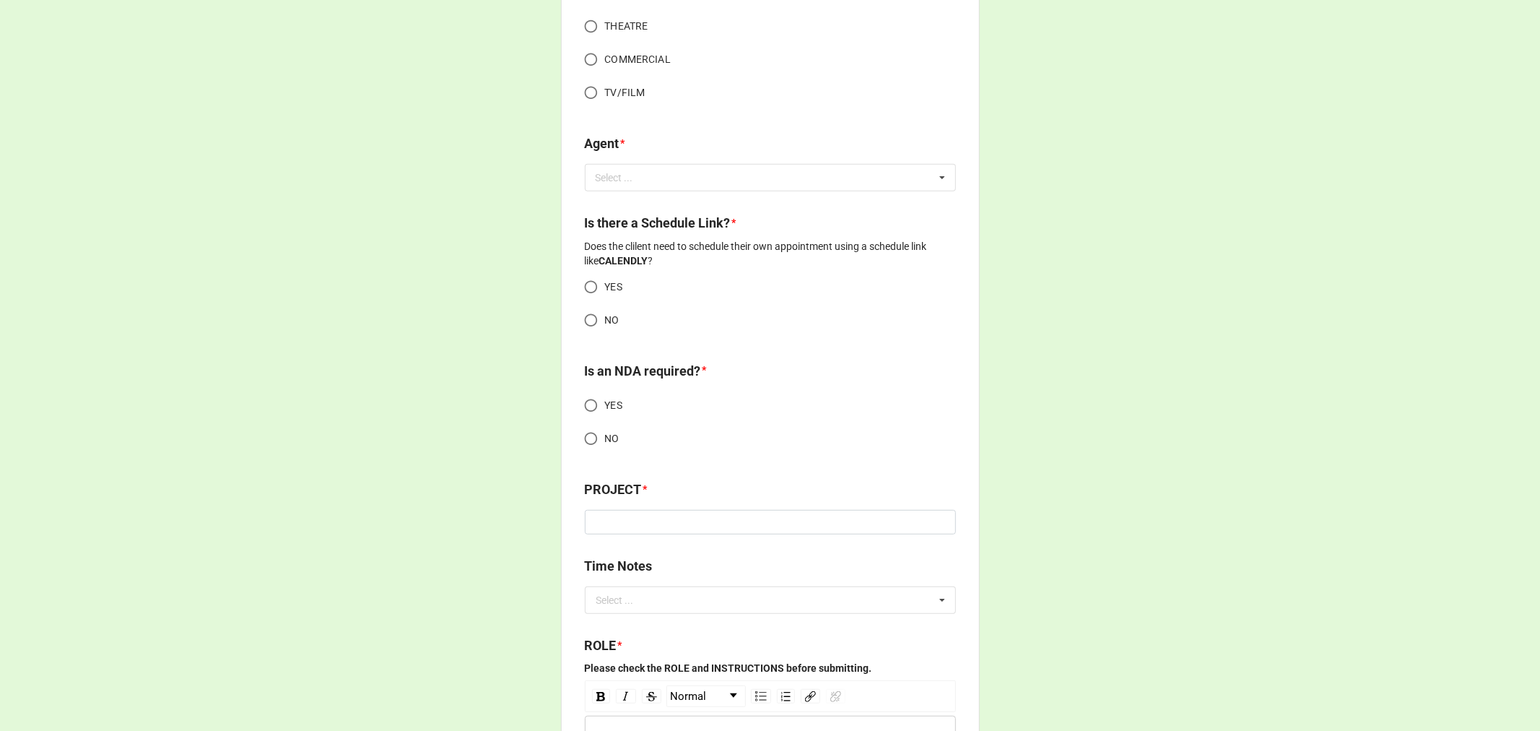
scroll to position [641, 0]
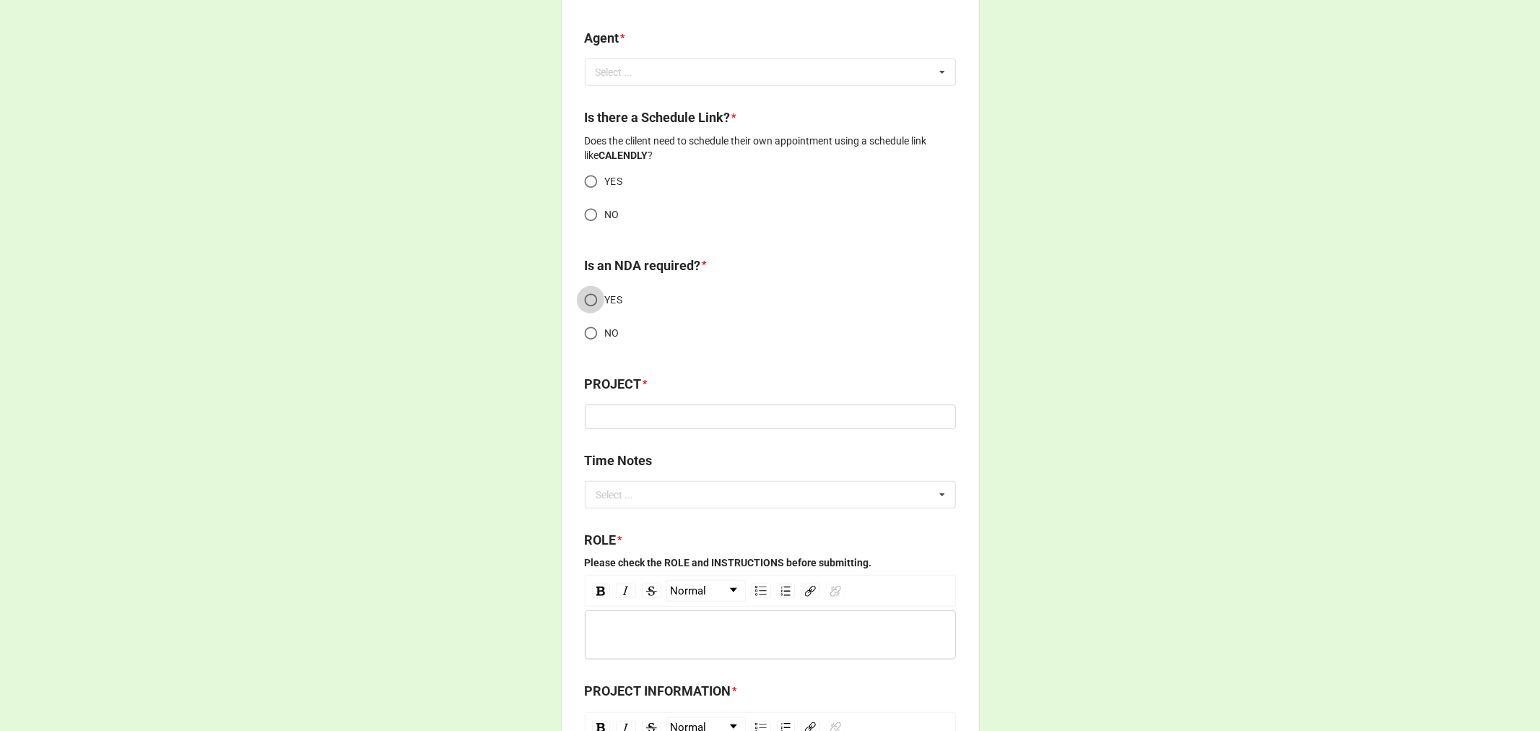
click at [585, 292] on input "YES" at bounding box center [591, 300] width 28 height 28
radio input "true"
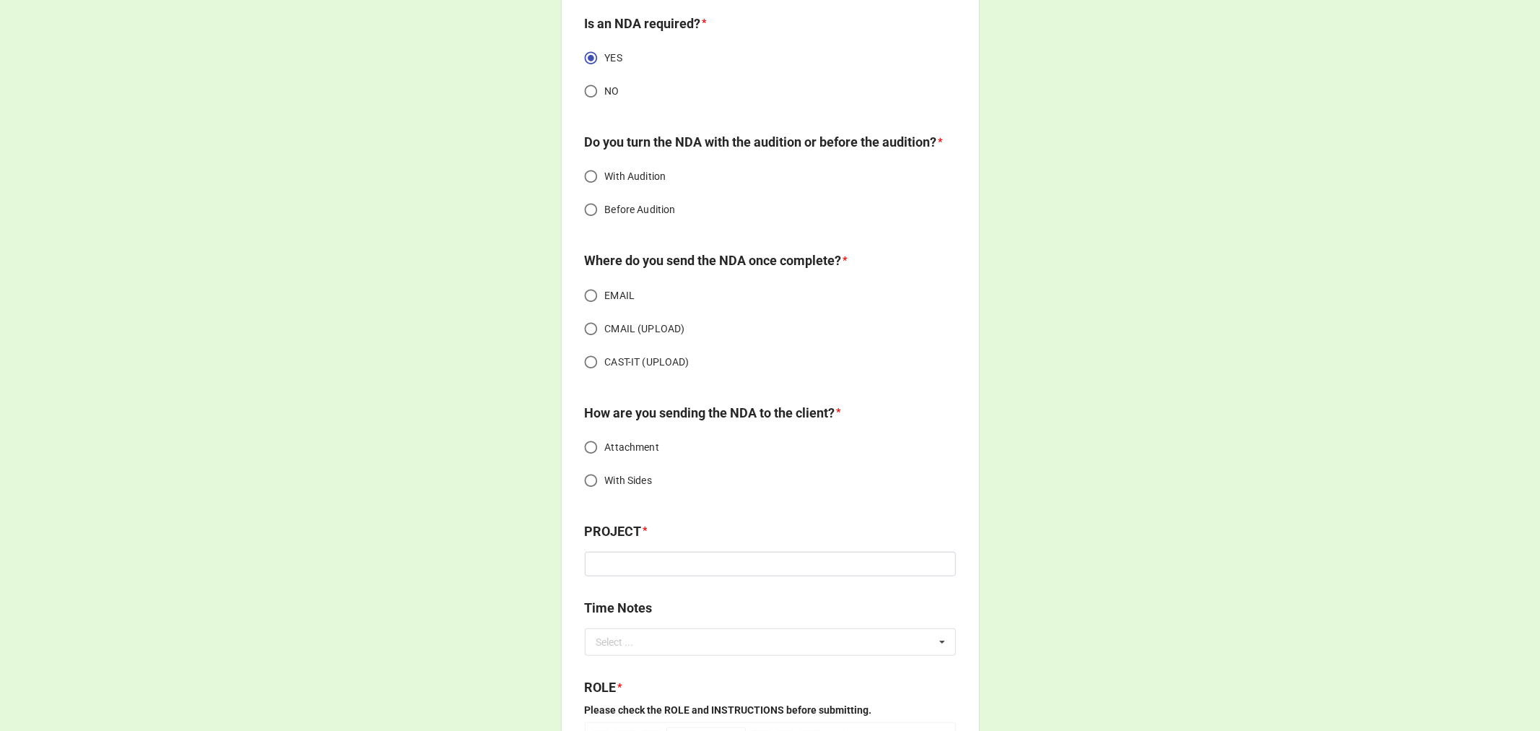
scroll to position [882, 0]
click at [583, 344] on input "CMAIL (UPLOAD)" at bounding box center [591, 329] width 28 height 28
radio input "true"
drag, startPoint x: 581, startPoint y: 383, endPoint x: 600, endPoint y: 383, distance: 18.8
click at [582, 377] on input "CAST-IT (UPLOAD)" at bounding box center [591, 363] width 28 height 28
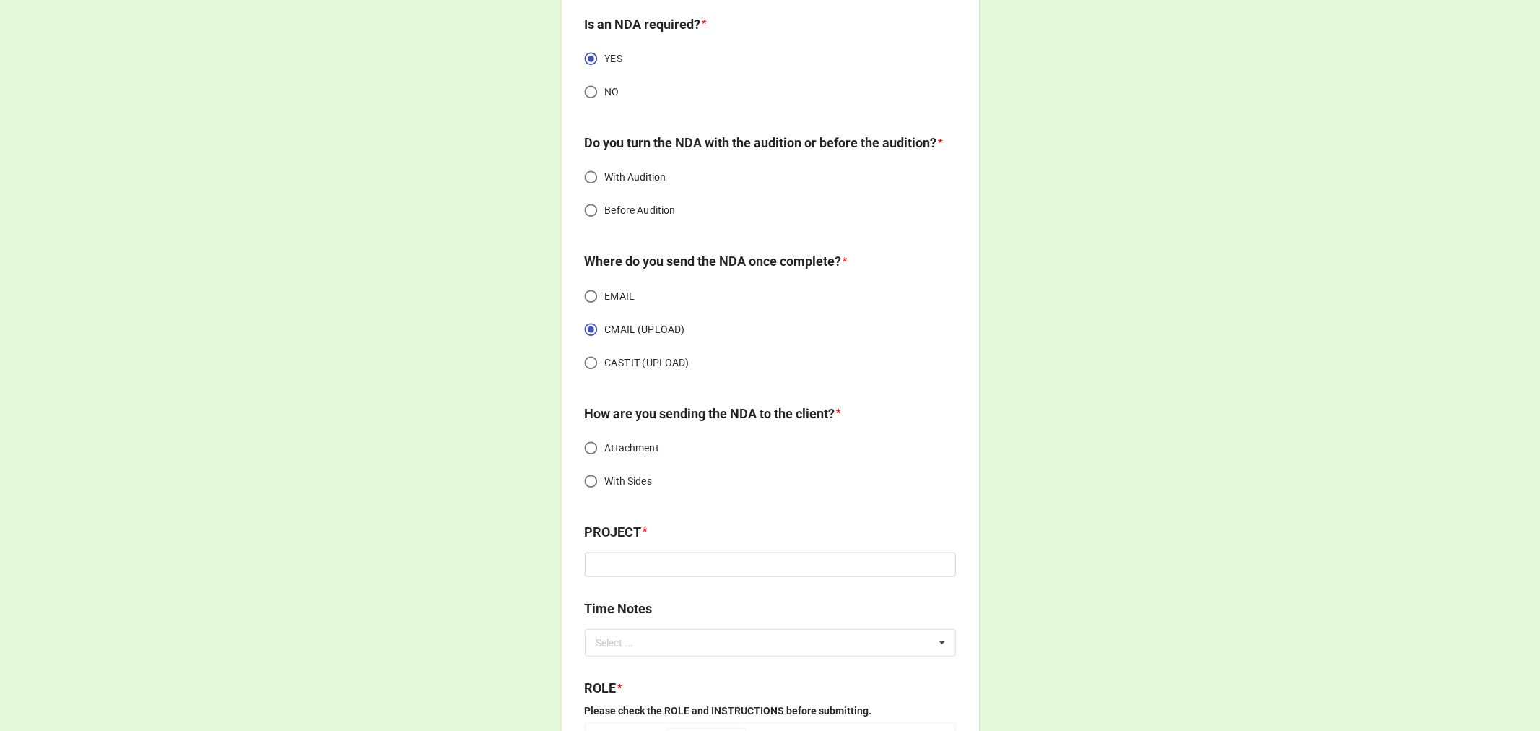
radio input "true"
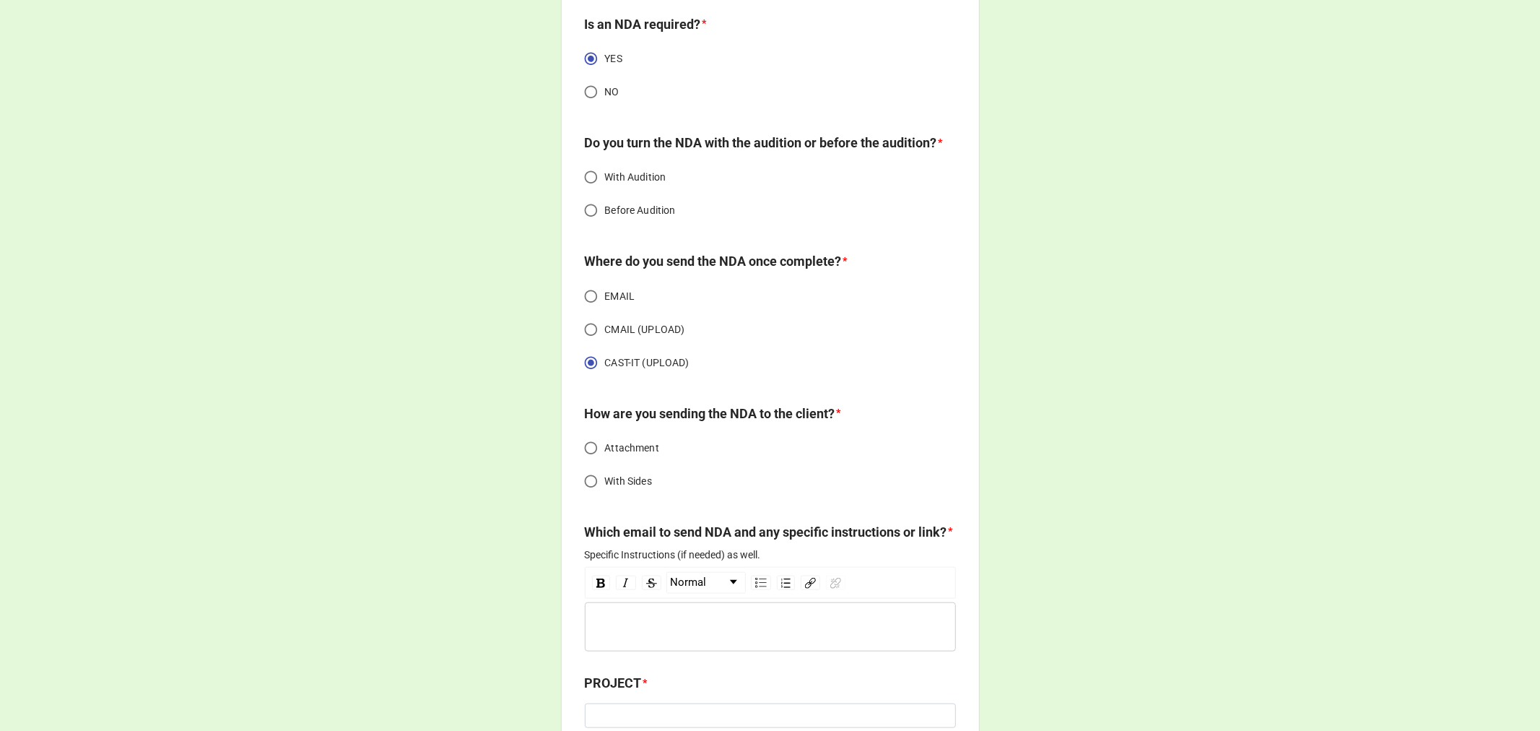
click at [581, 344] on input "CMAIL (UPLOAD)" at bounding box center [591, 329] width 28 height 28
radio input "true"
